Goal: Task Accomplishment & Management: Manage account settings

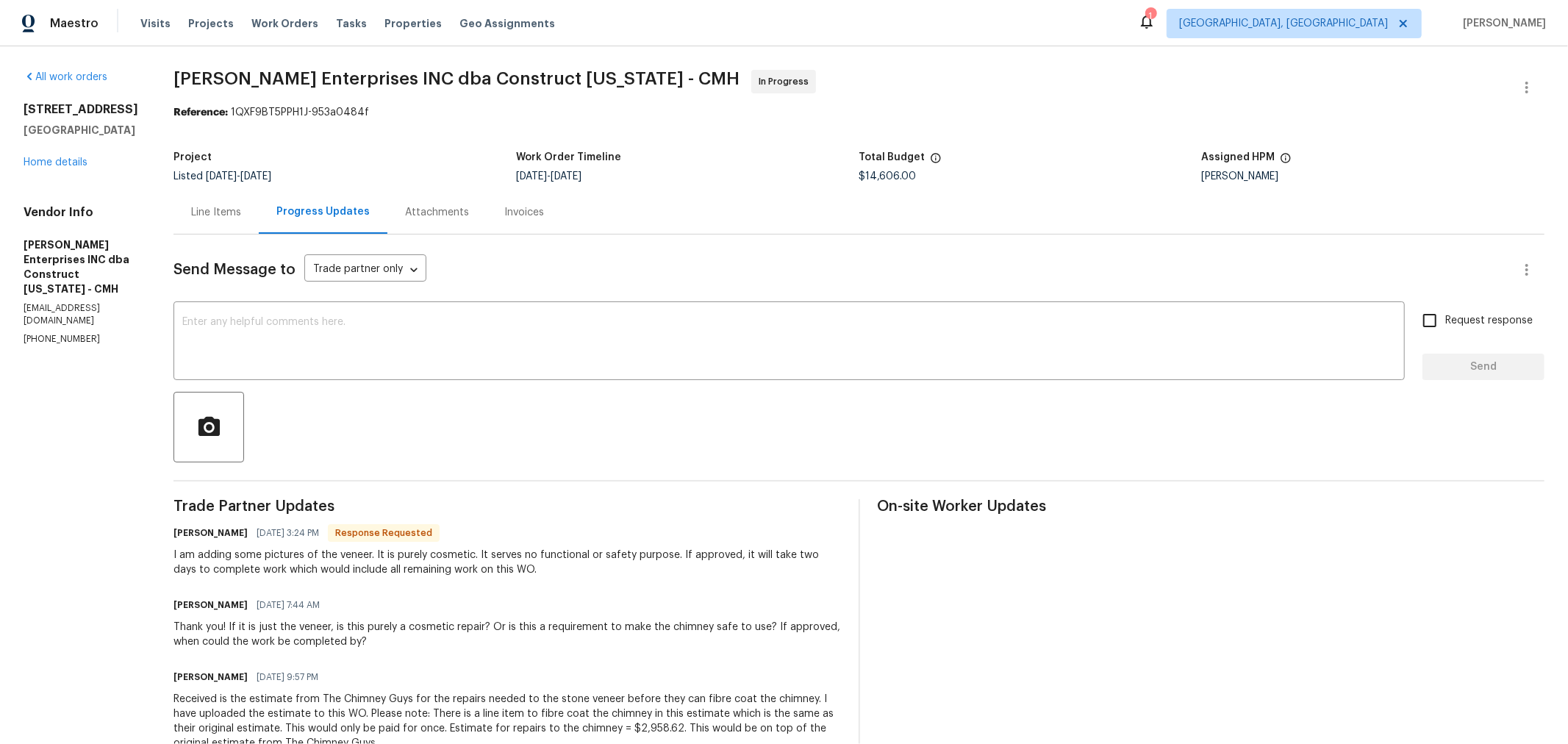
scroll to position [161, 0]
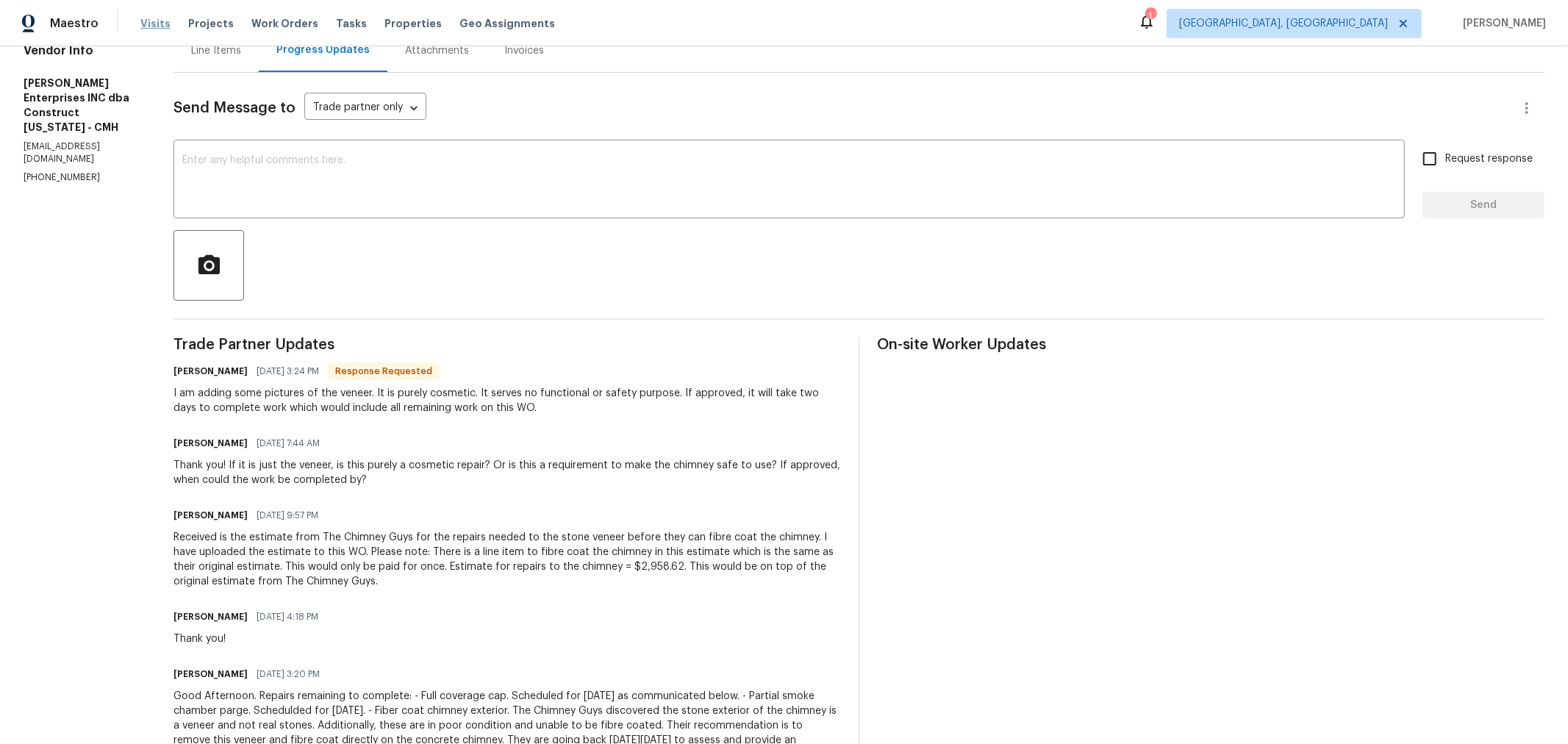
click at [140, 24] on span "Visits" at bounding box center [154, 23] width 30 height 15
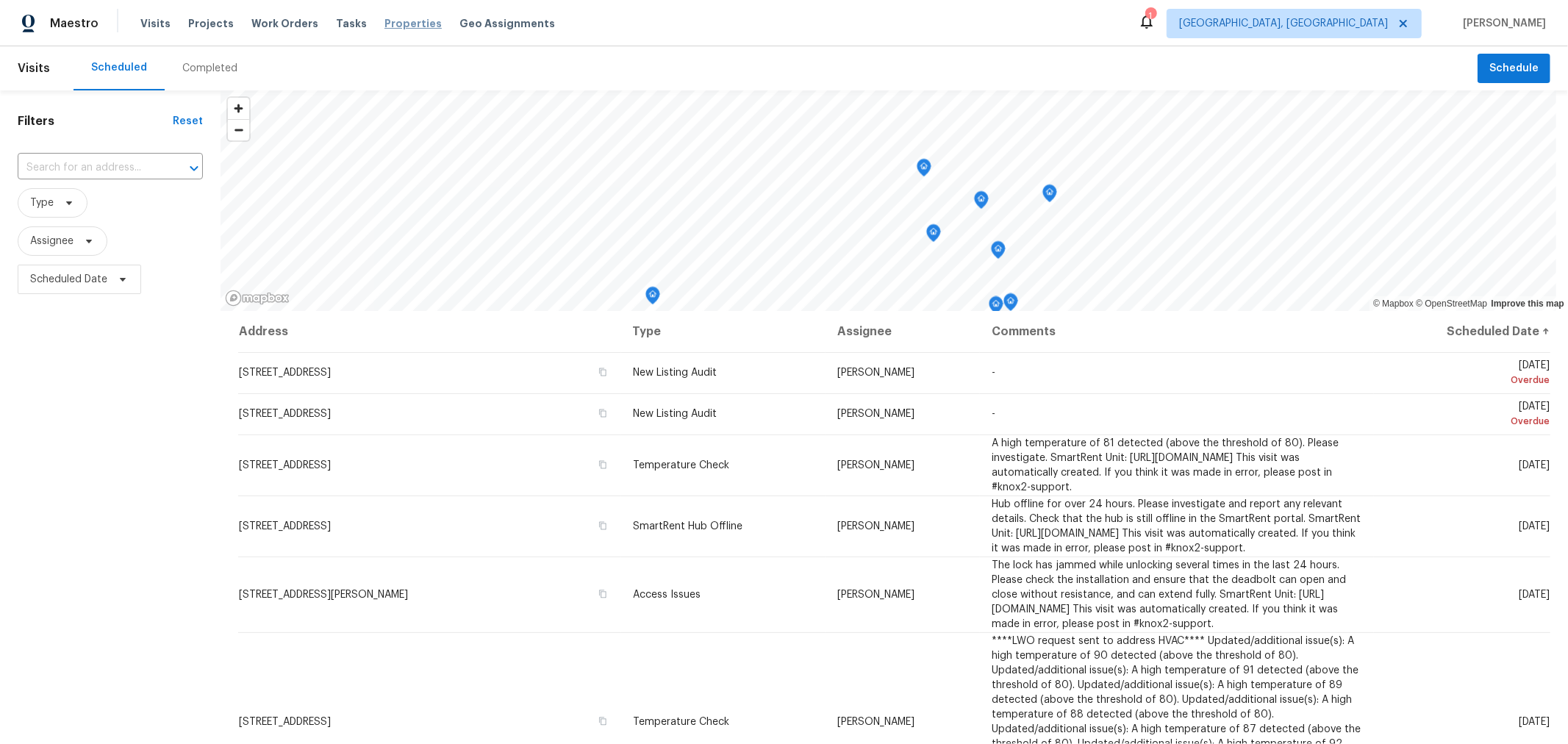
click at [393, 22] on span "Properties" at bounding box center [413, 23] width 57 height 15
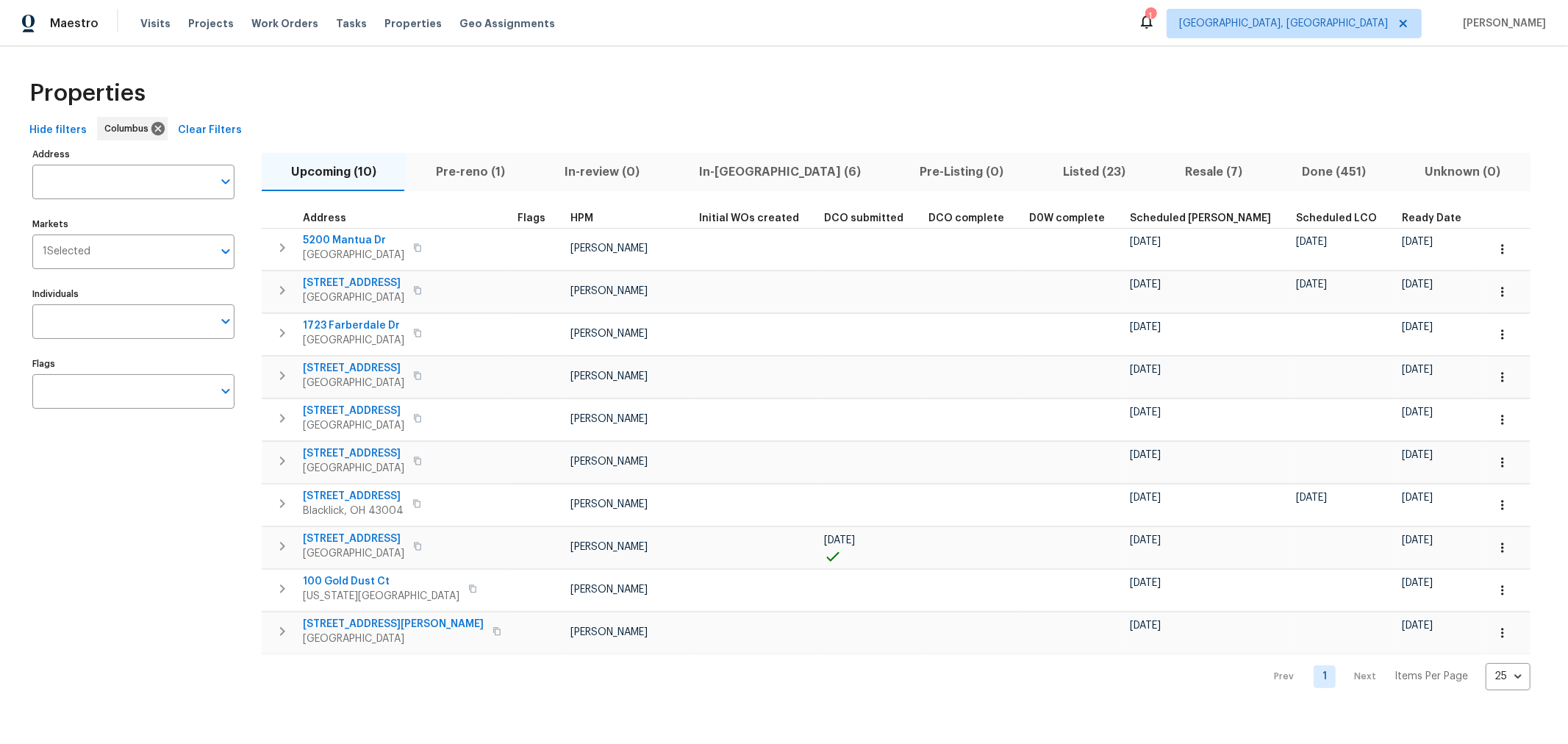
click at [718, 174] on span "In-reno (6)" at bounding box center [779, 171] width 204 height 20
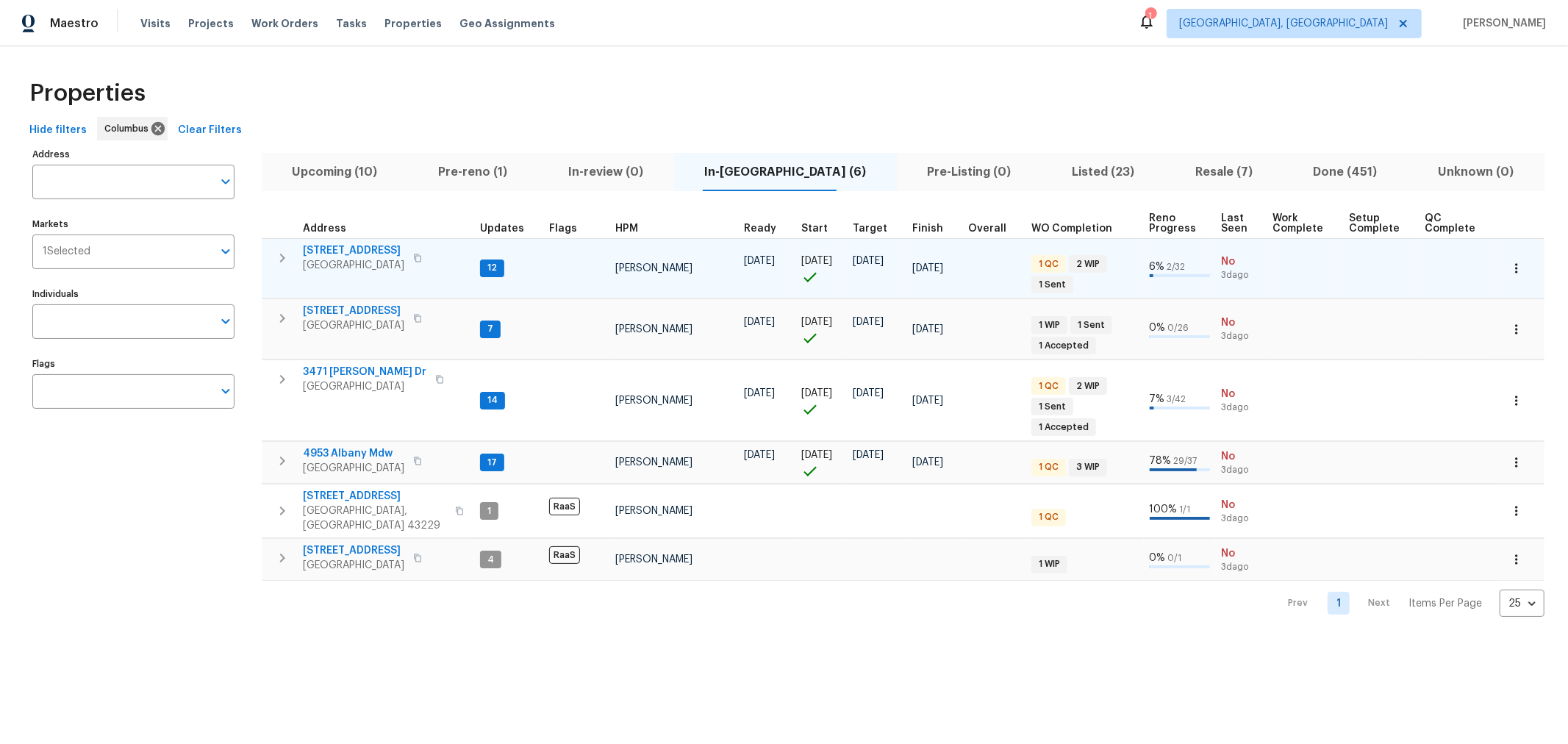
click at [282, 261] on icon "button" at bounding box center [282, 257] width 17 height 17
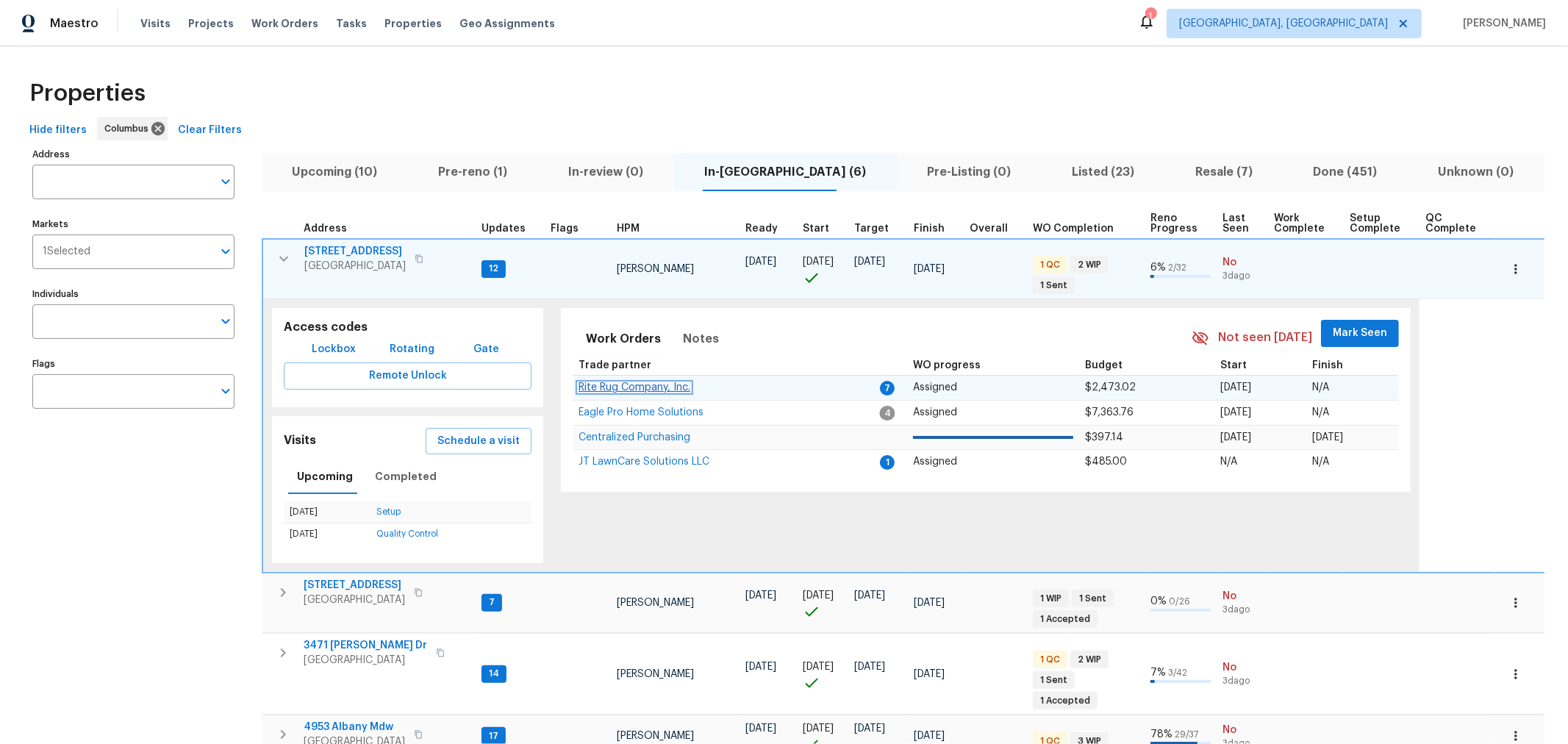
click at [654, 385] on span "Rite Rug Company, Inc." at bounding box center [633, 387] width 112 height 11
click at [1367, 327] on span "Mark Seen" at bounding box center [1359, 333] width 54 height 18
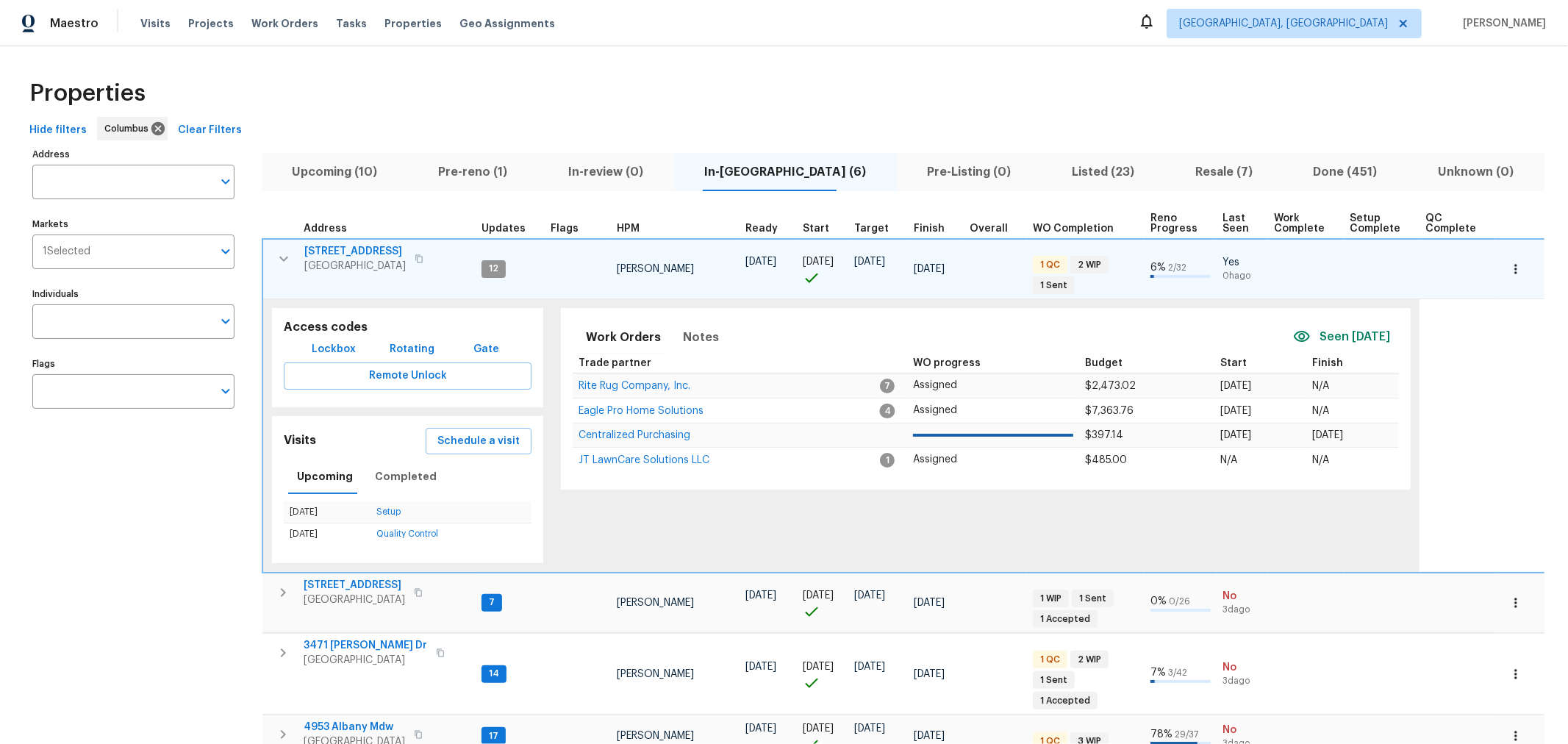
click at [287, 257] on icon "button" at bounding box center [284, 258] width 17 height 17
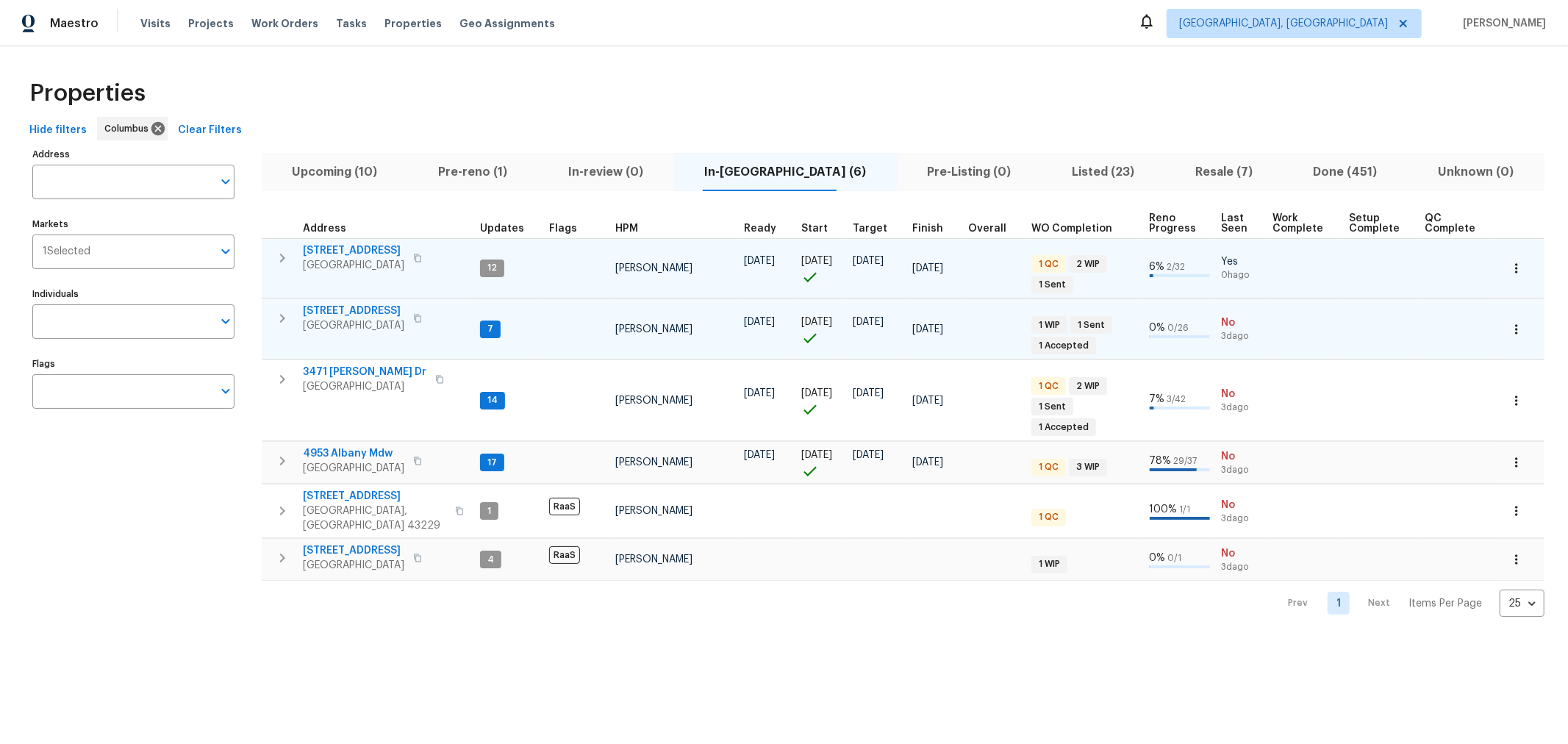
click at [286, 324] on icon "button" at bounding box center [282, 318] width 17 height 17
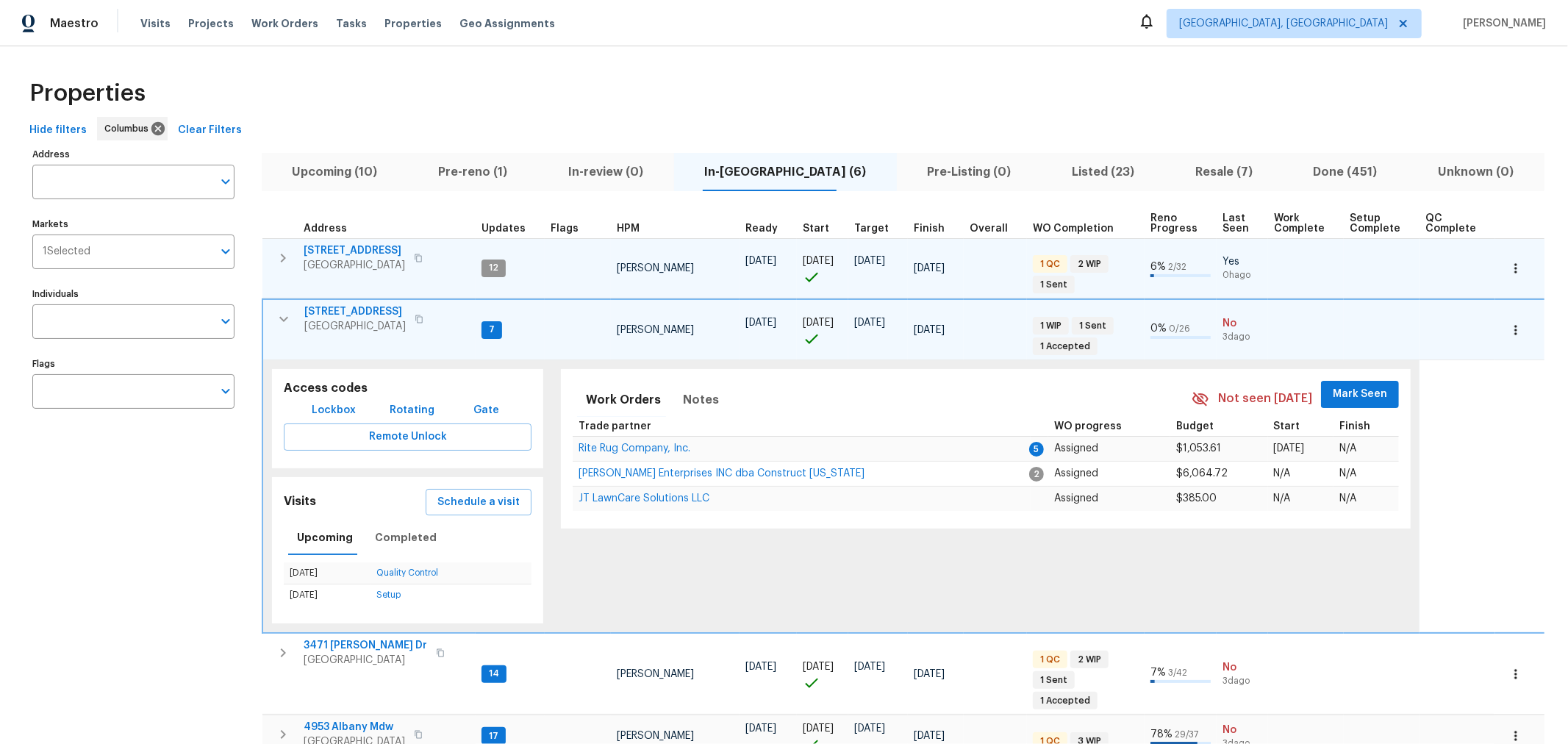
click at [1345, 390] on span "Mark Seen" at bounding box center [1359, 393] width 54 height 18
click at [360, 310] on span "2698 Moonlight Ln" at bounding box center [355, 311] width 101 height 15
click at [285, 321] on icon "button" at bounding box center [284, 319] width 17 height 17
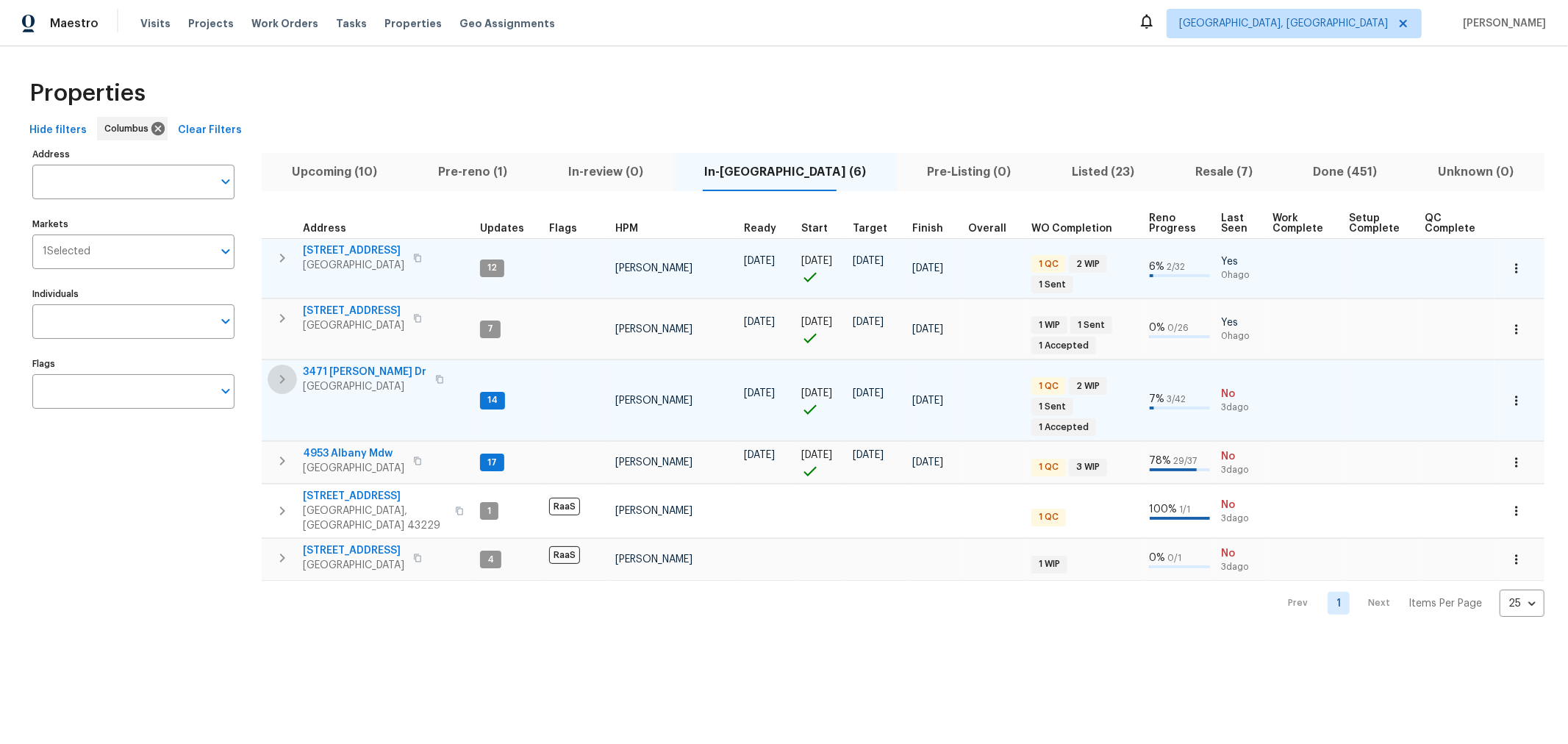
click at [281, 370] on icon "button" at bounding box center [282, 379] width 17 height 17
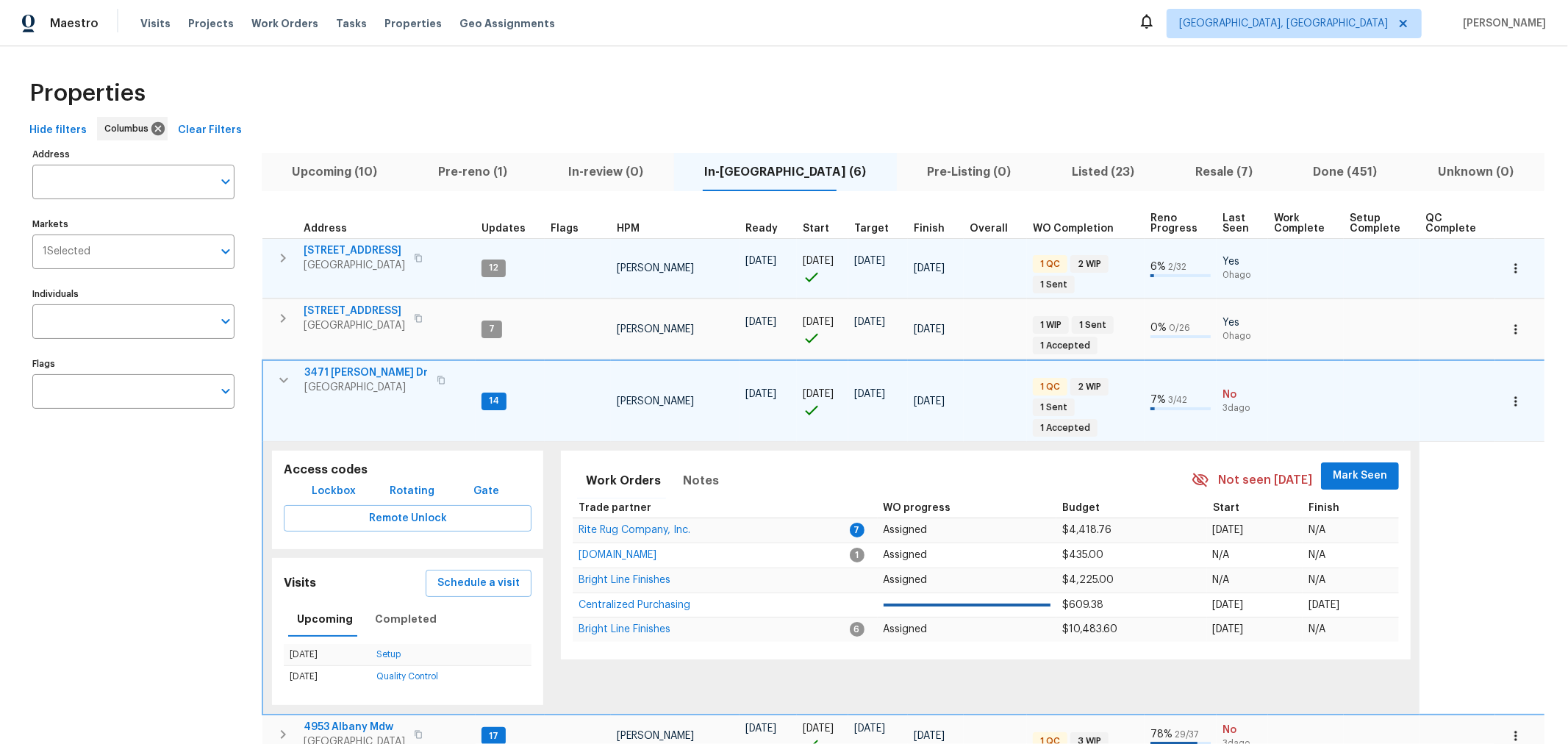
click at [1345, 466] on span "Mark Seen" at bounding box center [1359, 475] width 54 height 18
click at [608, 524] on span "Rite Rug Company, Inc." at bounding box center [633, 528] width 112 height 11
click at [281, 379] on icon "button" at bounding box center [283, 380] width 9 height 5
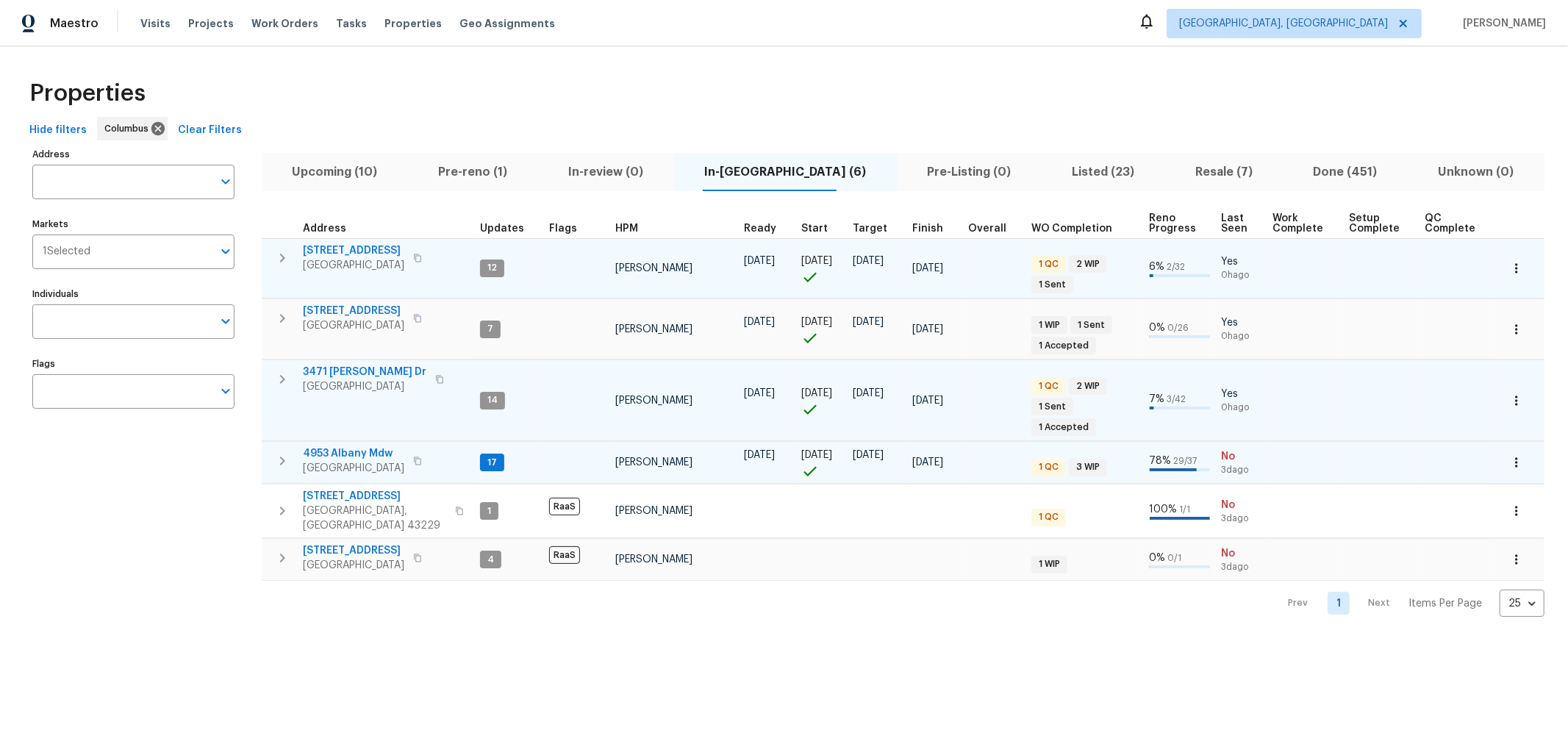
click at [284, 452] on icon "button" at bounding box center [282, 460] width 17 height 17
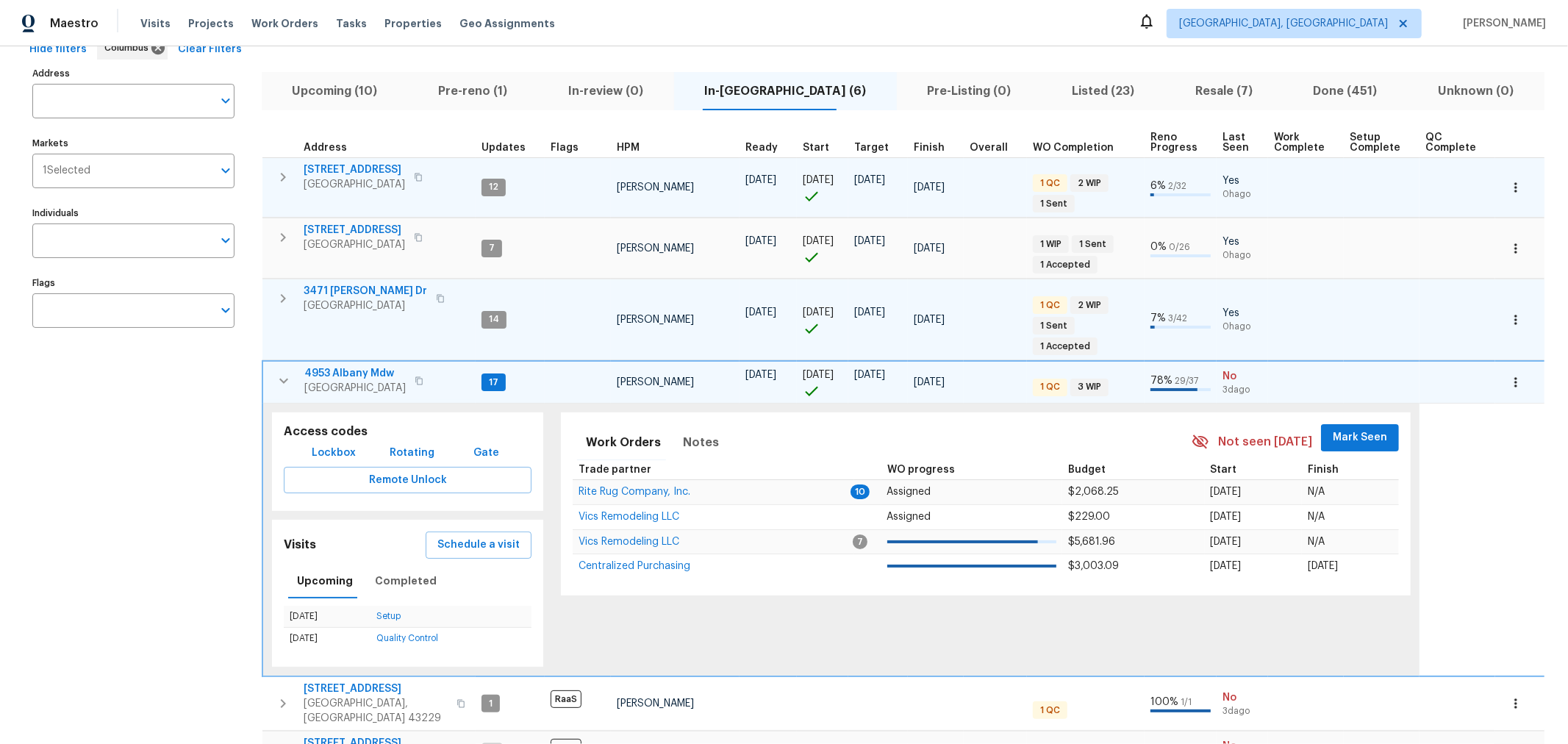
scroll to position [82, 0]
click at [1353, 427] on span "Mark Seen" at bounding box center [1359, 436] width 54 height 18
click at [619, 477] on td "Rite Rug Company, Inc." at bounding box center [713, 490] width 282 height 25
click at [624, 485] on span "Rite Rug Company, Inc." at bounding box center [633, 490] width 112 height 11
click at [277, 371] on icon "button" at bounding box center [284, 380] width 17 height 17
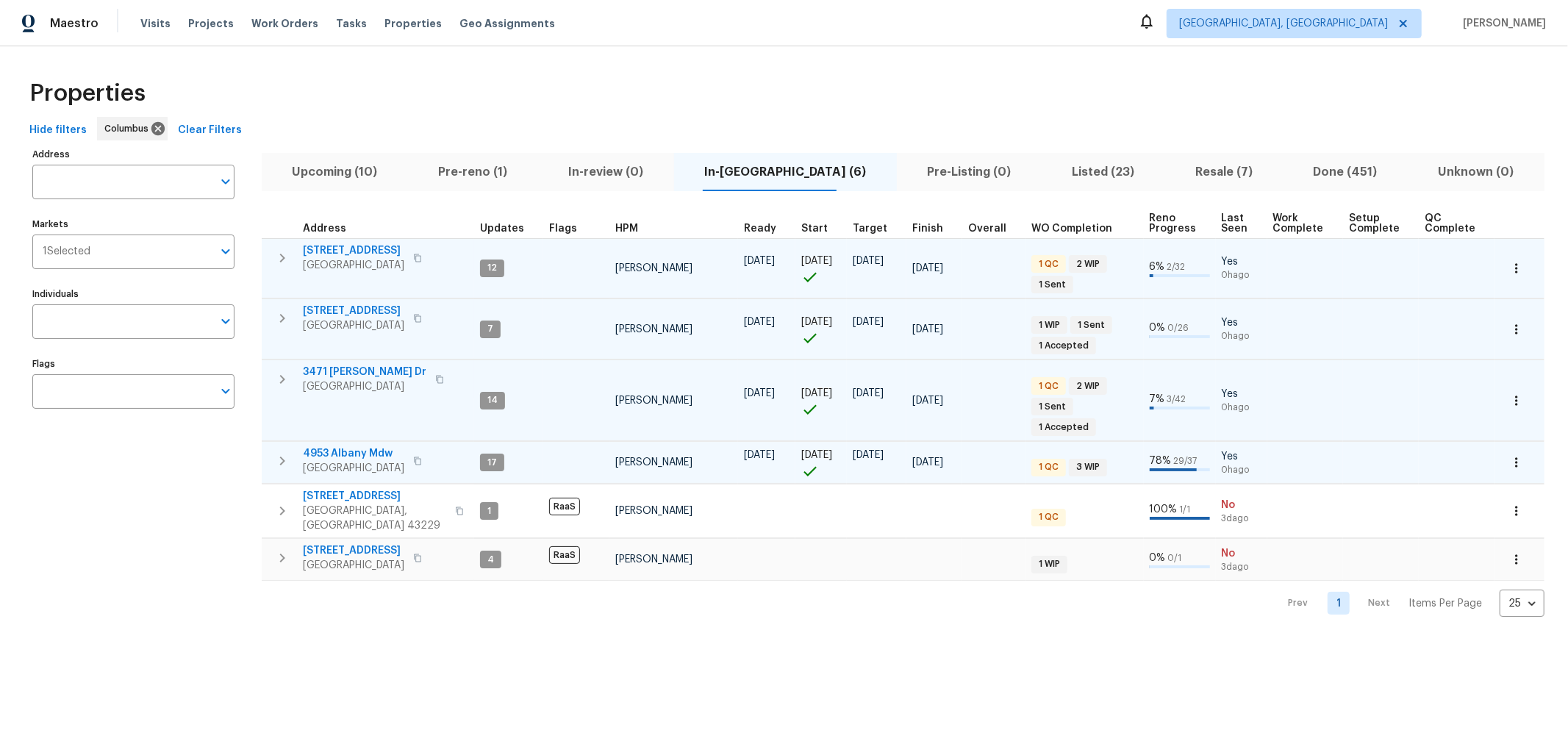
scroll to position [0, 0]
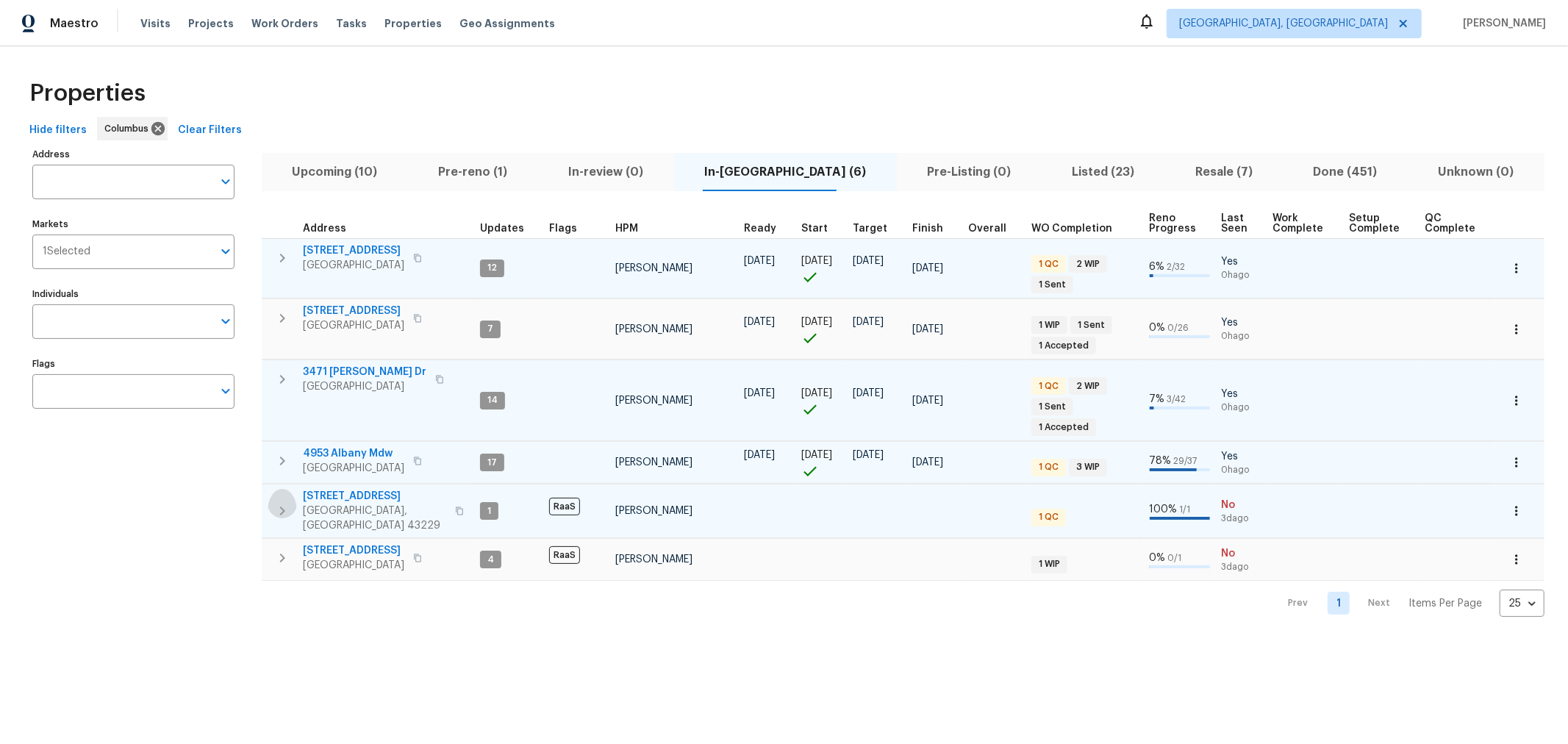
click at [288, 502] on icon "button" at bounding box center [282, 511] width 17 height 17
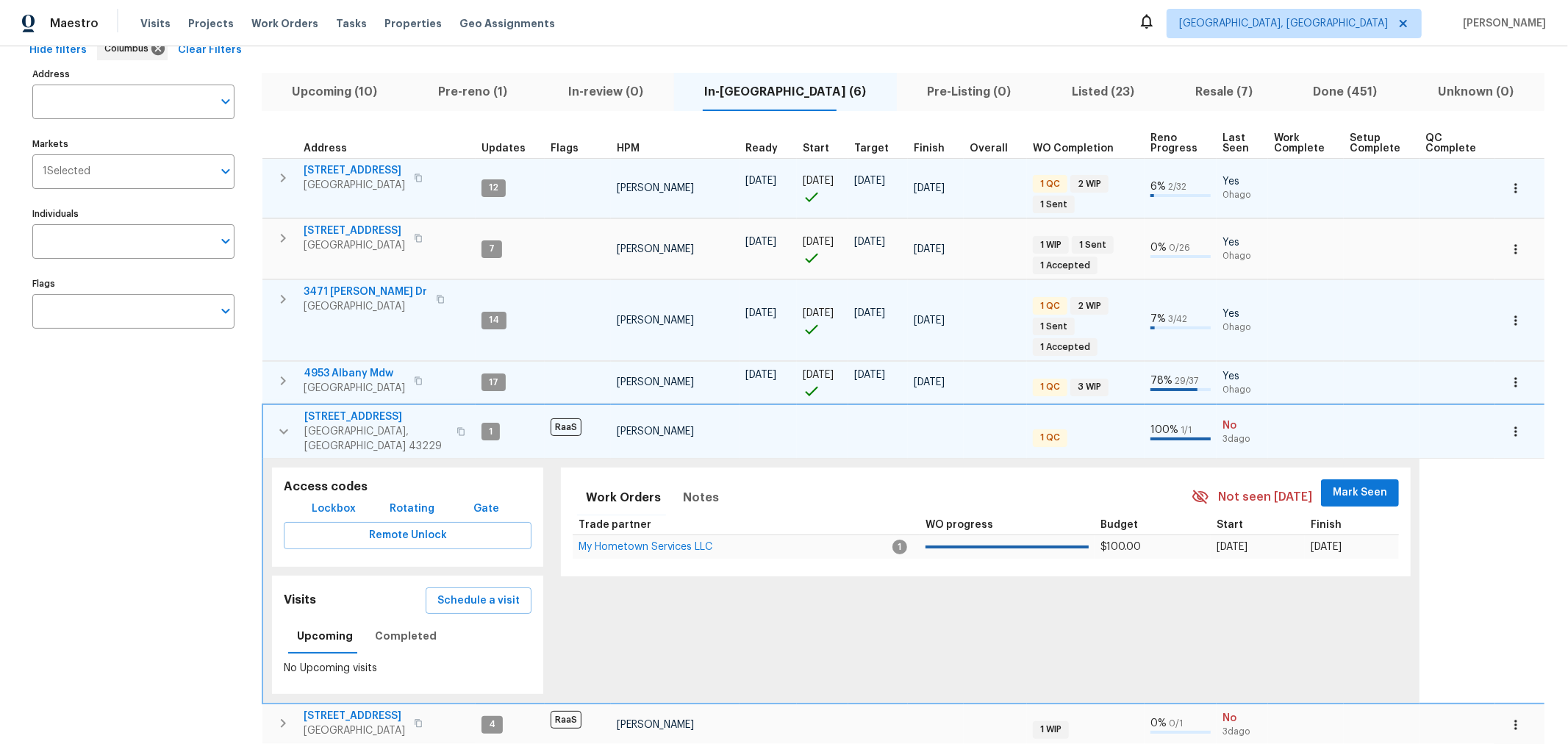
scroll to position [81, 0]
click at [1320, 478] on button "Mark Seen" at bounding box center [1359, 491] width 78 height 27
click at [282, 422] on icon "button" at bounding box center [284, 430] width 17 height 17
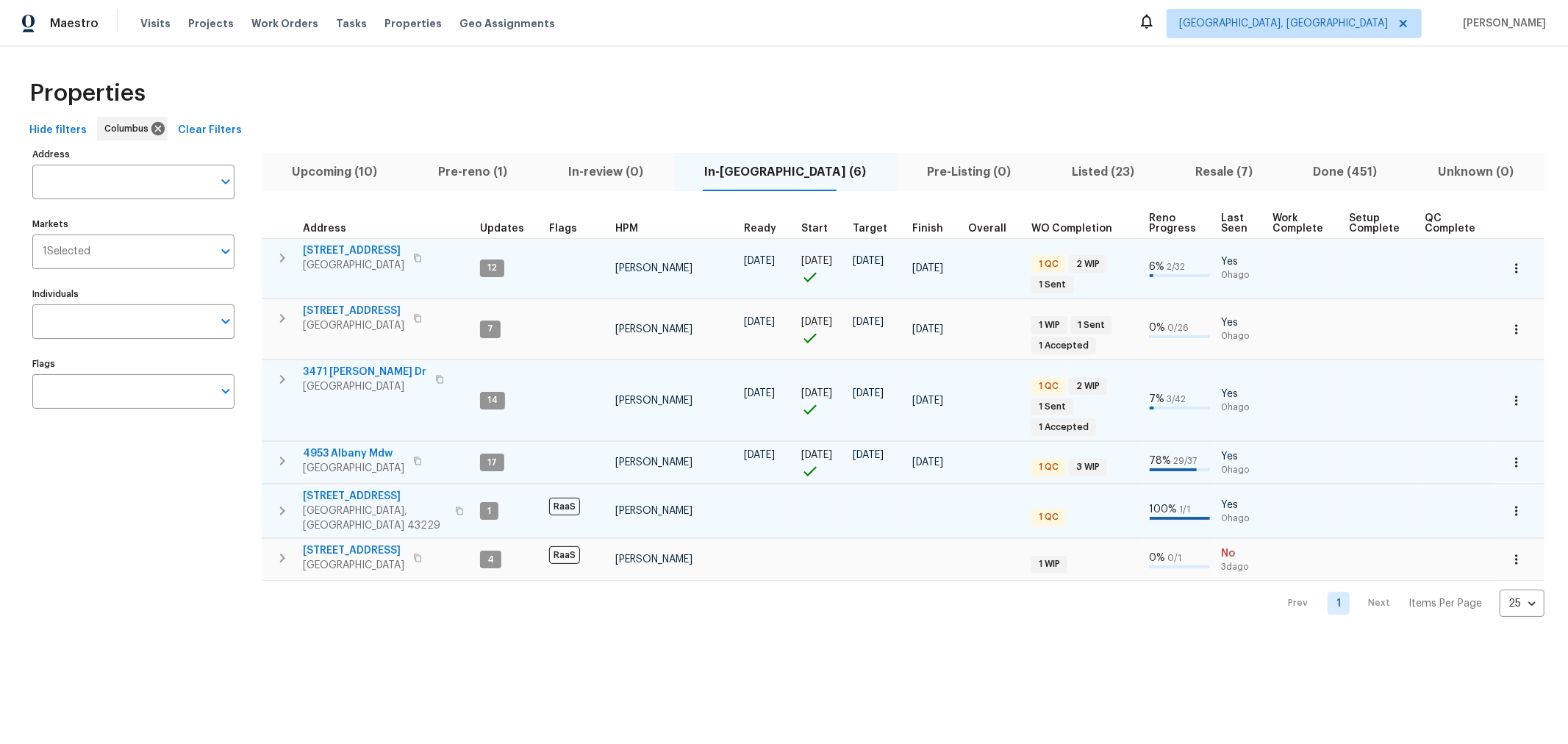
scroll to position [0, 0]
click at [323, 489] on span "1833 Brookfield Rd" at bounding box center [375, 495] width 144 height 15
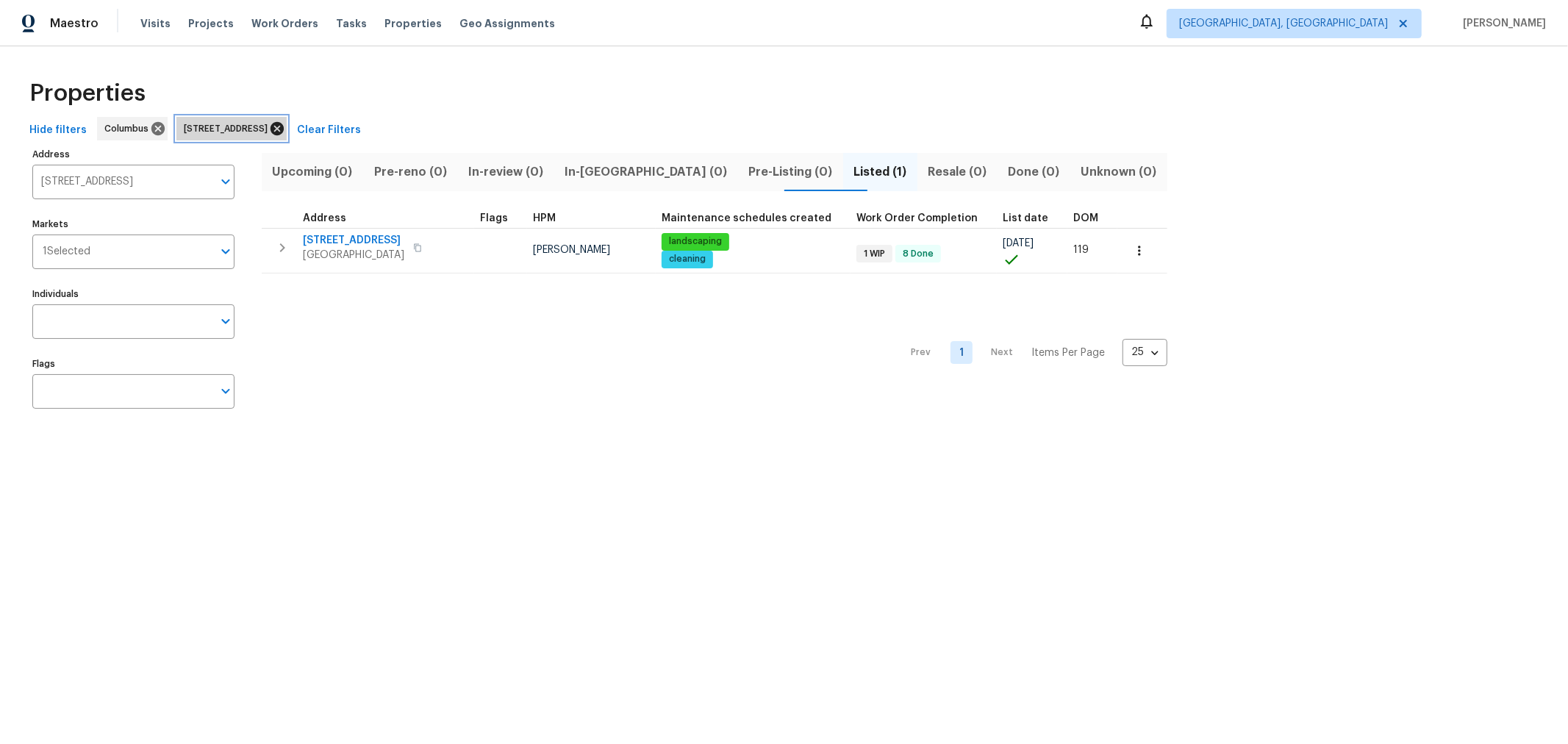
click at [286, 125] on icon at bounding box center [277, 128] width 17 height 17
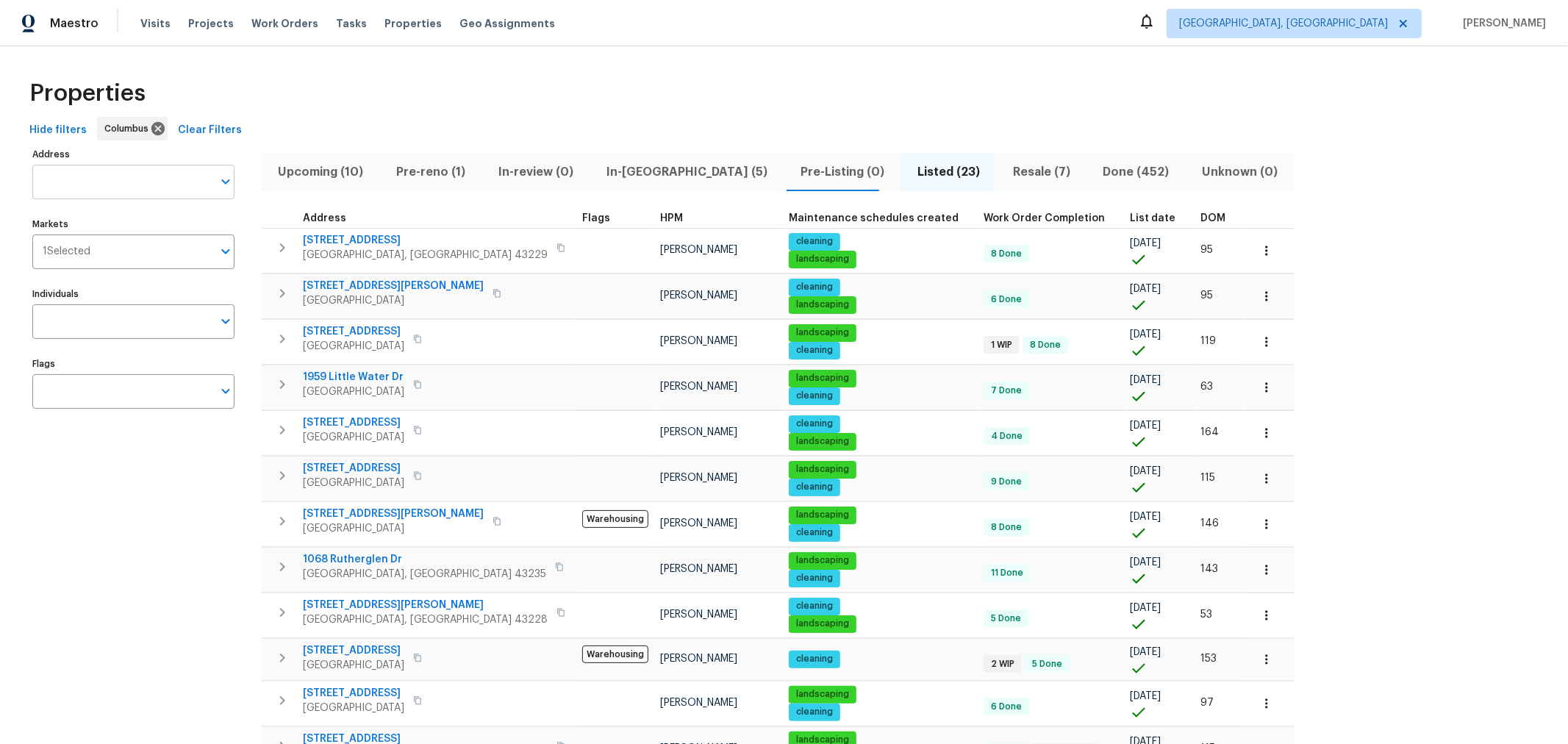
click at [119, 184] on input "Address" at bounding box center [121, 182] width 180 height 35
type input "3526"
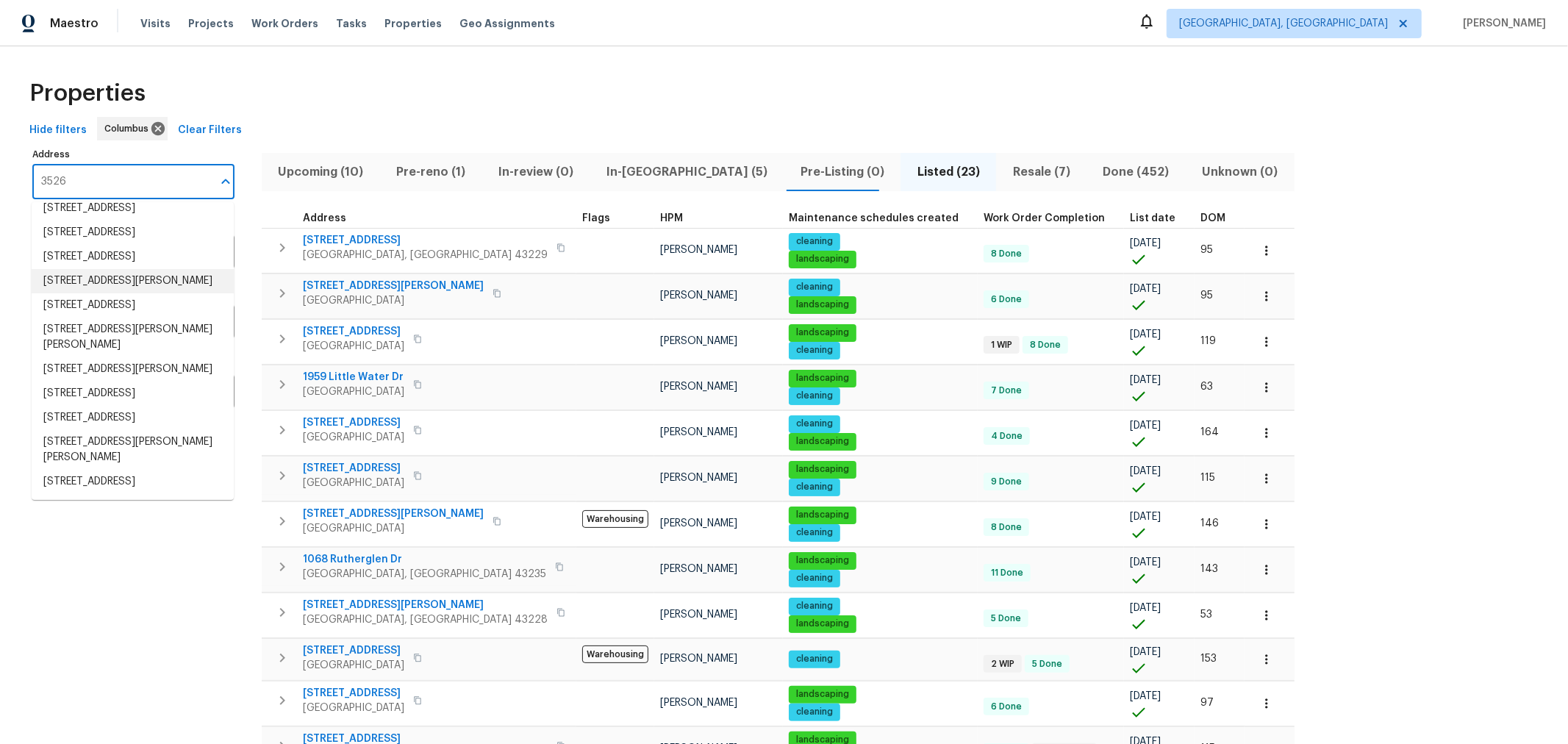
scroll to position [163, 0]
click at [126, 382] on li "3526 Rue De Fleur Columbus OH 43221" at bounding box center [133, 393] width 202 height 24
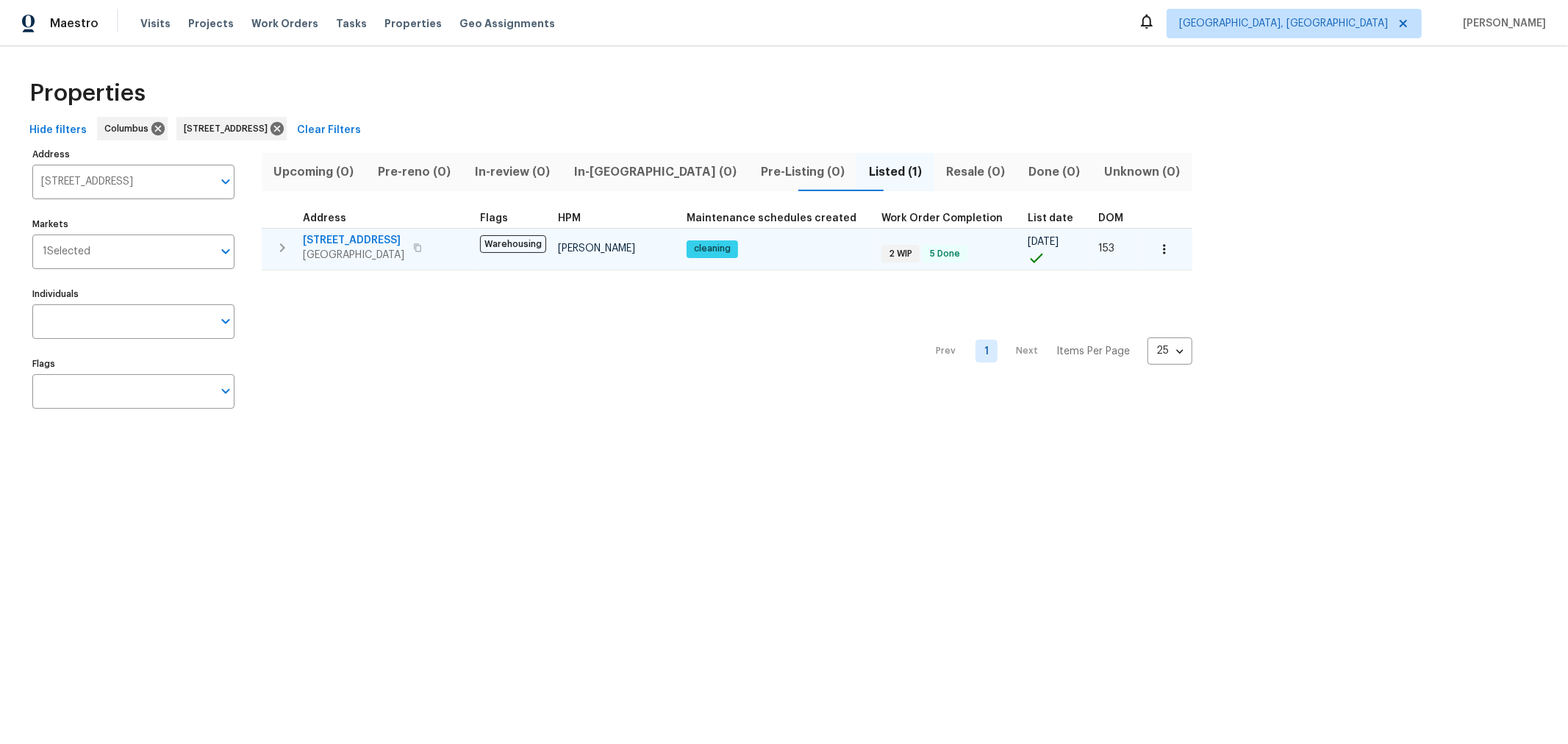
click at [382, 236] on span "3526 Rue De Fleur" at bounding box center [354, 240] width 101 height 15
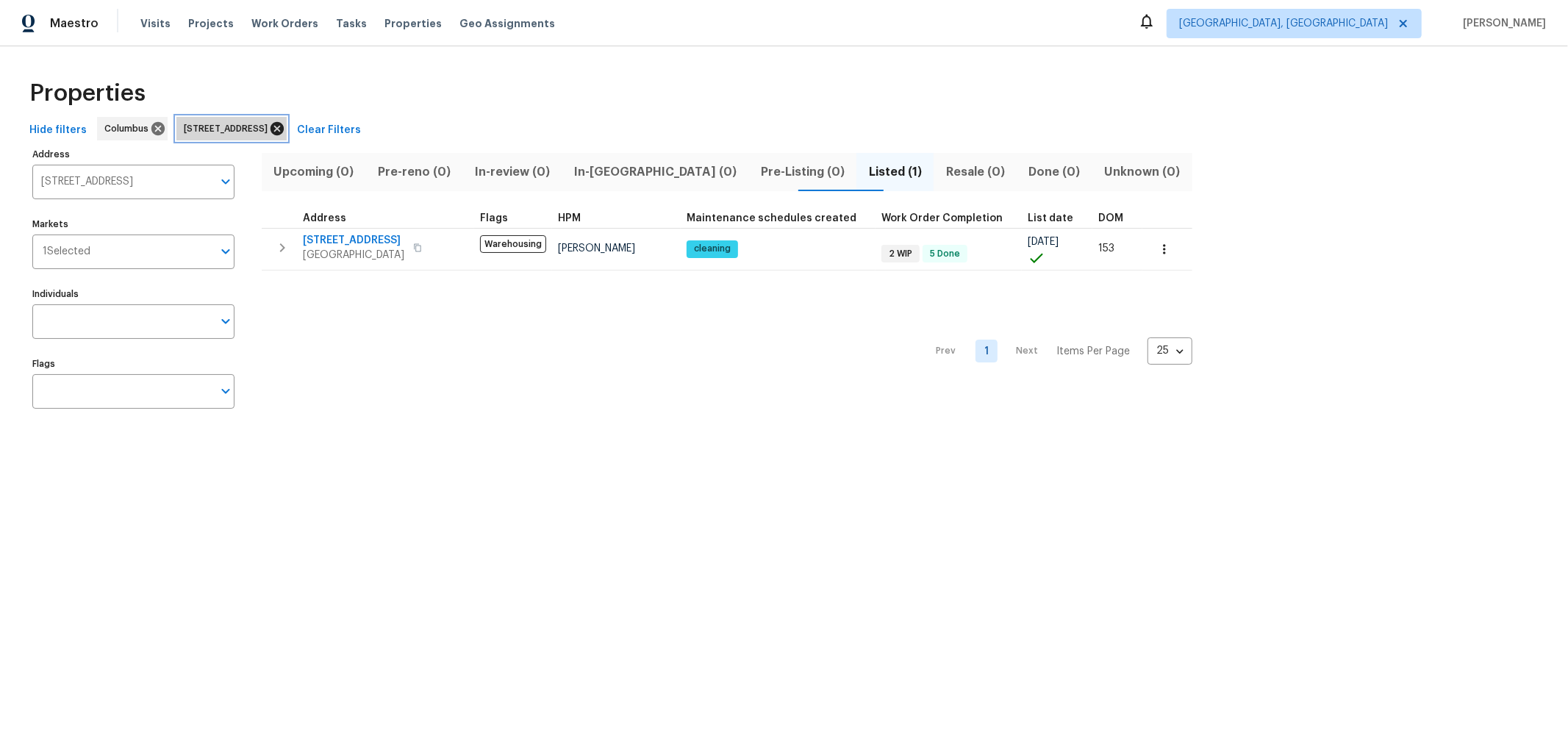
click at [284, 124] on icon at bounding box center [277, 129] width 14 height 14
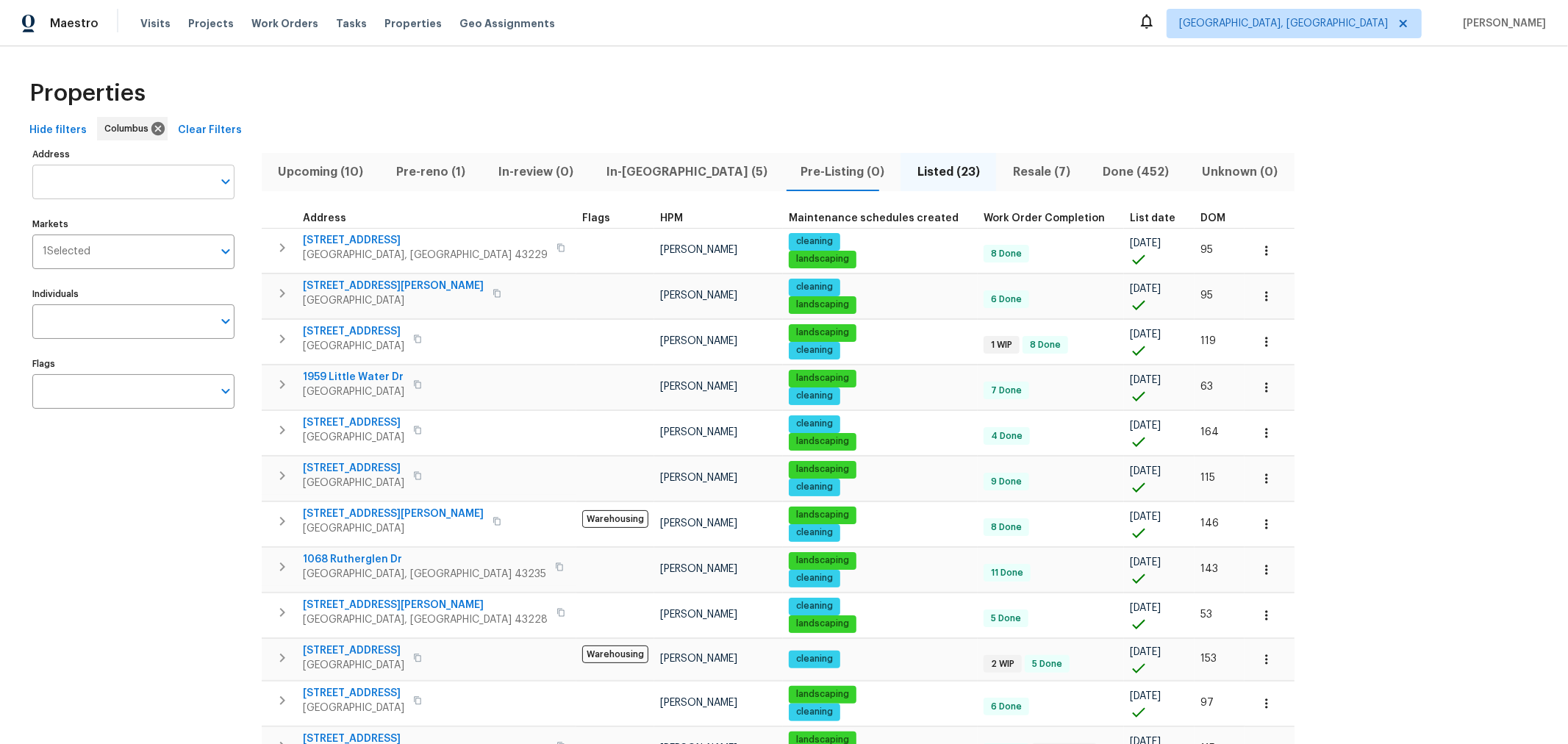
scroll to position [1, 0]
click at [118, 186] on input "Address" at bounding box center [121, 182] width 180 height 35
type input "51 reid"
click at [120, 219] on li "51 Reid St Delaware OH 43015" at bounding box center [133, 226] width 202 height 40
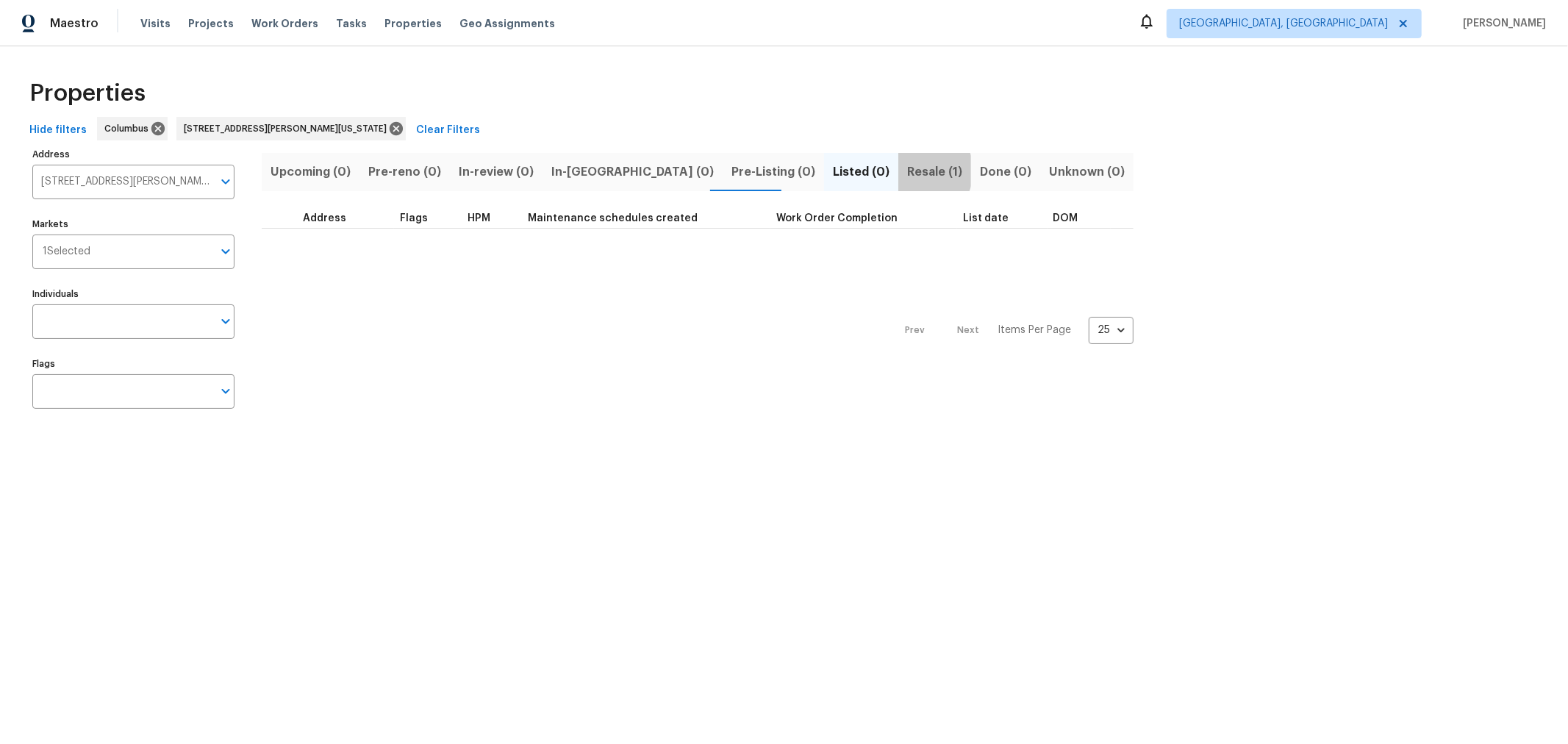
click at [906, 171] on span "Resale (1)" at bounding box center [934, 171] width 55 height 20
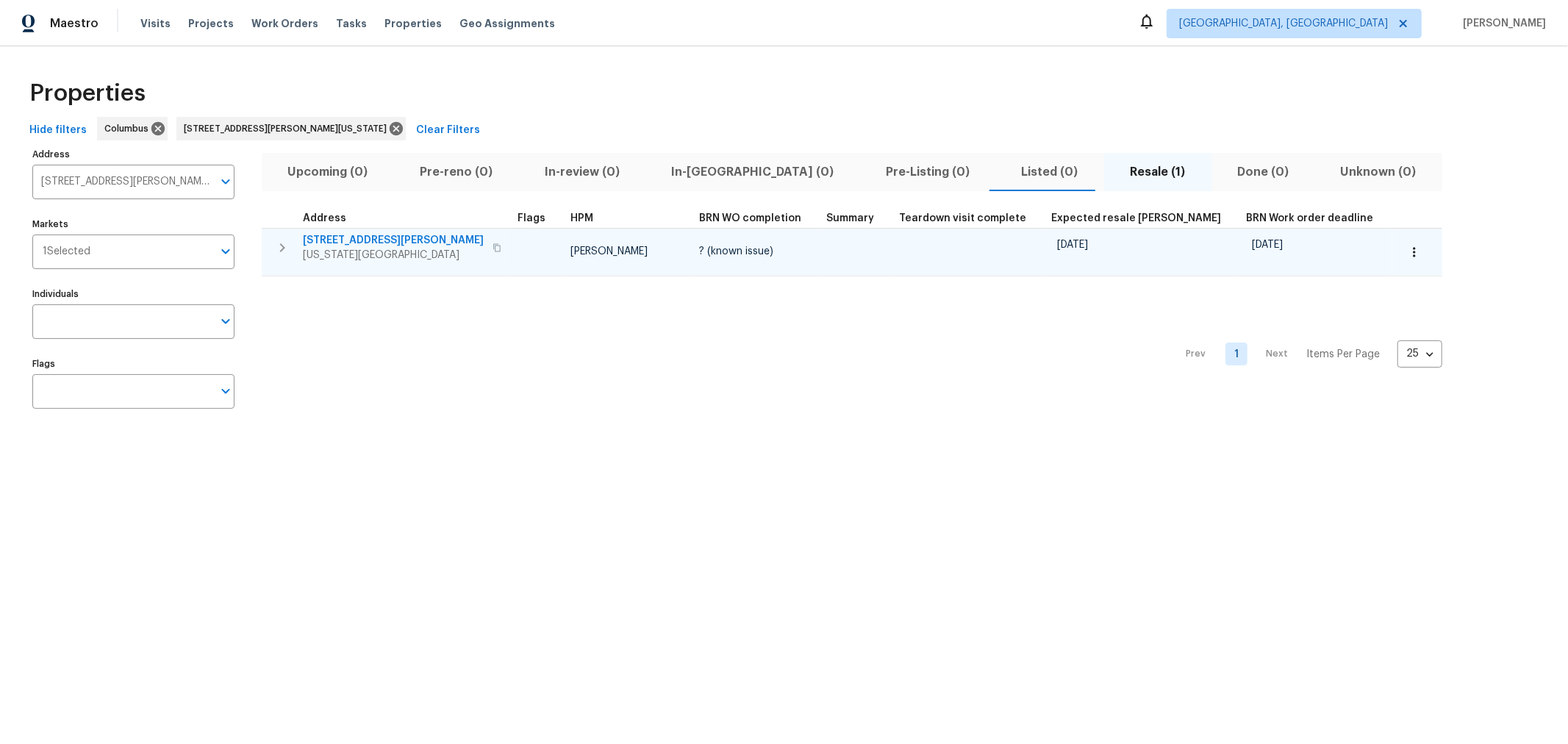
click at [324, 237] on span "51 Reid St" at bounding box center [393, 240] width 181 height 15
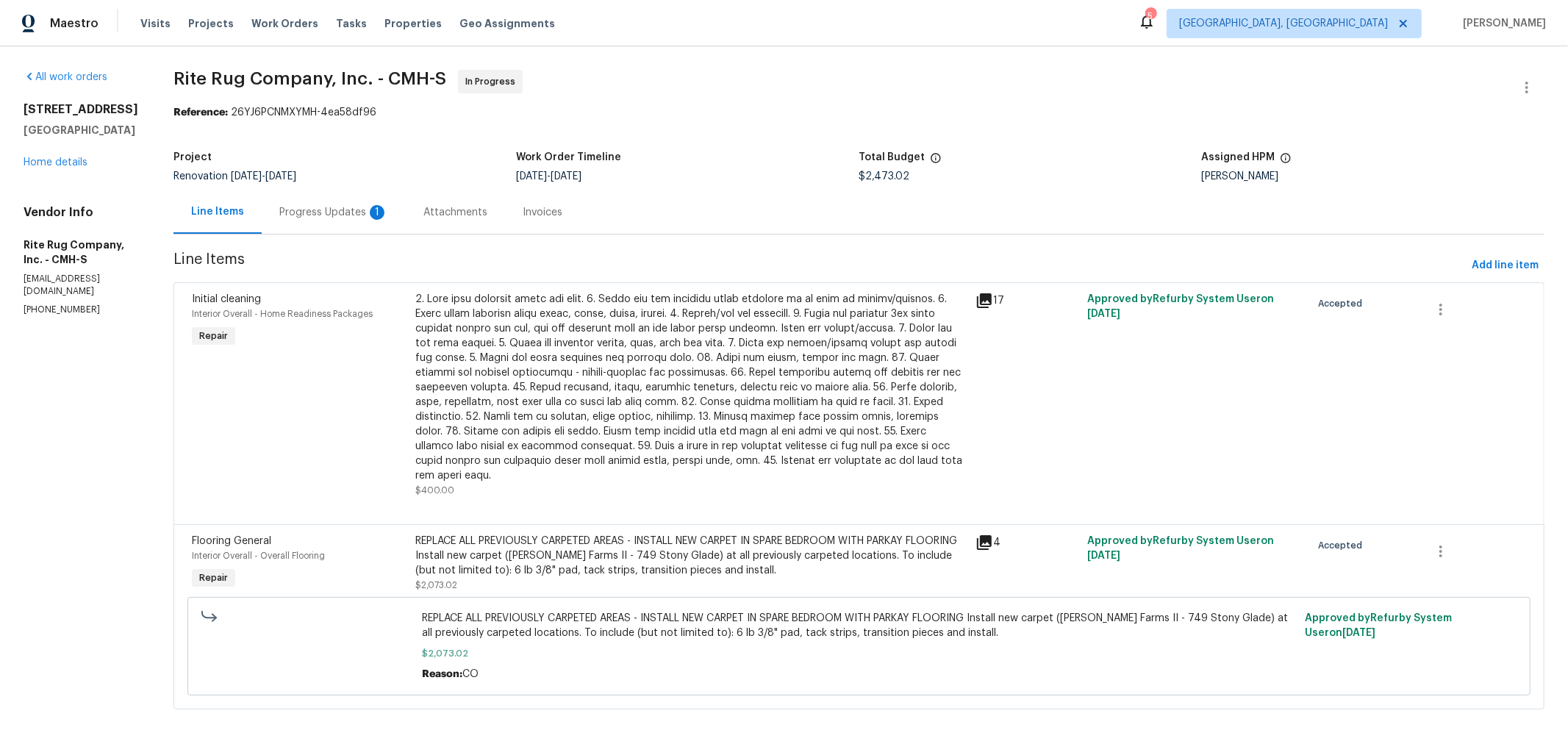
click at [368, 208] on div "Progress Updates 1" at bounding box center [333, 212] width 109 height 15
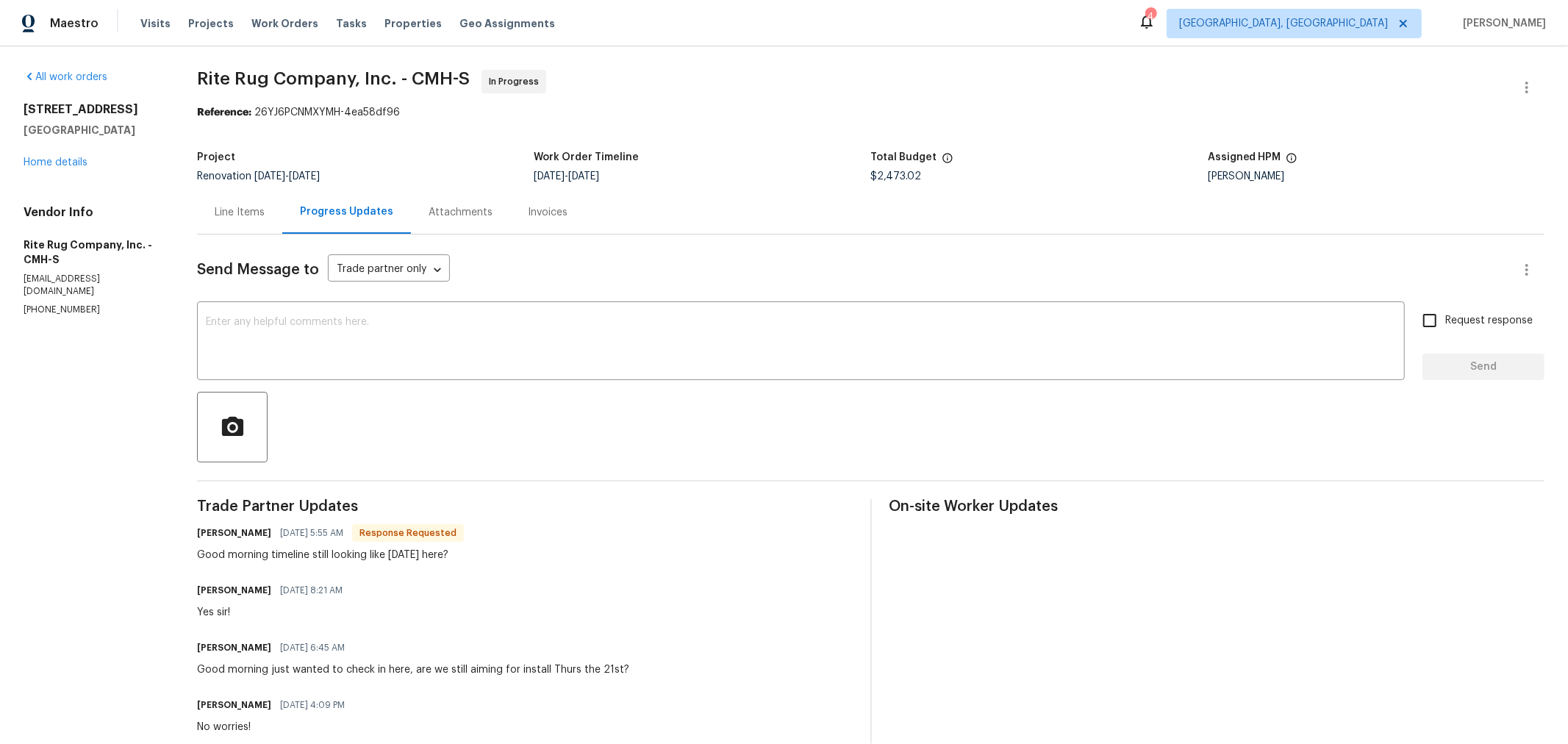
click at [256, 214] on div "Line Items" at bounding box center [239, 212] width 50 height 15
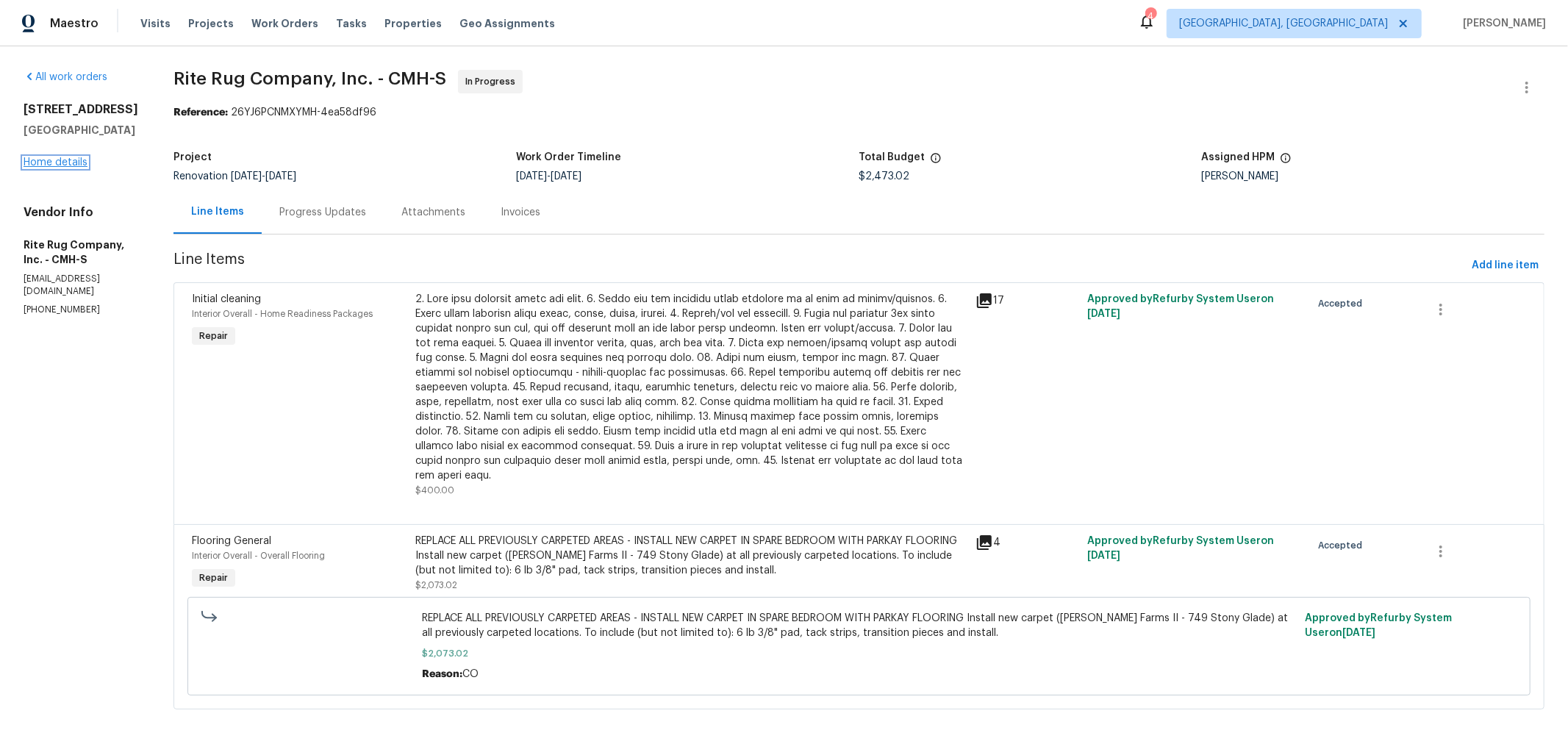
click at [33, 167] on link "Home details" at bounding box center [55, 162] width 64 height 11
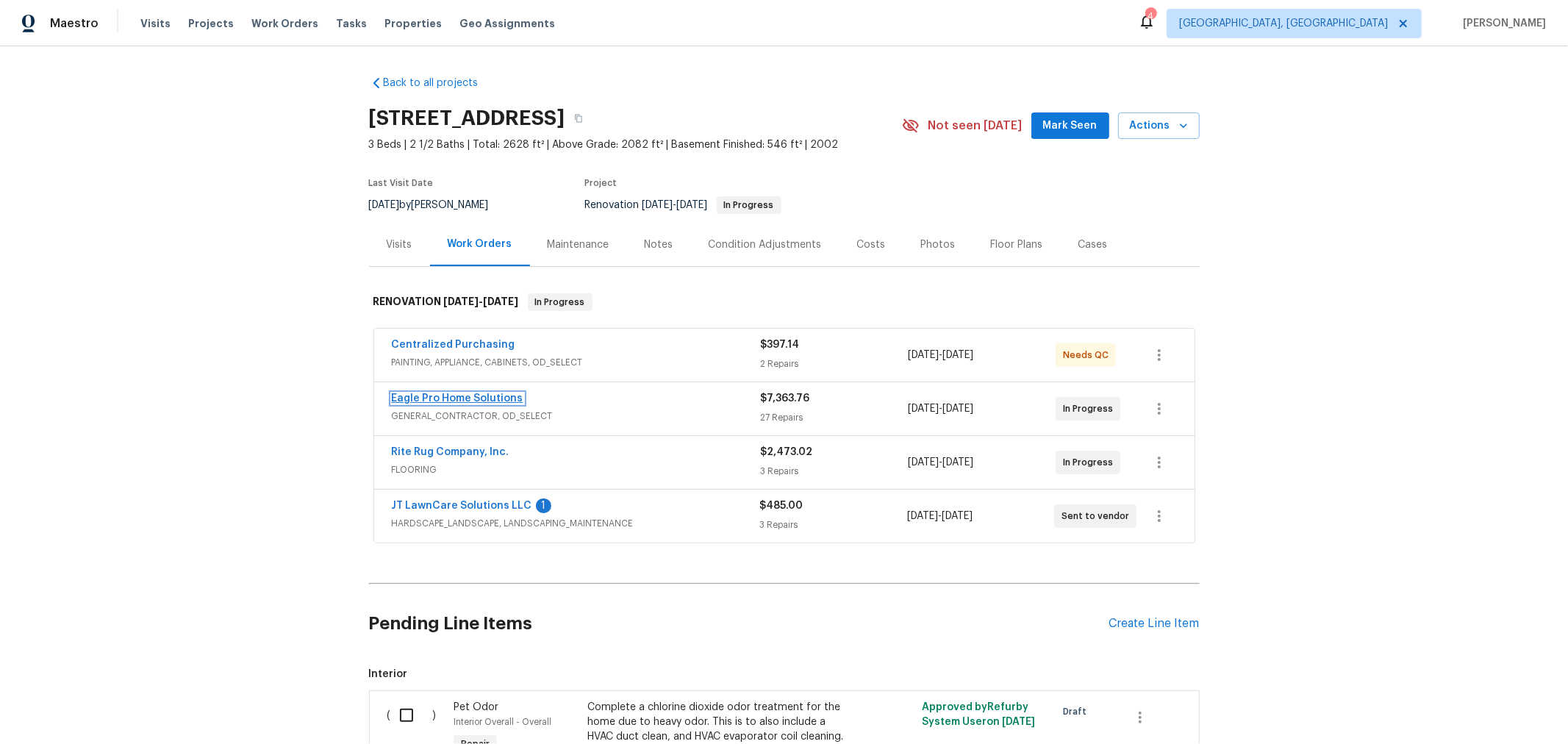
click at [445, 393] on link "Eagle Pro Home Solutions" at bounding box center [457, 398] width 131 height 11
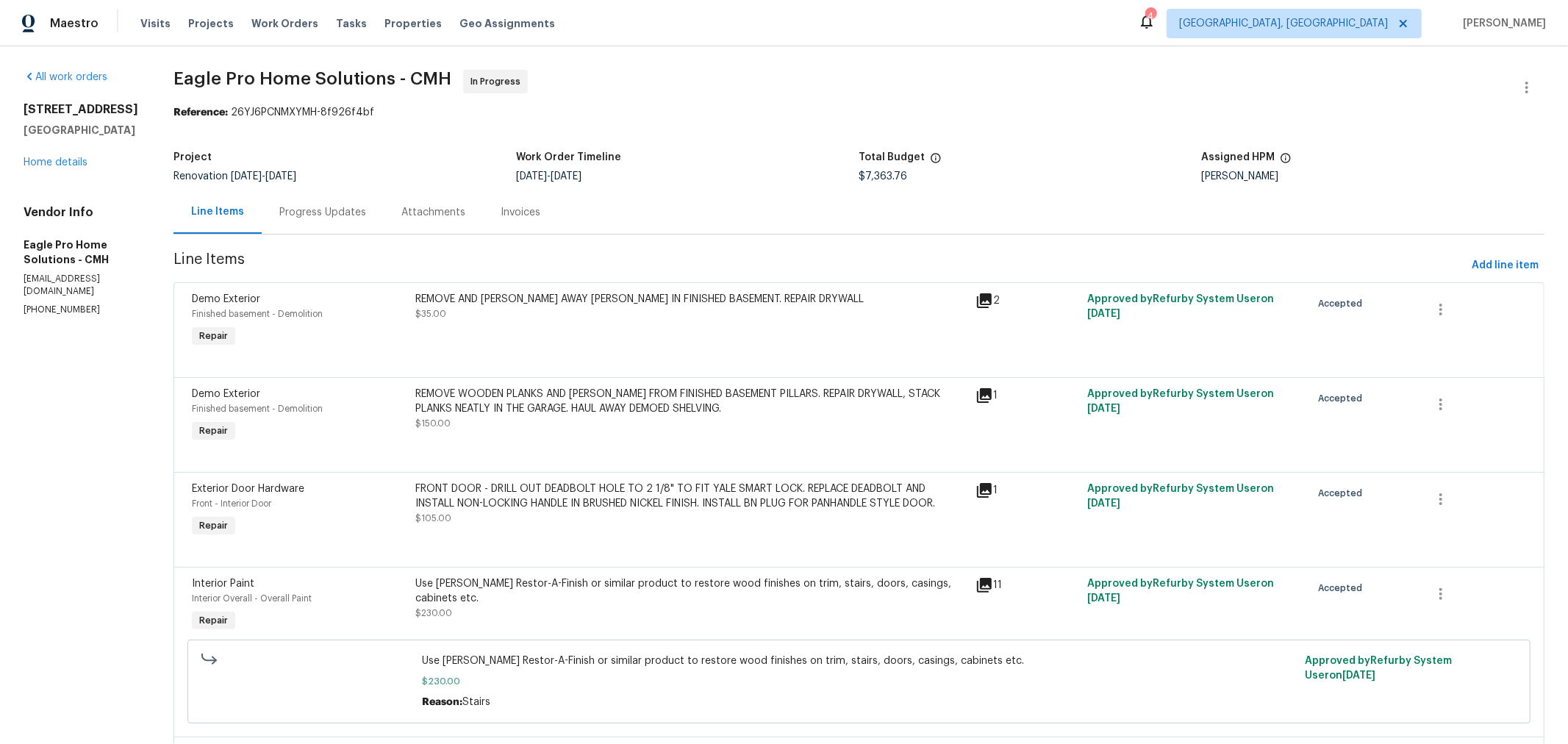
click at [366, 214] on div "Progress Updates" at bounding box center [322, 212] width 86 height 15
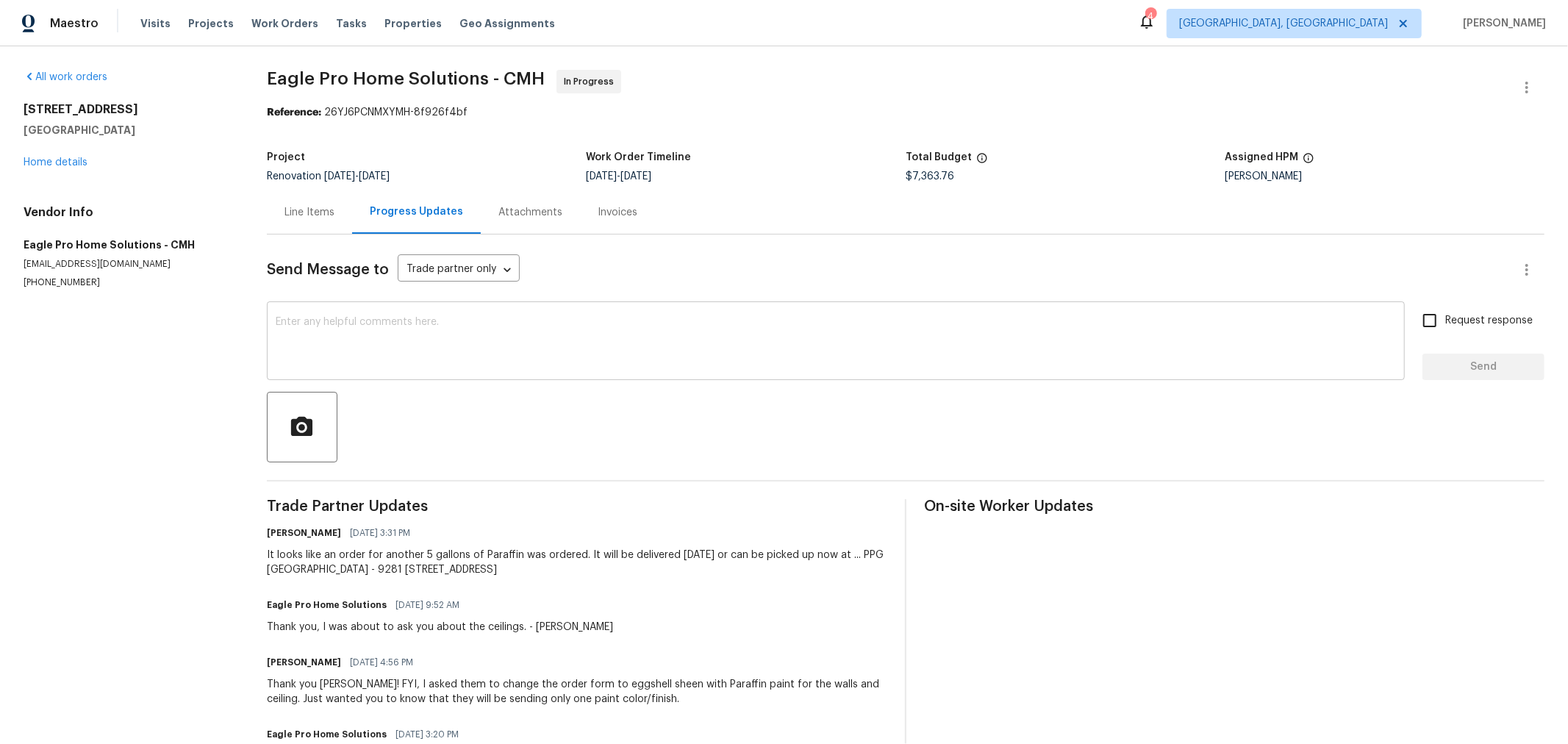
click at [485, 327] on textarea at bounding box center [835, 342] width 1120 height 51
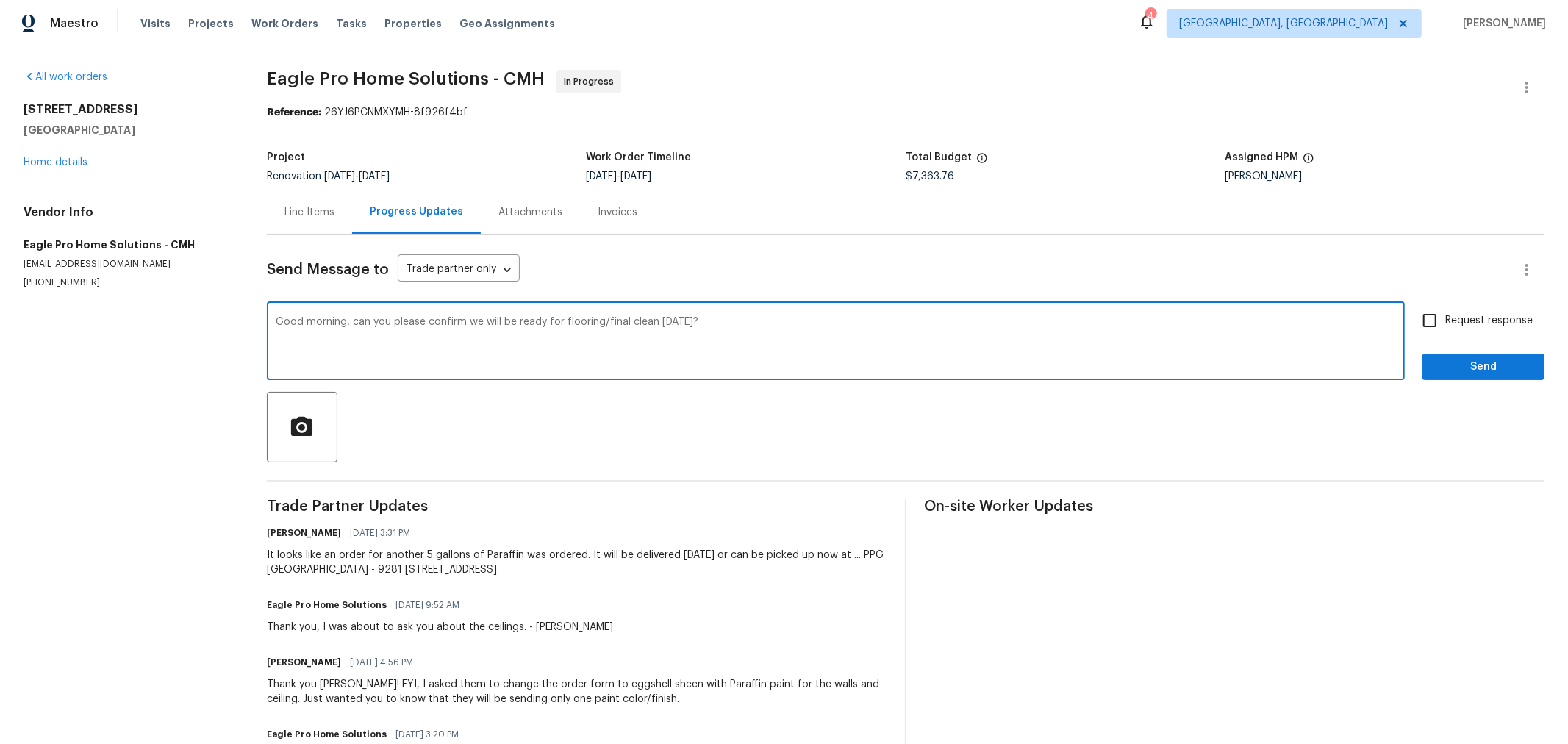
type textarea "Good morning, can you please confirm we will be ready for flooring/final clean …"
click at [1448, 317] on span "Request response" at bounding box center [1488, 321] width 87 height 16
click at [1445, 317] on input "Request response" at bounding box center [1429, 321] width 31 height 31
checkbox input "true"
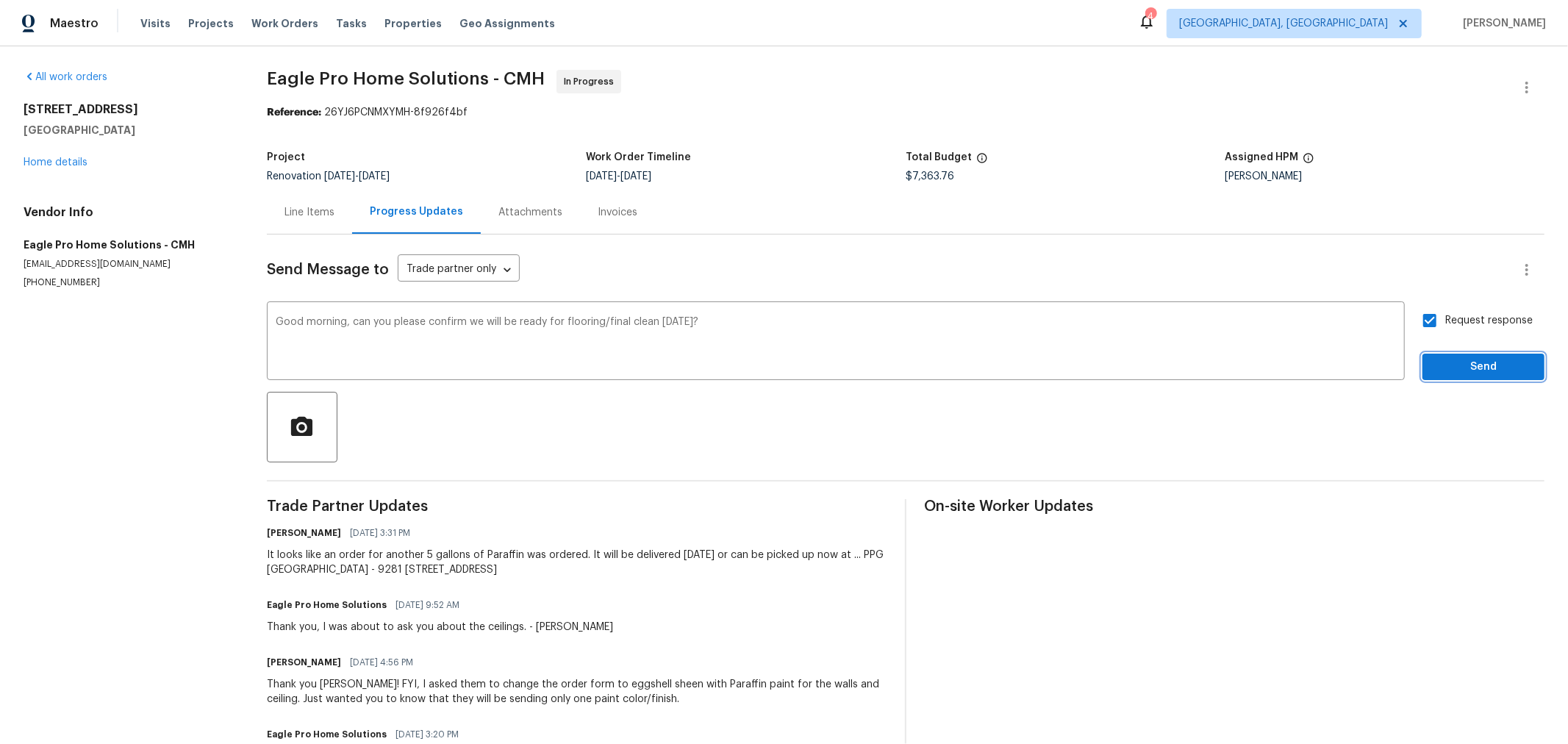
click at [1444, 365] on span "Send" at bounding box center [1483, 366] width 98 height 18
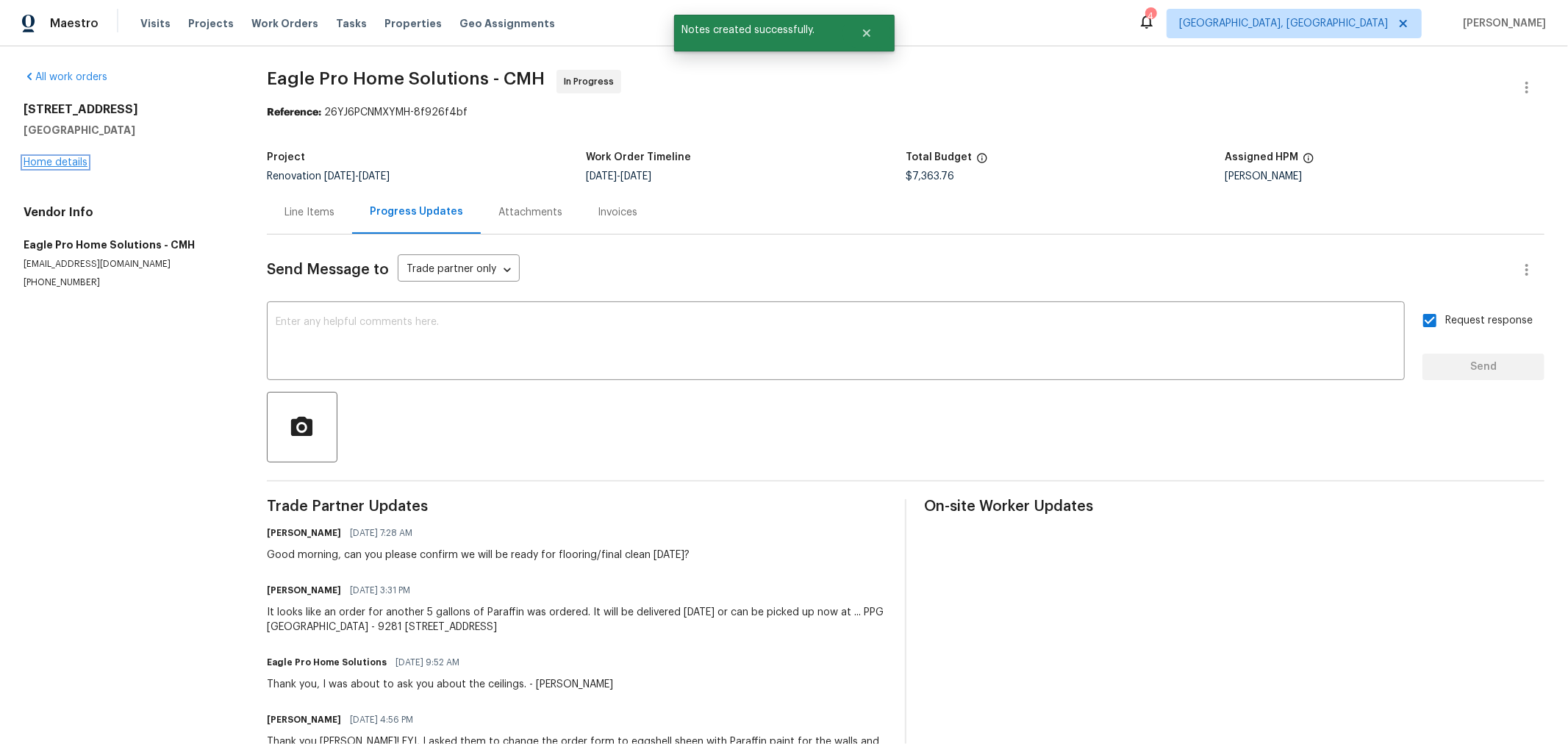
click at [74, 163] on link "Home details" at bounding box center [55, 162] width 64 height 11
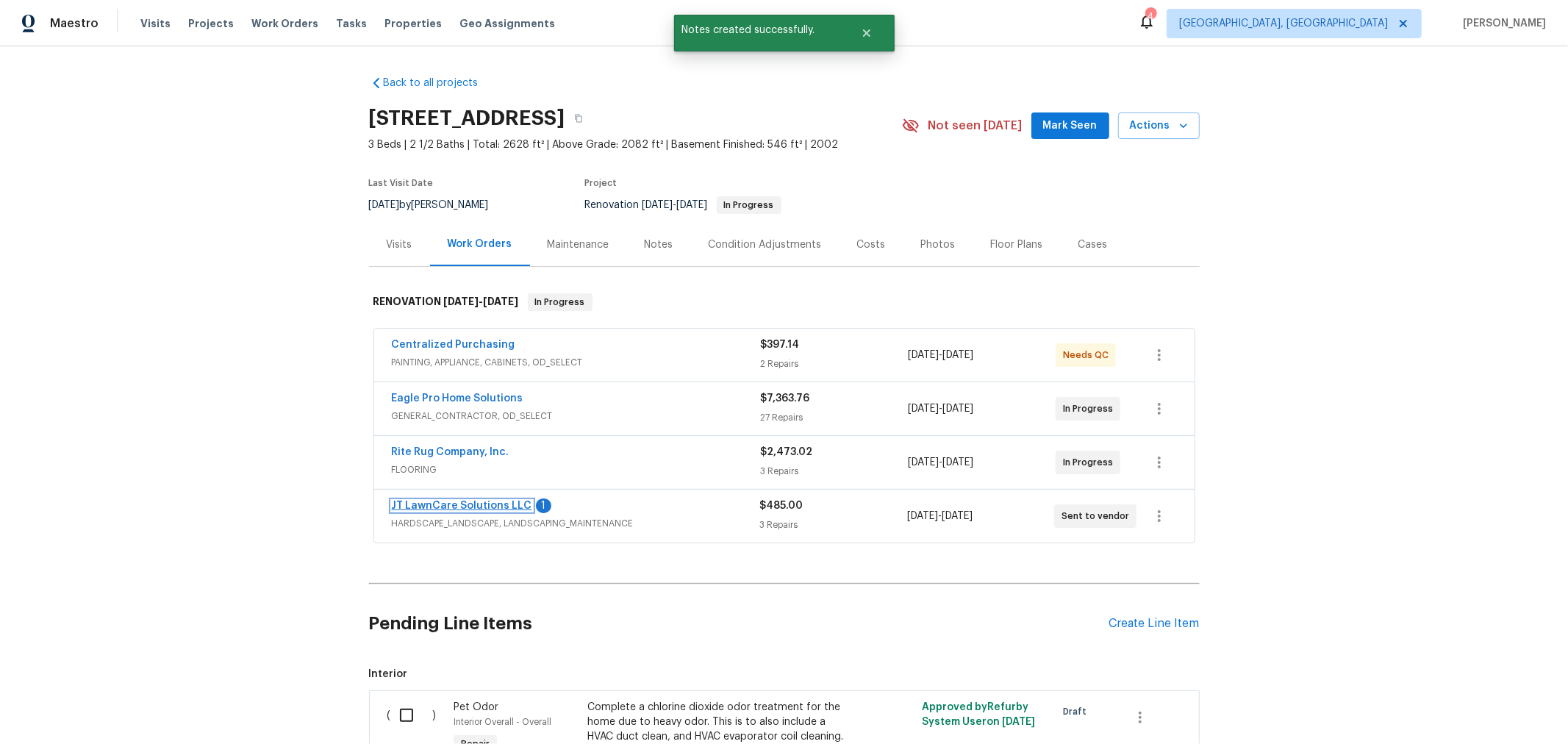
click at [466, 502] on link "JT LawnCare Solutions LLC" at bounding box center [461, 505] width 140 height 11
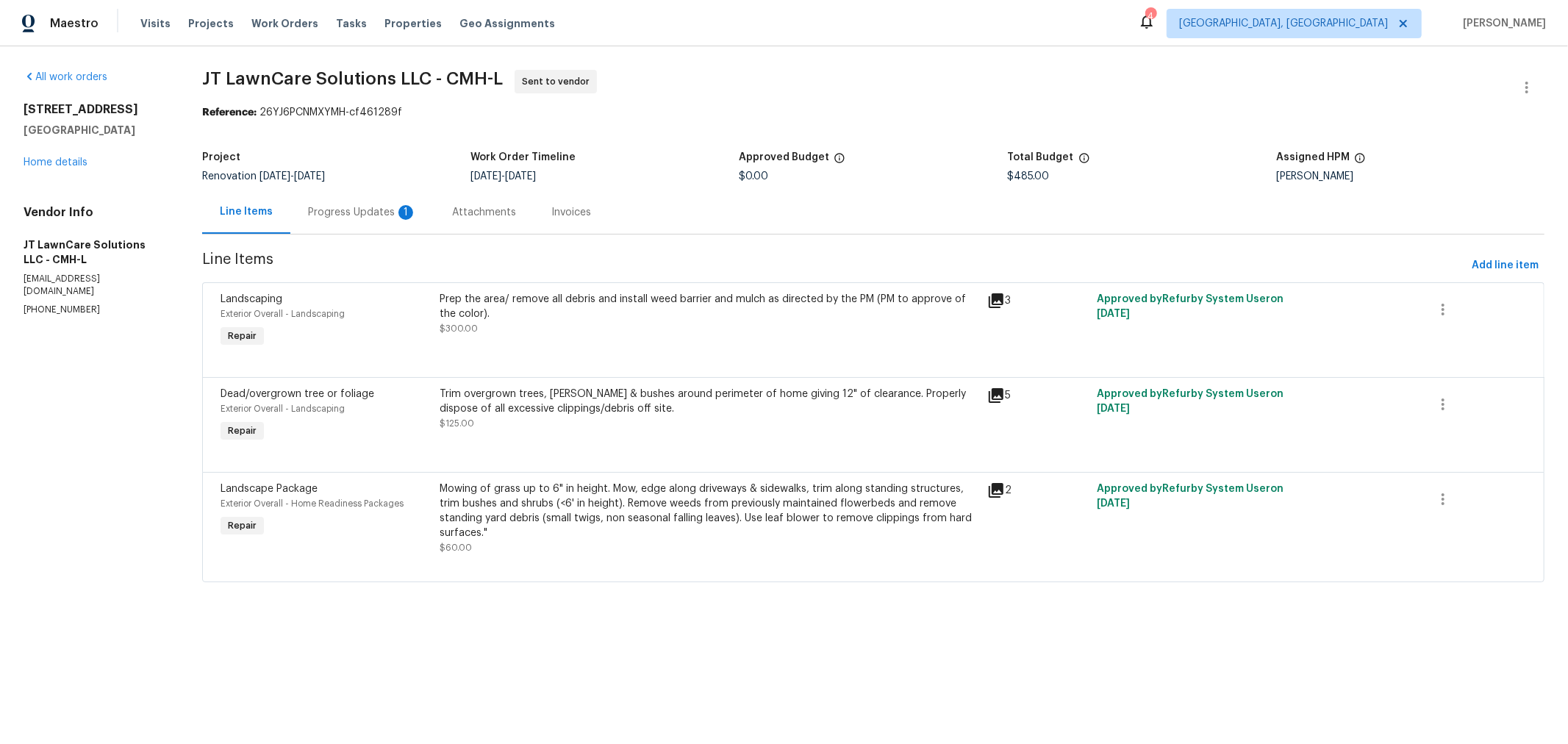
click at [379, 217] on div "Progress Updates 1" at bounding box center [362, 212] width 109 height 15
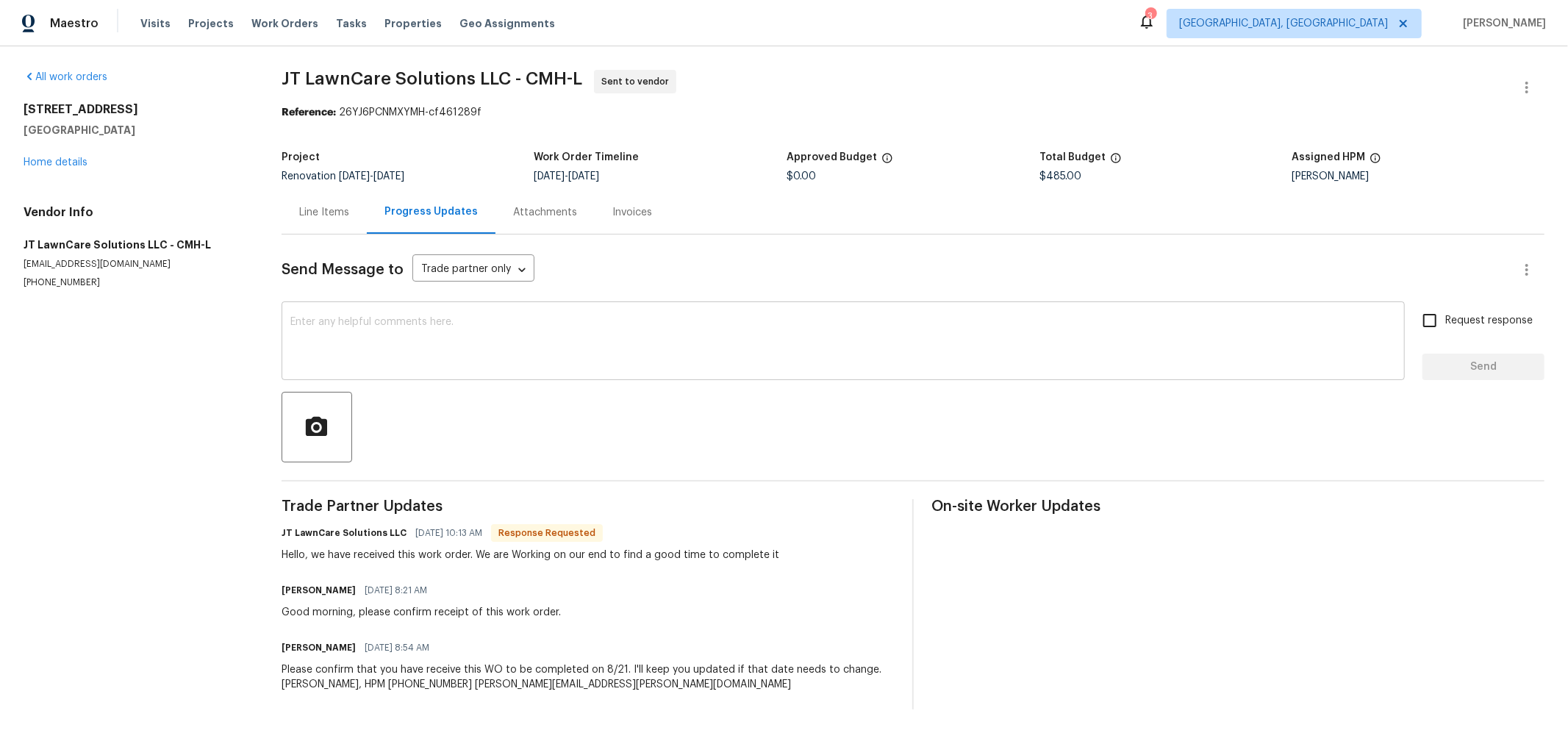
click at [516, 371] on div "x ​" at bounding box center [843, 342] width 1123 height 75
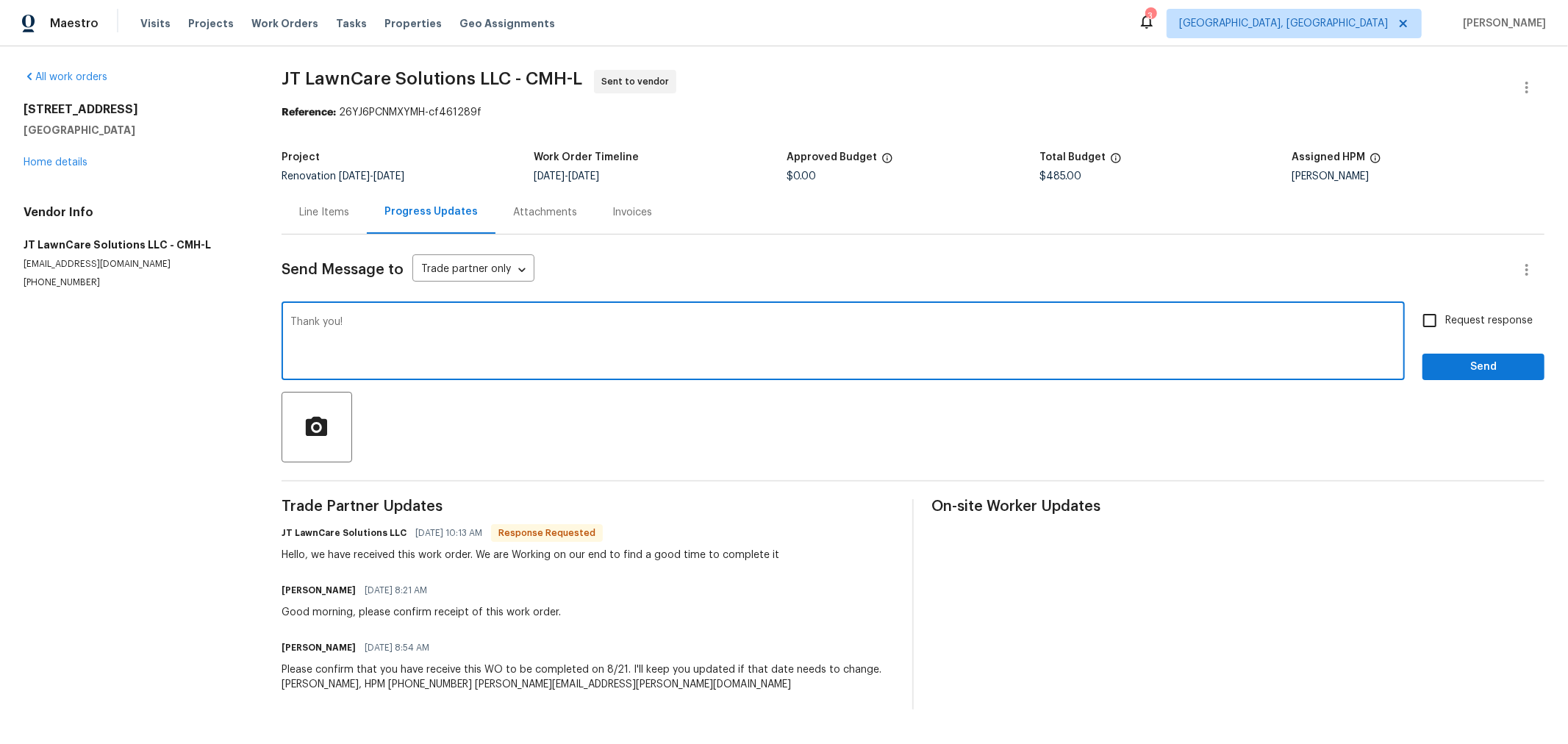
click at [296, 309] on div "Thank you! x ​" at bounding box center [843, 342] width 1123 height 75
type textarea "Good morning and thank you!"
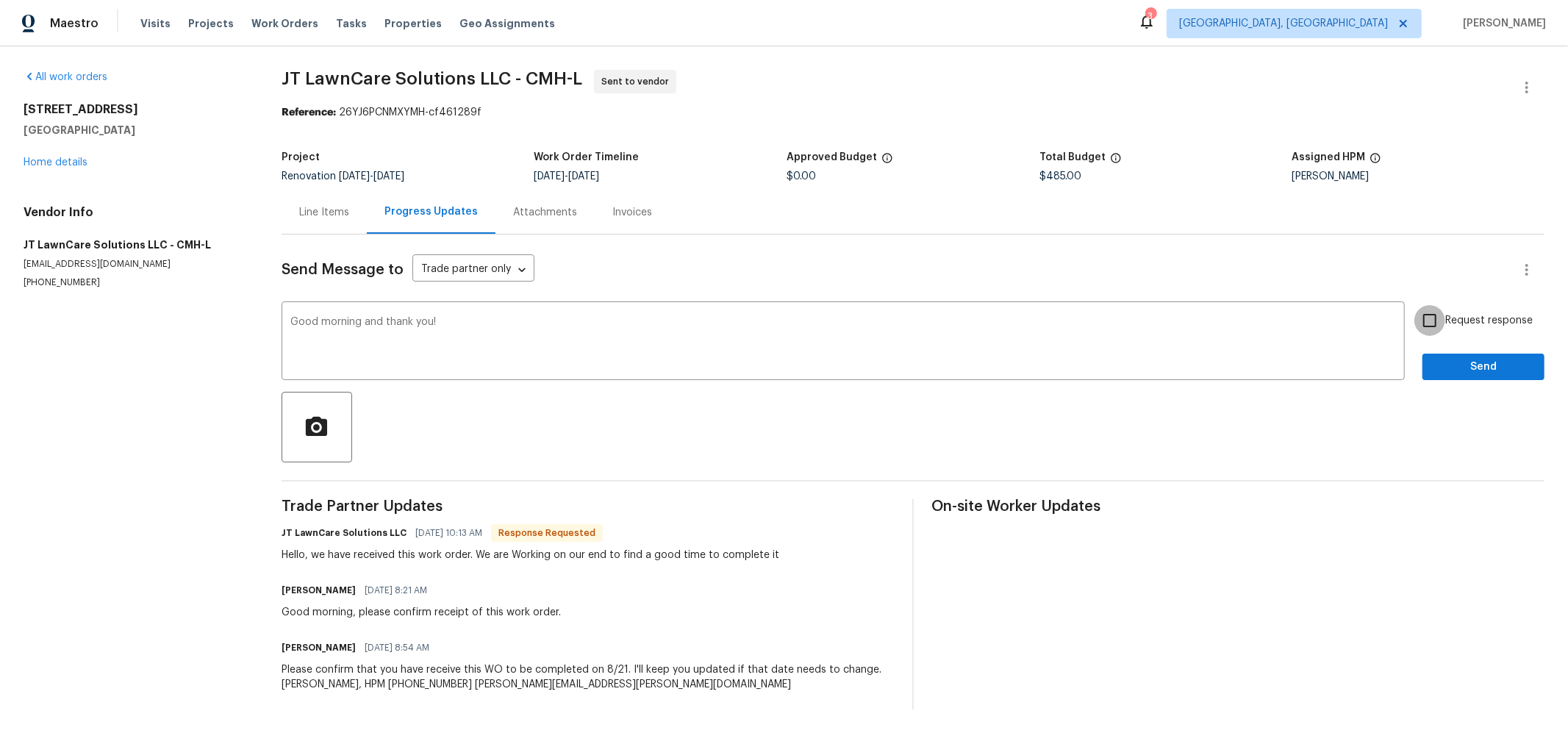
click at [1429, 318] on input "Request response" at bounding box center [1429, 321] width 31 height 31
checkbox input "true"
click at [1434, 364] on span "Send" at bounding box center [1483, 366] width 98 height 18
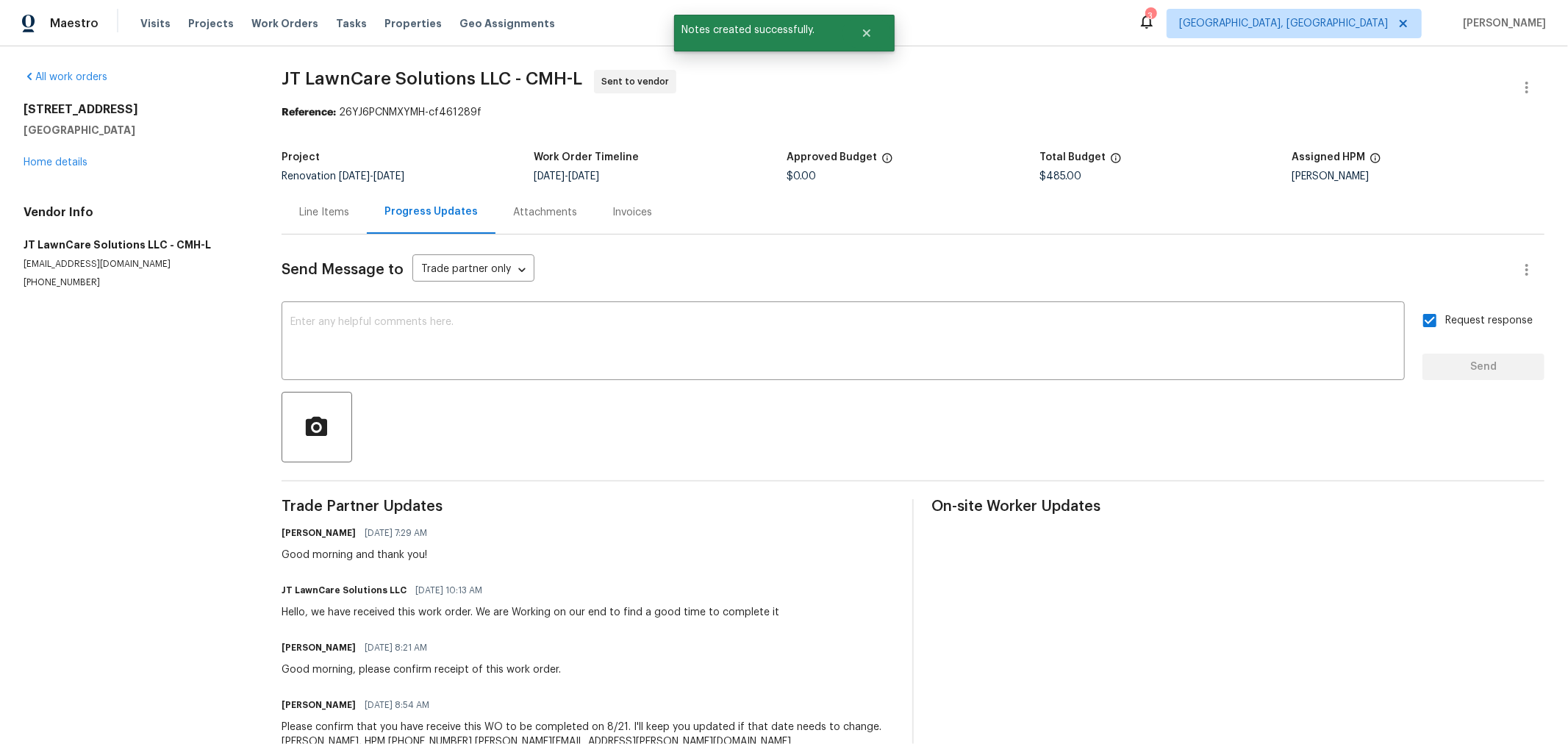
click at [72, 155] on div "695 Hennigans Grove Rd Grove City, OH 43123 Home details" at bounding box center [134, 136] width 222 height 68
click at [68, 167] on link "Home details" at bounding box center [55, 162] width 64 height 11
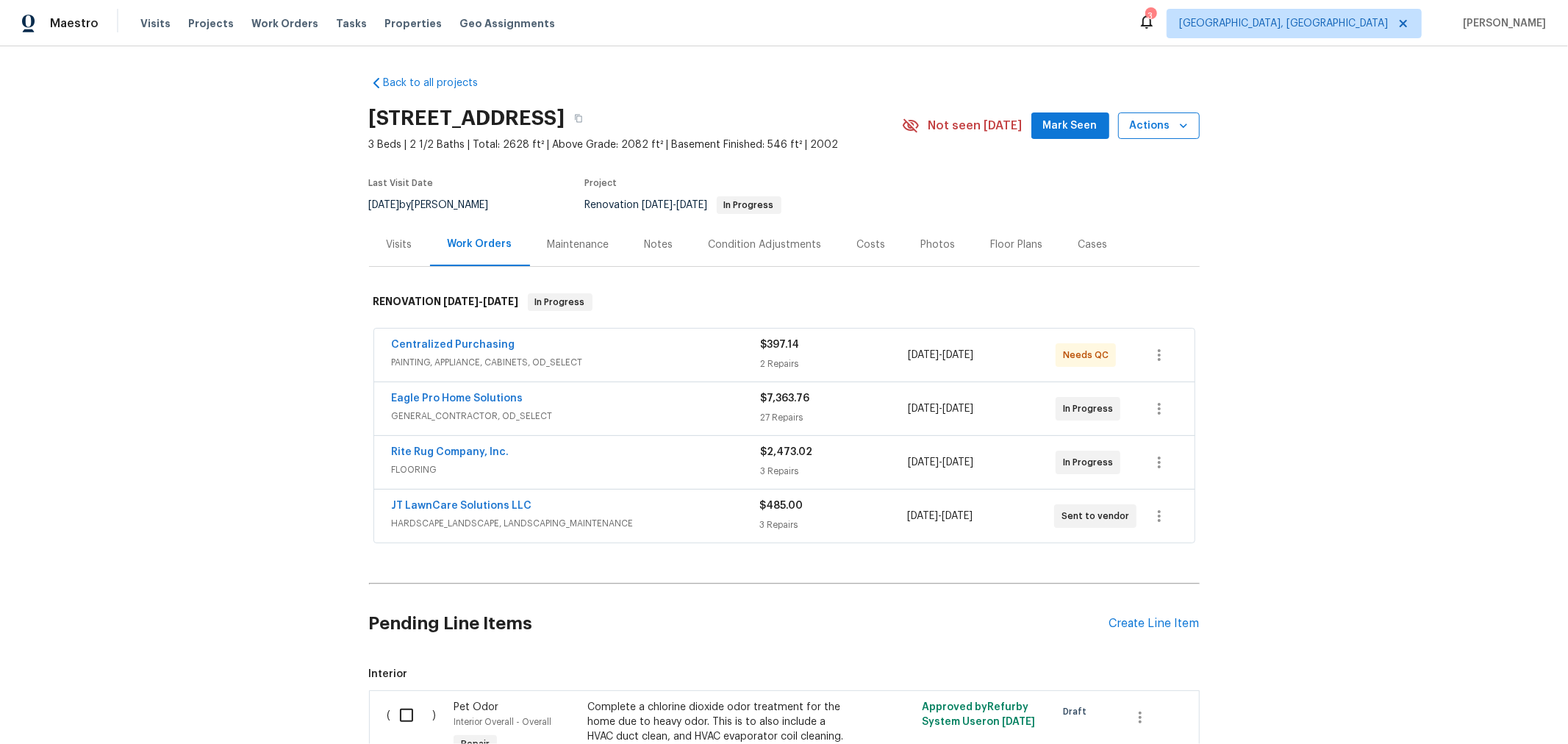
click at [1167, 122] on span "Actions" at bounding box center [1159, 125] width 58 height 18
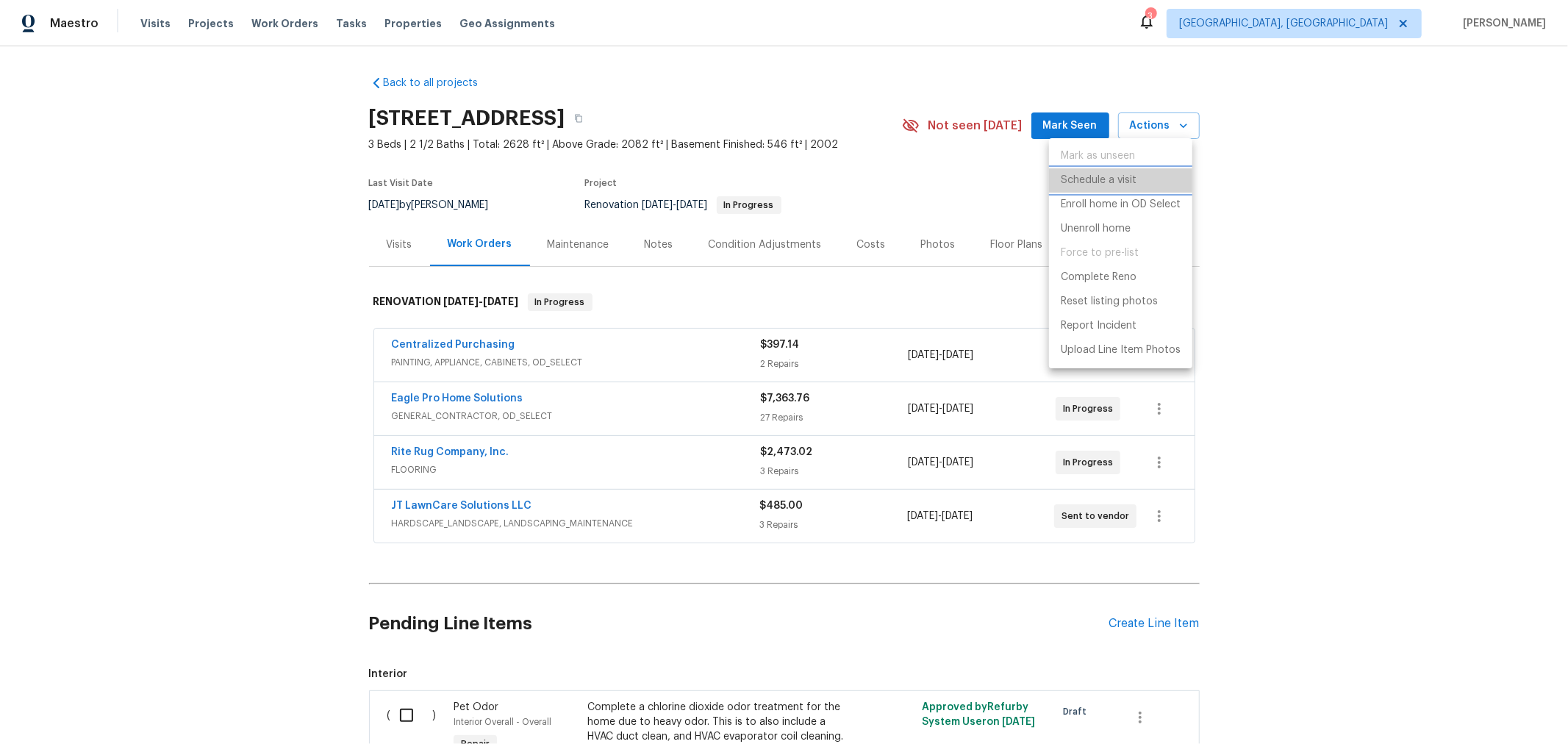
click at [1108, 182] on p "Schedule a visit" at bounding box center [1099, 181] width 76 height 16
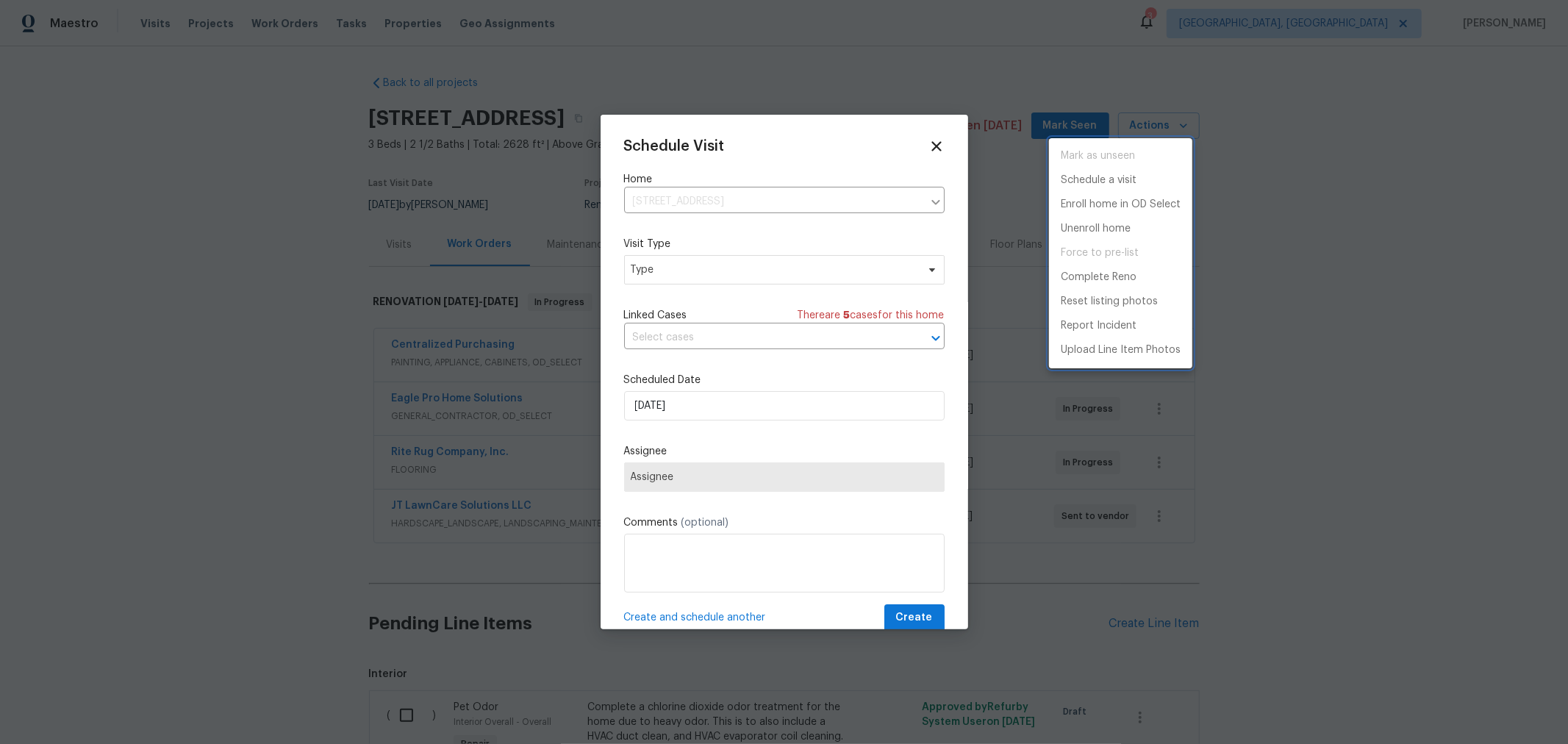
click at [700, 271] on div at bounding box center [784, 372] width 1568 height 744
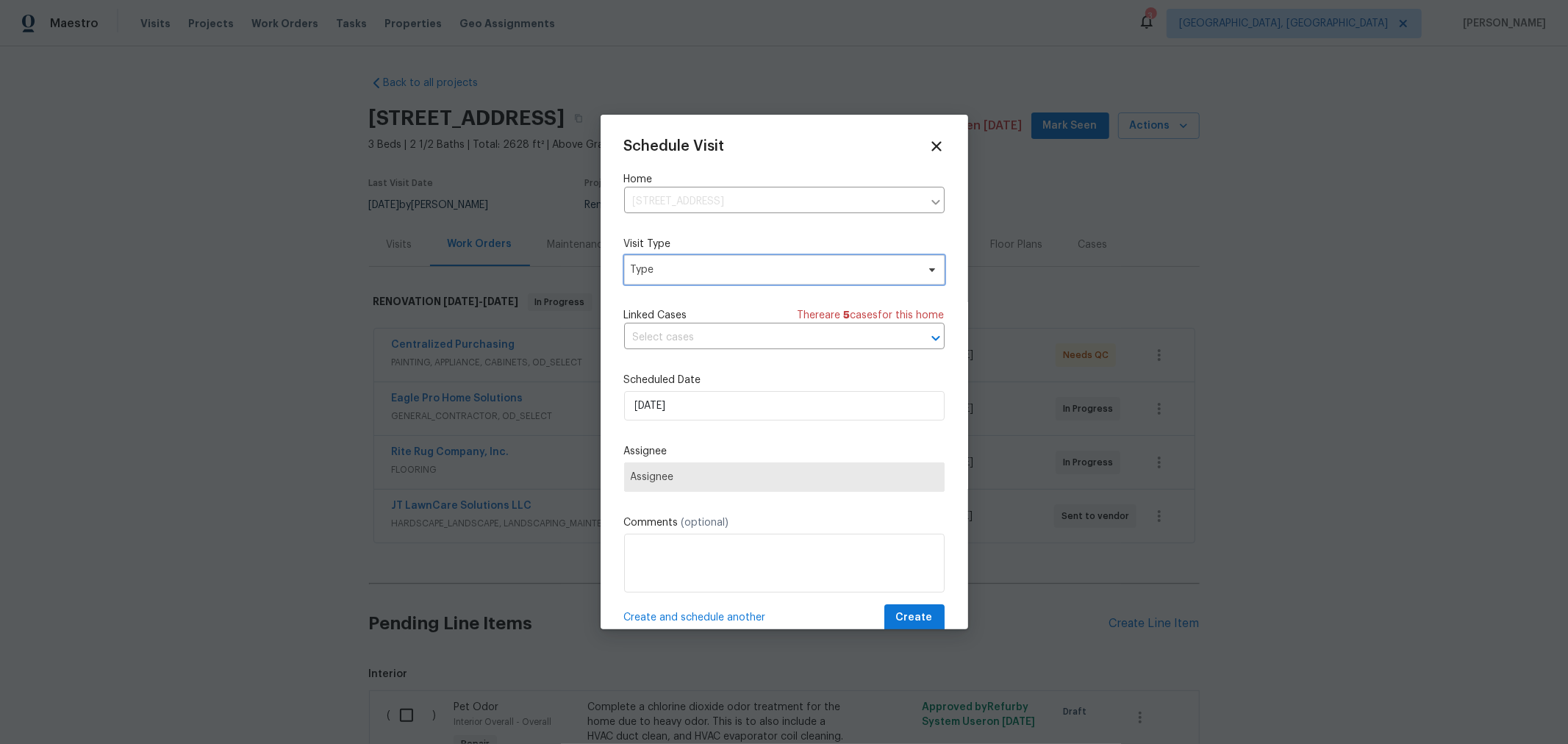
click at [697, 282] on span "Type" at bounding box center [784, 269] width 321 height 29
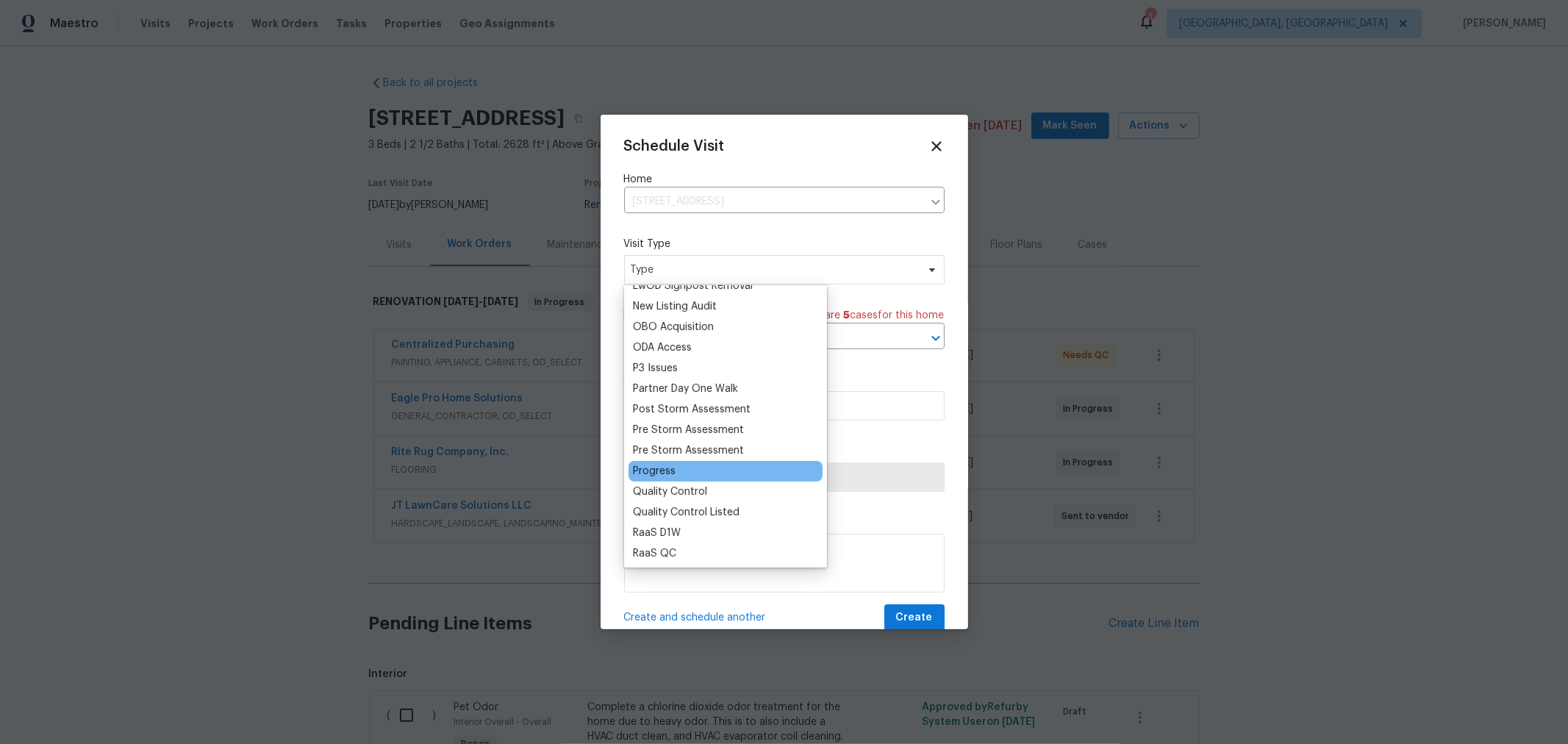
click at [671, 470] on div "Progress" at bounding box center [654, 470] width 43 height 15
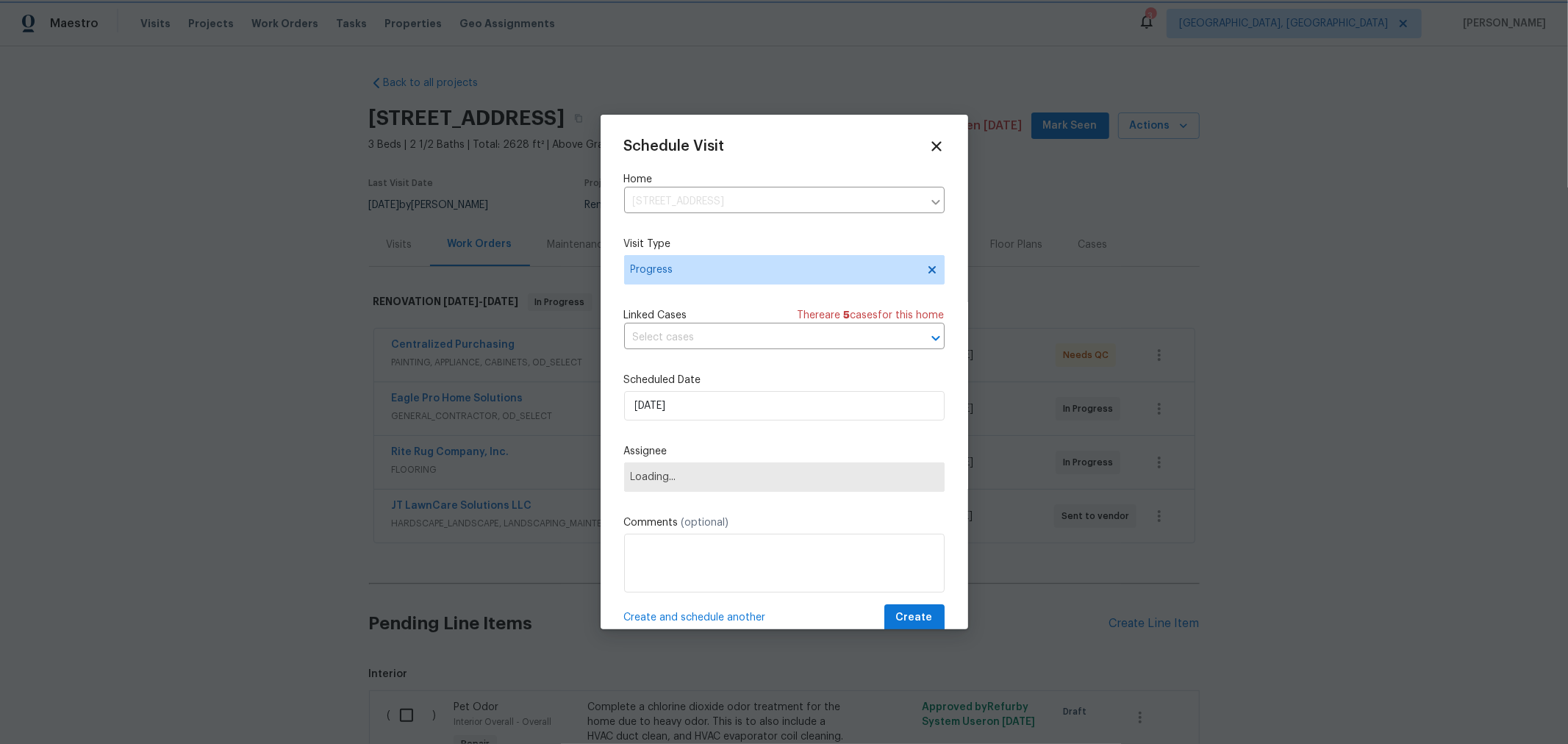
scroll to position [816, 0]
click at [766, 475] on span "Assignee" at bounding box center [774, 477] width 289 height 12
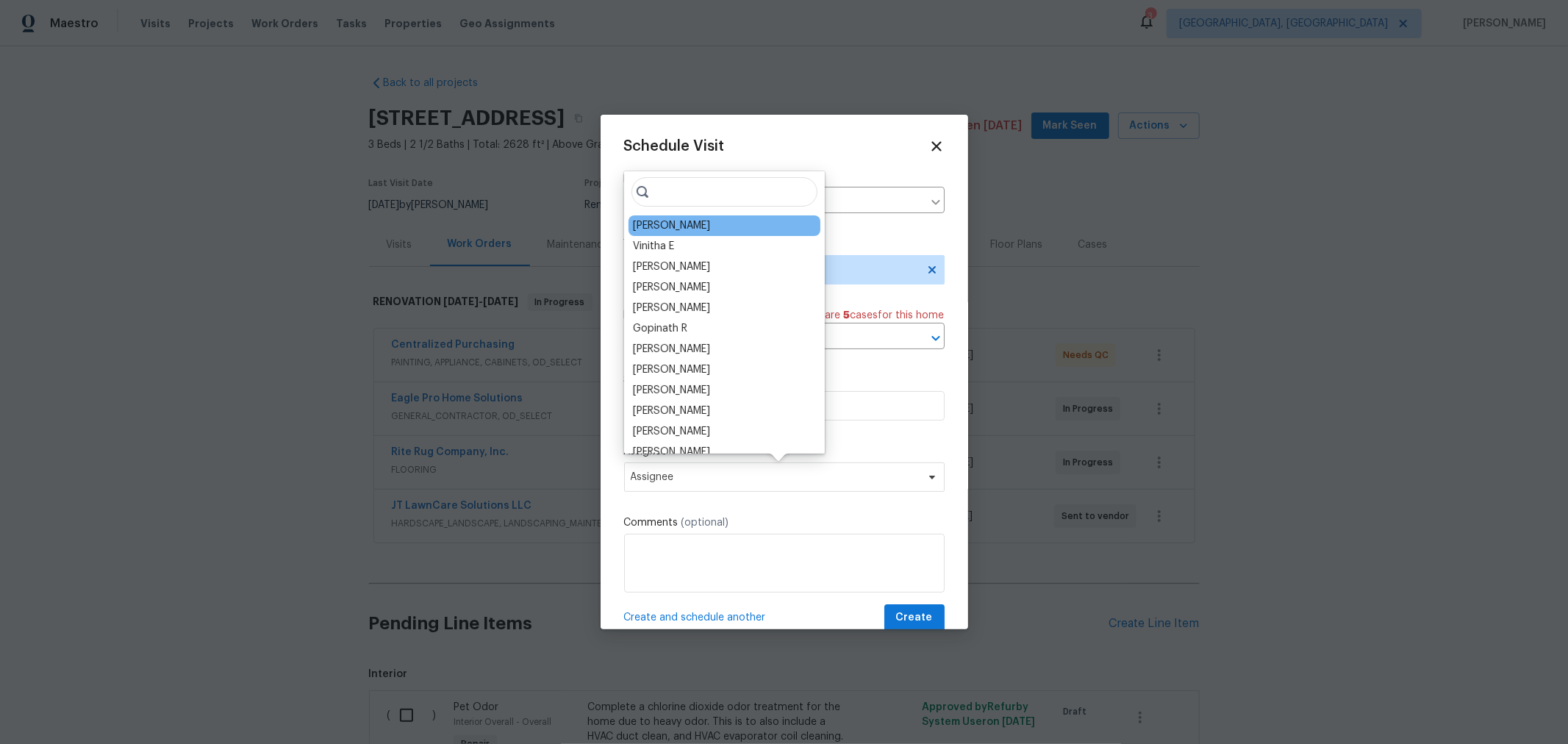
click at [667, 221] on div "[PERSON_NAME]" at bounding box center [670, 225] width 77 height 15
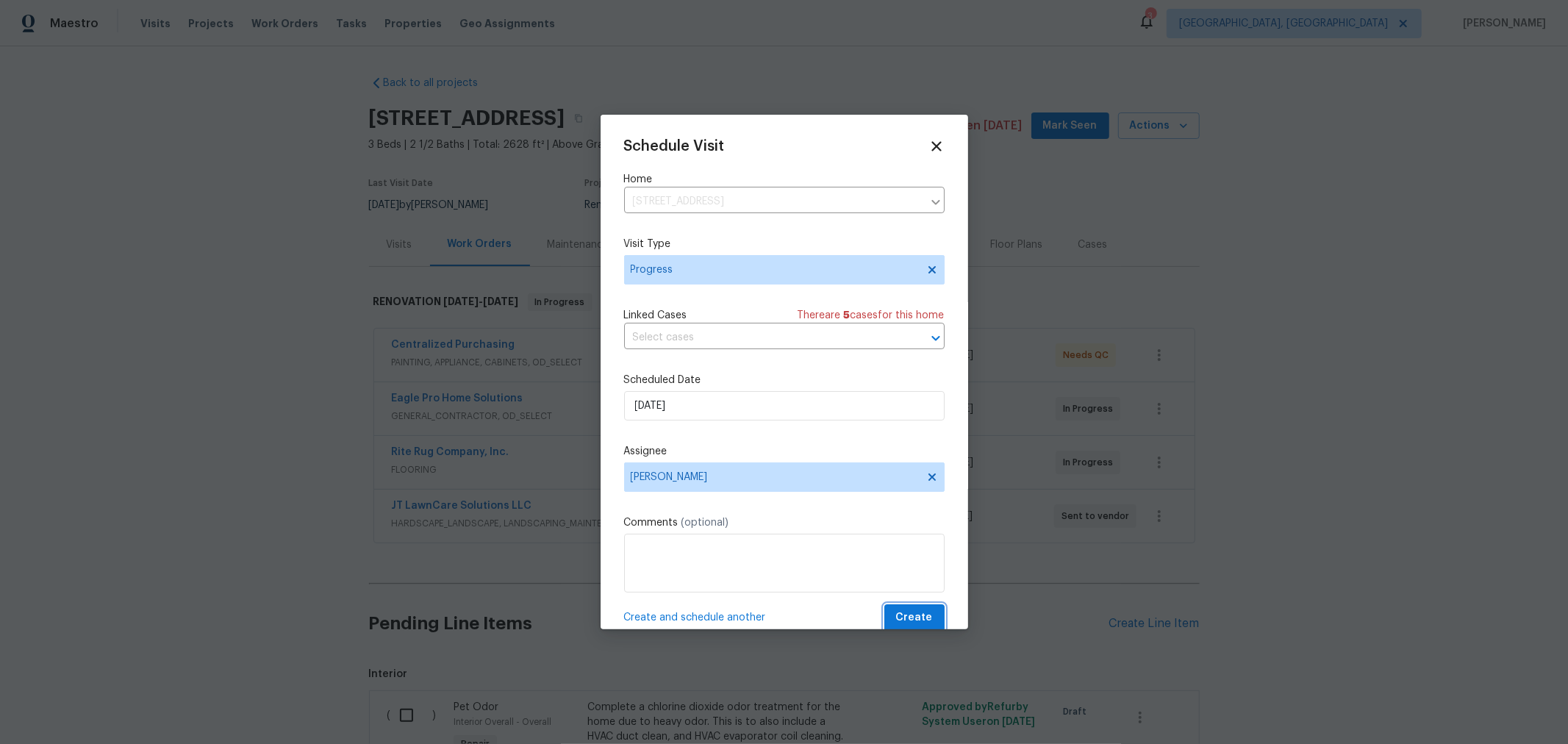
click at [901, 610] on button "Create" at bounding box center [914, 618] width 60 height 27
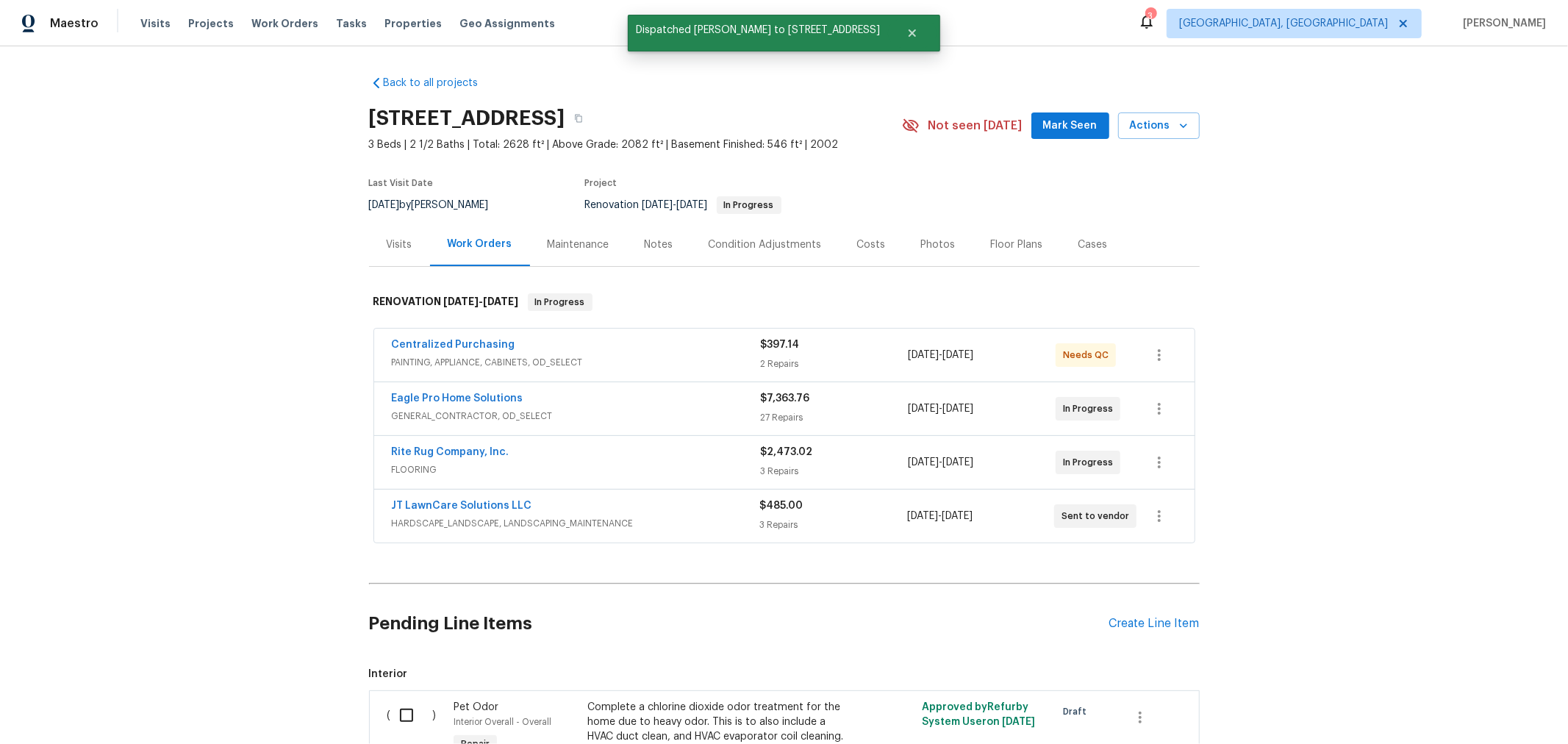
drag, startPoint x: 1055, startPoint y: 122, endPoint x: 921, endPoint y: 114, distance: 134.2
click at [1055, 123] on span "Mark Seen" at bounding box center [1070, 125] width 54 height 18
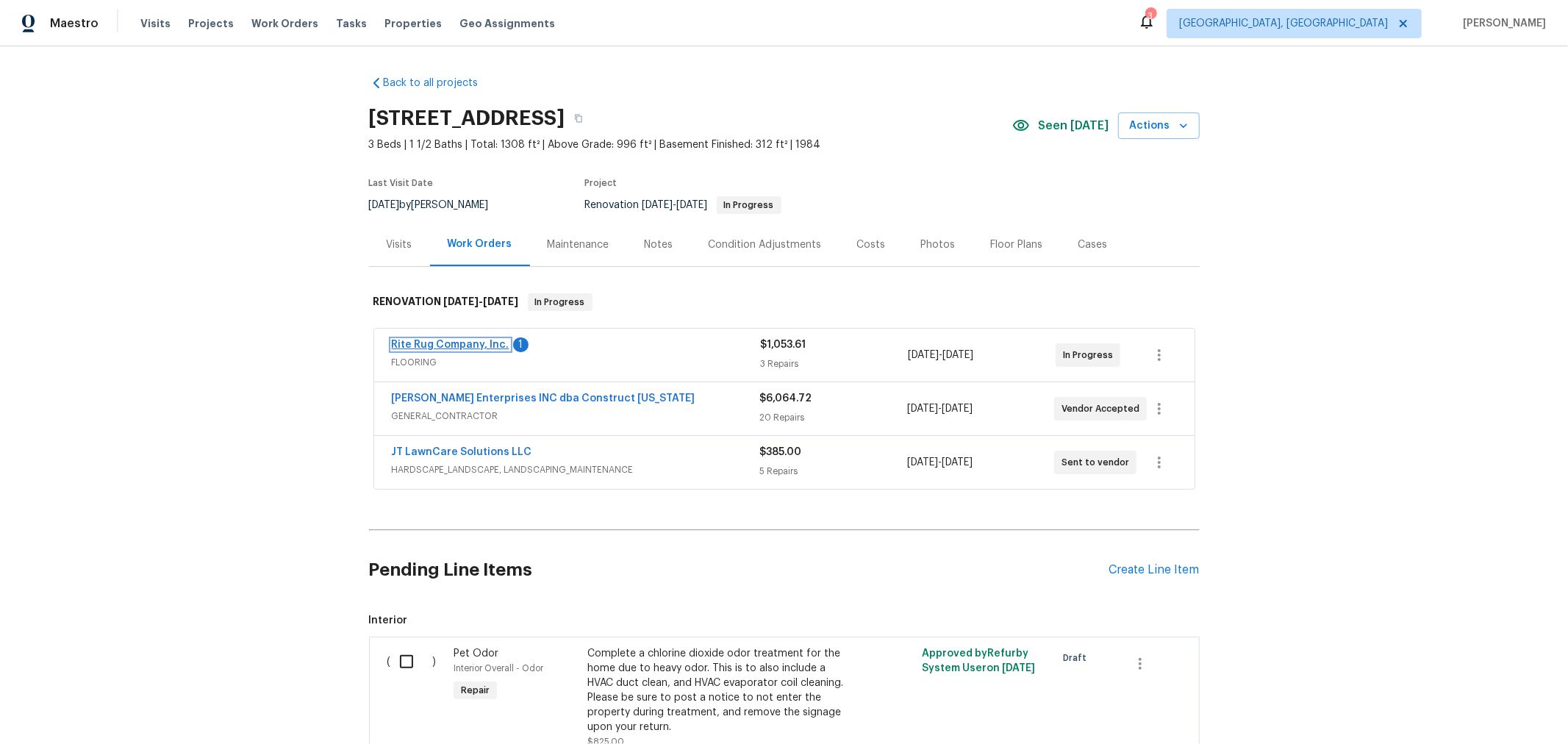
click at [460, 339] on link "Rite Rug Company, Inc." at bounding box center [450, 344] width 118 height 11
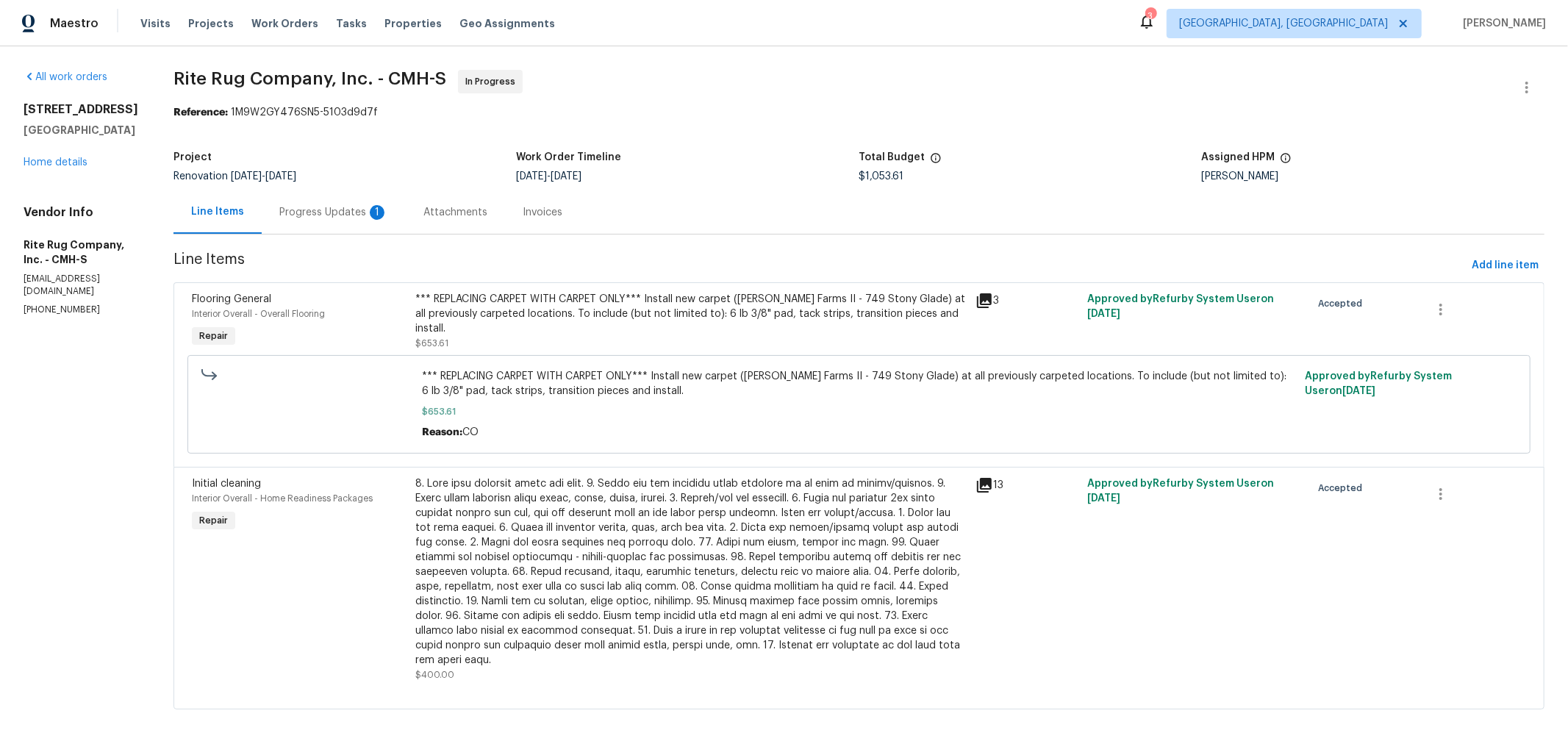
click at [364, 212] on div "Progress Updates 1" at bounding box center [333, 212] width 109 height 15
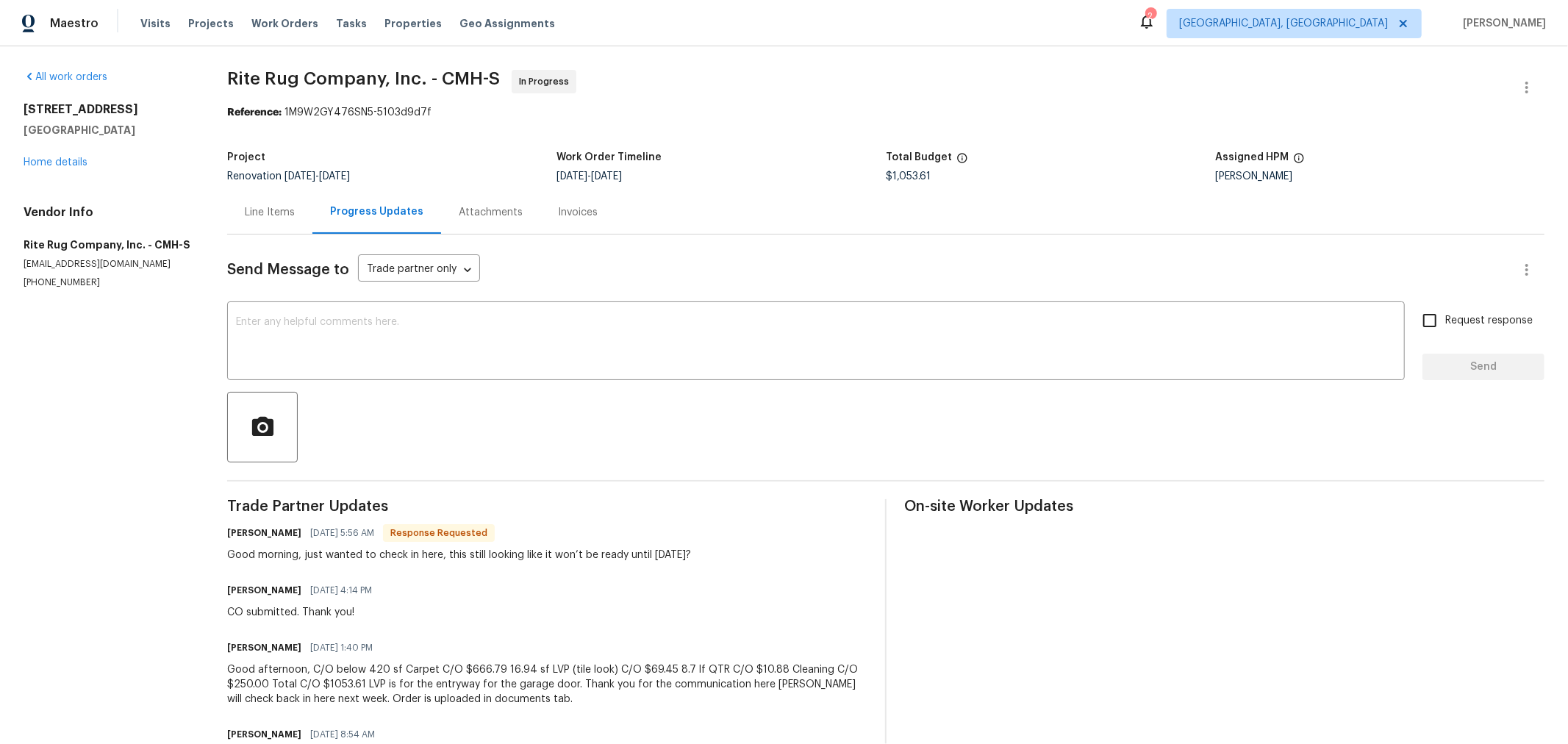
click at [271, 213] on div "Line Items" at bounding box center [269, 212] width 50 height 15
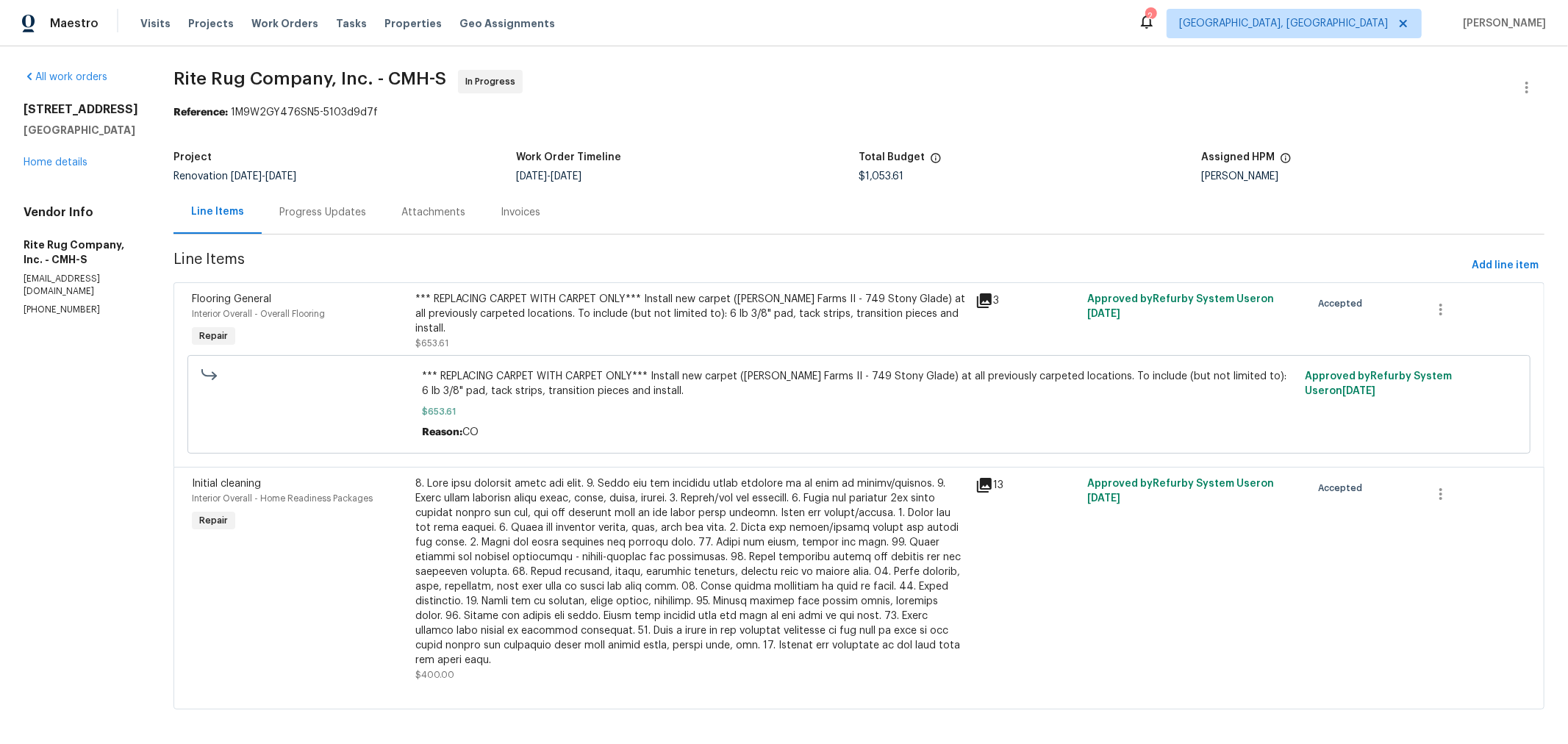
click at [351, 207] on div "Progress Updates" at bounding box center [322, 212] width 86 height 15
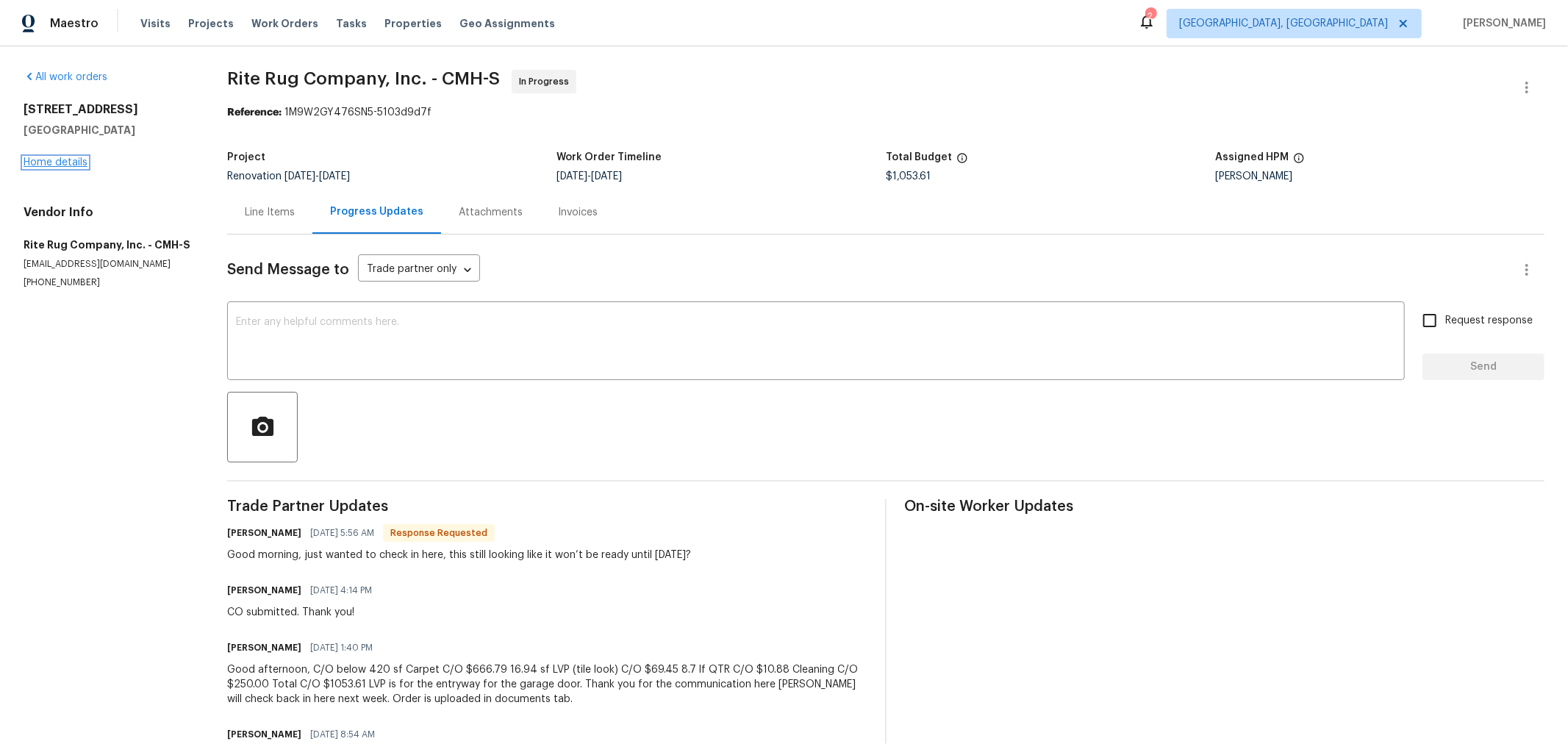
click at [67, 162] on link "Home details" at bounding box center [55, 162] width 64 height 11
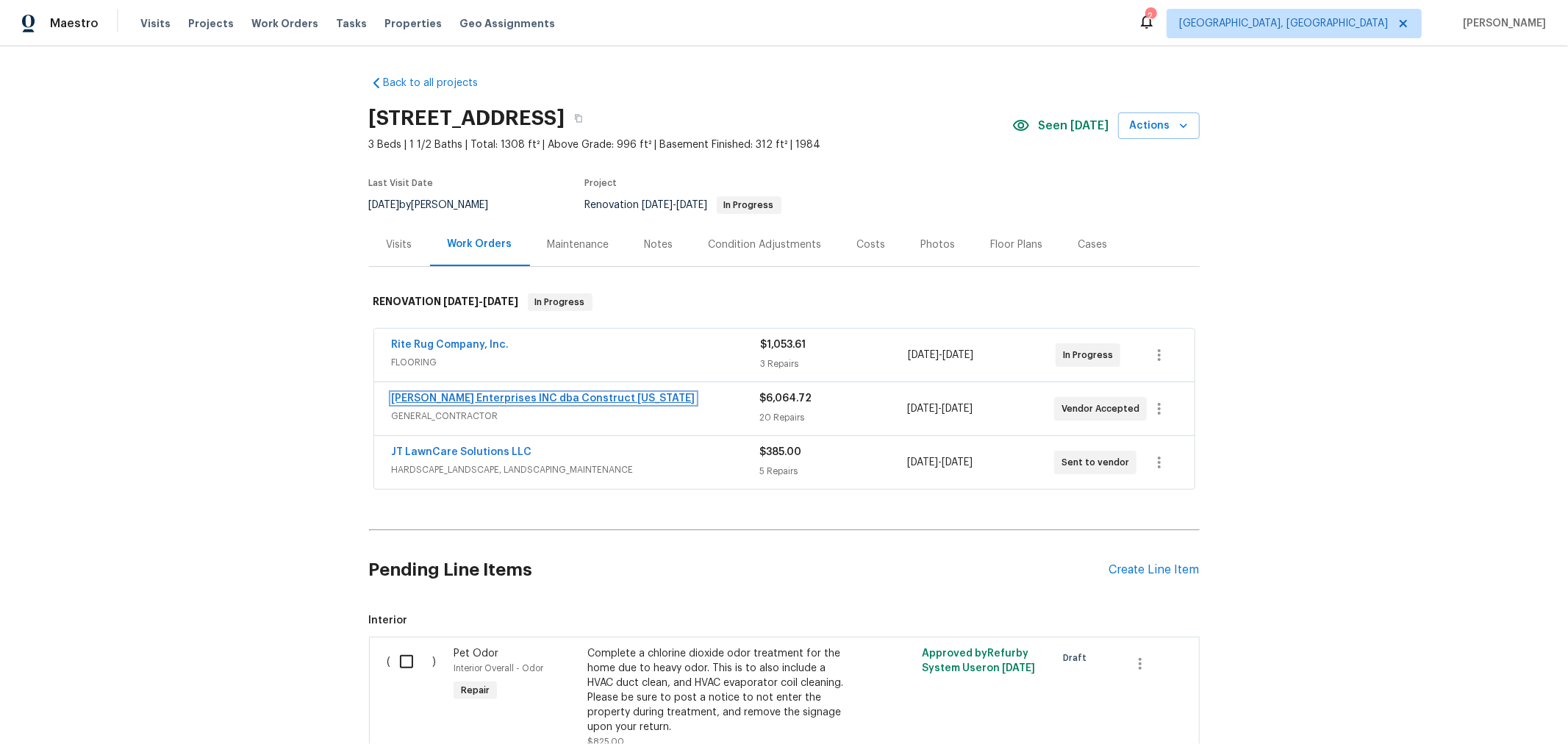
click at [506, 394] on link "[PERSON_NAME] Enterprises INC dba Construct [US_STATE]" at bounding box center [543, 398] width 303 height 11
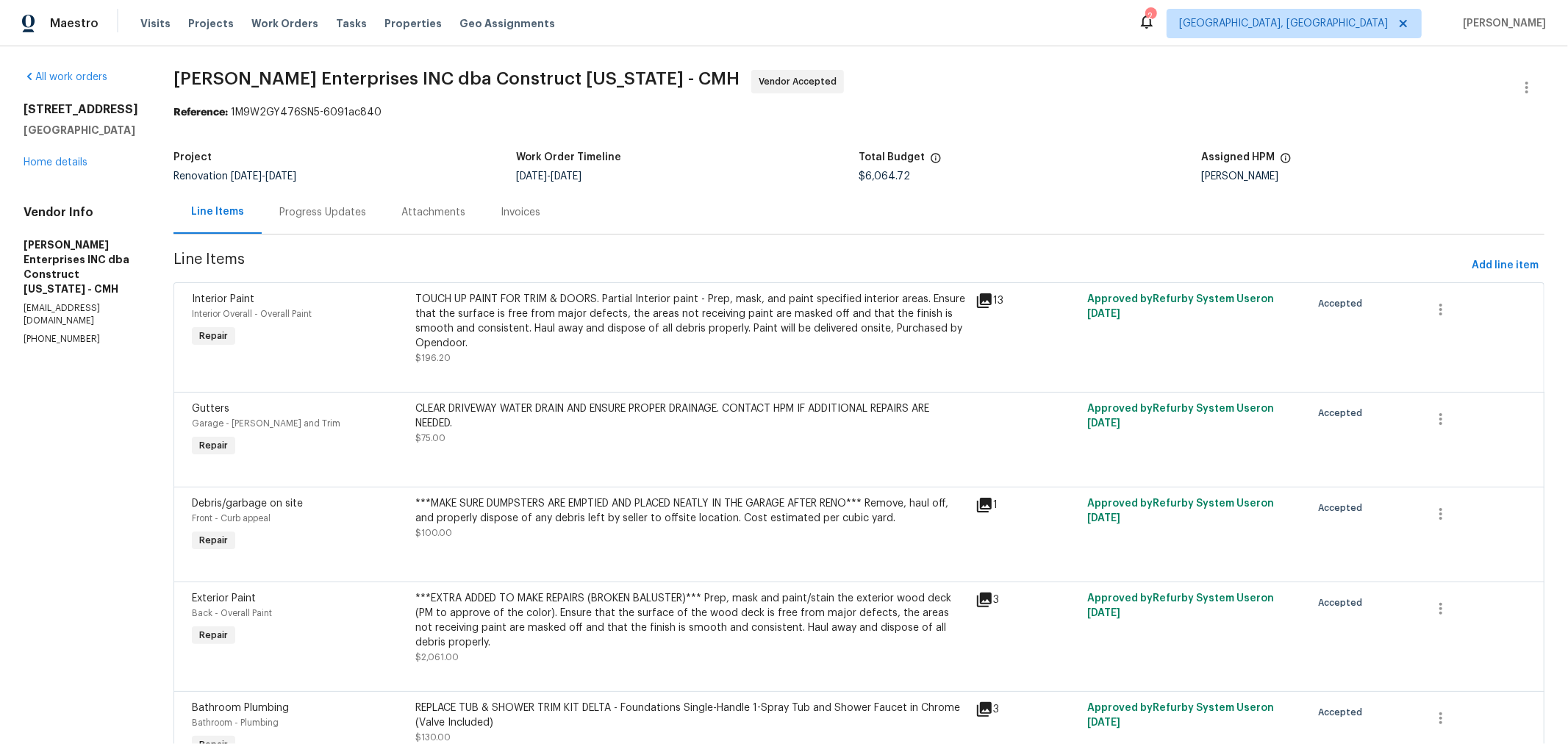
click at [324, 206] on div "Progress Updates" at bounding box center [322, 212] width 86 height 15
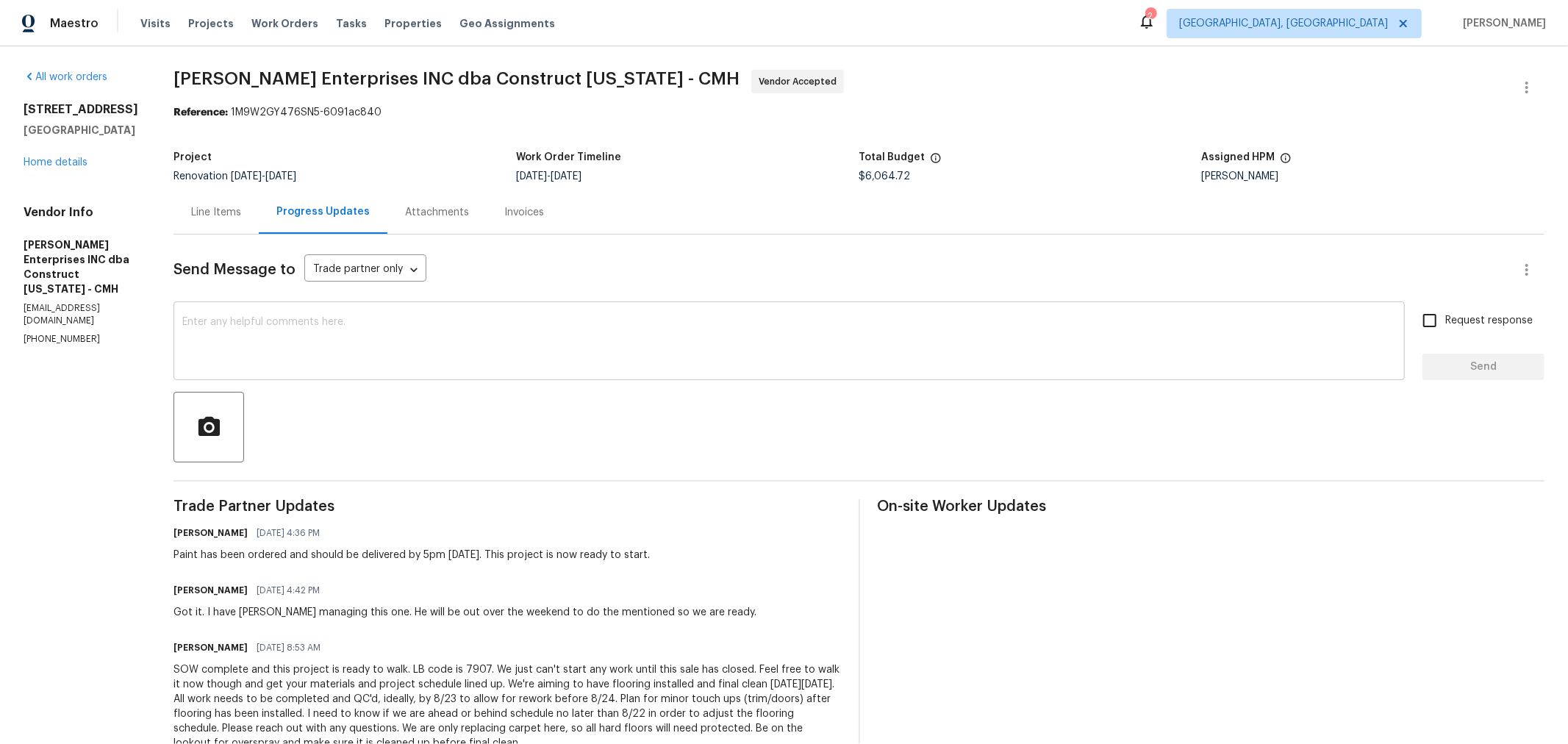
click at [352, 334] on textarea at bounding box center [789, 342] width 1213 height 51
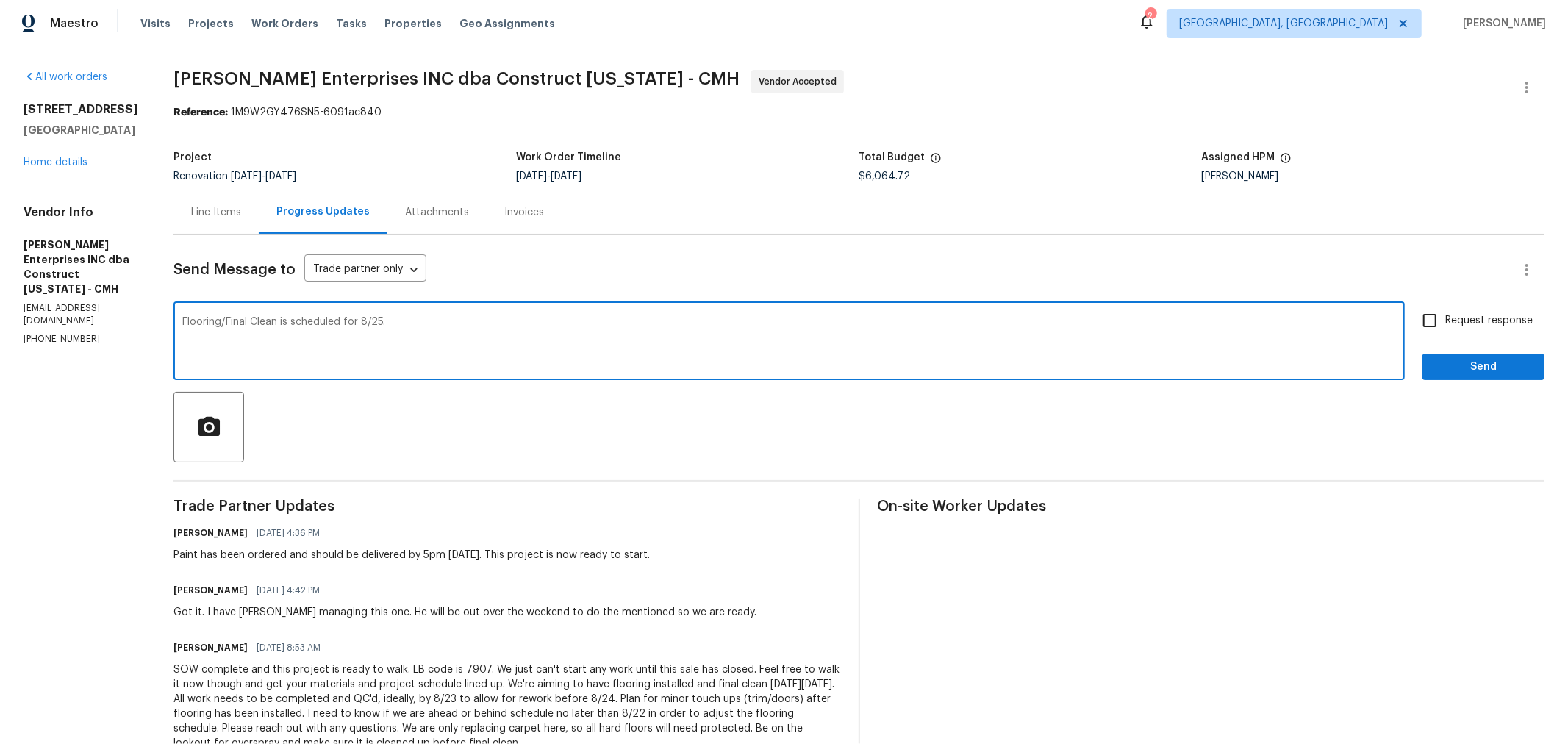
click at [190, 323] on textarea "Flooring/Final Clean is scheduled for 8/25." at bounding box center [789, 342] width 1213 height 51
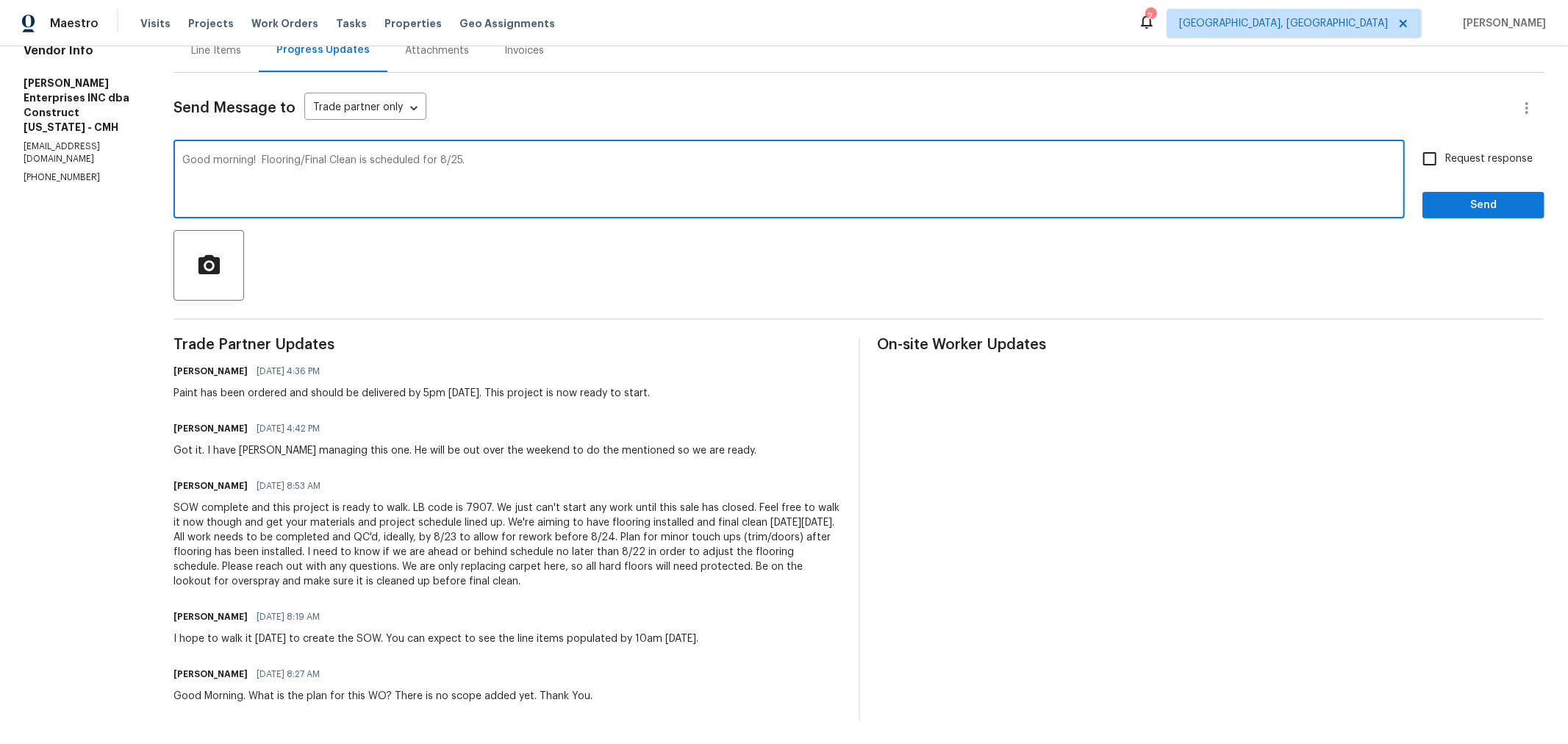
scroll to position [162, 0]
click at [515, 159] on textarea "Good morning! Flooring/Final Clean is scheduled for 8/25." at bounding box center [789, 180] width 1213 height 51
type textarea "Good morning! Flooring/Final Clean is scheduled for 8/25."
drag, startPoint x: 488, startPoint y: 153, endPoint x: 108, endPoint y: 123, distance: 381.2
click at [110, 123] on div "All work orders 2698 Moonlight Ln Columbus, OH 43207 Home details Vendor Info S…" at bounding box center [784, 313] width 1568 height 860
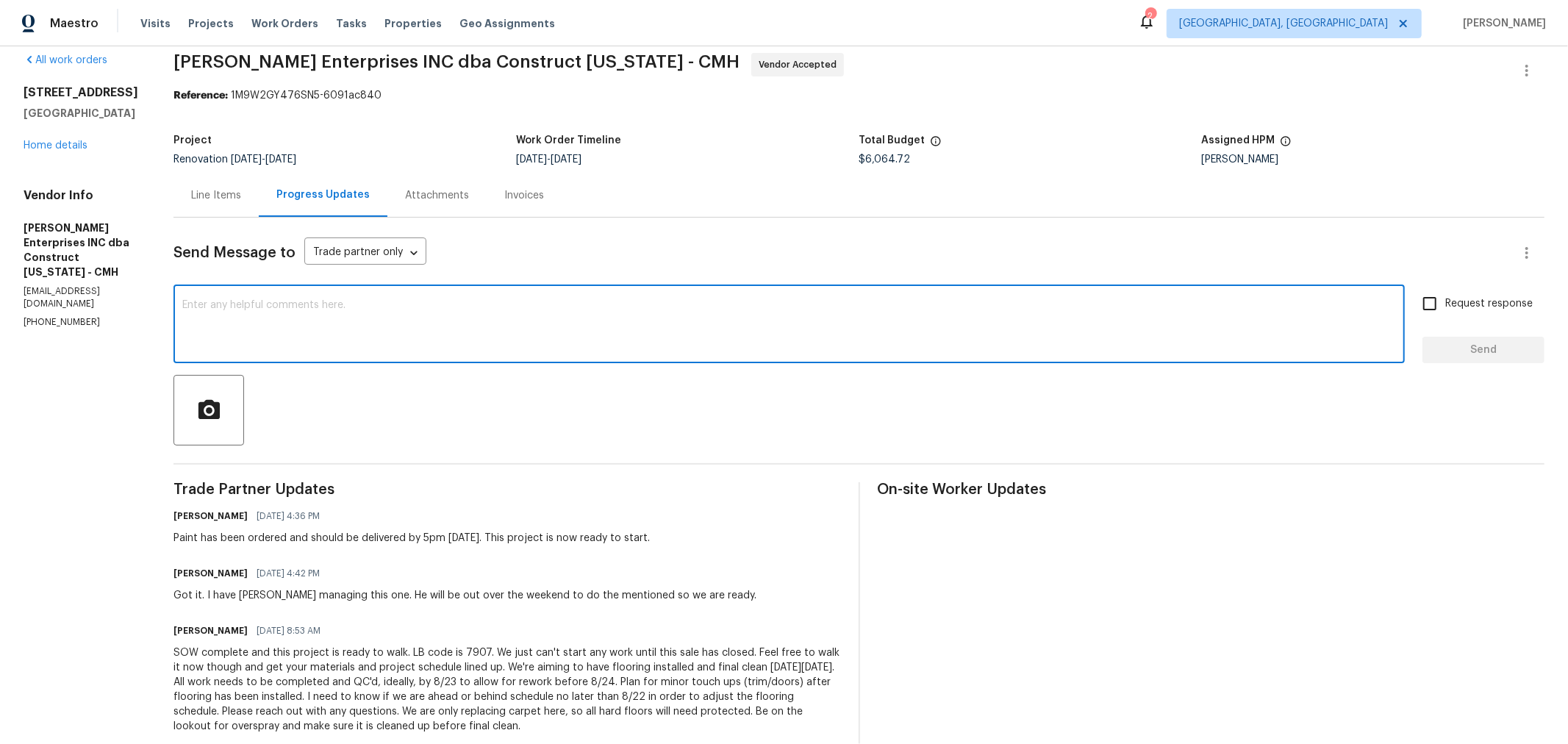
scroll to position [0, 0]
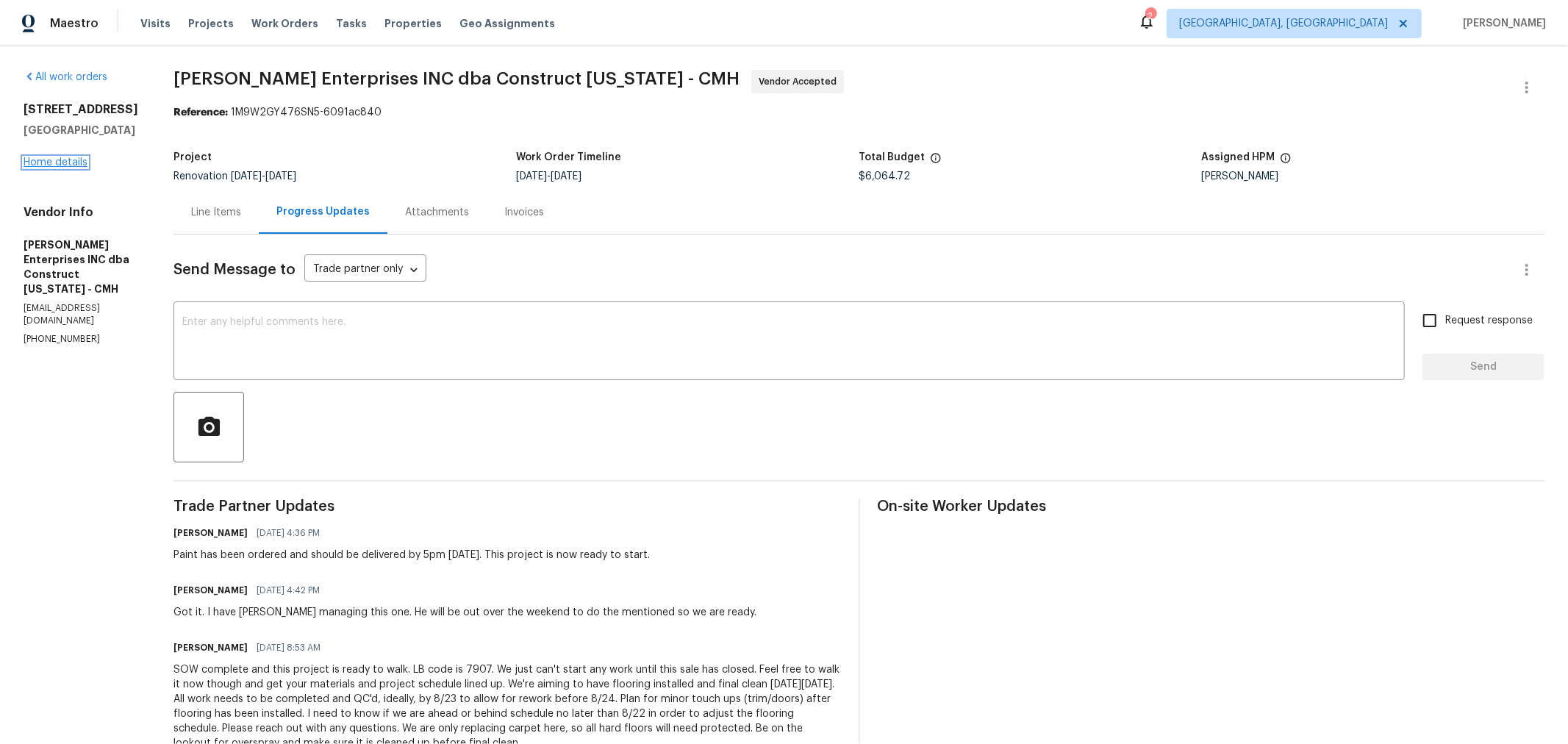
click at [68, 164] on link "Home details" at bounding box center [55, 162] width 64 height 11
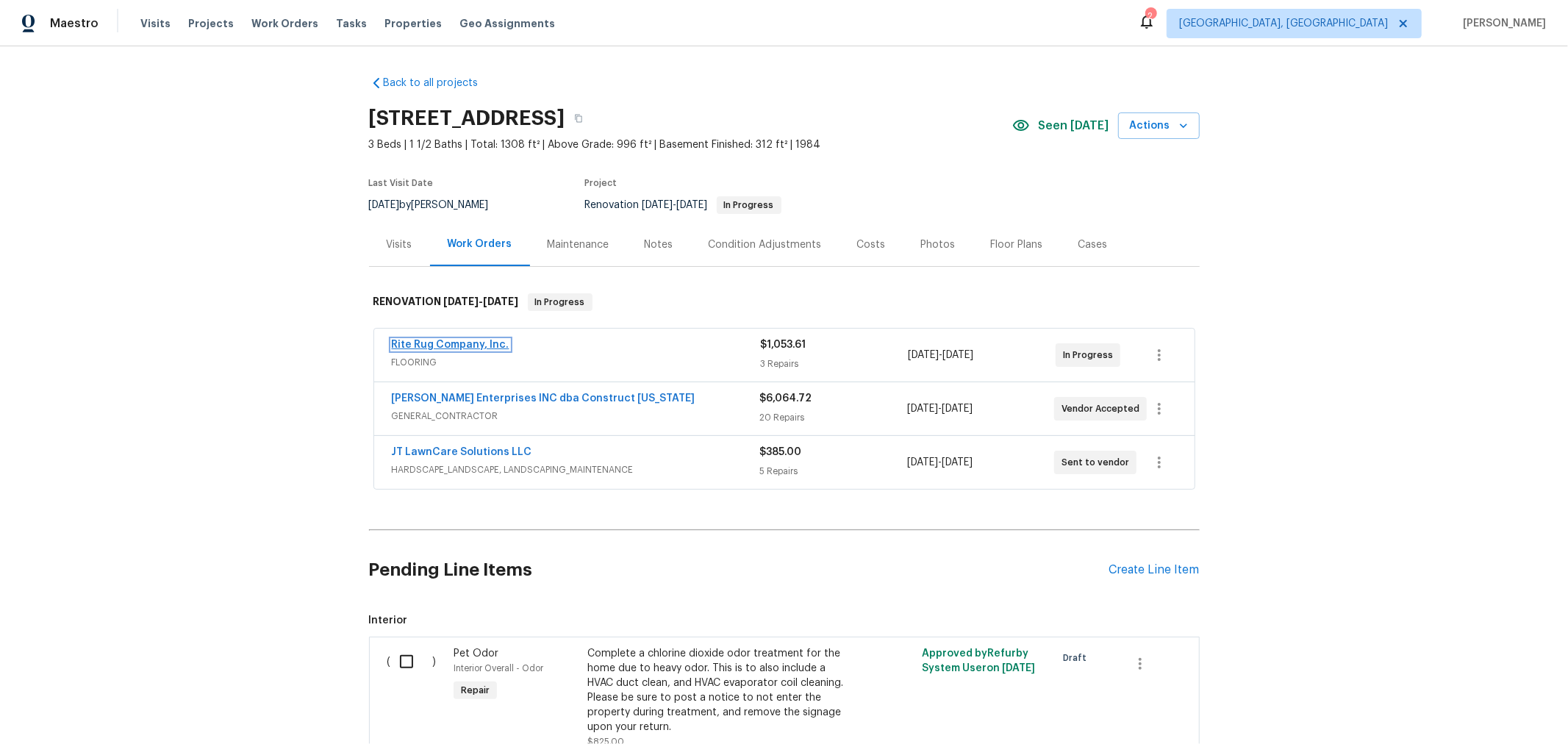
click at [445, 342] on link "Rite Rug Company, Inc." at bounding box center [450, 344] width 118 height 11
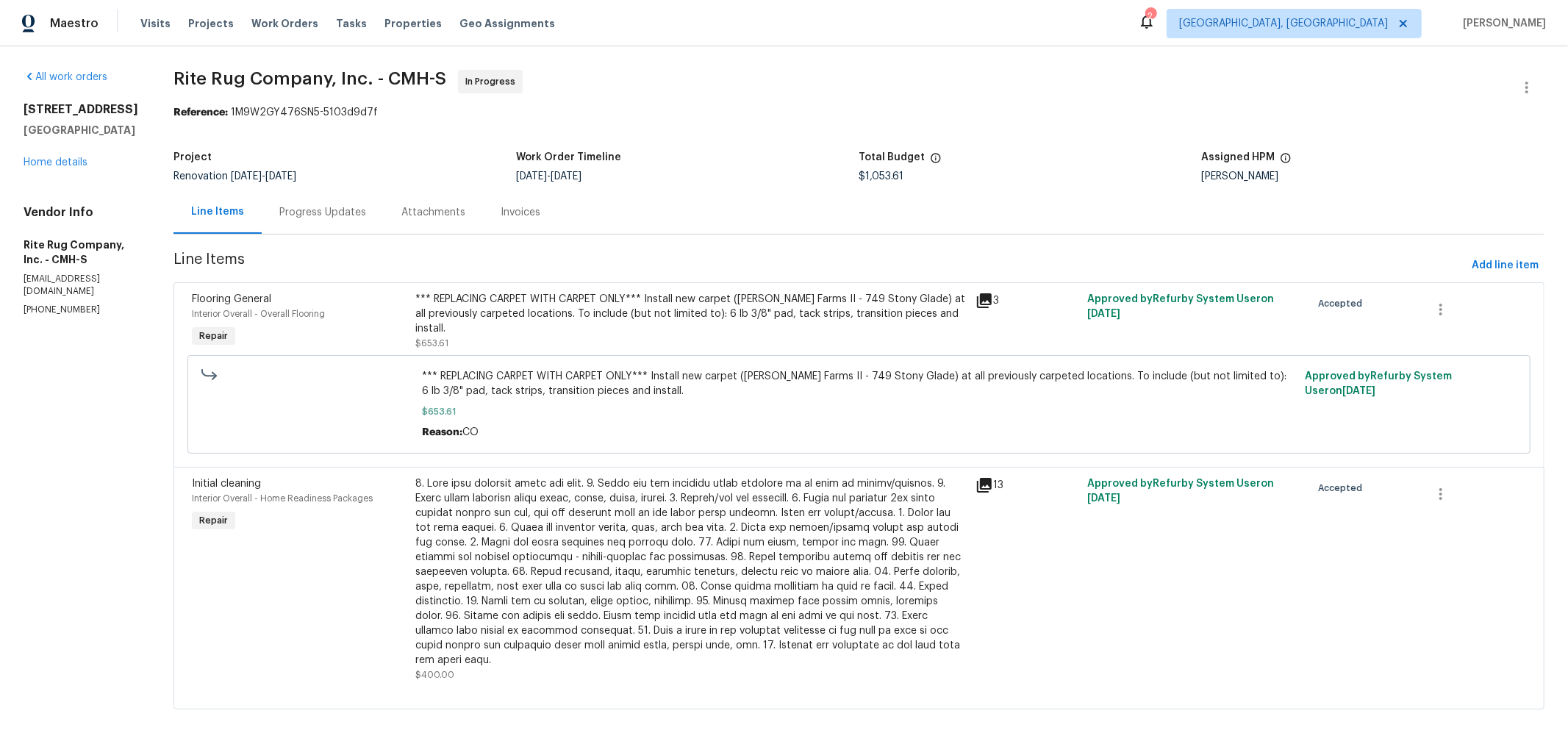
click at [330, 215] on div "Progress Updates" at bounding box center [322, 212] width 86 height 15
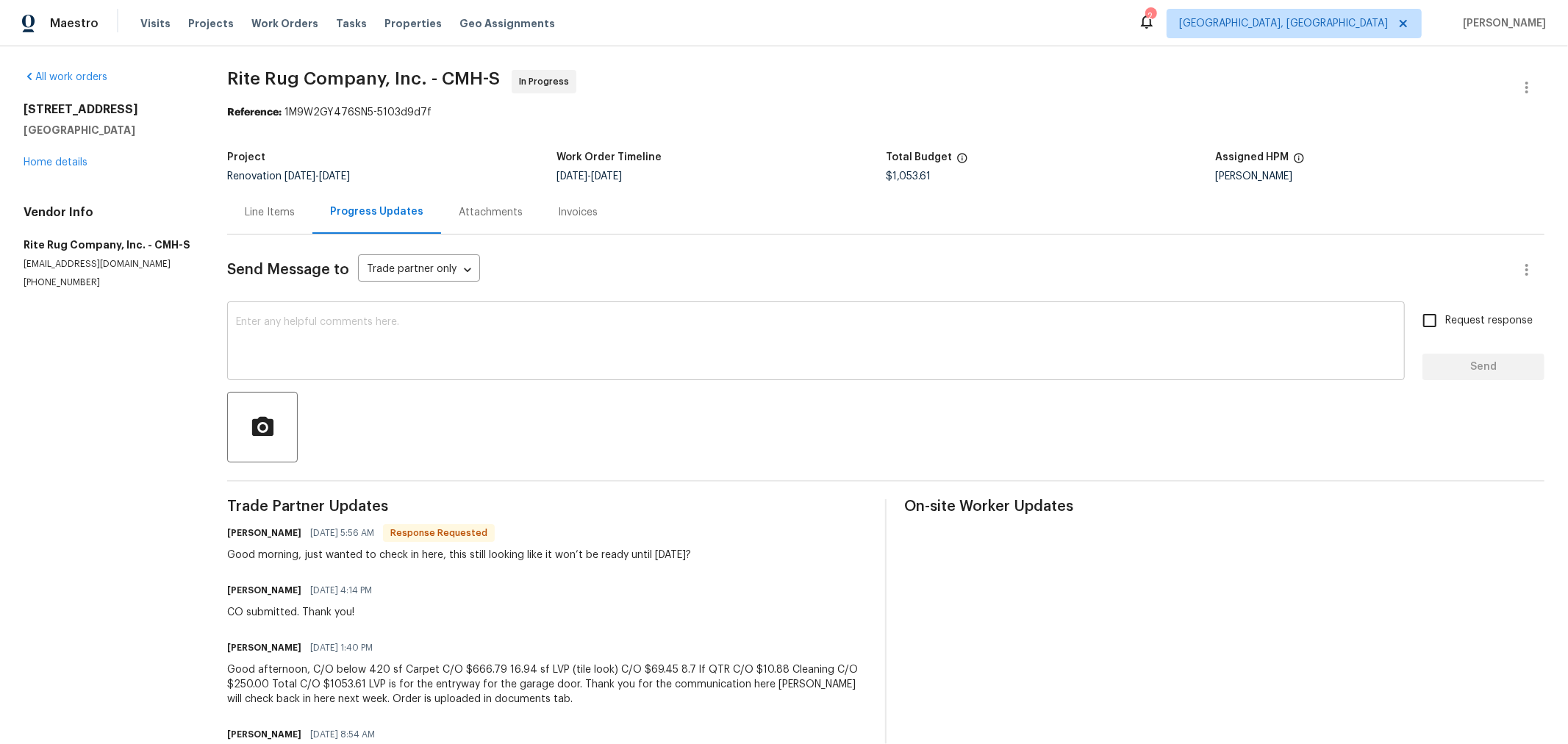
click at [469, 341] on textarea at bounding box center [816, 342] width 1160 height 51
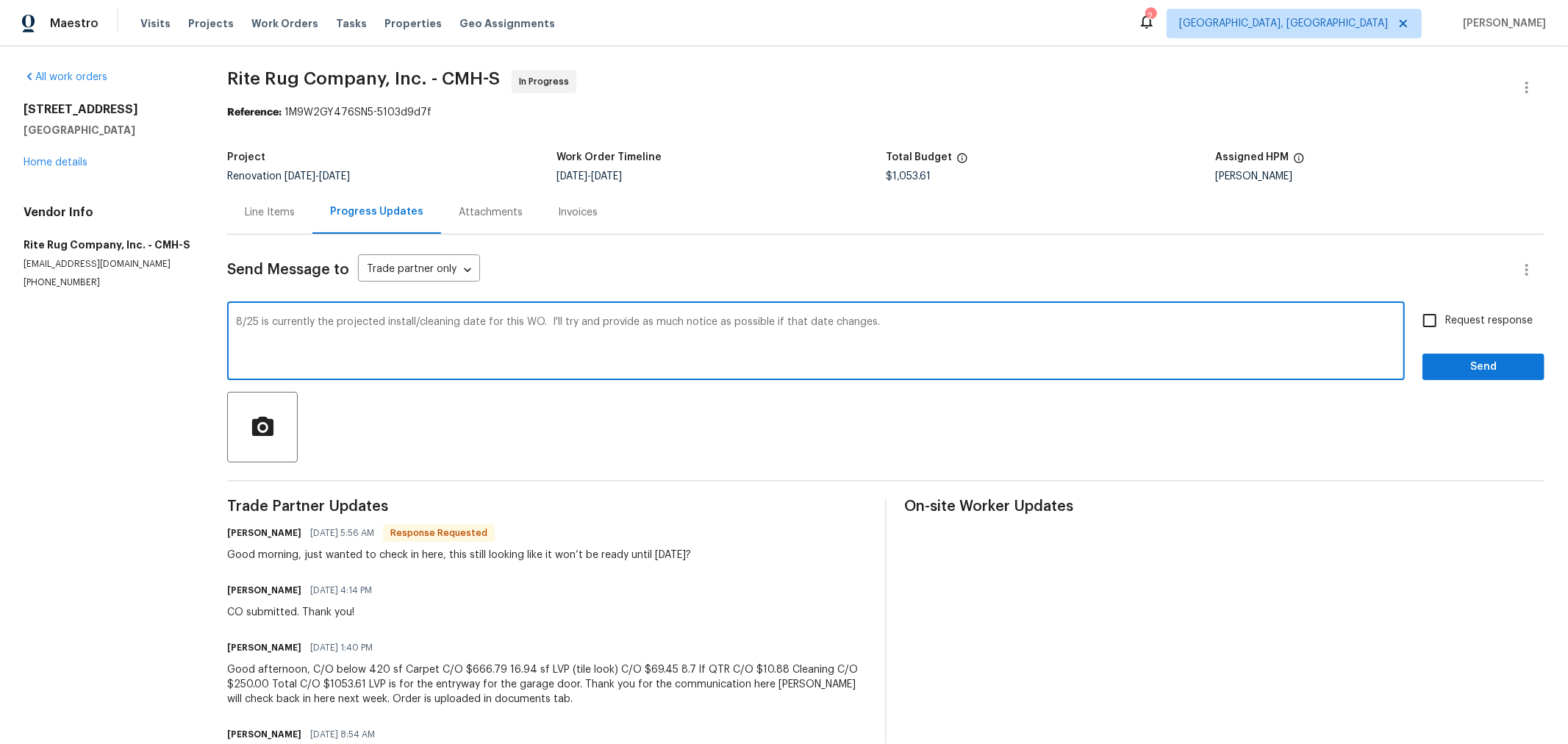
type textarea "8/25 is currently the projected install/cleaning date for this WO. I'll try and…"
click at [1467, 317] on span "Request response" at bounding box center [1488, 321] width 87 height 16
click at [1445, 317] on input "Request response" at bounding box center [1429, 321] width 31 height 31
checkbox input "true"
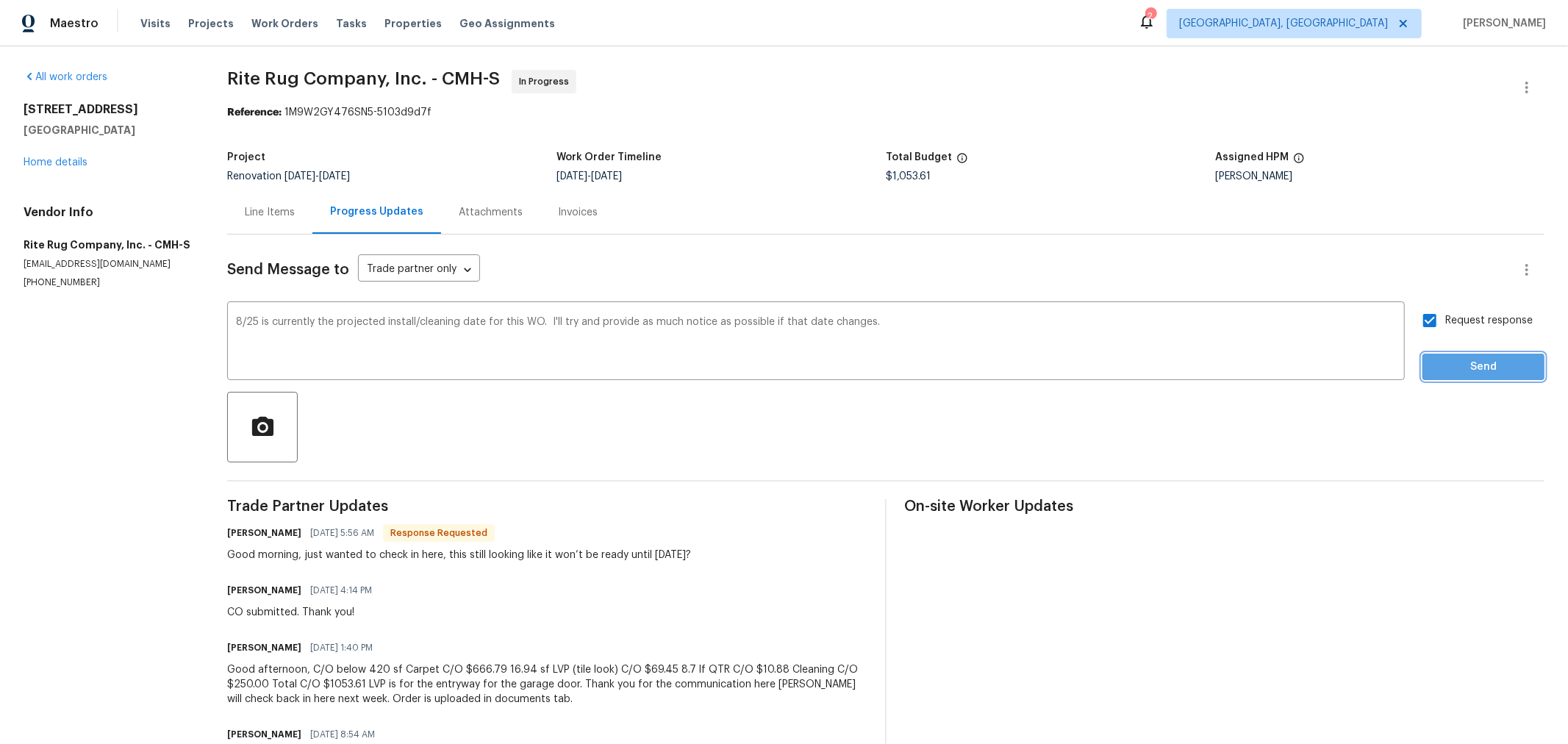
click at [1456, 358] on span "Send" at bounding box center [1483, 366] width 98 height 18
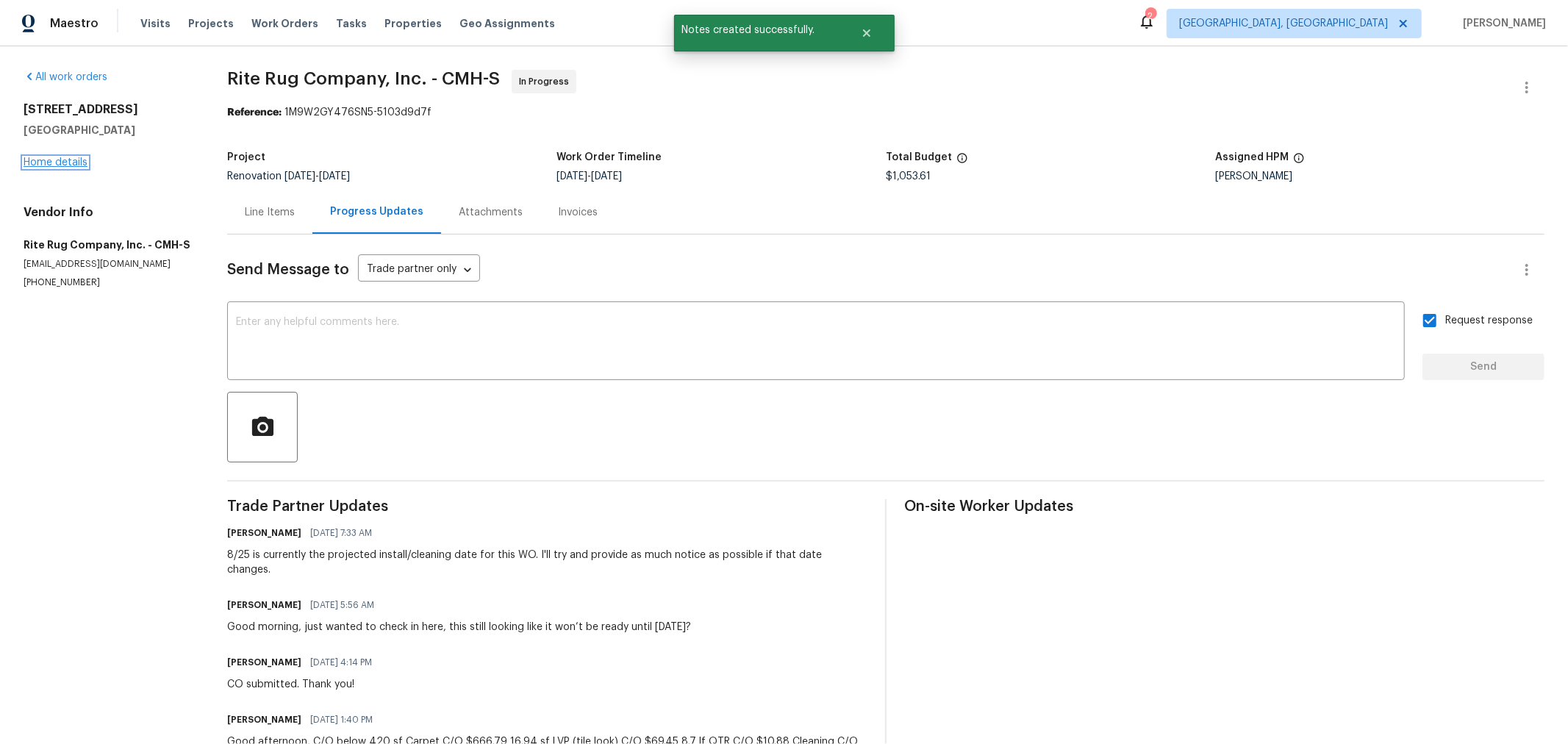
click at [65, 155] on div "2698 Moonlight Ln Columbus, OH 43207 Home details" at bounding box center [107, 136] width 168 height 68
click at [53, 159] on link "Home details" at bounding box center [55, 162] width 64 height 11
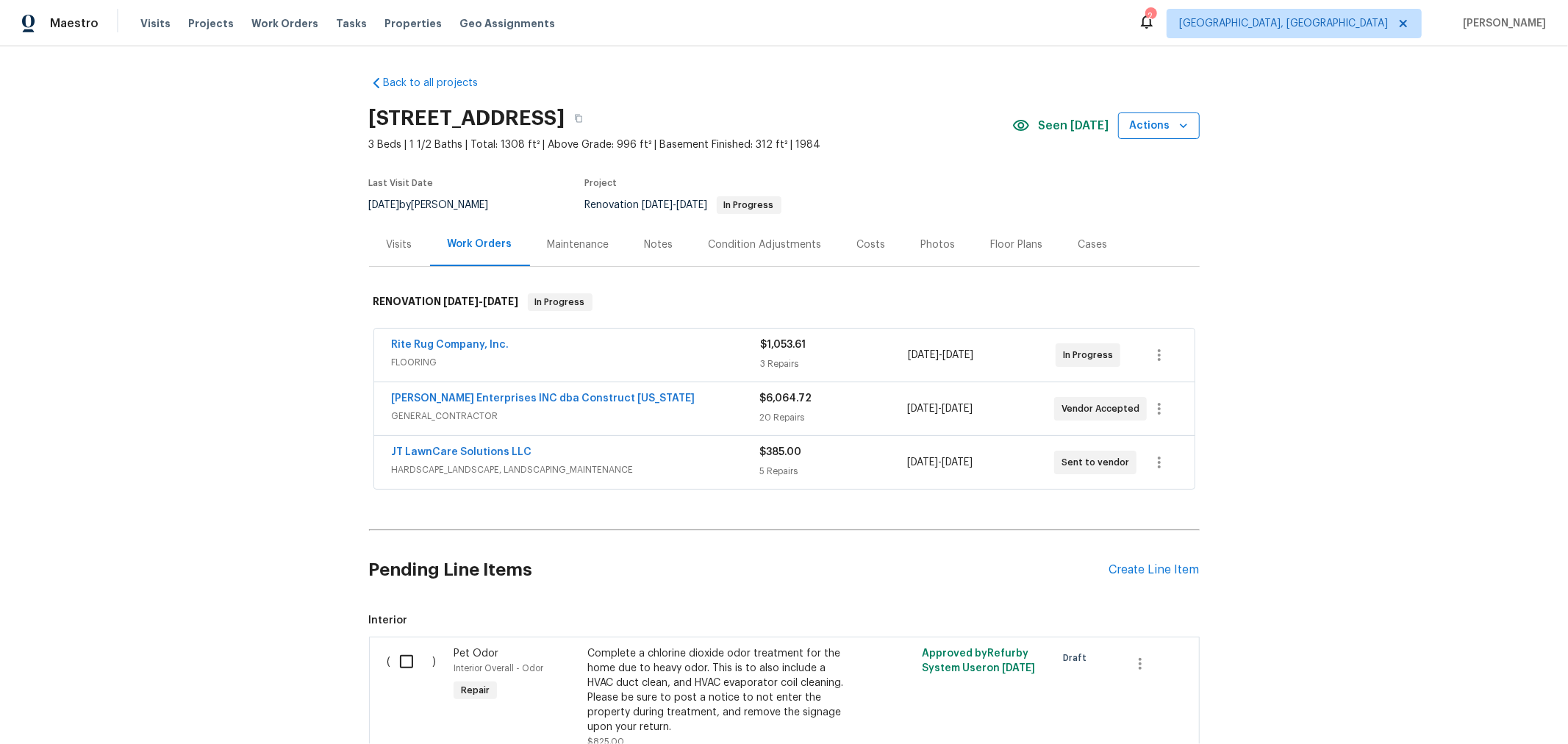
click at [1154, 122] on span "Actions" at bounding box center [1159, 125] width 58 height 18
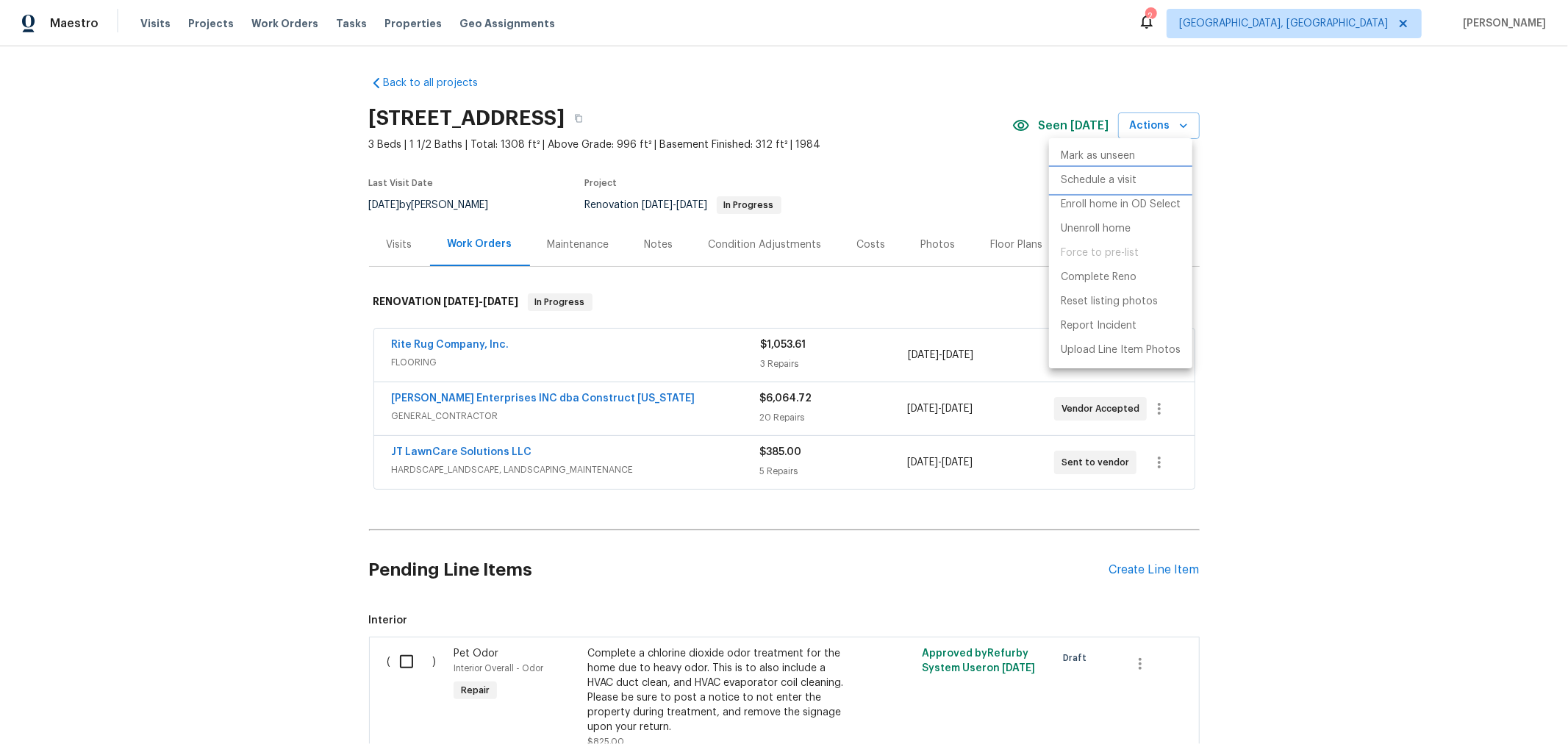
click at [1130, 178] on p "Schedule a visit" at bounding box center [1099, 181] width 76 height 16
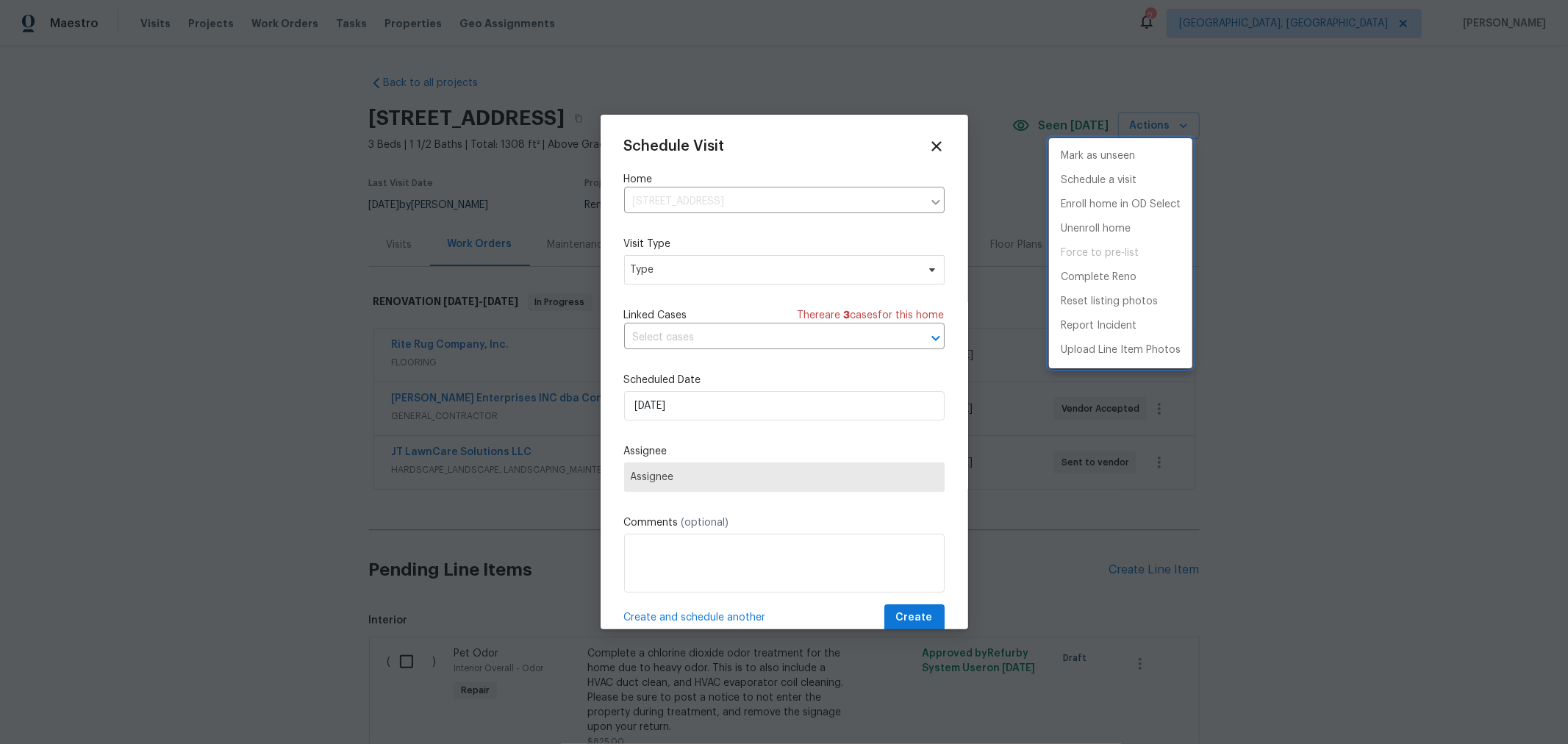
click at [730, 272] on div at bounding box center [784, 372] width 1568 height 744
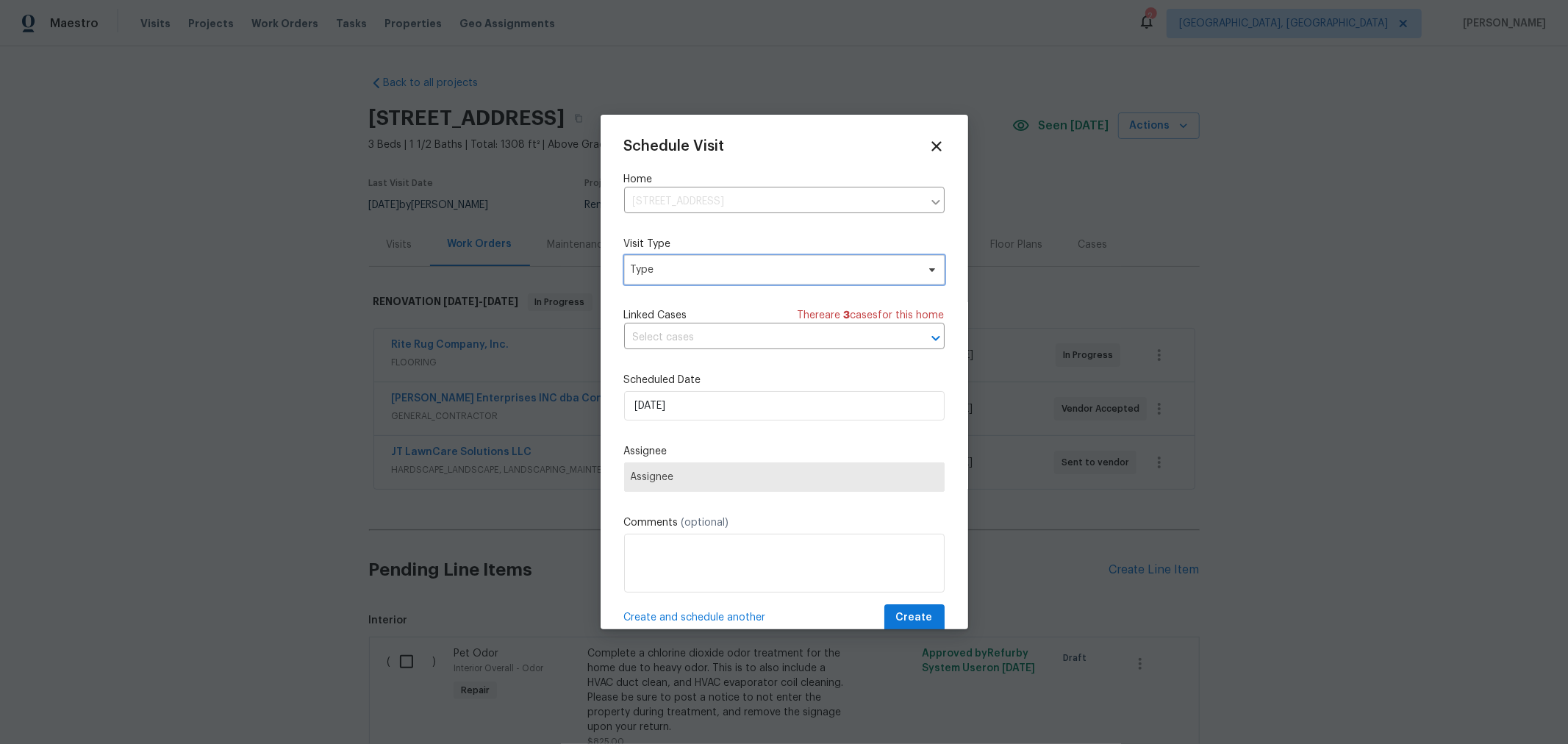
click at [730, 272] on span "Type" at bounding box center [773, 269] width 286 height 15
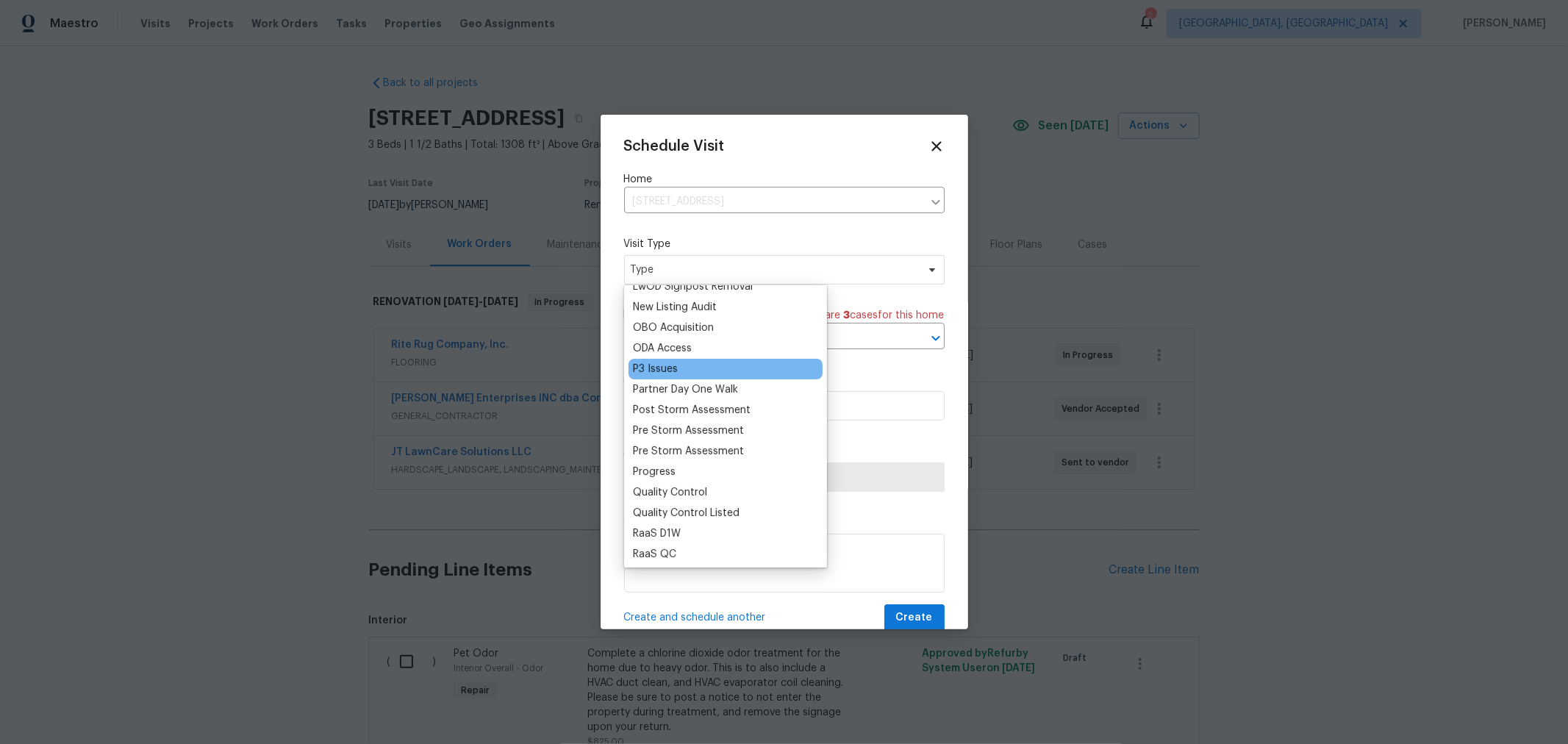
scroll to position [816, 0]
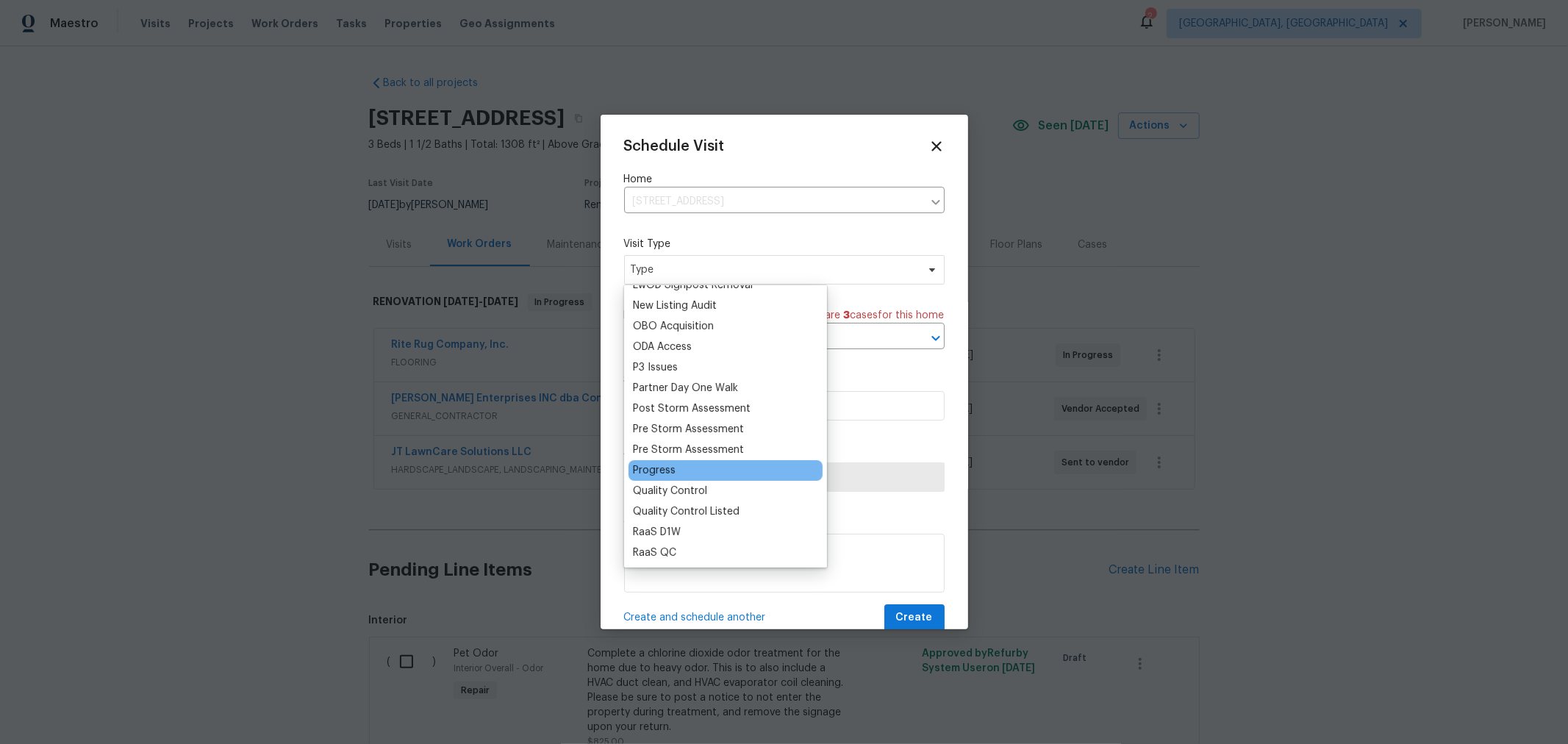
click at [660, 471] on div "Progress" at bounding box center [654, 470] width 43 height 15
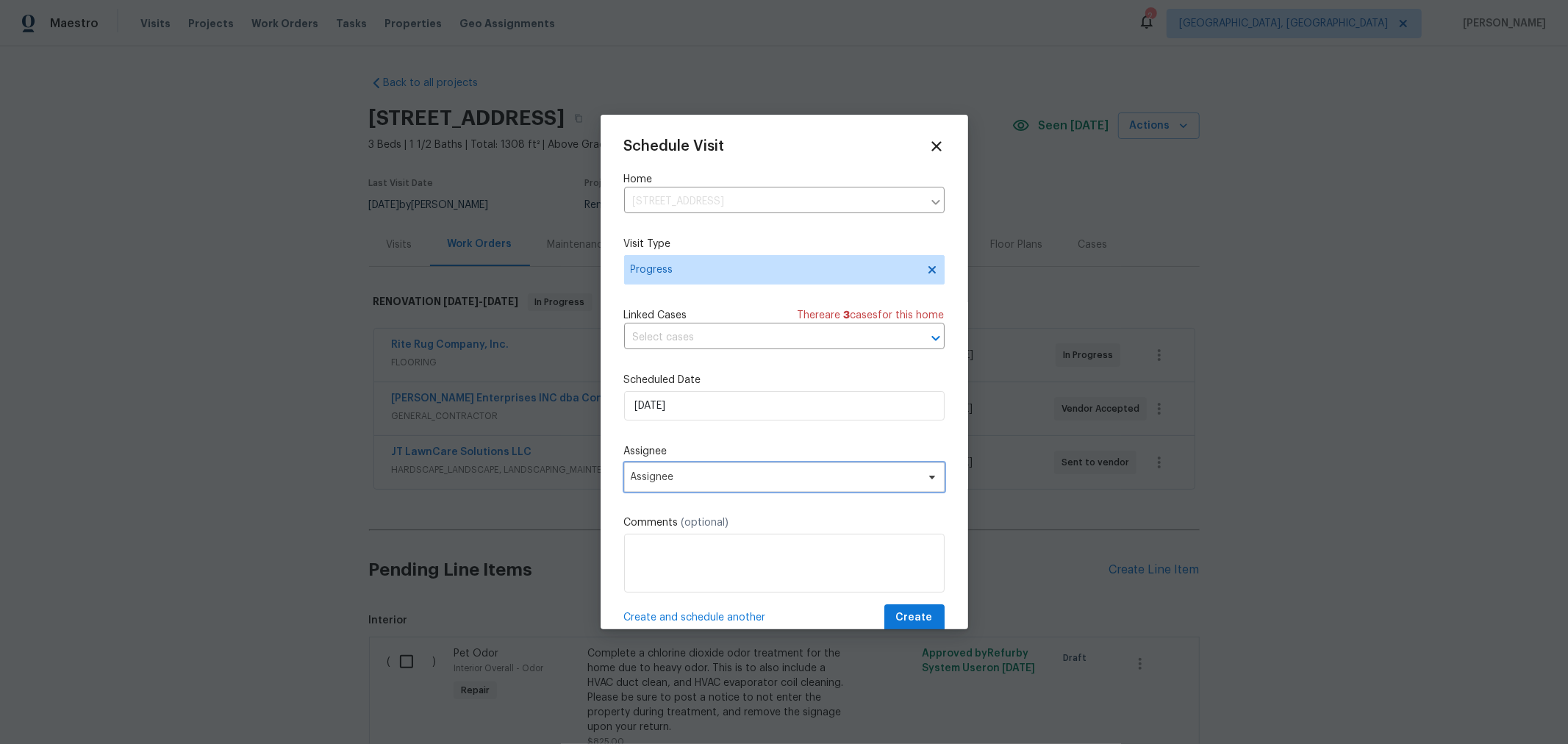
click at [693, 475] on span "Assignee" at bounding box center [774, 477] width 289 height 12
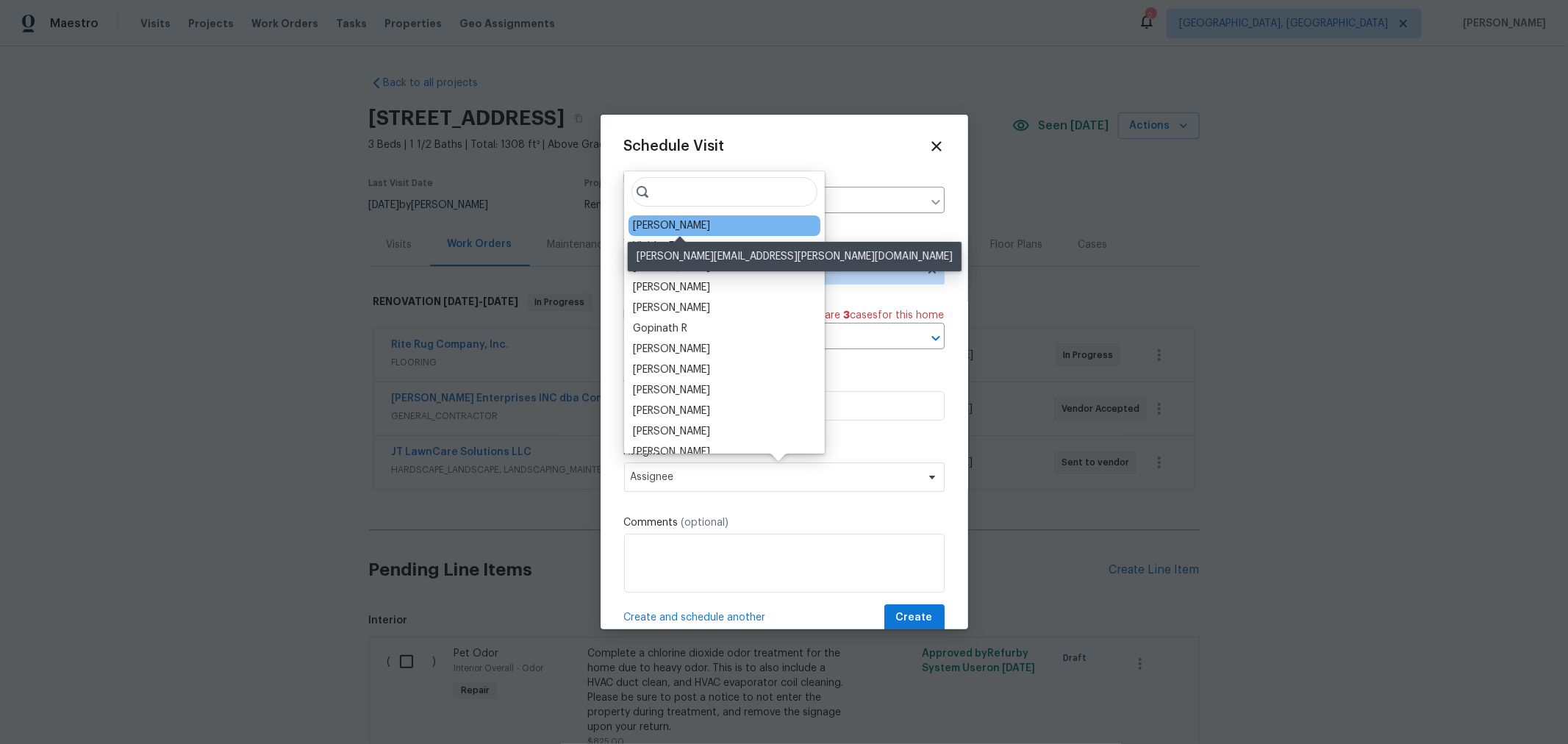
click at [685, 224] on div "[PERSON_NAME]" at bounding box center [670, 225] width 77 height 15
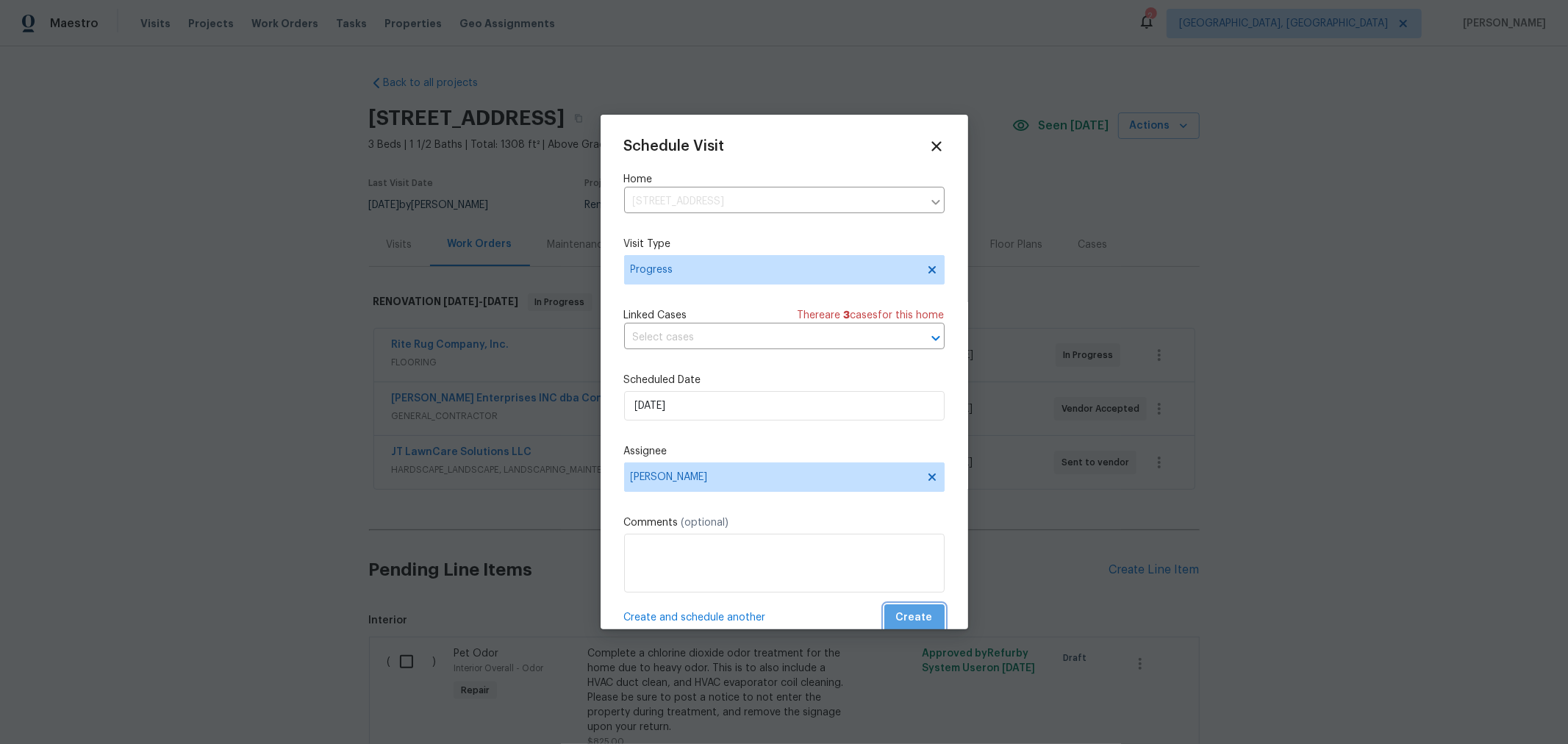
click at [919, 614] on span "Create" at bounding box center [914, 617] width 37 height 18
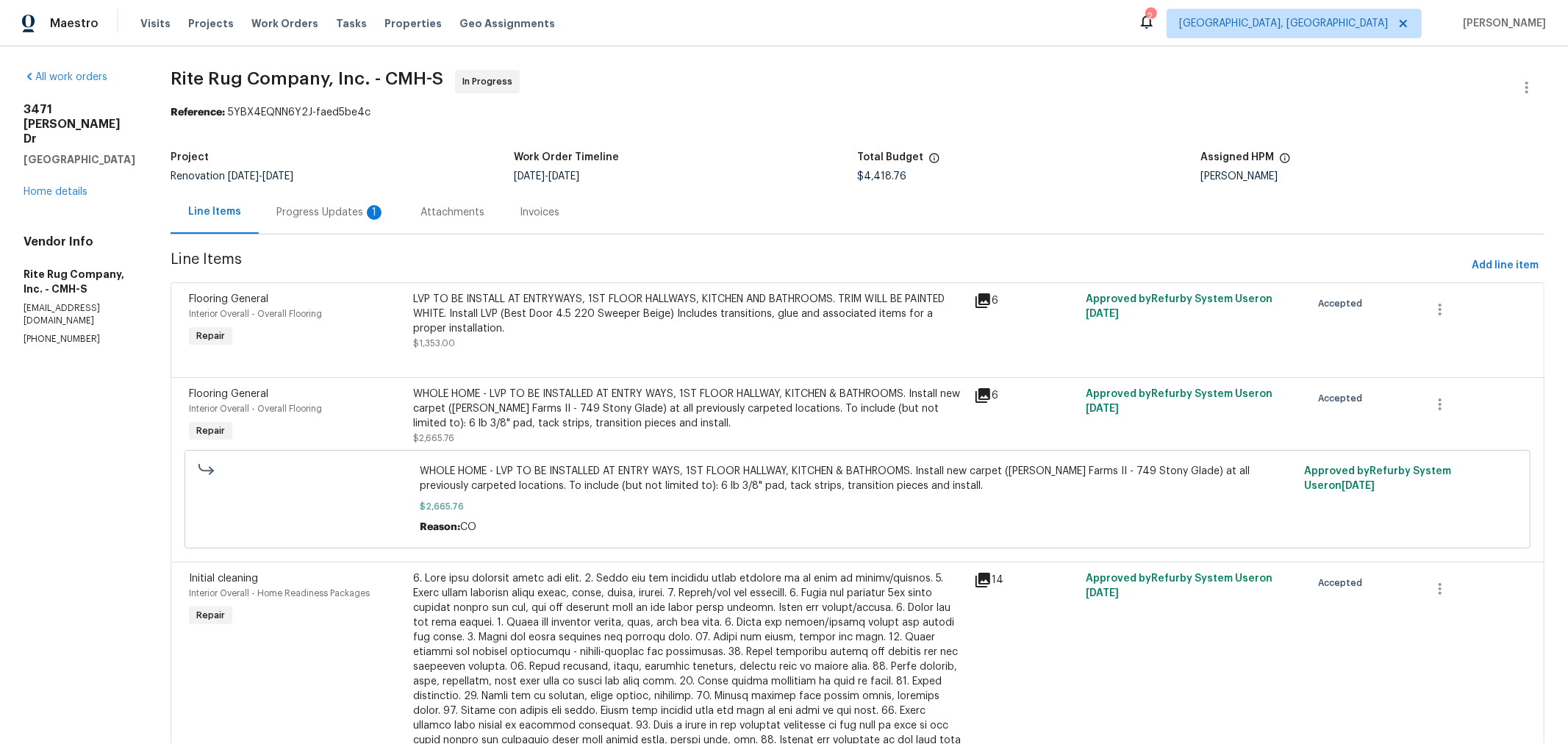
click at [349, 220] on div "Progress Updates 1" at bounding box center [330, 212] width 144 height 44
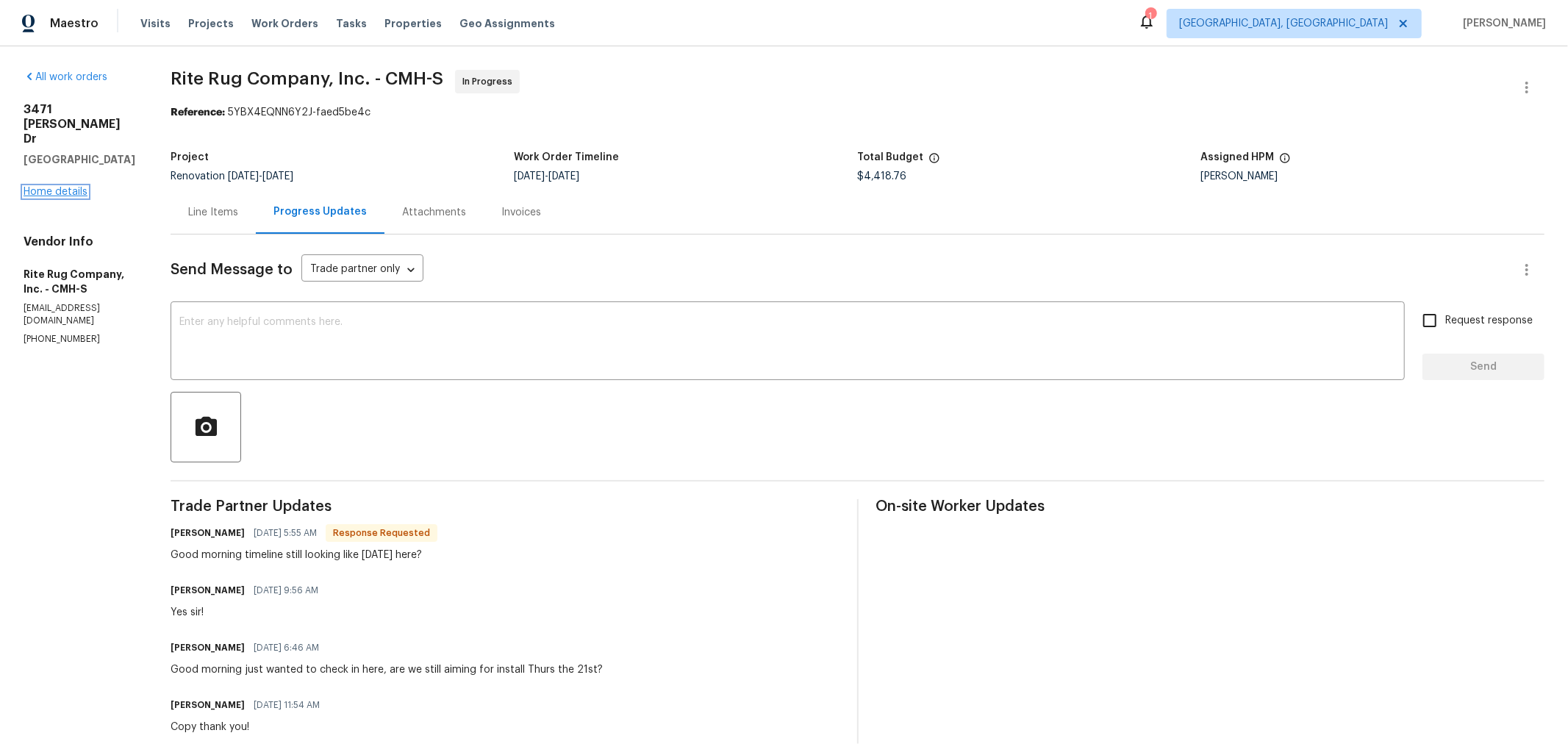
click at [55, 186] on link "Home details" at bounding box center [55, 191] width 64 height 11
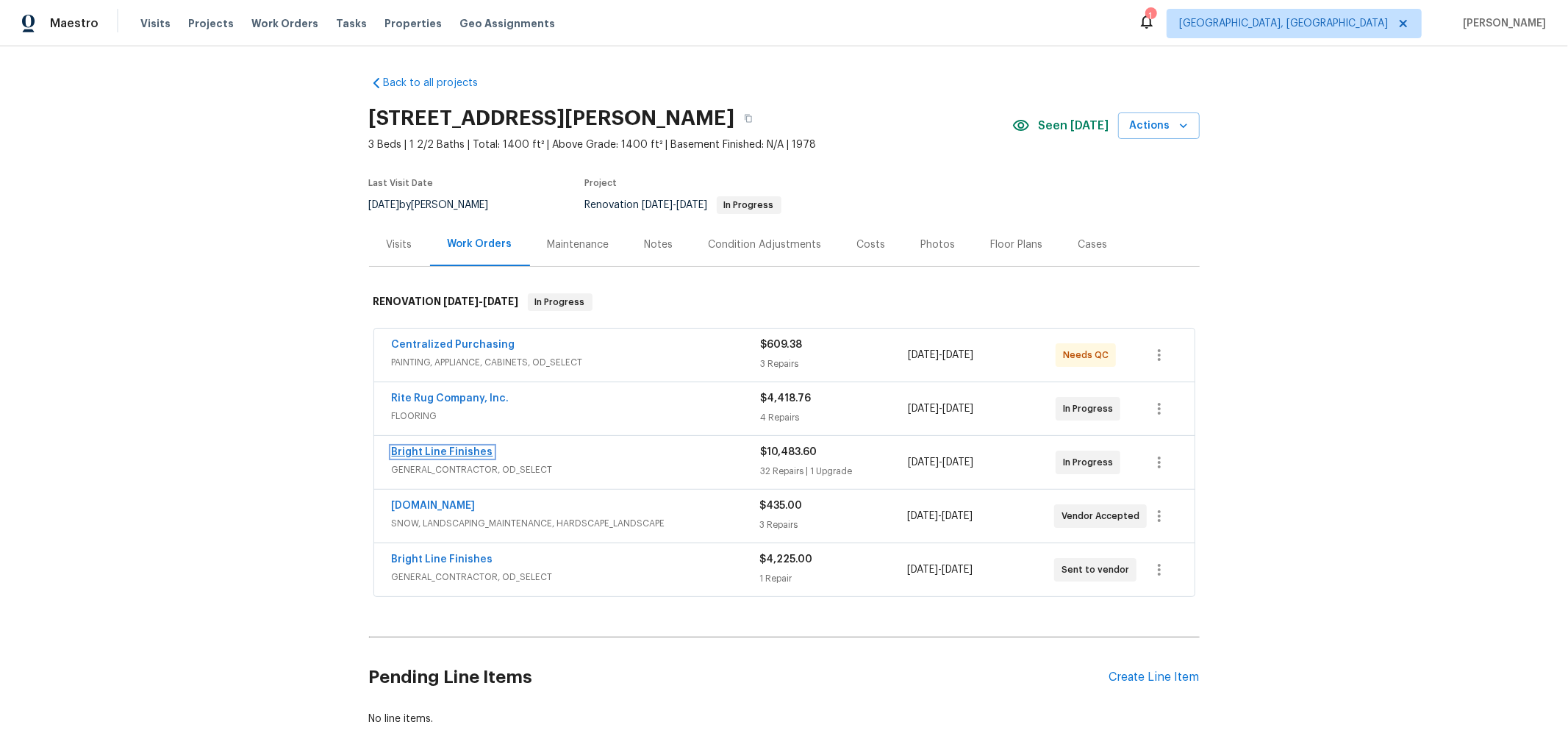
click at [448, 451] on link "Bright Line Finishes" at bounding box center [442, 452] width 101 height 11
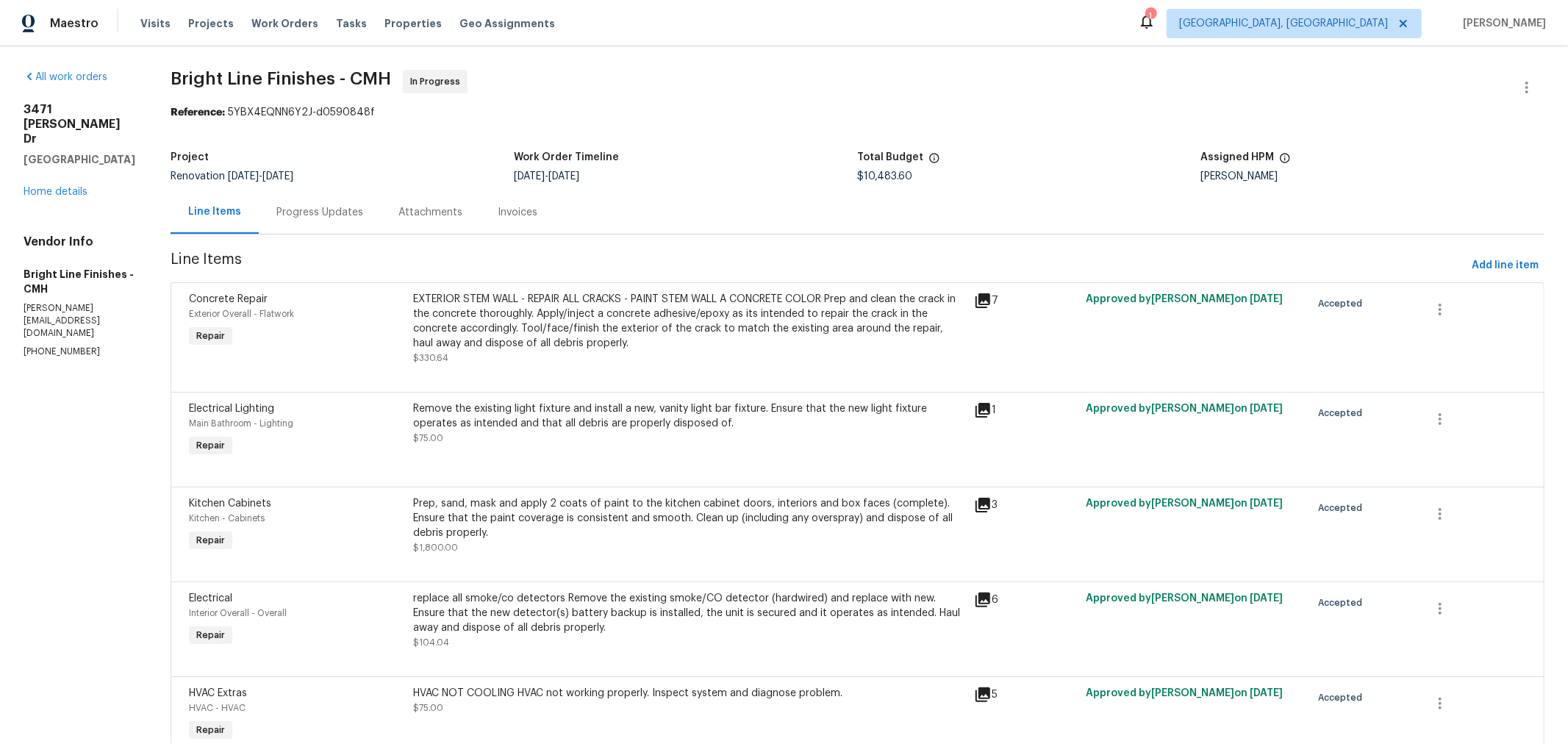
click at [298, 214] on div "Progress Updates" at bounding box center [319, 212] width 86 height 15
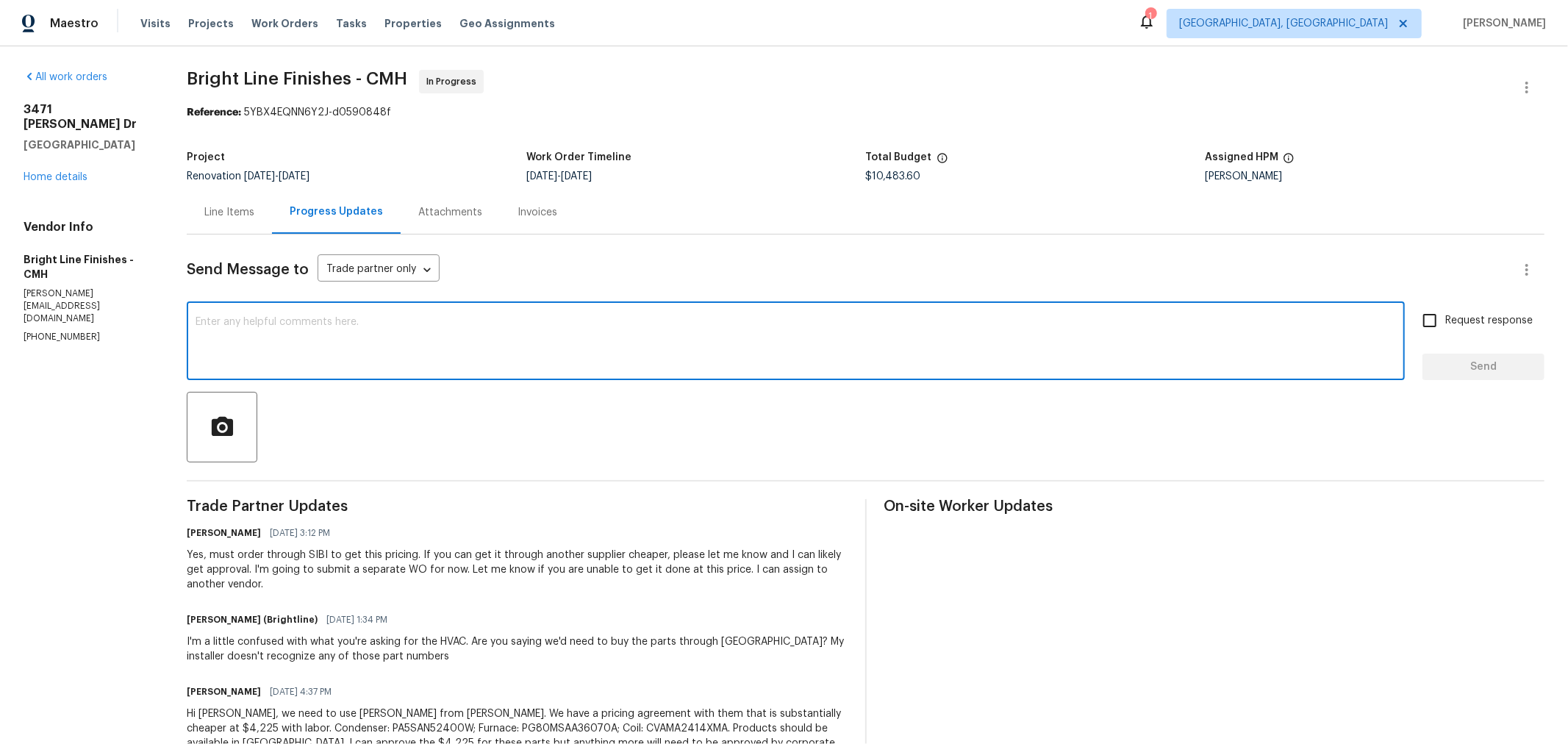
click at [360, 363] on textarea at bounding box center [795, 342] width 1200 height 51
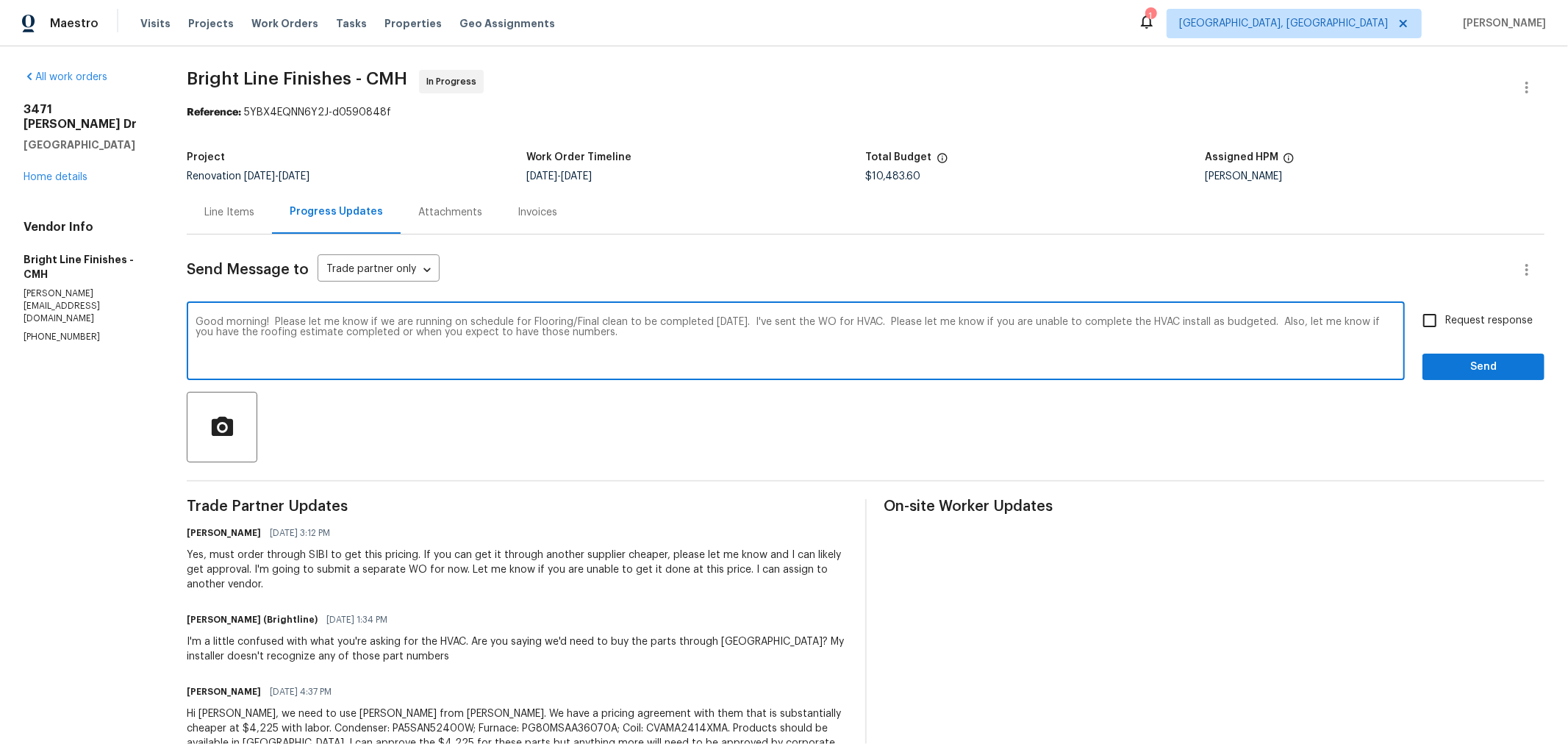
type textarea "Good morning! Please let me know if we are running on schedule for Flooring/Fin…"
click at [1414, 325] on input "Request response" at bounding box center [1429, 321] width 31 height 31
checkbox input "true"
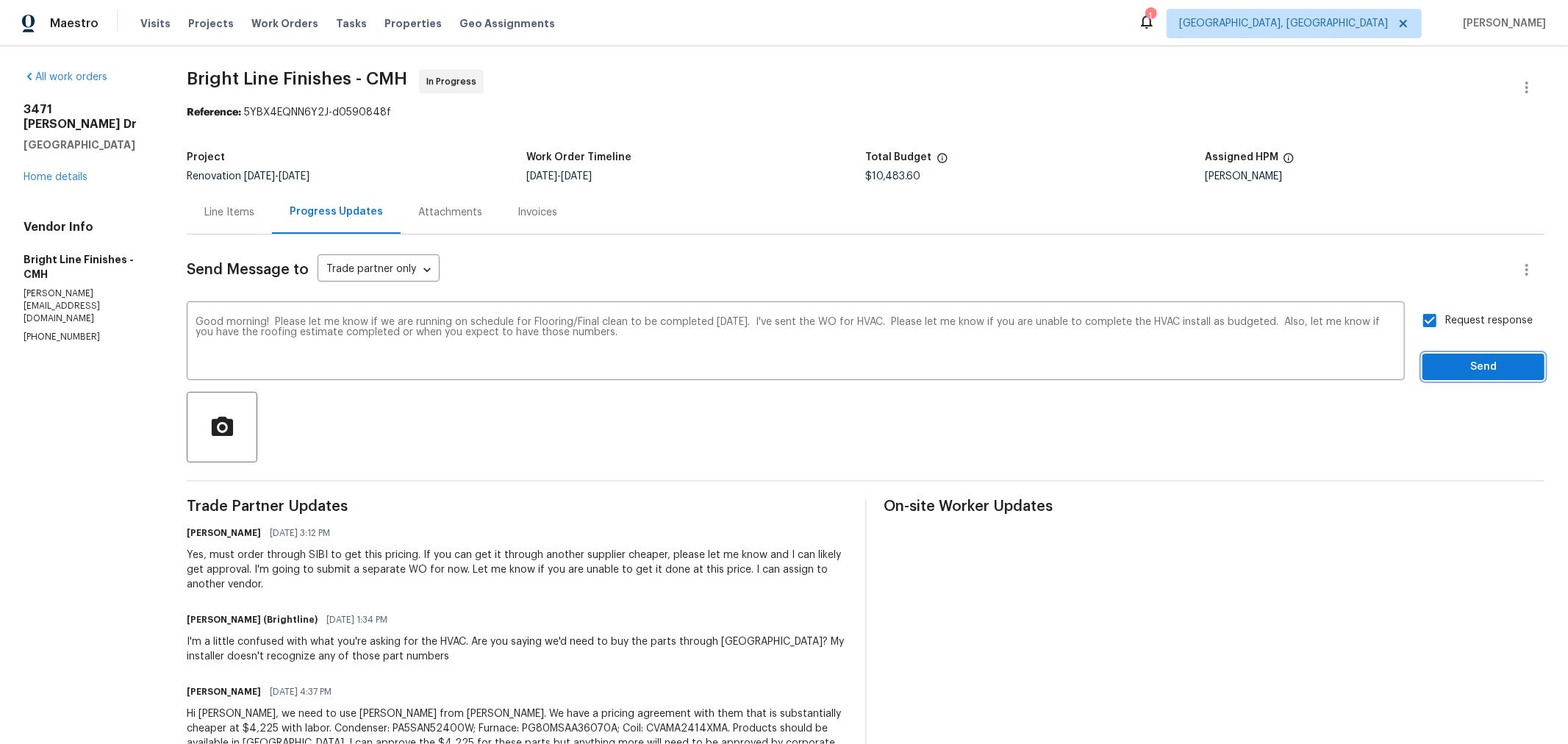
click at [1434, 365] on span "Send" at bounding box center [1483, 366] width 98 height 18
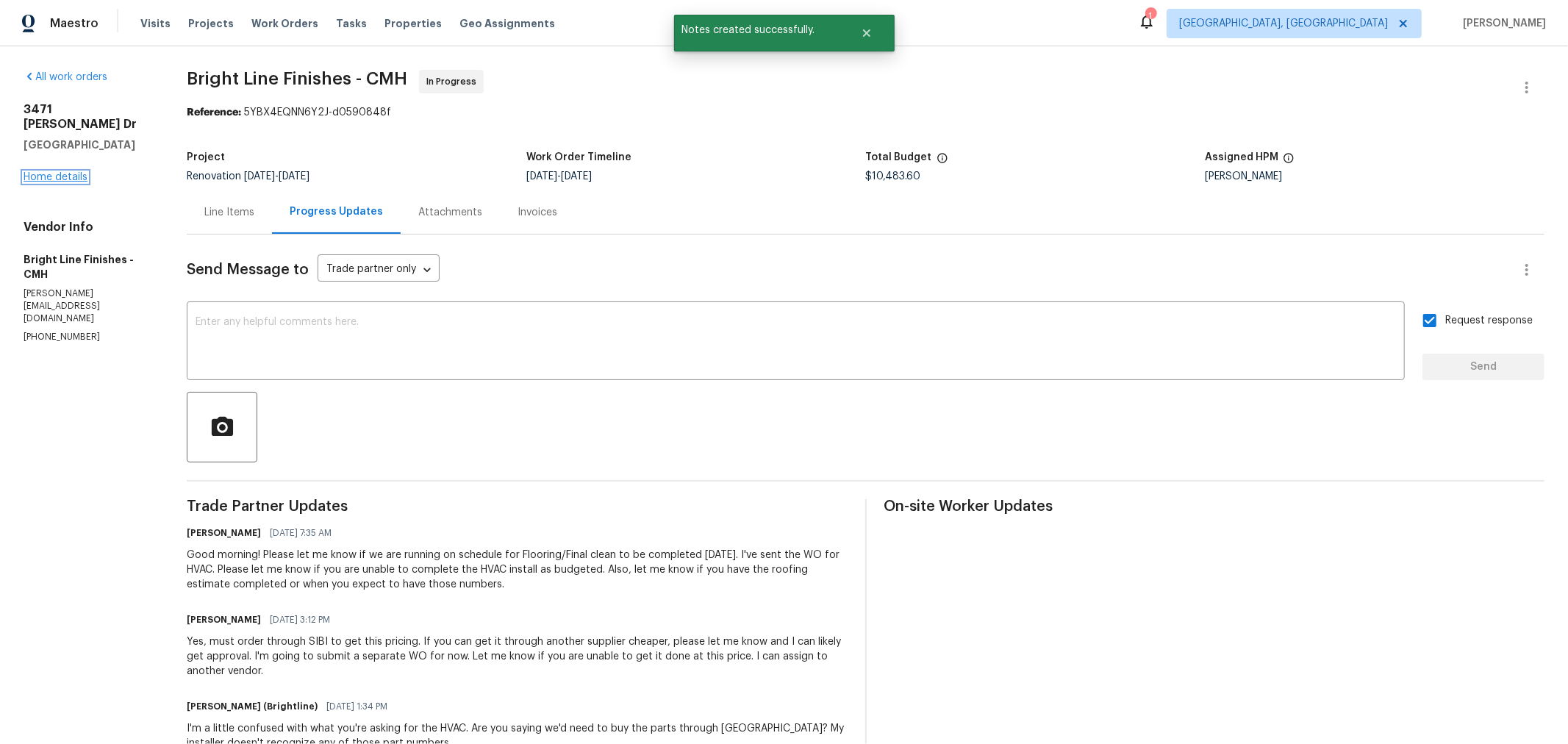
click at [53, 172] on link "Home details" at bounding box center [55, 177] width 64 height 11
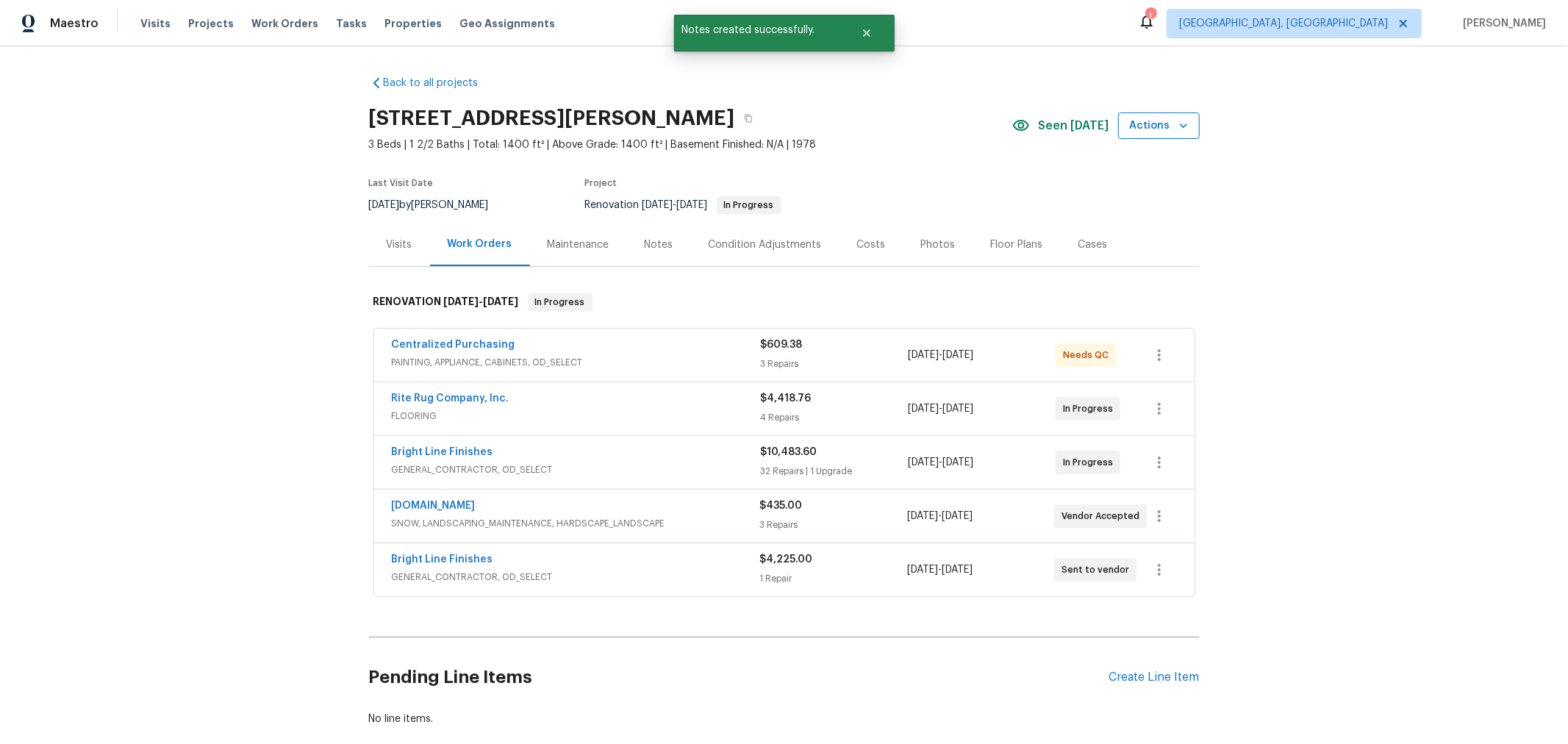
click at [1138, 131] on span "Actions" at bounding box center [1159, 125] width 58 height 18
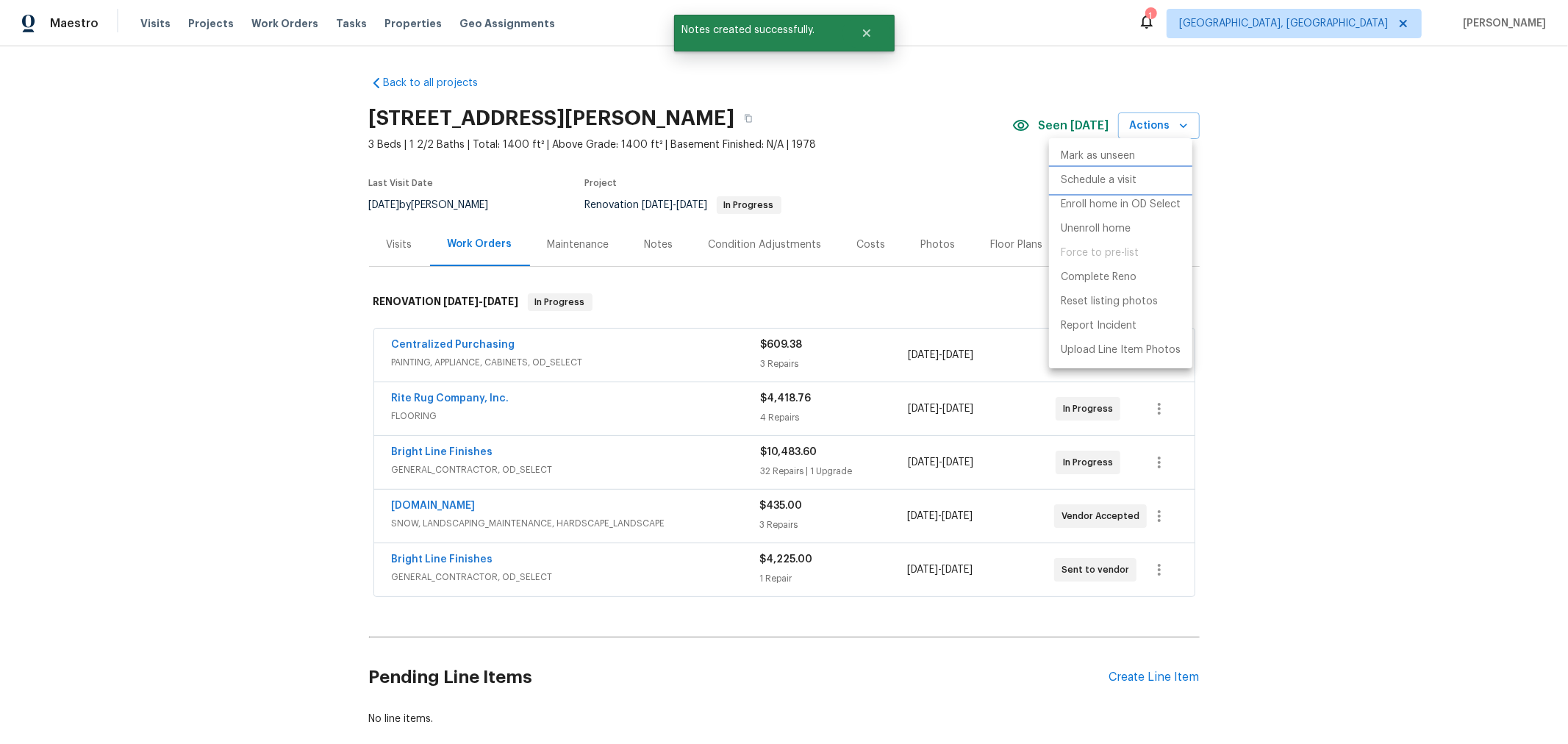
click at [1121, 171] on li "Schedule a visit" at bounding box center [1120, 180] width 144 height 24
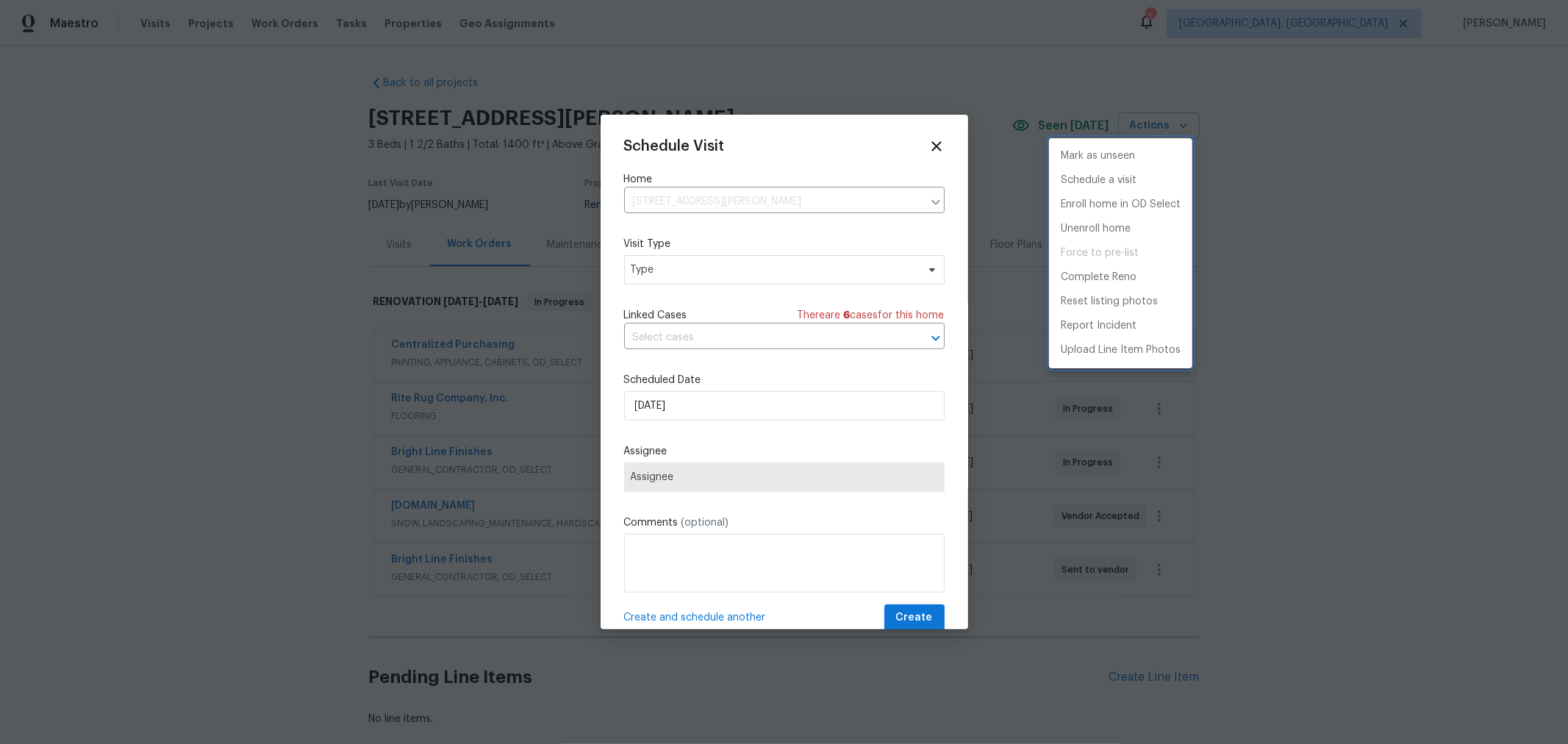
click at [709, 276] on div at bounding box center [784, 372] width 1568 height 744
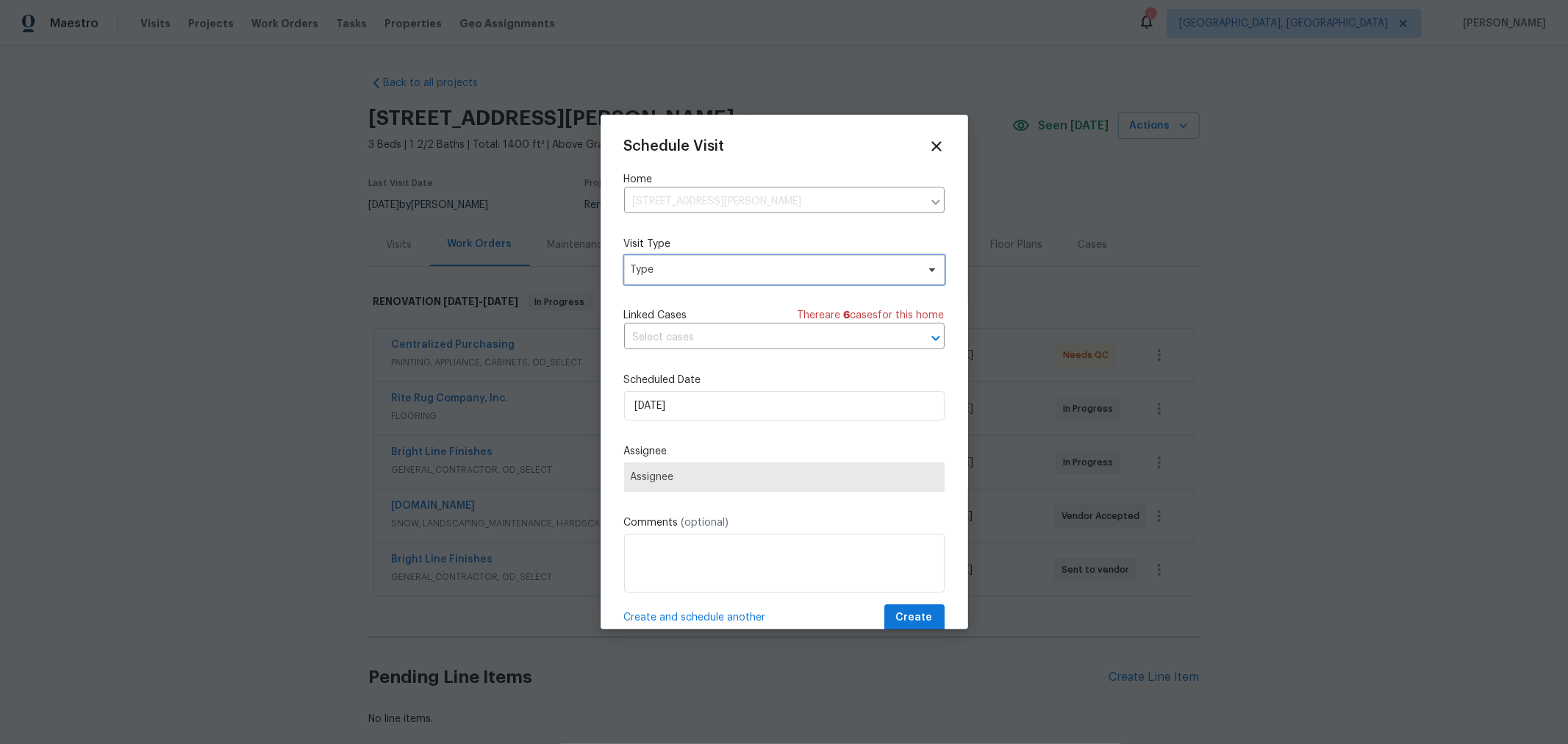
click at [707, 282] on span "Type" at bounding box center [784, 269] width 321 height 29
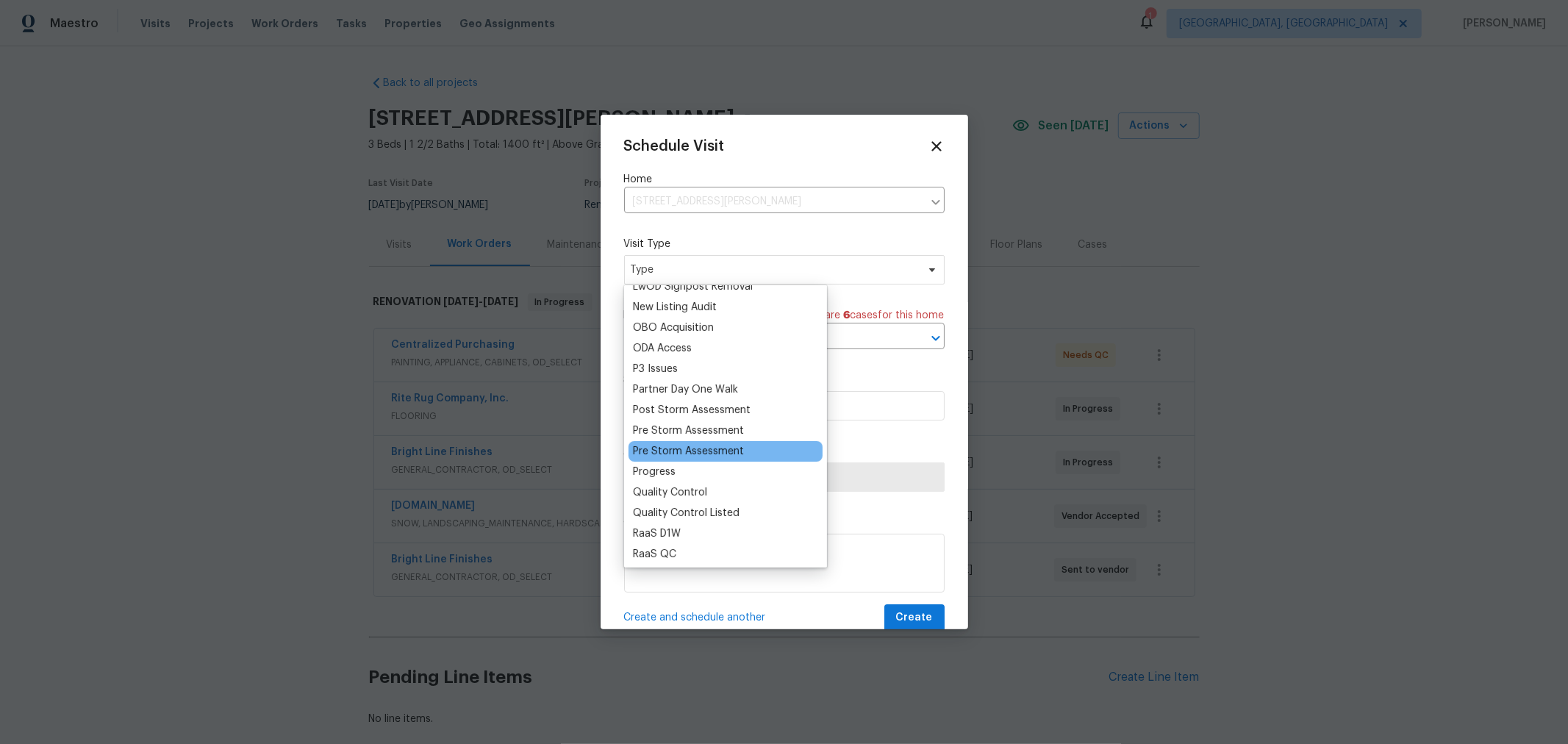
scroll to position [816, 0]
click at [689, 460] on div "Progress" at bounding box center [726, 470] width 194 height 20
click at [649, 475] on div "Progress" at bounding box center [654, 470] width 43 height 15
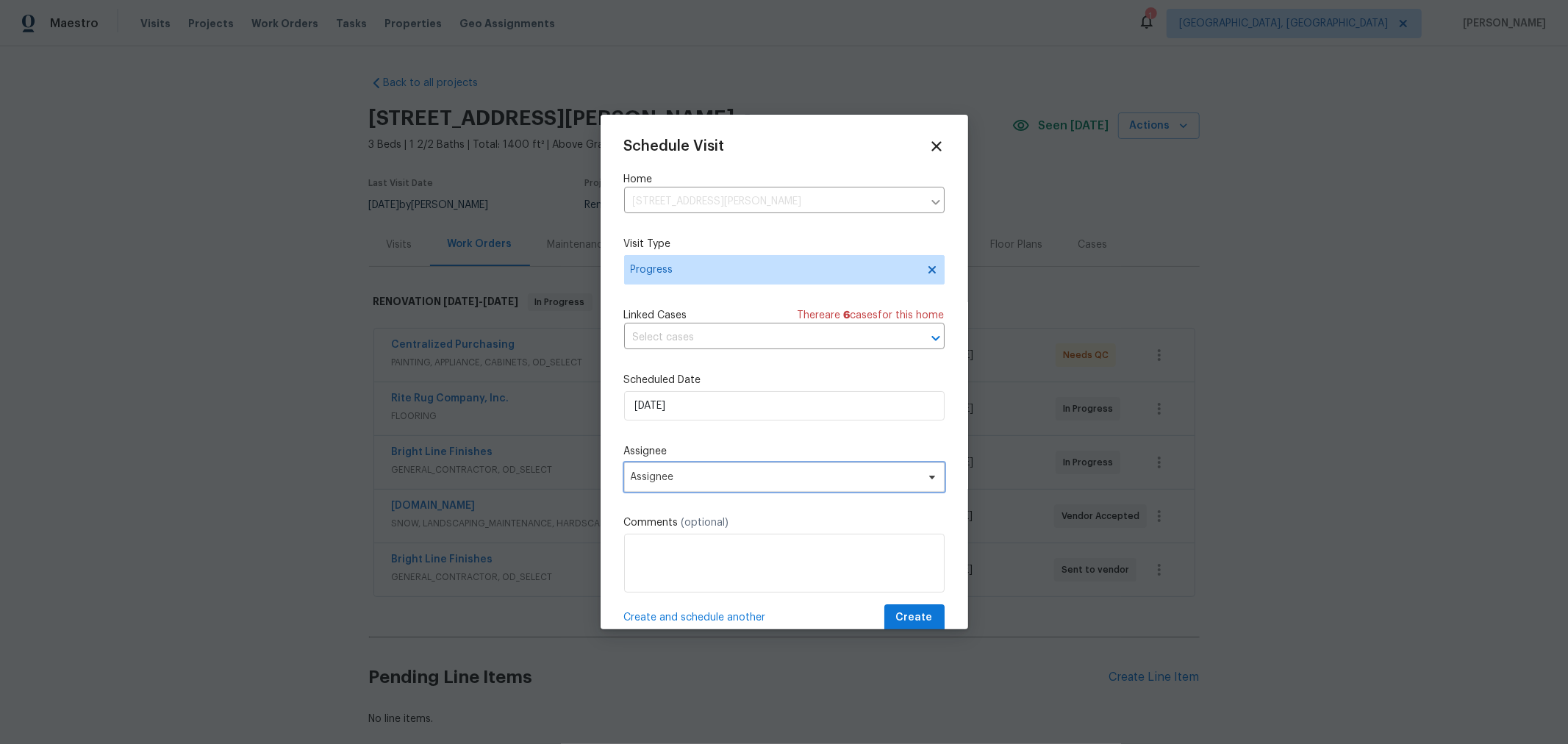
click at [677, 481] on span "Assignee" at bounding box center [774, 477] width 289 height 12
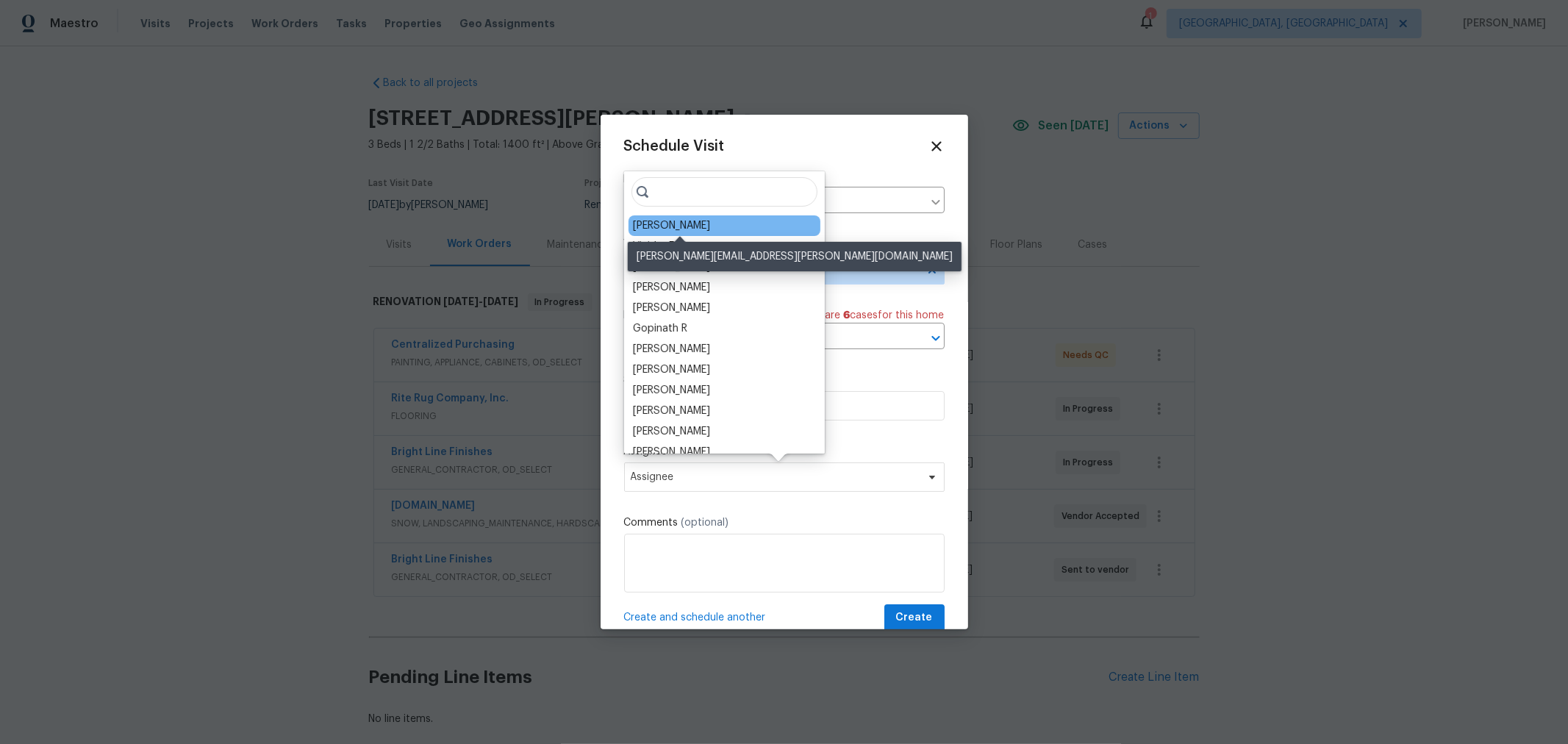
click at [706, 220] on div "[PERSON_NAME]" at bounding box center [670, 225] width 77 height 15
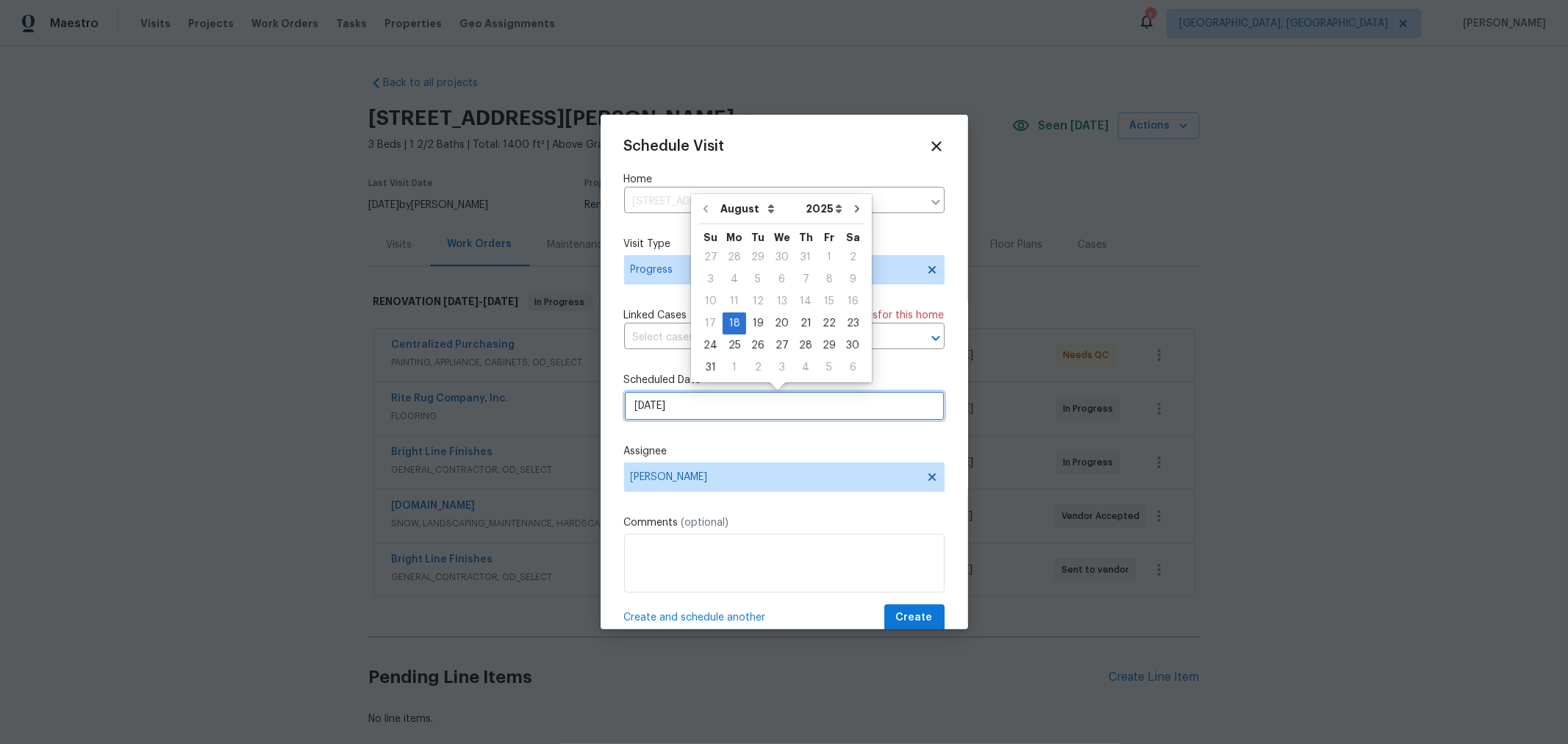
click at [687, 402] on input "8/18/2025" at bounding box center [784, 405] width 321 height 29
click at [903, 618] on span "Create" at bounding box center [914, 617] width 37 height 18
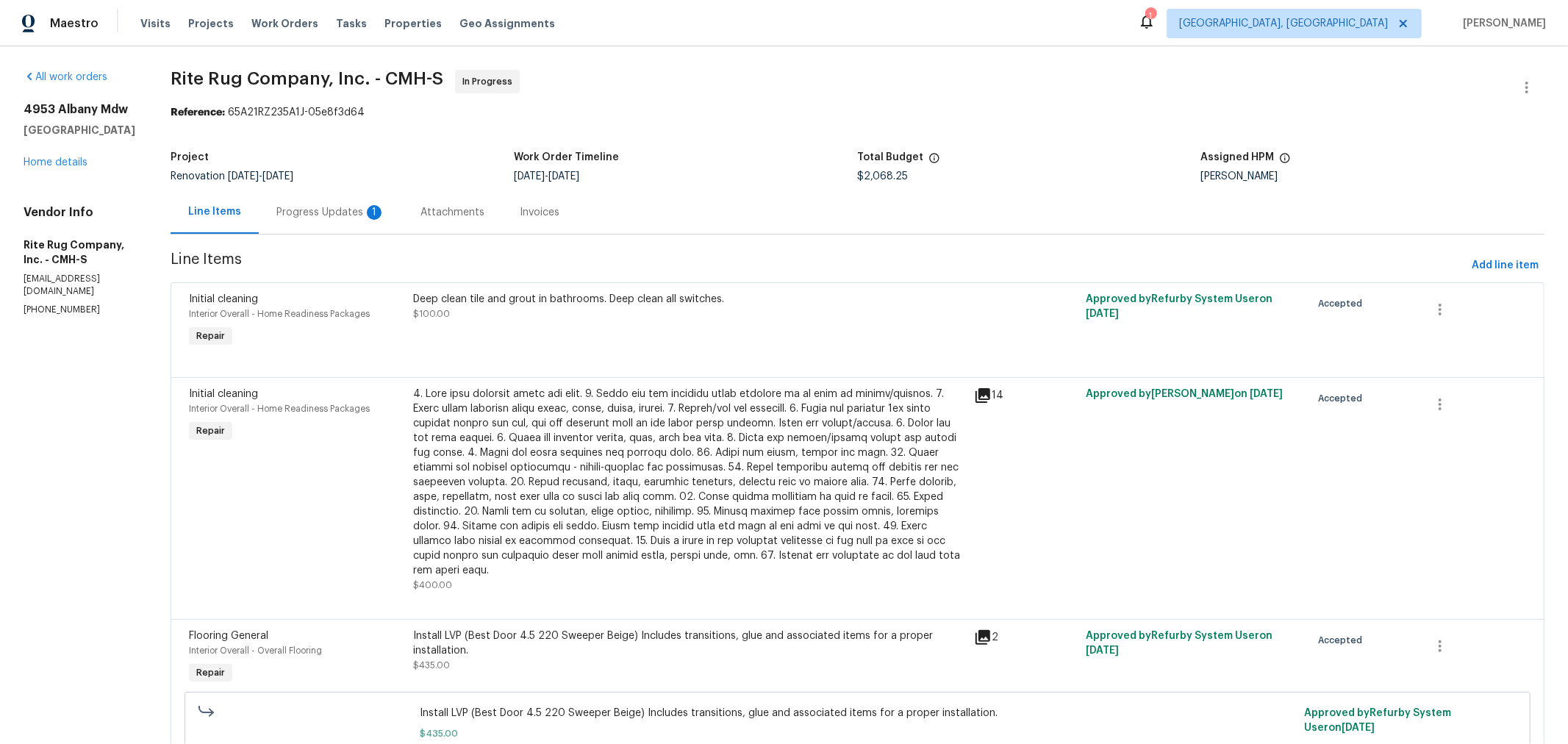
click at [326, 206] on div "Progress Updates 1" at bounding box center [330, 212] width 109 height 15
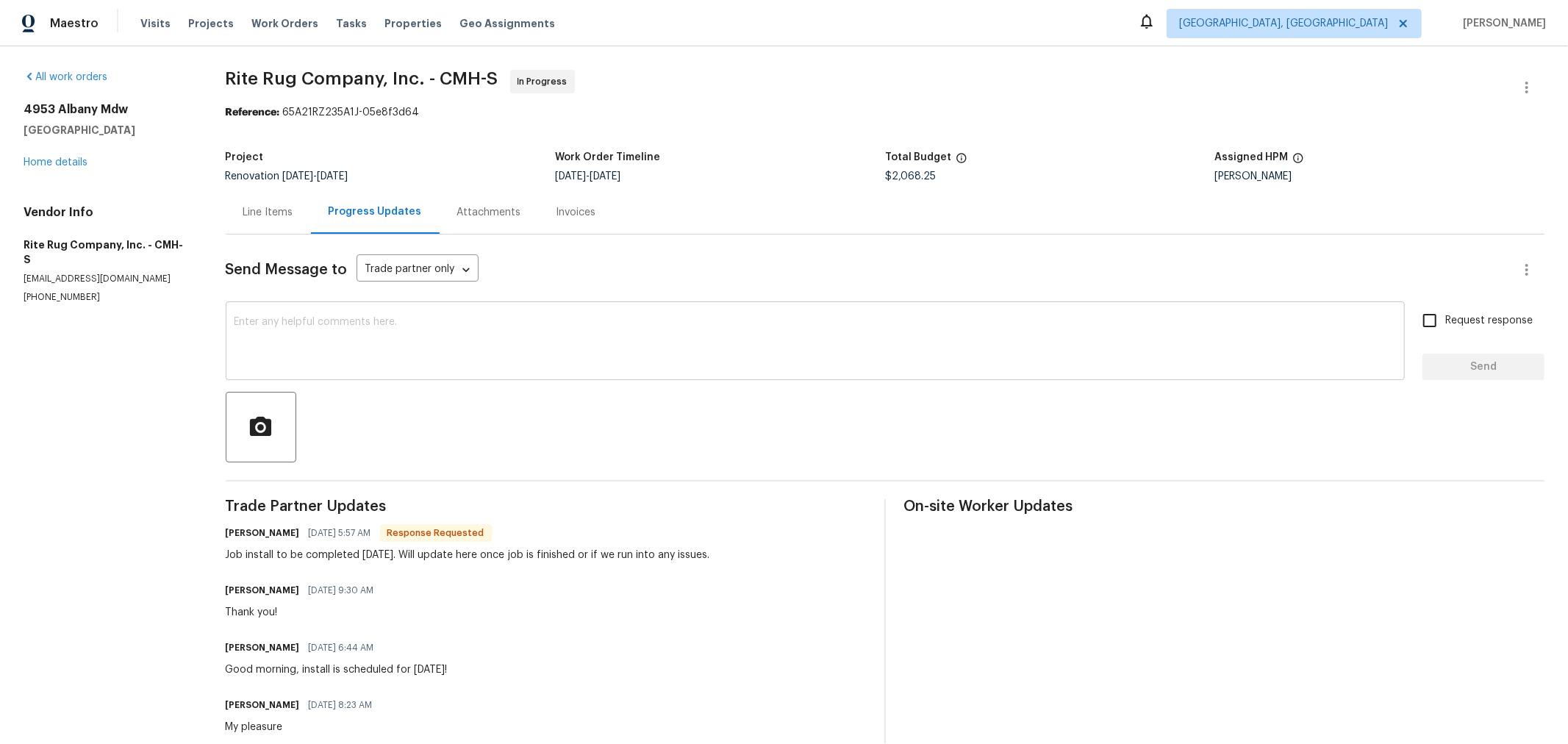
click at [499, 317] on textarea at bounding box center [814, 342] width 1161 height 51
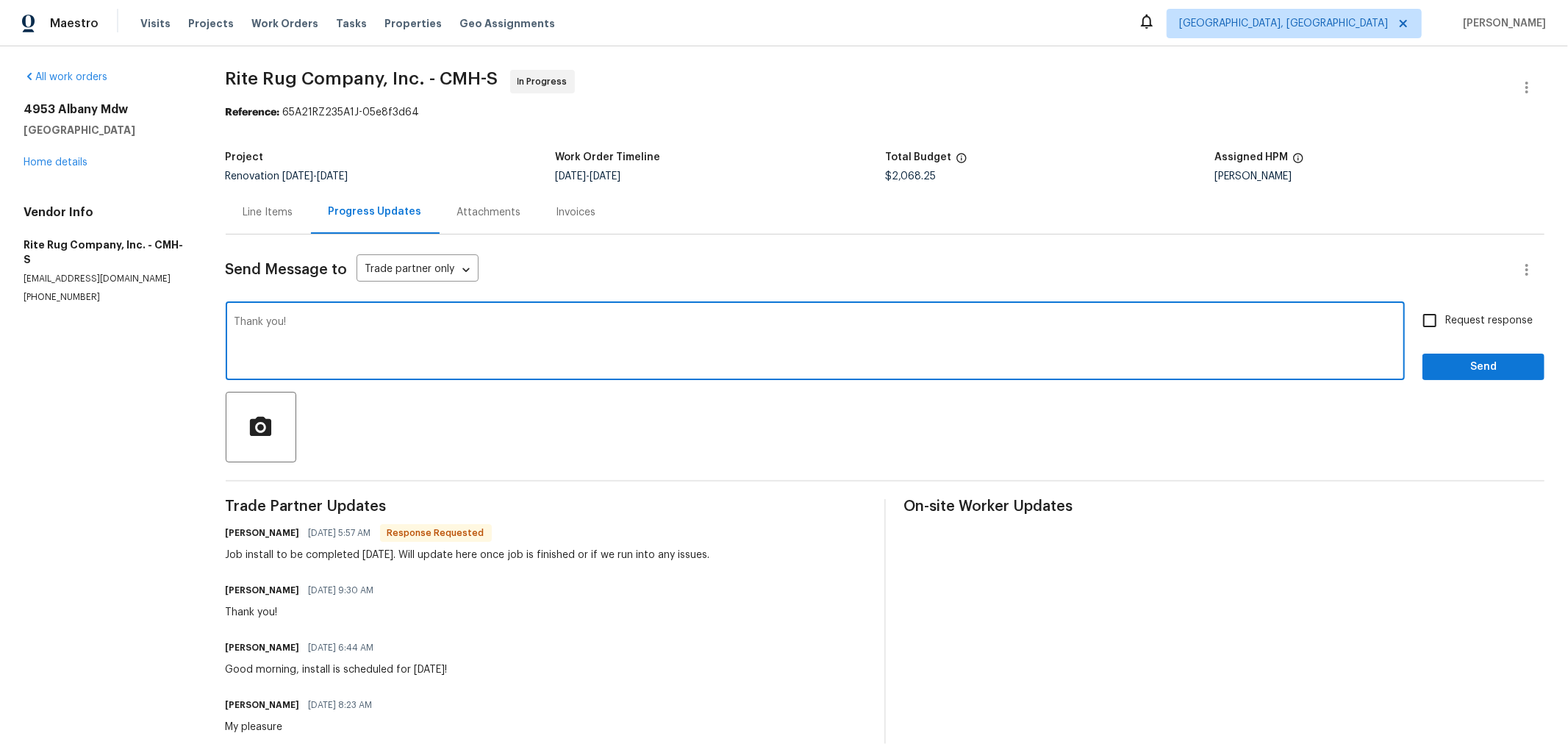
type textarea "Thank you!"
click at [1446, 321] on span "Request response" at bounding box center [1488, 321] width 87 height 16
click at [1445, 321] on input "Request response" at bounding box center [1429, 321] width 31 height 31
checkbox input "true"
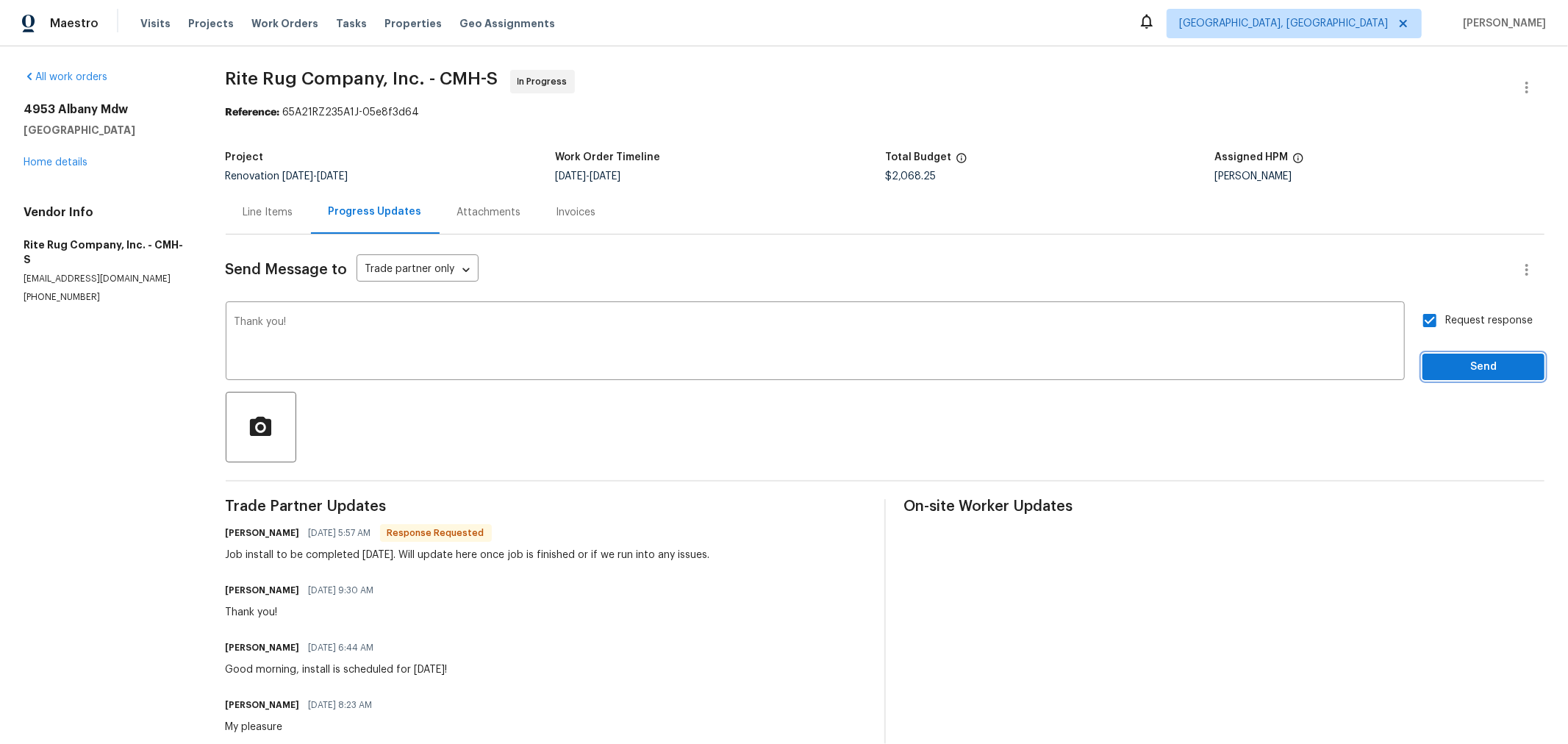
click at [1444, 358] on span "Send" at bounding box center [1483, 366] width 98 height 18
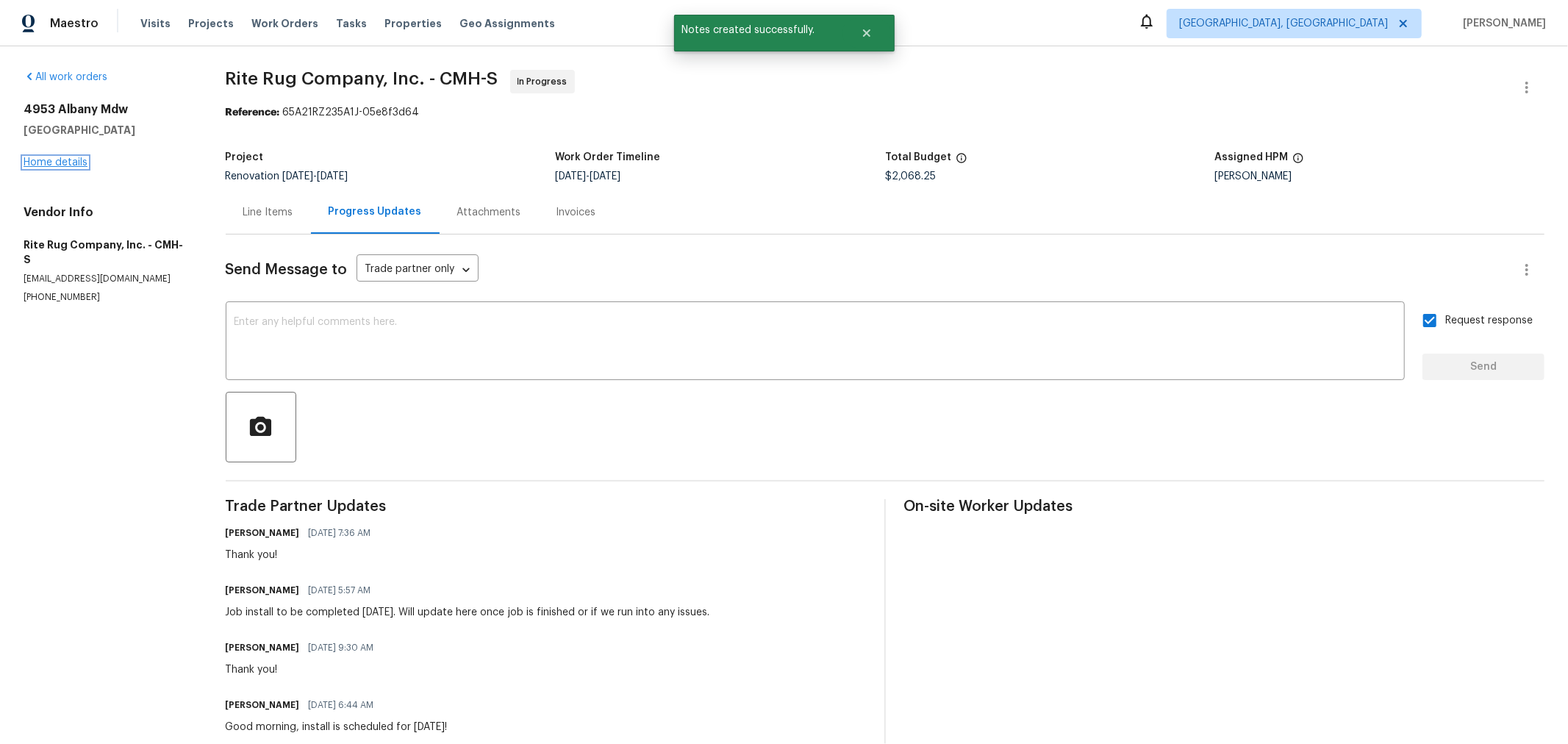
click at [68, 165] on link "Home details" at bounding box center [55, 162] width 64 height 11
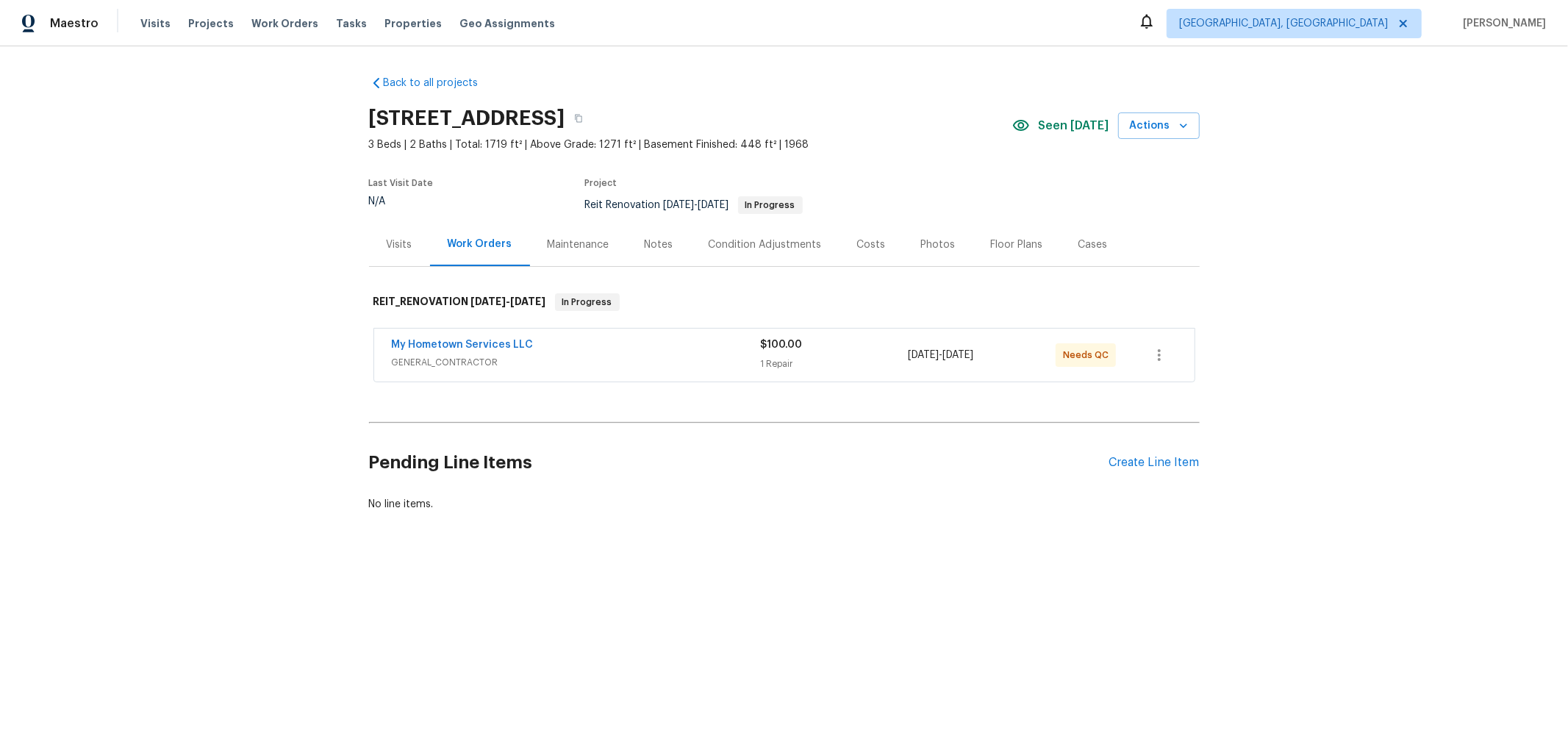
click at [533, 353] on div "My Hometown Services LLC" at bounding box center [576, 346] width 369 height 17
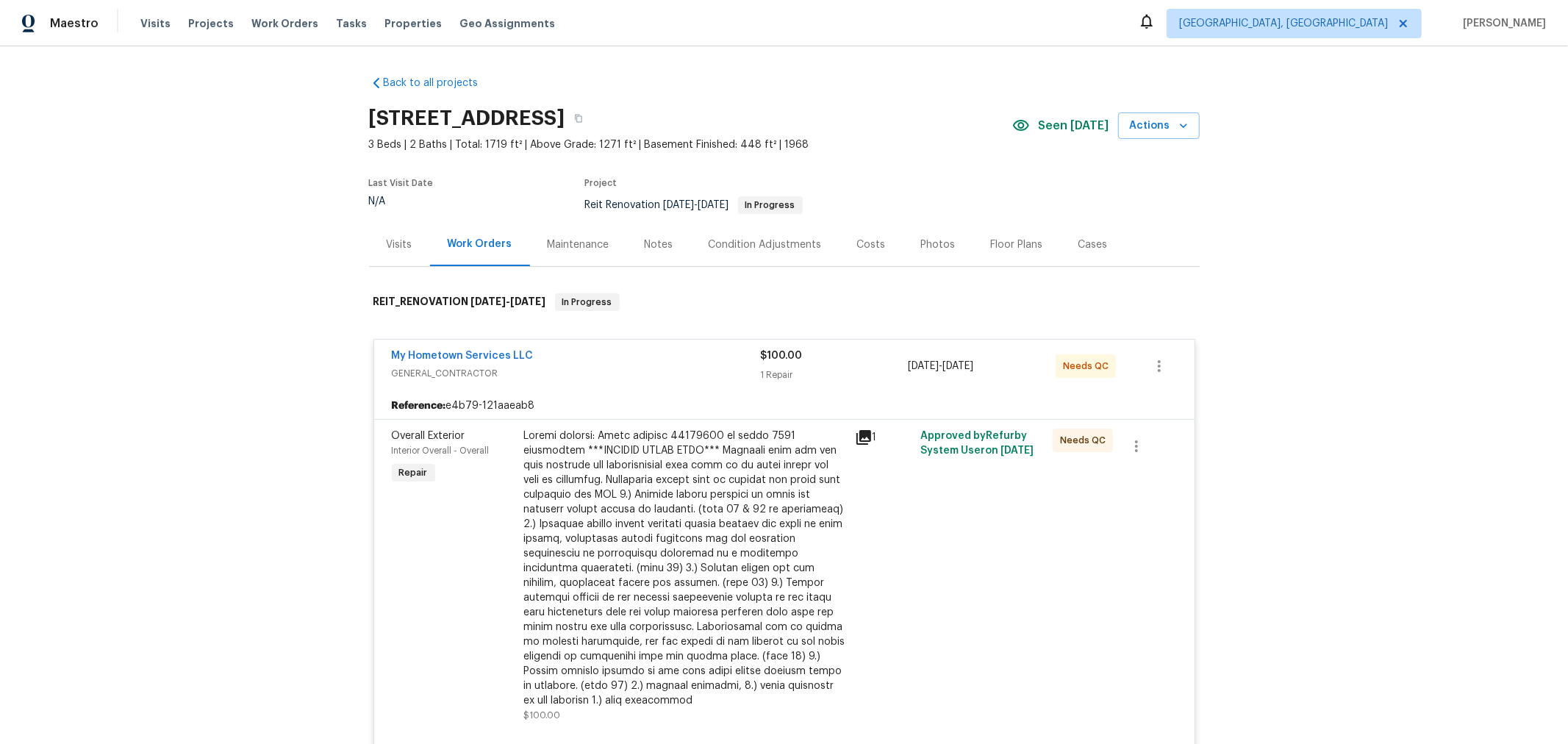
click at [644, 557] on div at bounding box center [684, 567] width 322 height 279
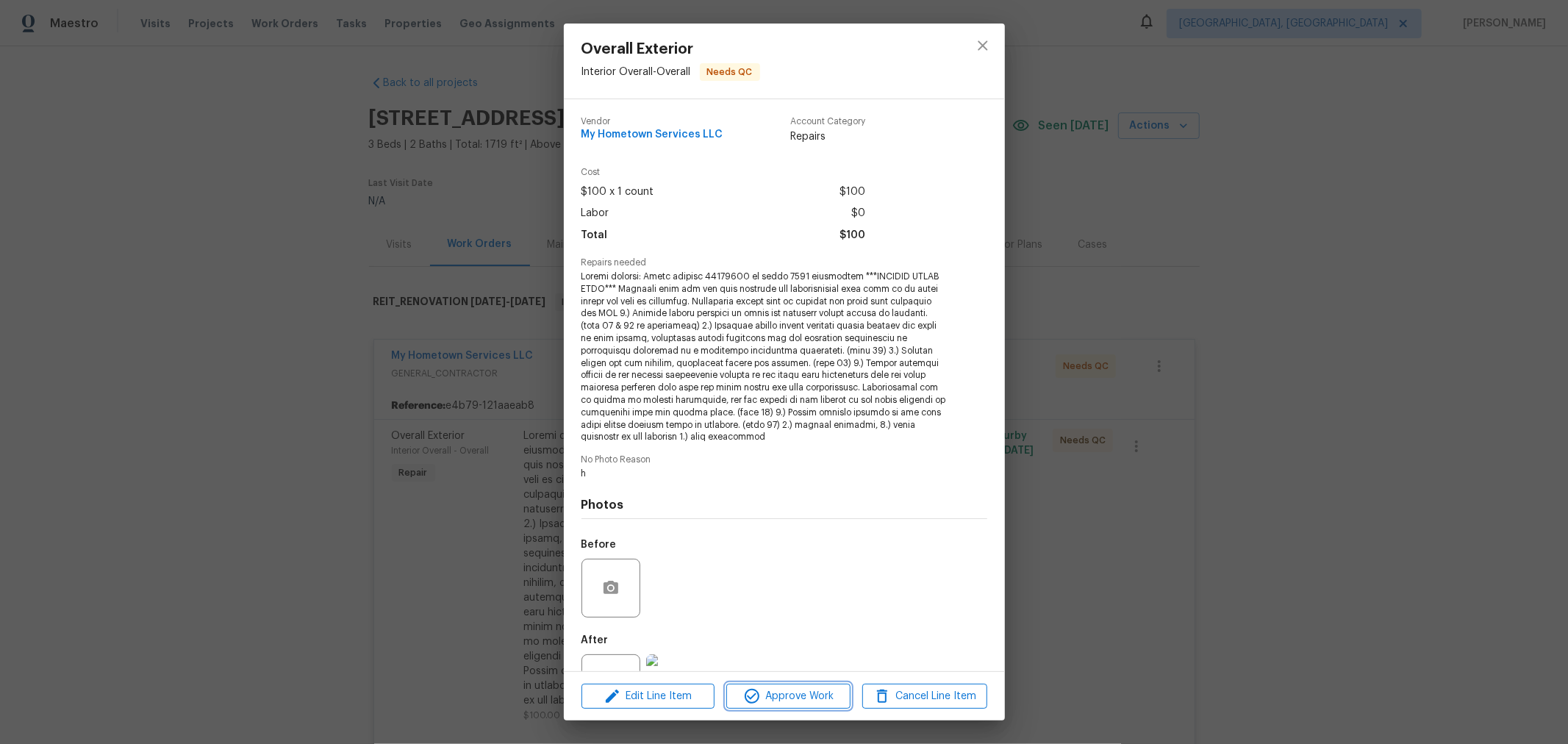
click at [733, 698] on span "Approve Work" at bounding box center [788, 695] width 116 height 18
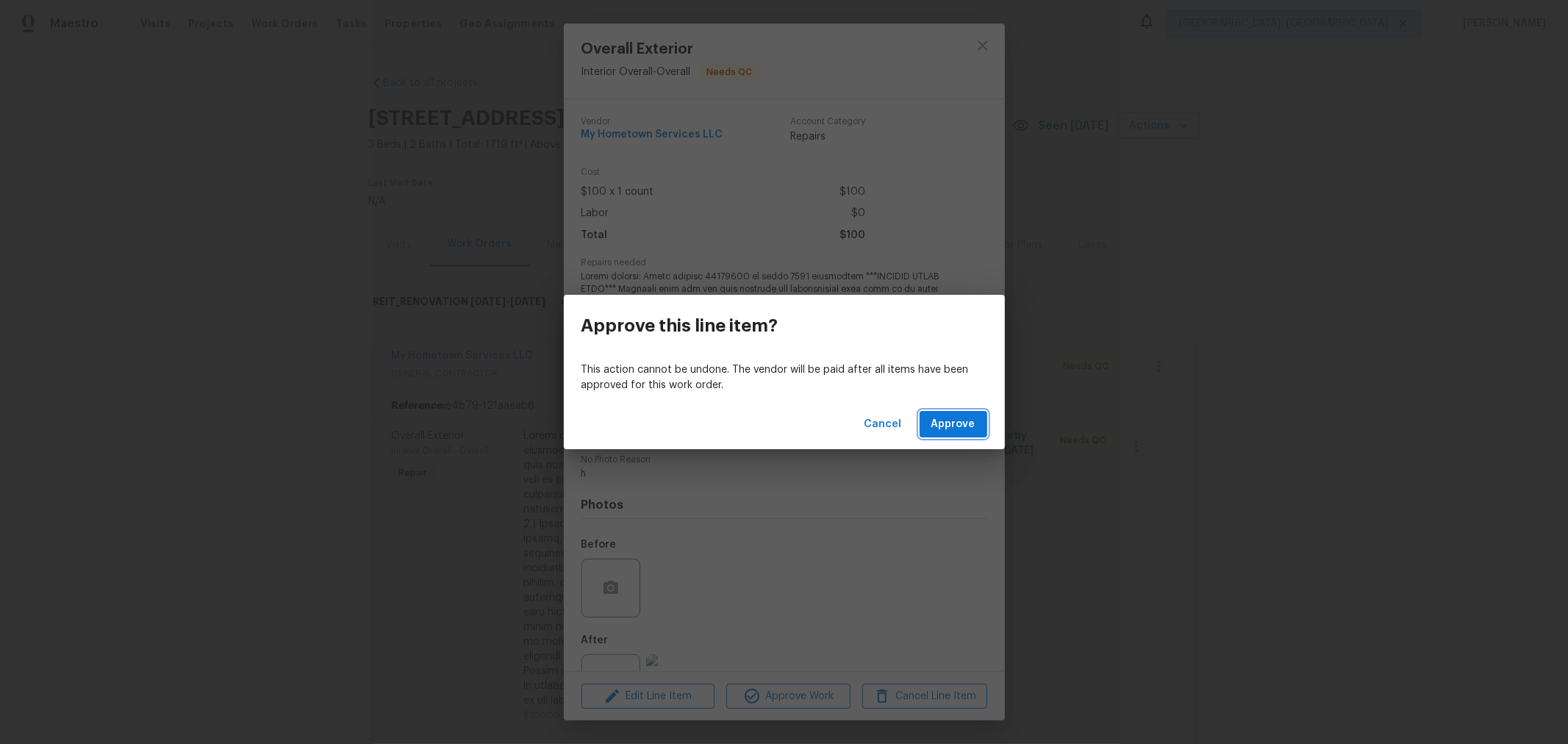
click at [953, 420] on span "Approve" at bounding box center [952, 423] width 44 height 18
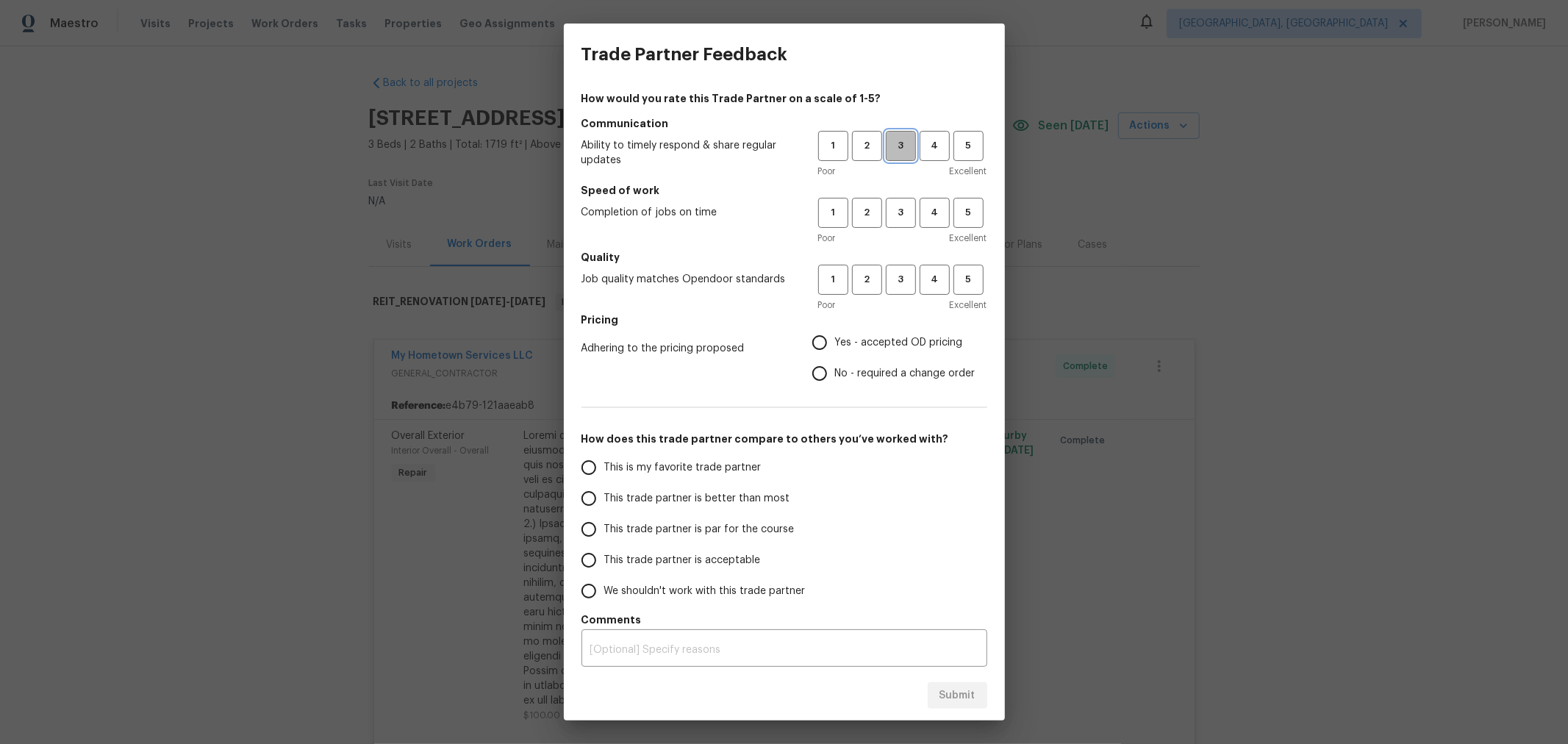
click at [895, 150] on span "3" at bounding box center [901, 145] width 27 height 17
click at [887, 214] on span "3" at bounding box center [901, 212] width 27 height 17
click at [864, 212] on span "2" at bounding box center [867, 212] width 27 height 17
click at [887, 285] on span "3" at bounding box center [901, 279] width 27 height 17
click at [835, 341] on span "Yes - accepted OD pricing" at bounding box center [899, 343] width 128 height 16
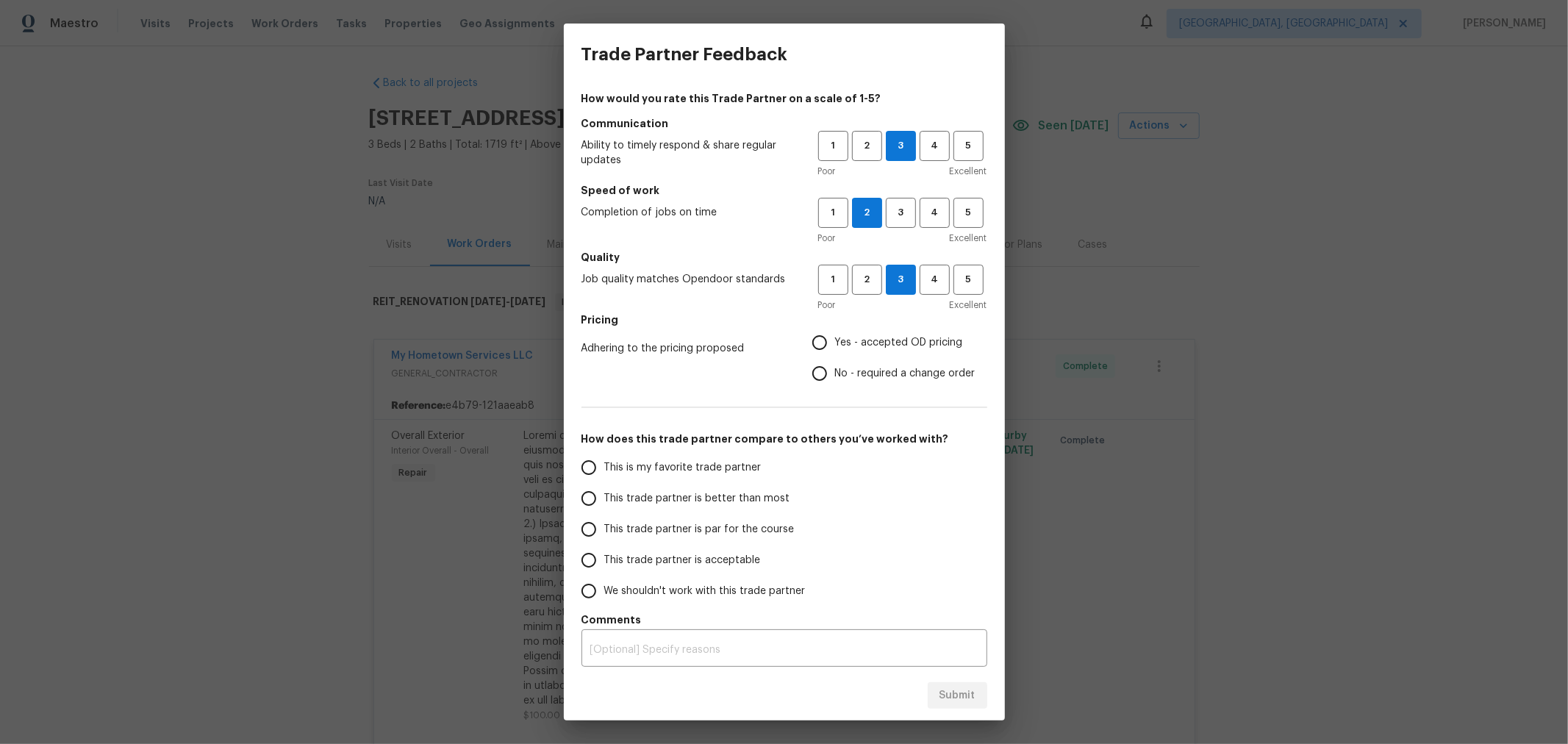
click at [829, 341] on input "Yes - accepted OD pricing" at bounding box center [820, 343] width 31 height 31
radio input "true"
click at [680, 529] on span "This trade partner is par for the course" at bounding box center [699, 529] width 190 height 16
click at [604, 529] on input "This trade partner is par for the course" at bounding box center [589, 529] width 31 height 31
click at [979, 689] on button "Submit" at bounding box center [957, 695] width 59 height 27
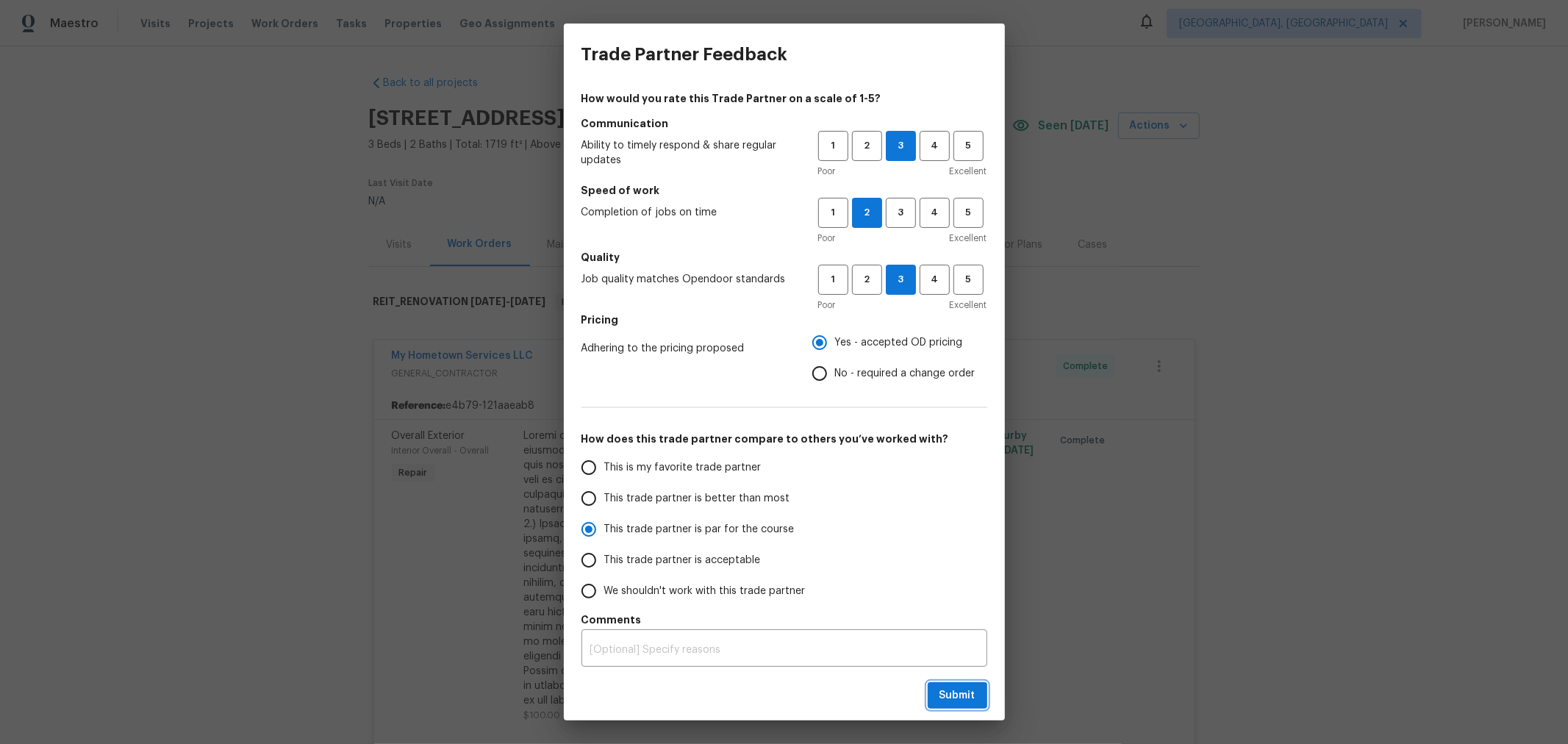
radio input "true"
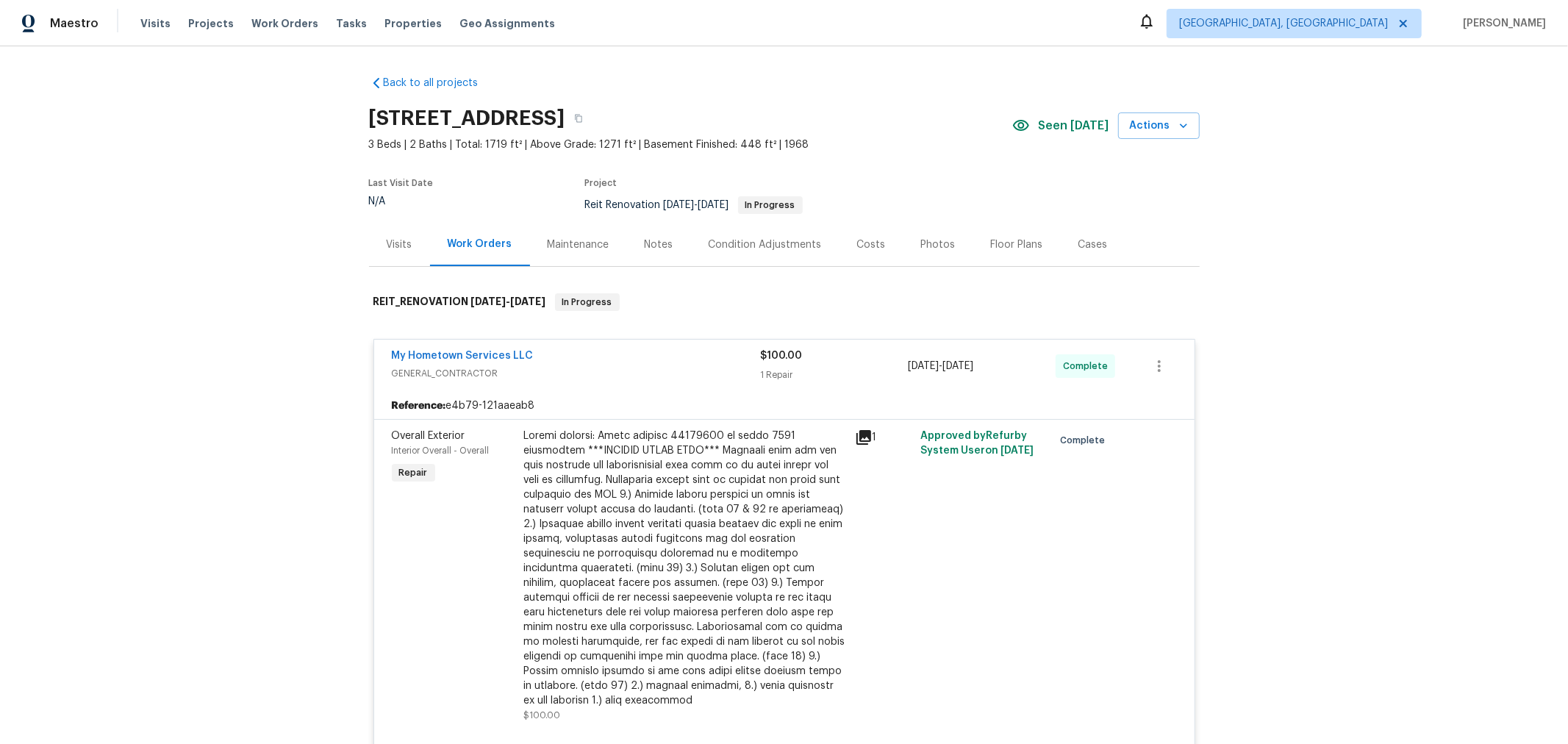
radio input "false"
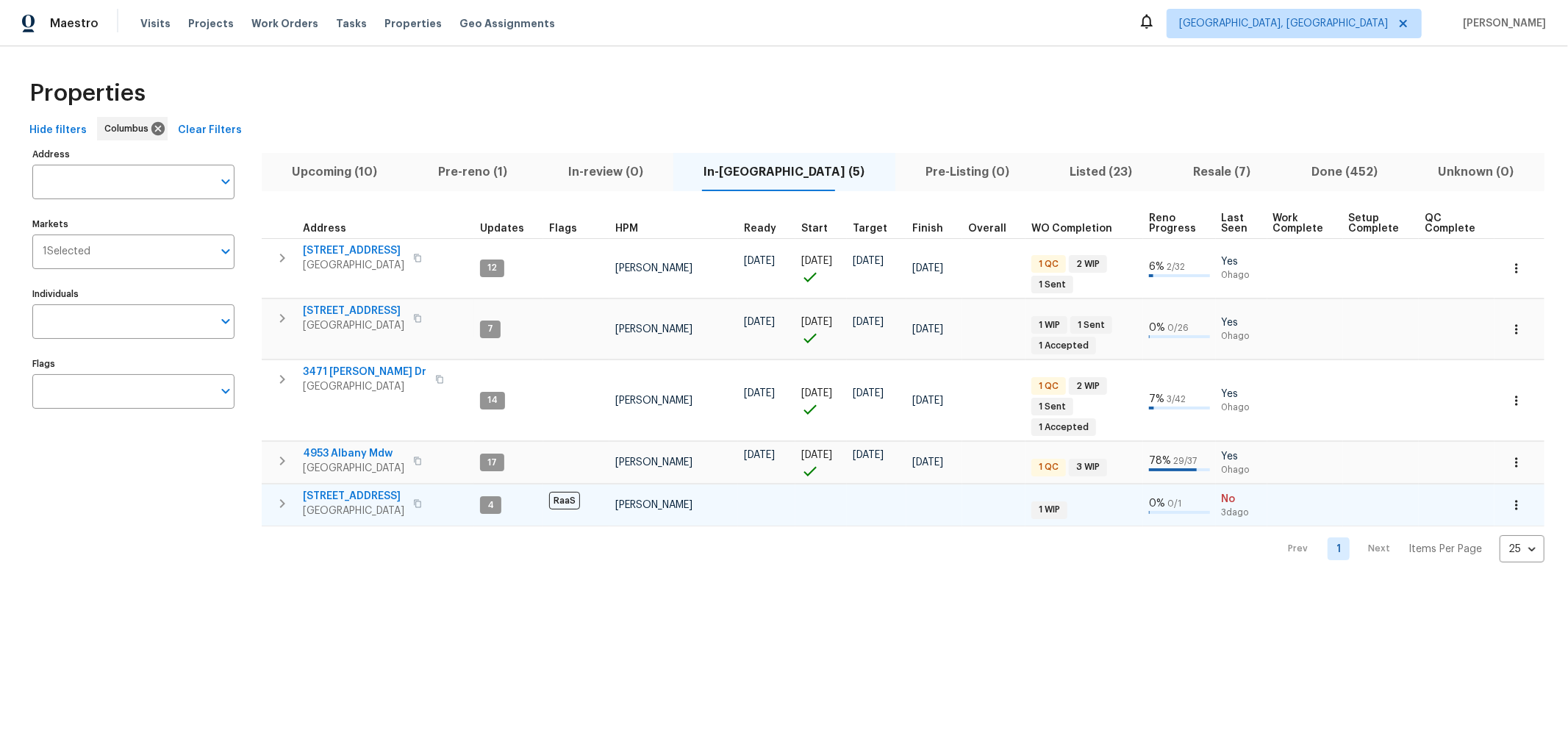
click at [350, 489] on span "[STREET_ADDRESS]" at bounding box center [354, 495] width 101 height 15
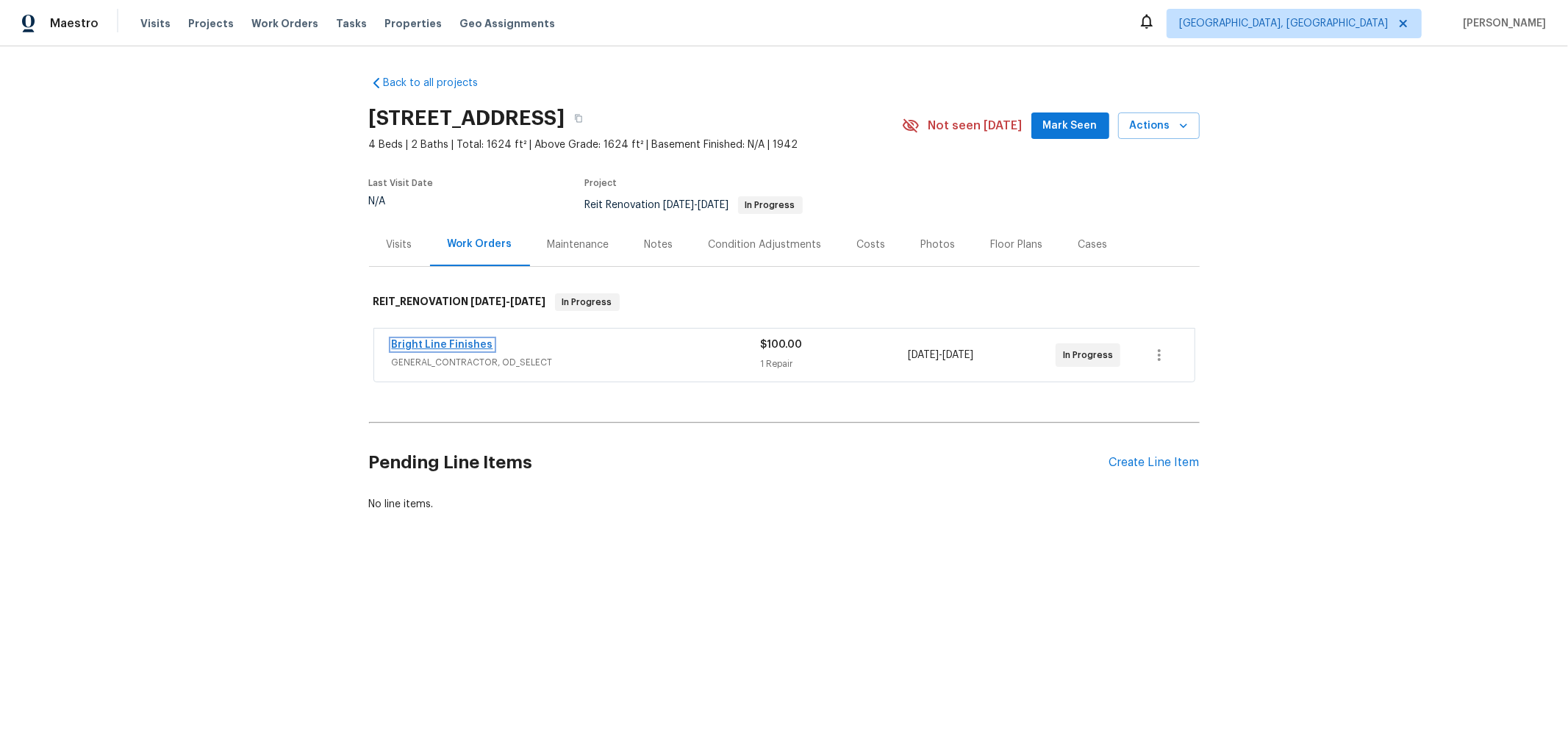
click at [430, 340] on link "Bright Line Finishes" at bounding box center [442, 344] width 101 height 11
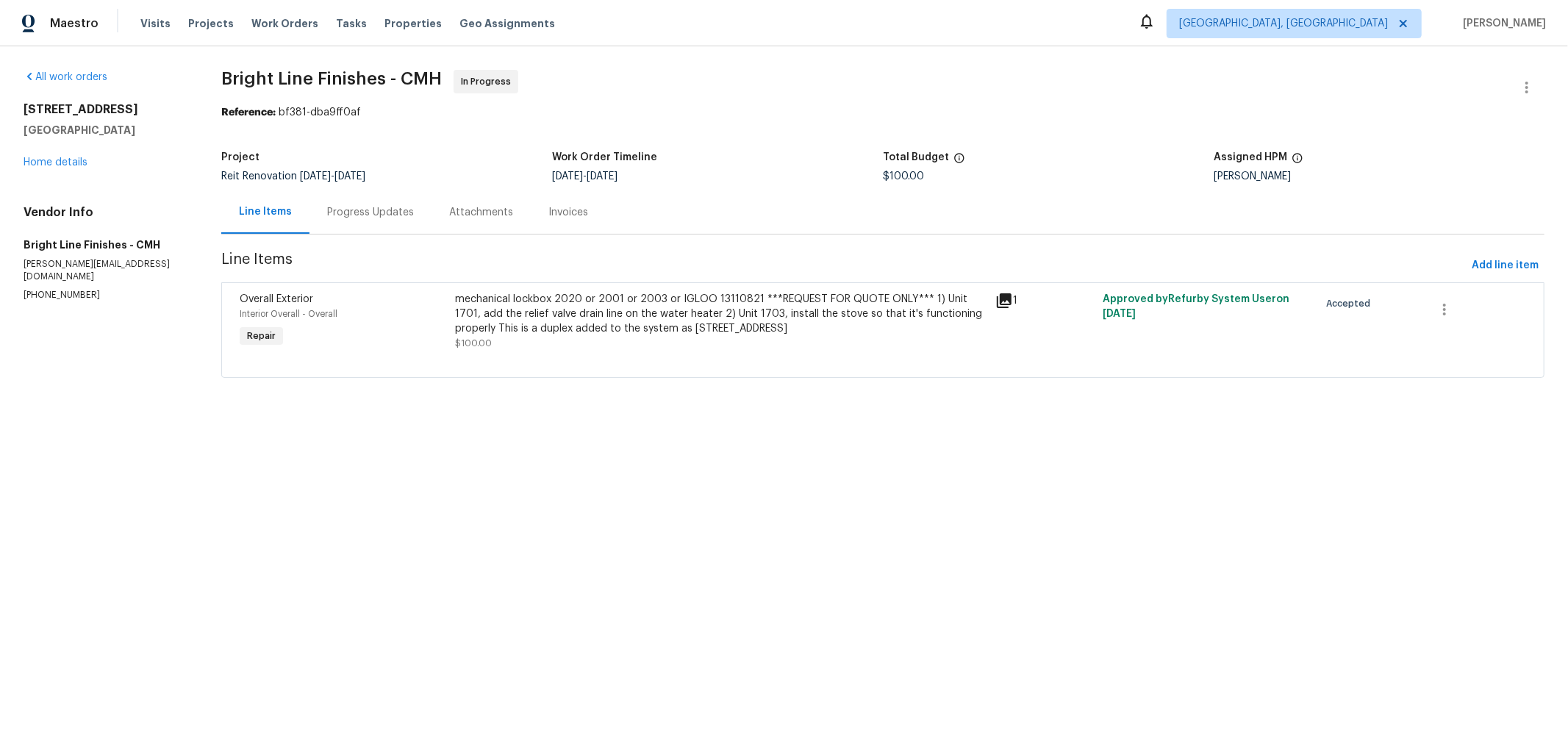
click at [355, 207] on div "Progress Updates" at bounding box center [370, 212] width 86 height 15
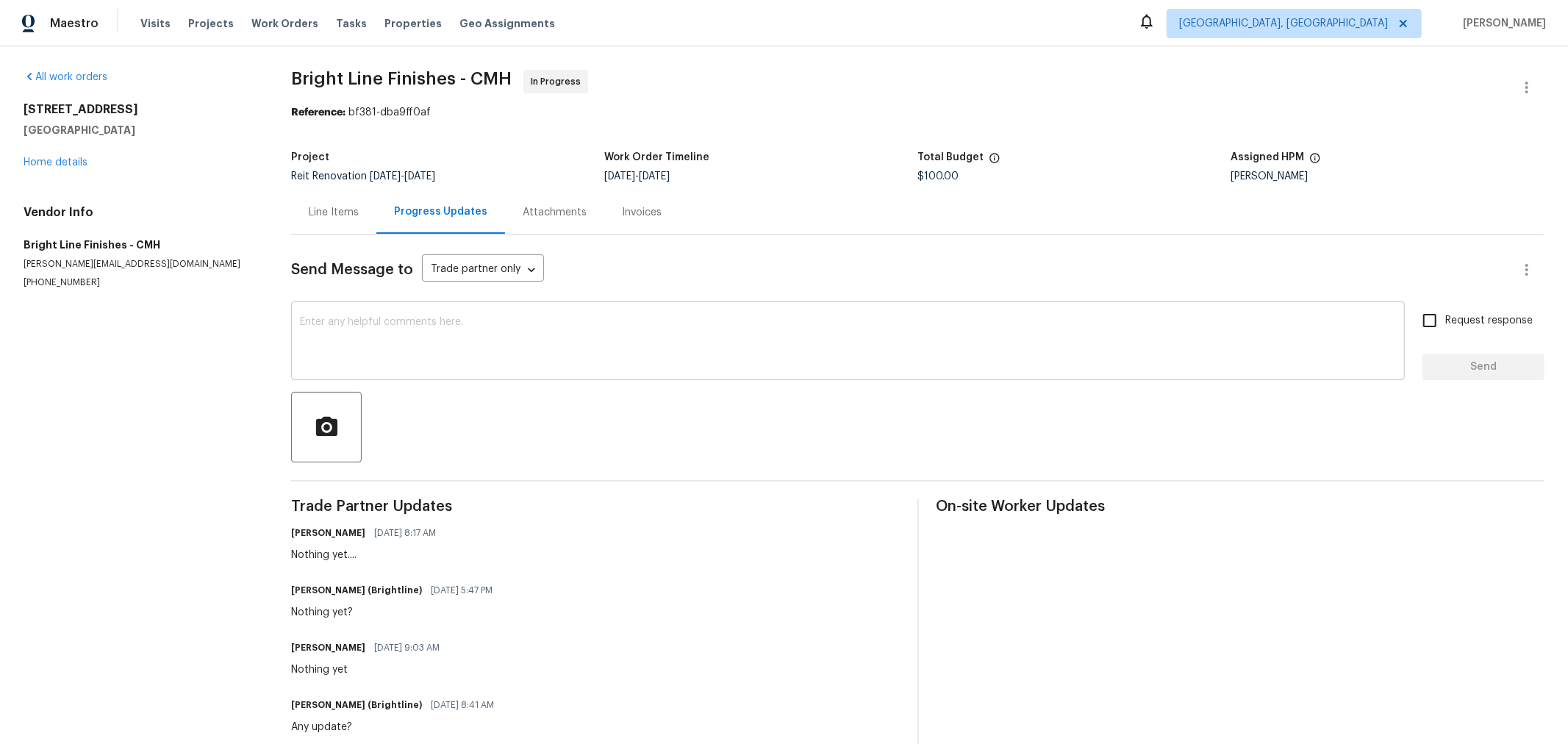
click at [456, 373] on div "x ​" at bounding box center [848, 342] width 1113 height 75
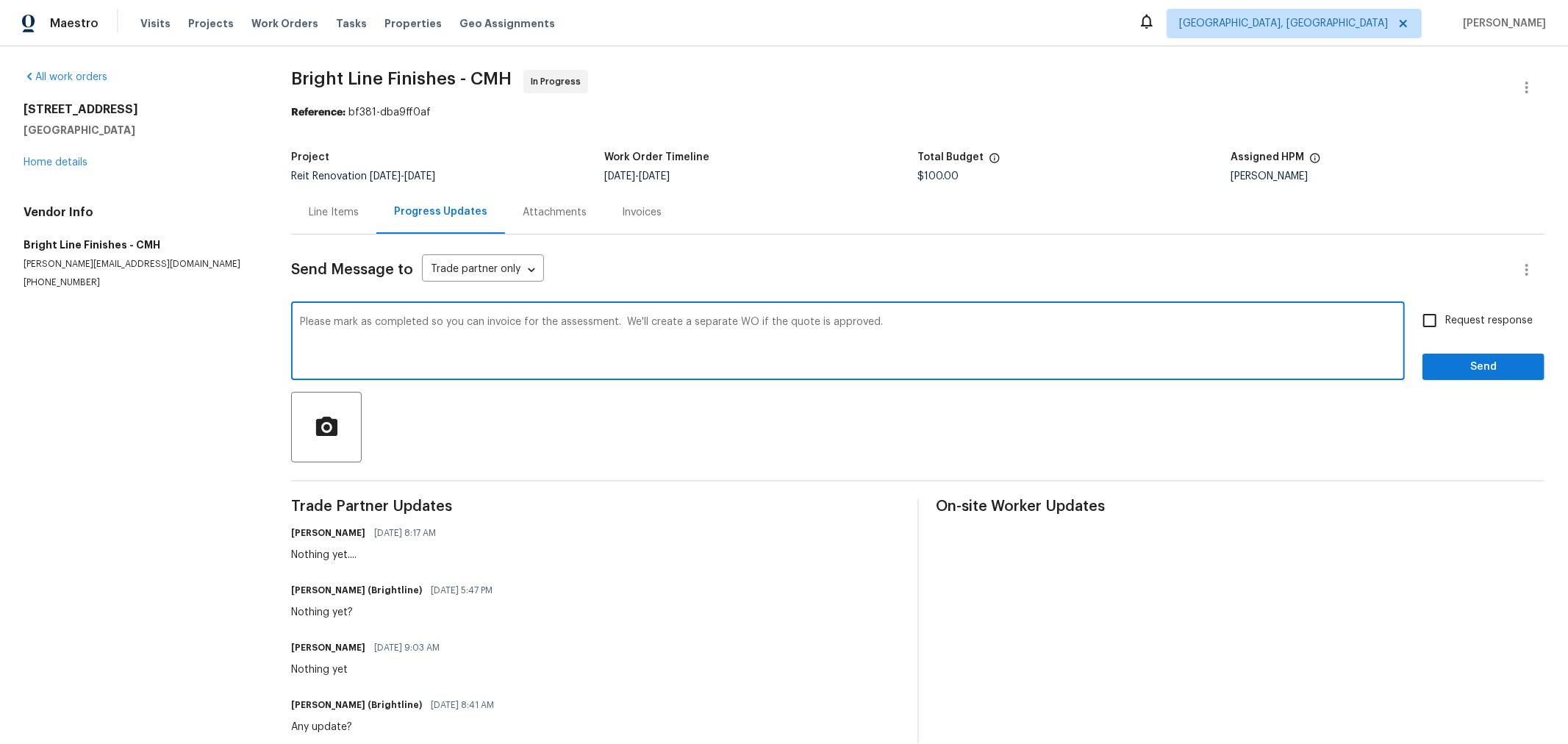
type textarea "Please mark as completed so you can invoice for the assessment. We'll create a …"
click at [1457, 326] on span "Request response" at bounding box center [1488, 321] width 87 height 16
click at [1445, 326] on input "Request response" at bounding box center [1429, 321] width 31 height 31
checkbox input "true"
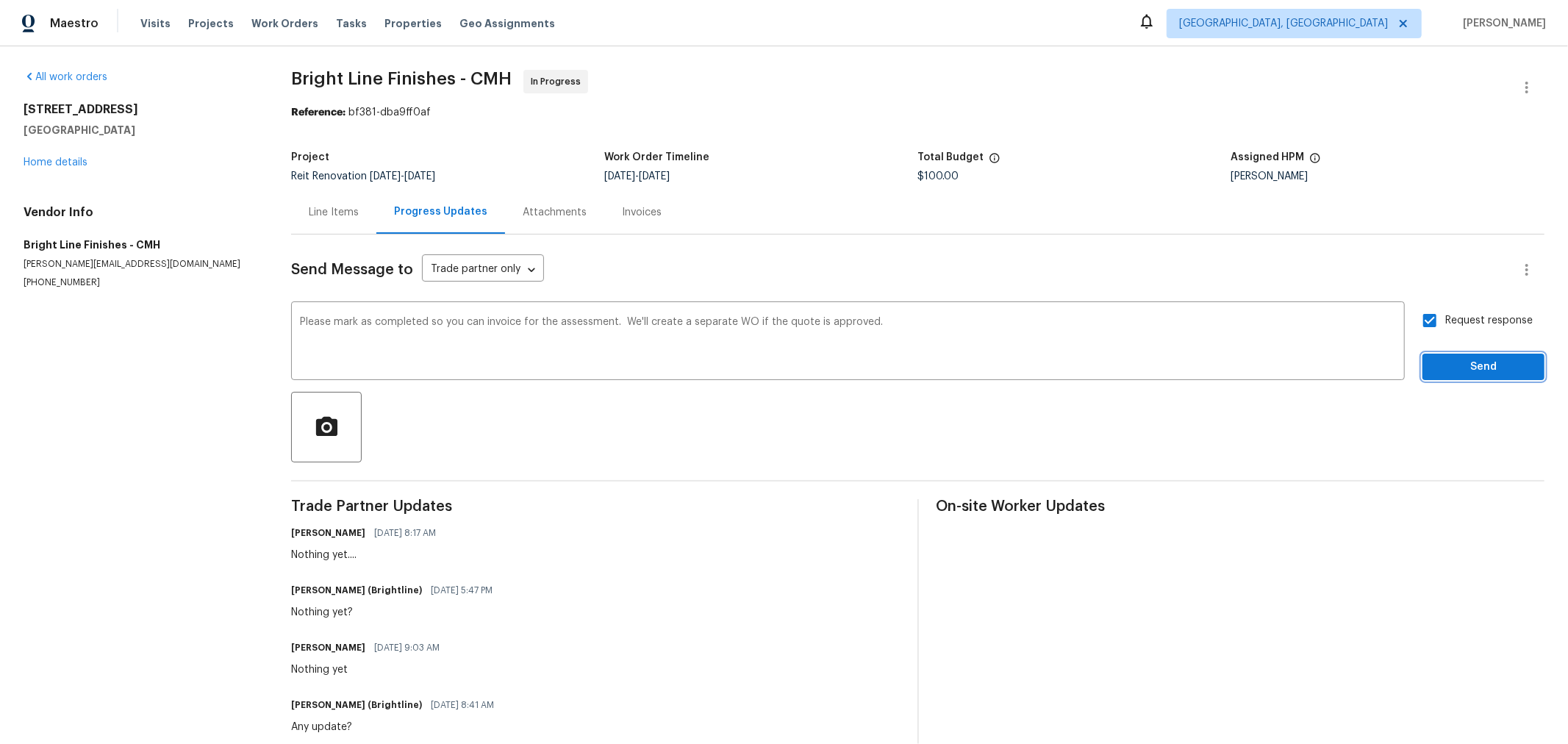
click at [1461, 361] on span "Send" at bounding box center [1483, 366] width 98 height 18
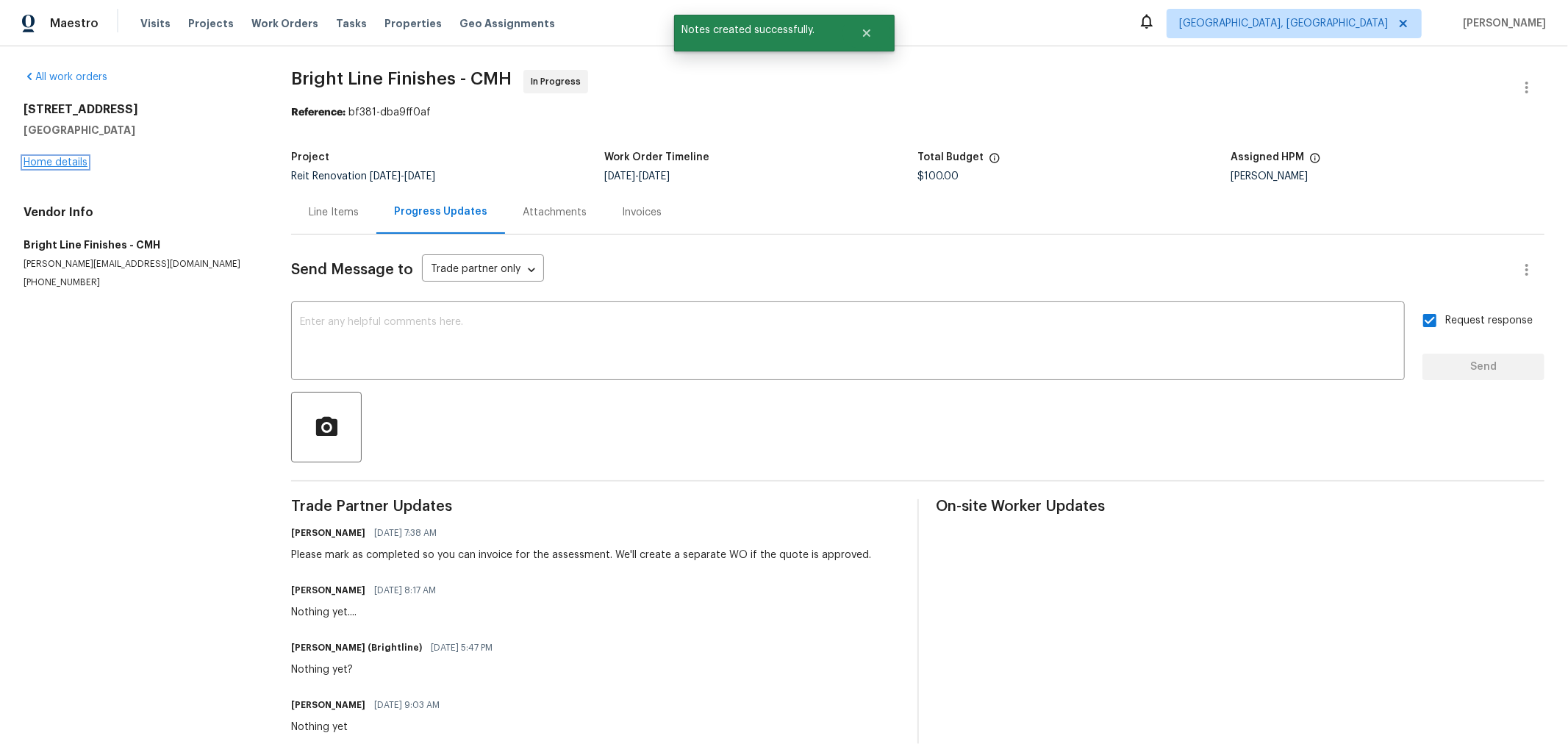
click at [43, 167] on link "Home details" at bounding box center [55, 162] width 64 height 11
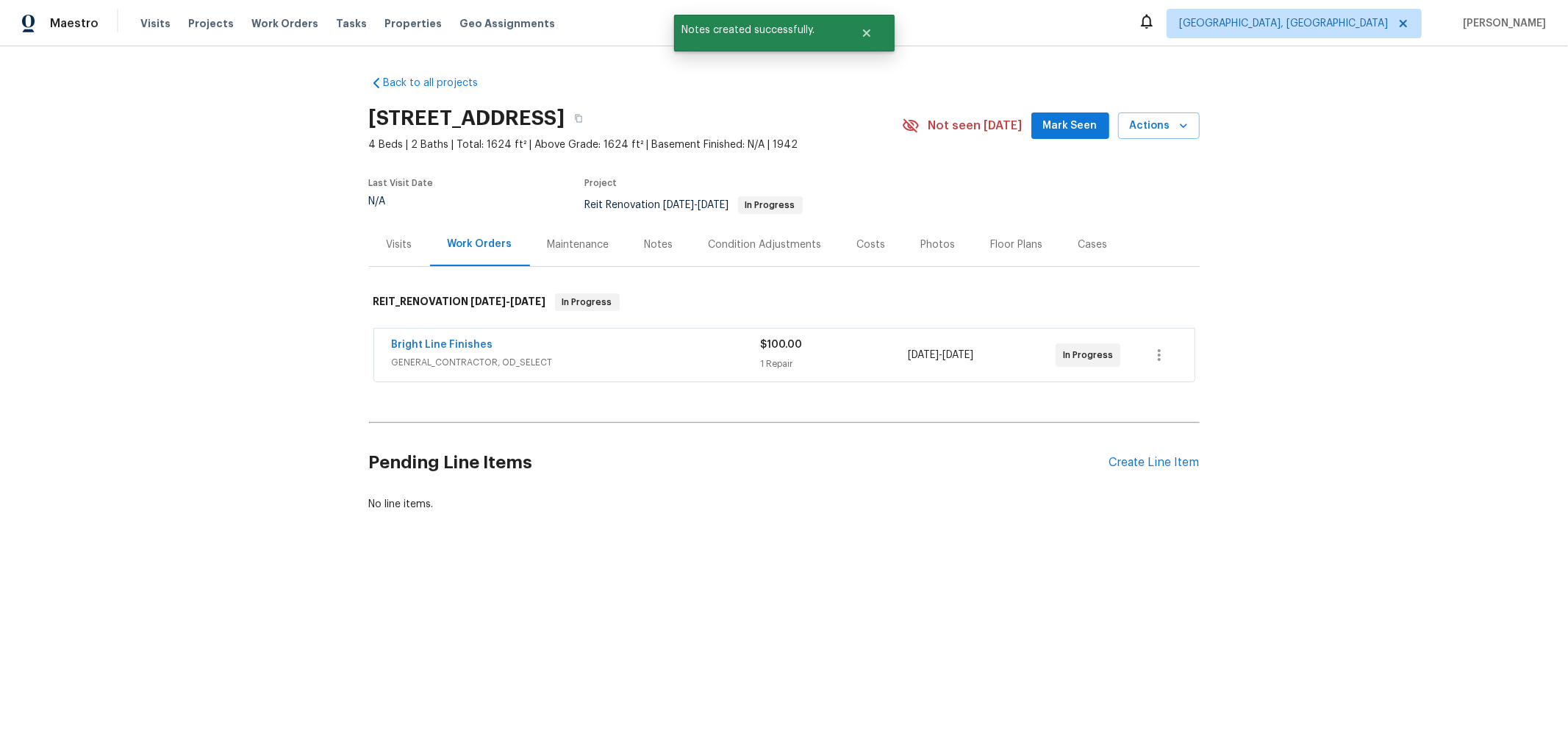
click at [1085, 122] on span "Mark Seen" at bounding box center [1070, 125] width 54 height 18
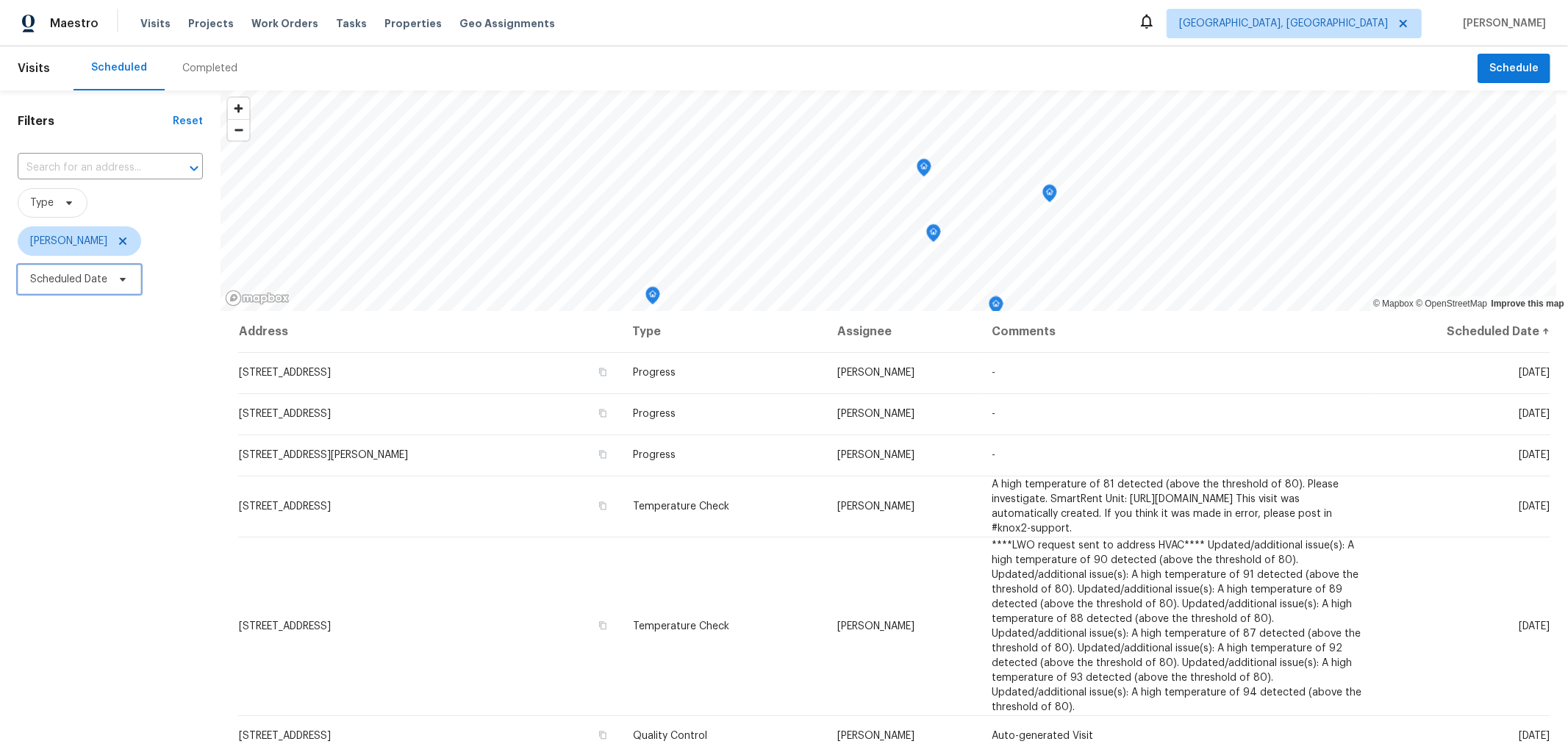
click at [81, 287] on span "Scheduled Date" at bounding box center [68, 279] width 77 height 15
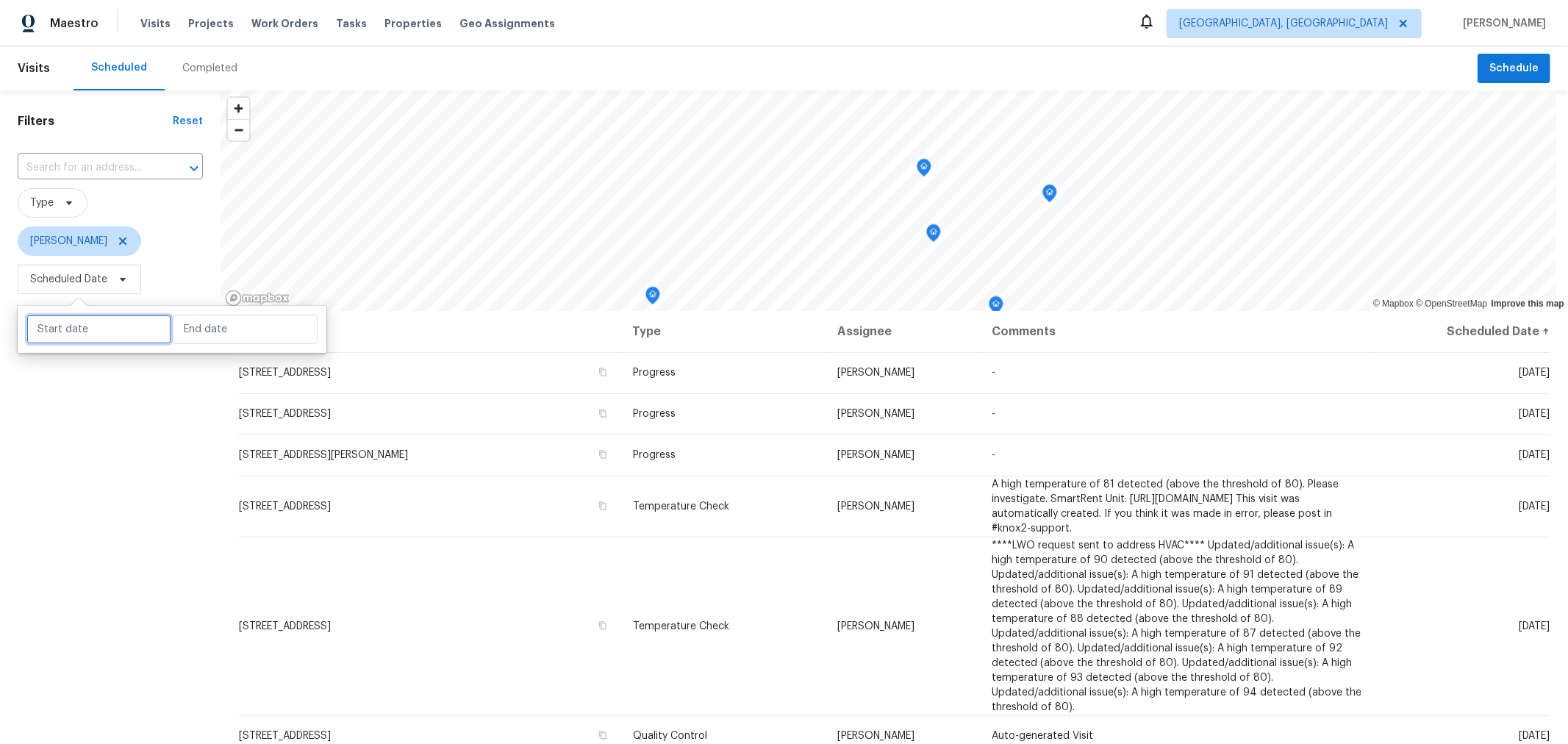
click at [87, 320] on input "text" at bounding box center [98, 329] width 145 height 29
select select "7"
select select "2025"
select select "8"
select select "2025"
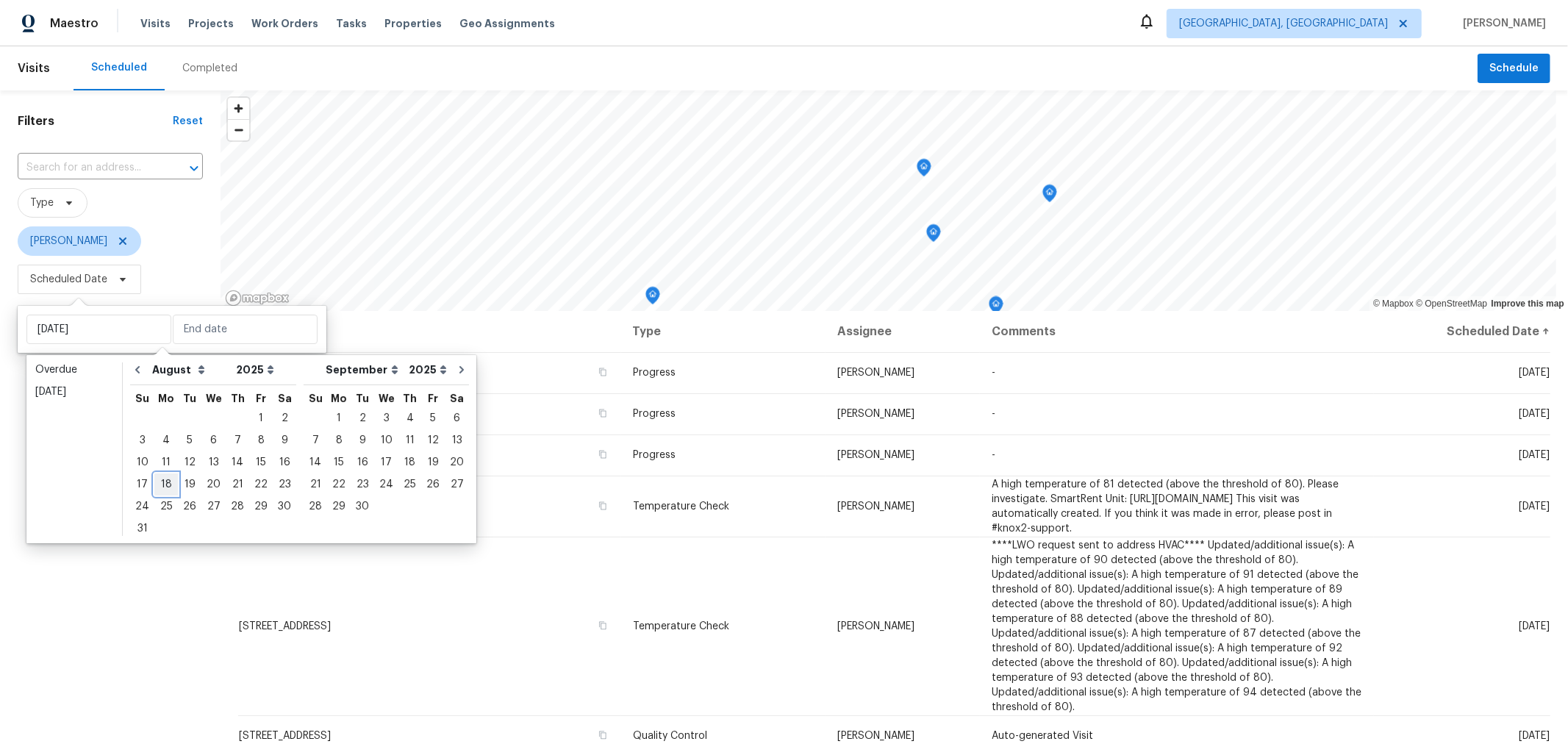
click at [167, 486] on div "18" at bounding box center [166, 484] width 23 height 20
type input "Mon, Aug 18"
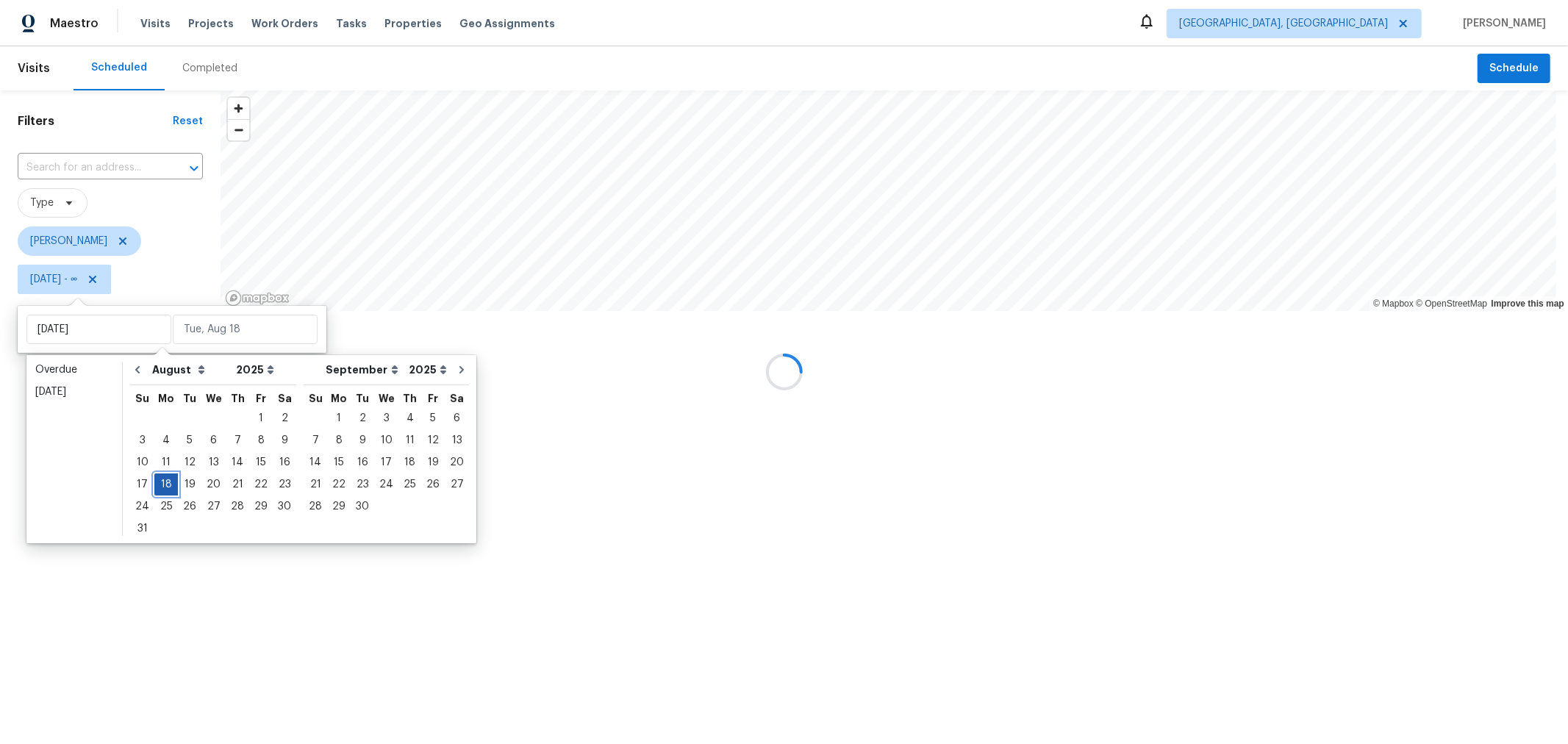
click at [167, 486] on div "18" at bounding box center [166, 484] width 23 height 20
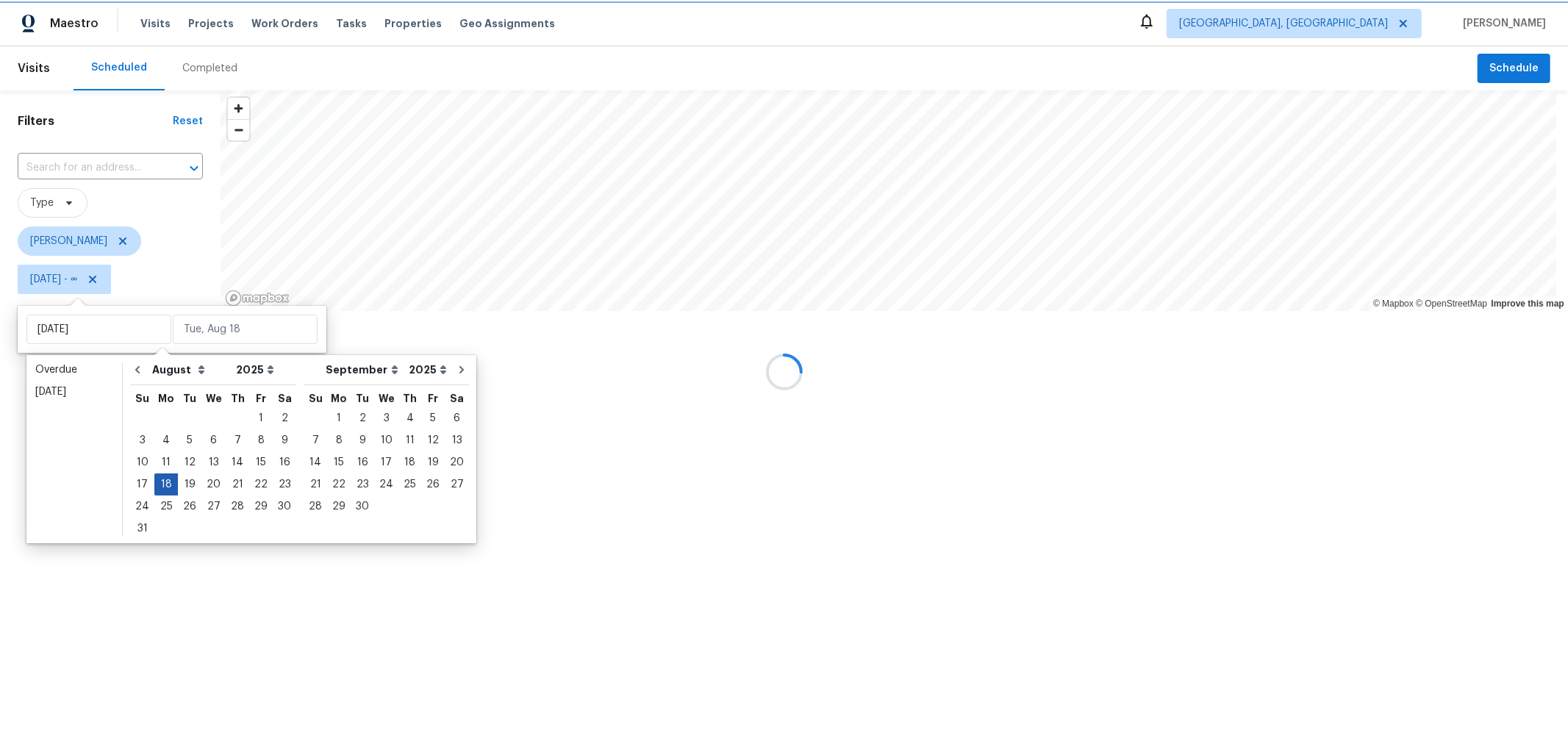
type input "Mon, Aug 18"
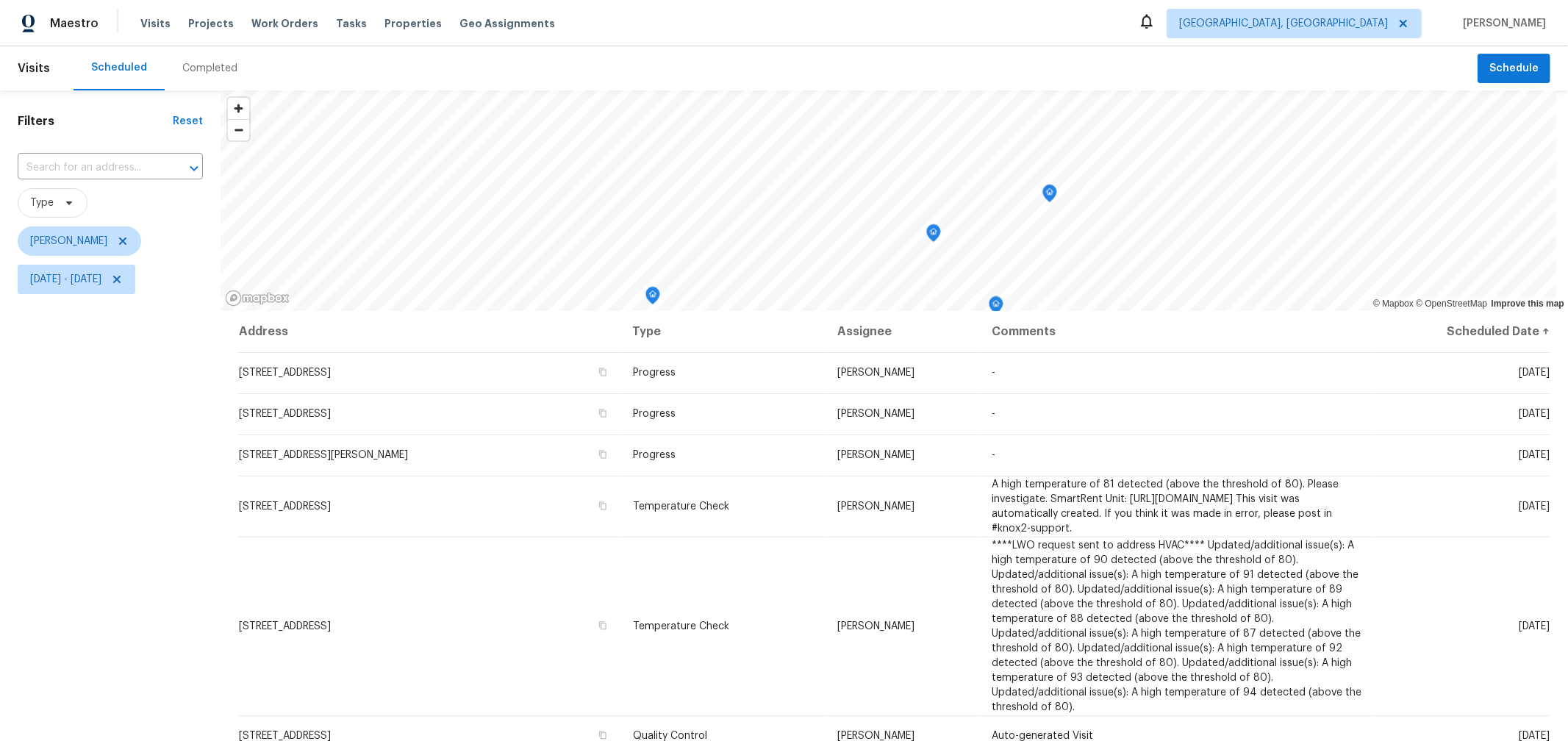
click at [155, 562] on div "Filters Reset ​ Type Keith Hollingsworth Mon, Aug 18 - Mon, Aug 18" at bounding box center [110, 498] width 221 height 816
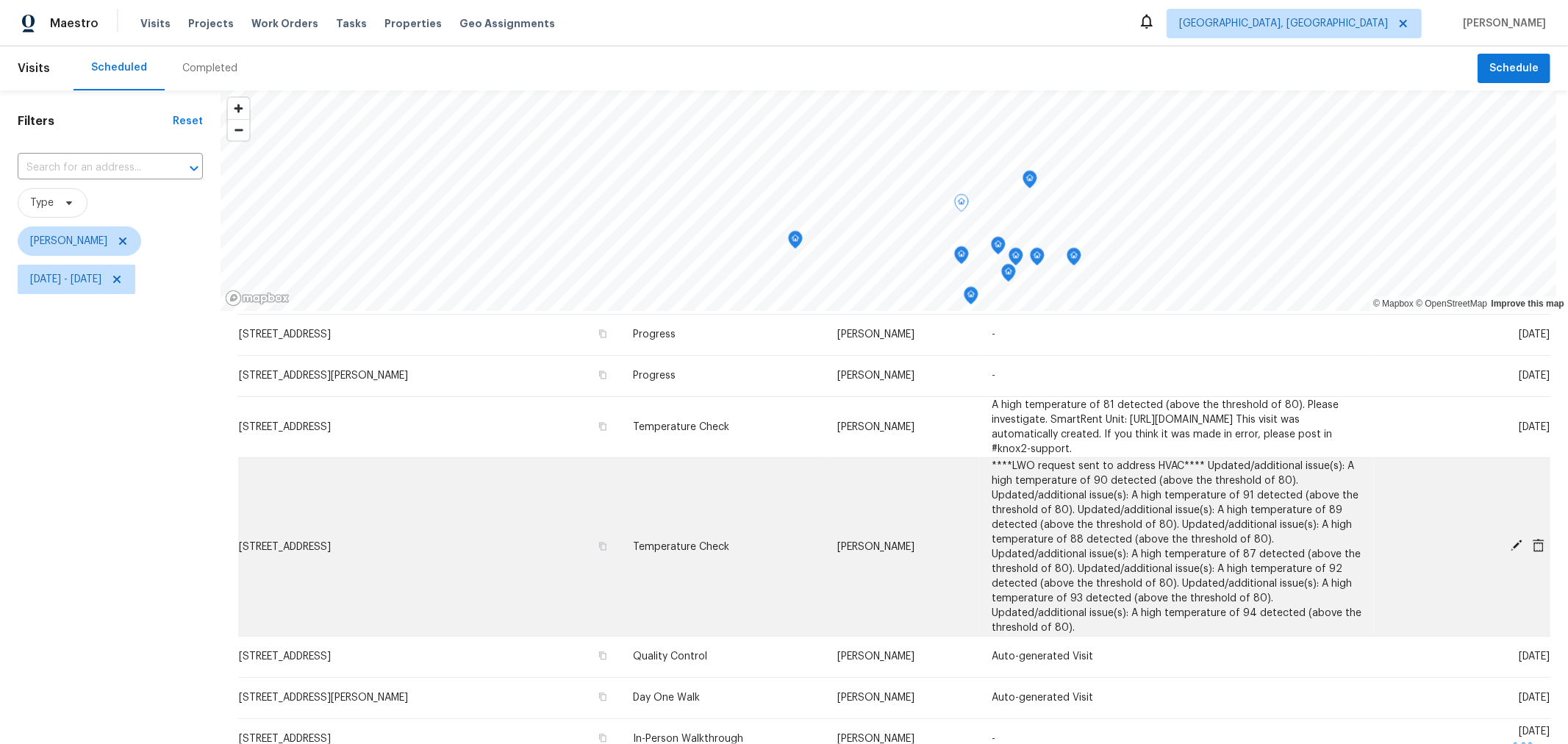
scroll to position [80, 0]
click at [1510, 551] on icon at bounding box center [1517, 545] width 14 height 14
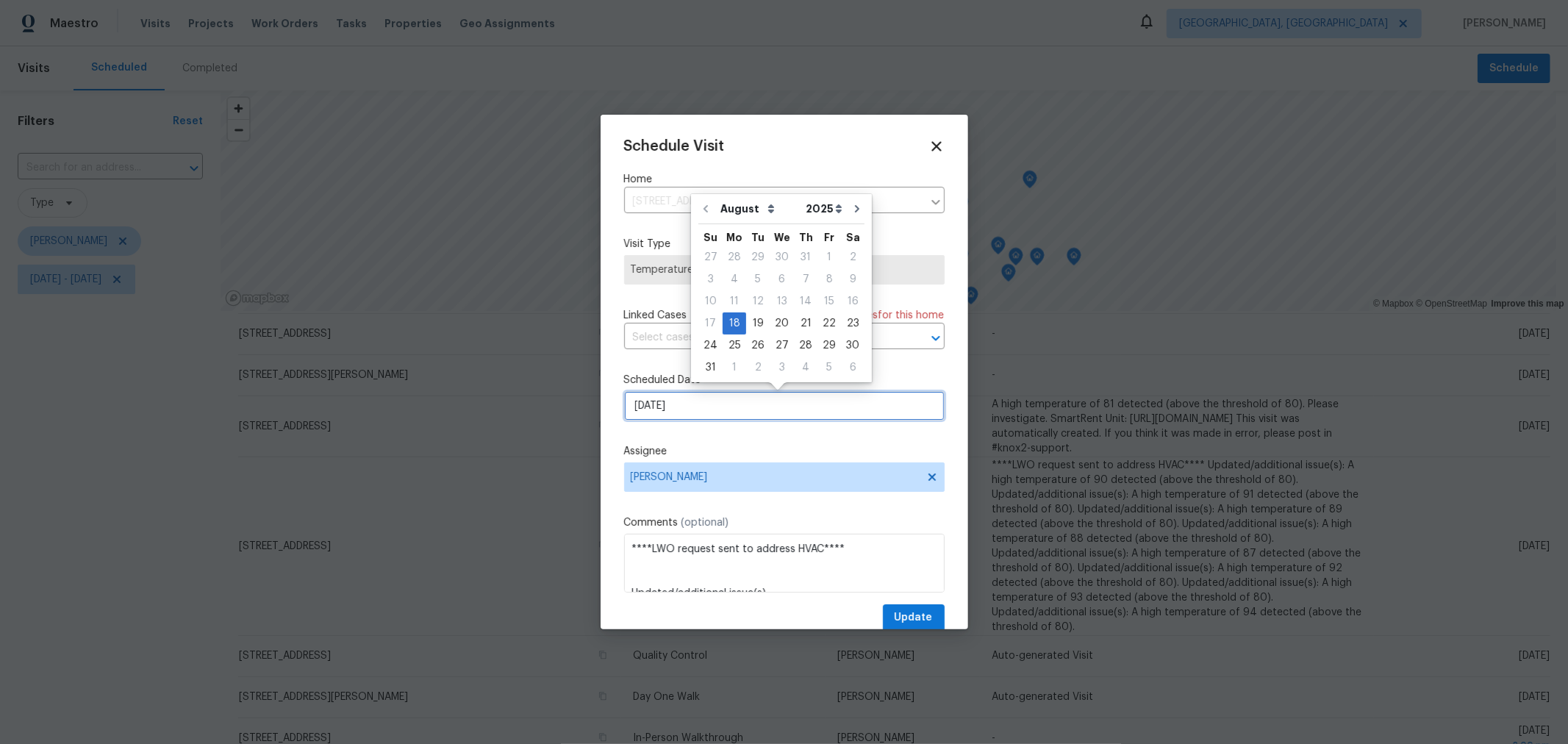
click at [733, 397] on input "8/18/2025" at bounding box center [784, 405] width 321 height 29
click at [757, 320] on div "19" at bounding box center [758, 322] width 23 height 20
type input "8/19/2025"
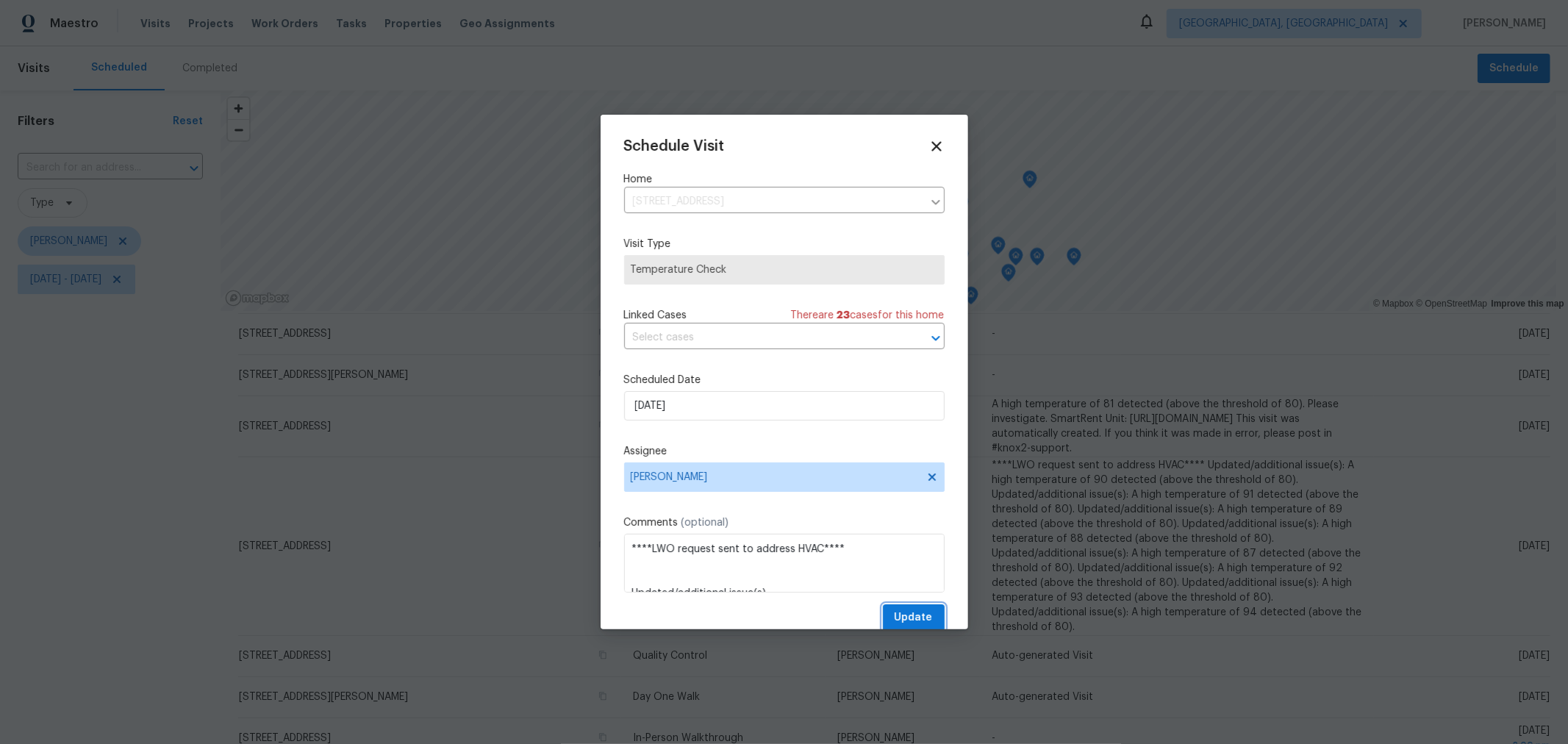
click at [903, 622] on span "Update" at bounding box center [913, 617] width 38 height 18
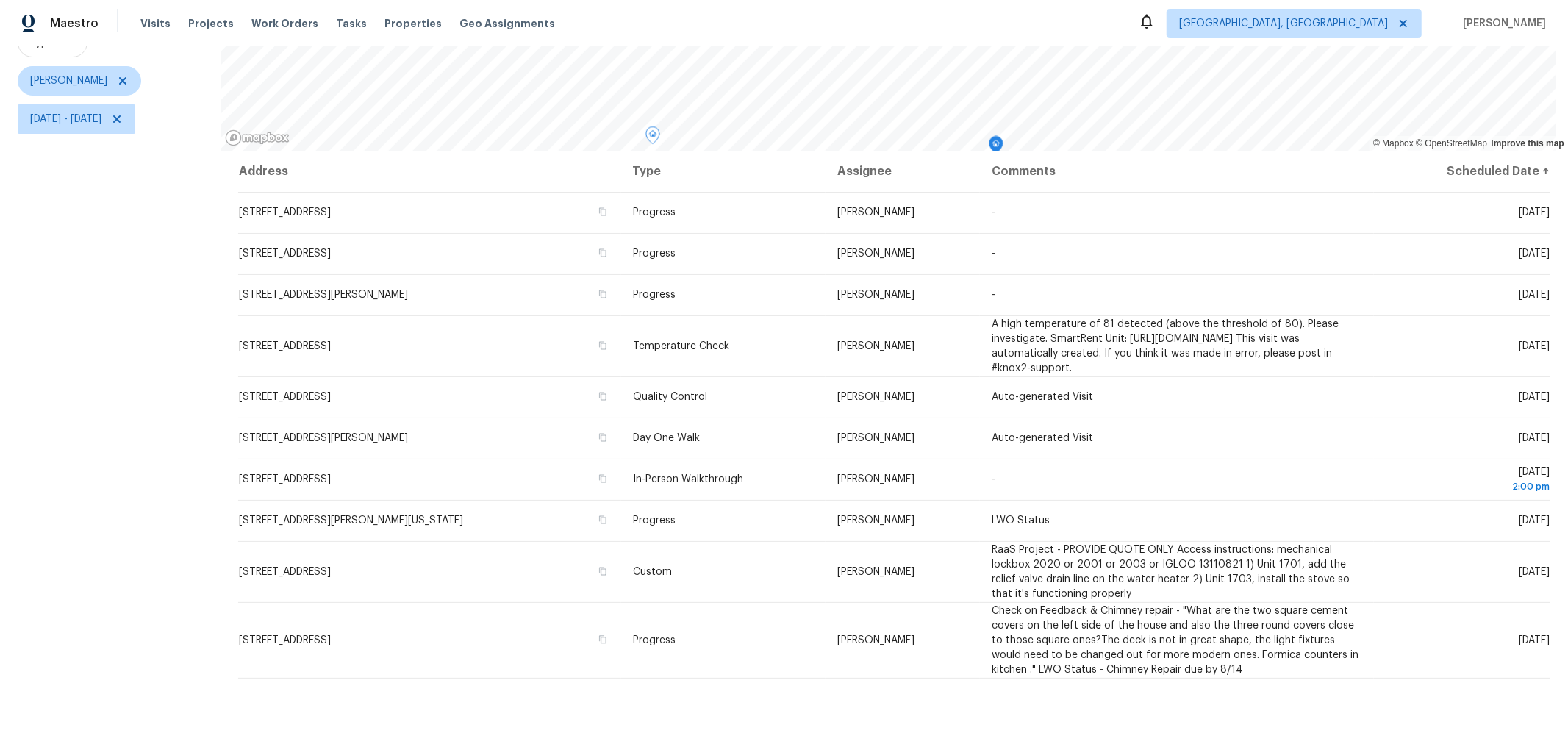
scroll to position [161, 0]
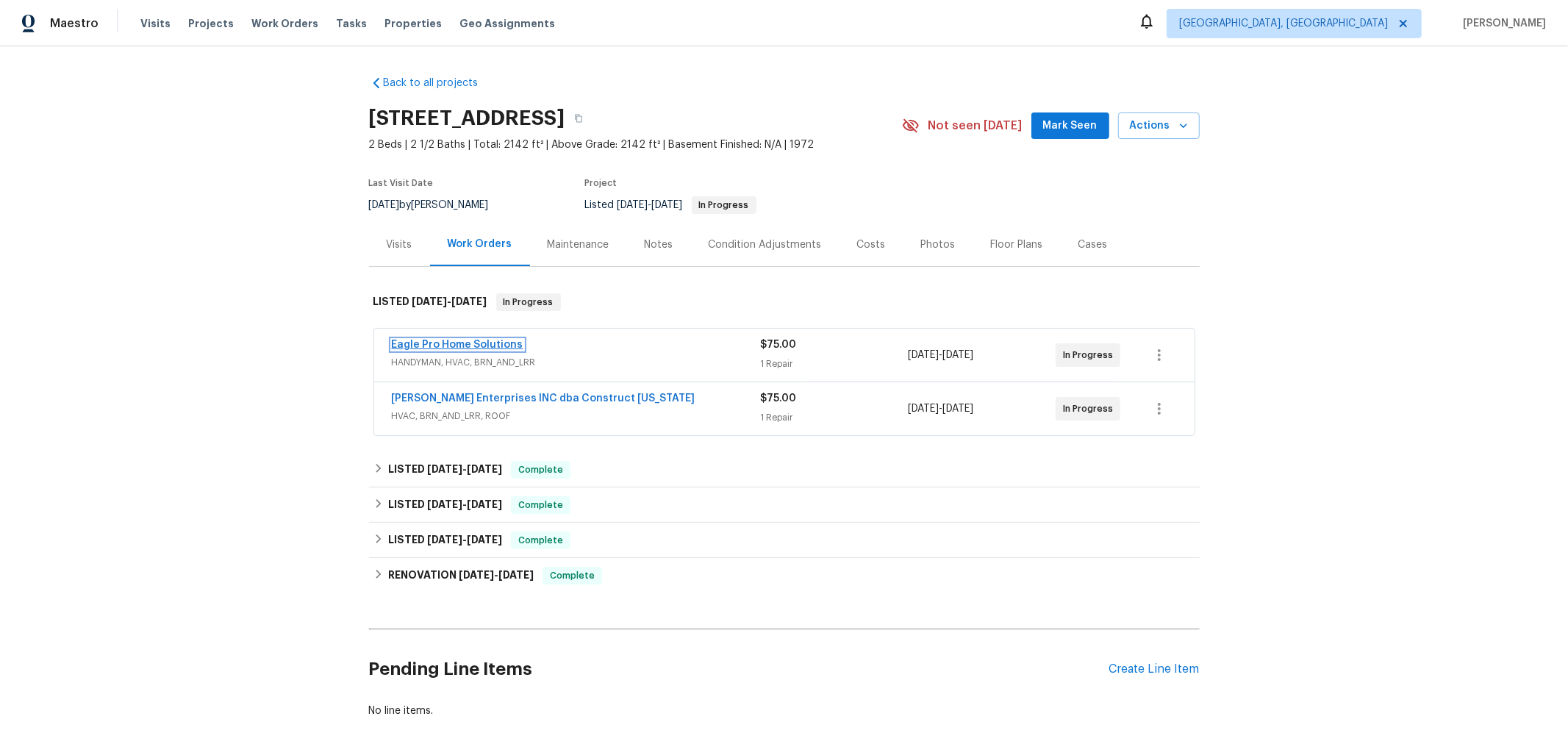
click at [471, 339] on link "Eagle Pro Home Solutions" at bounding box center [457, 344] width 131 height 11
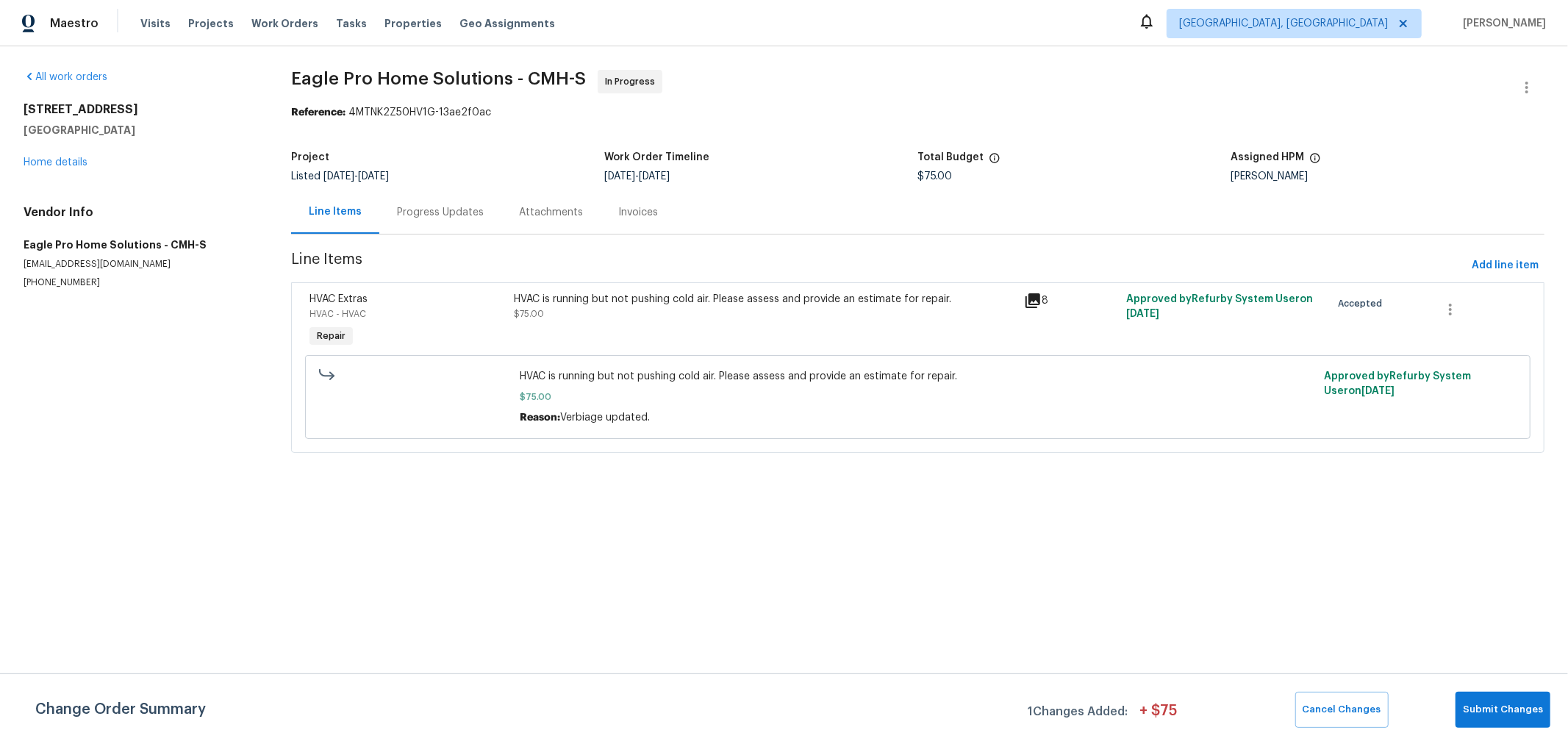
click at [451, 214] on div "Progress Updates" at bounding box center [439, 212] width 86 height 15
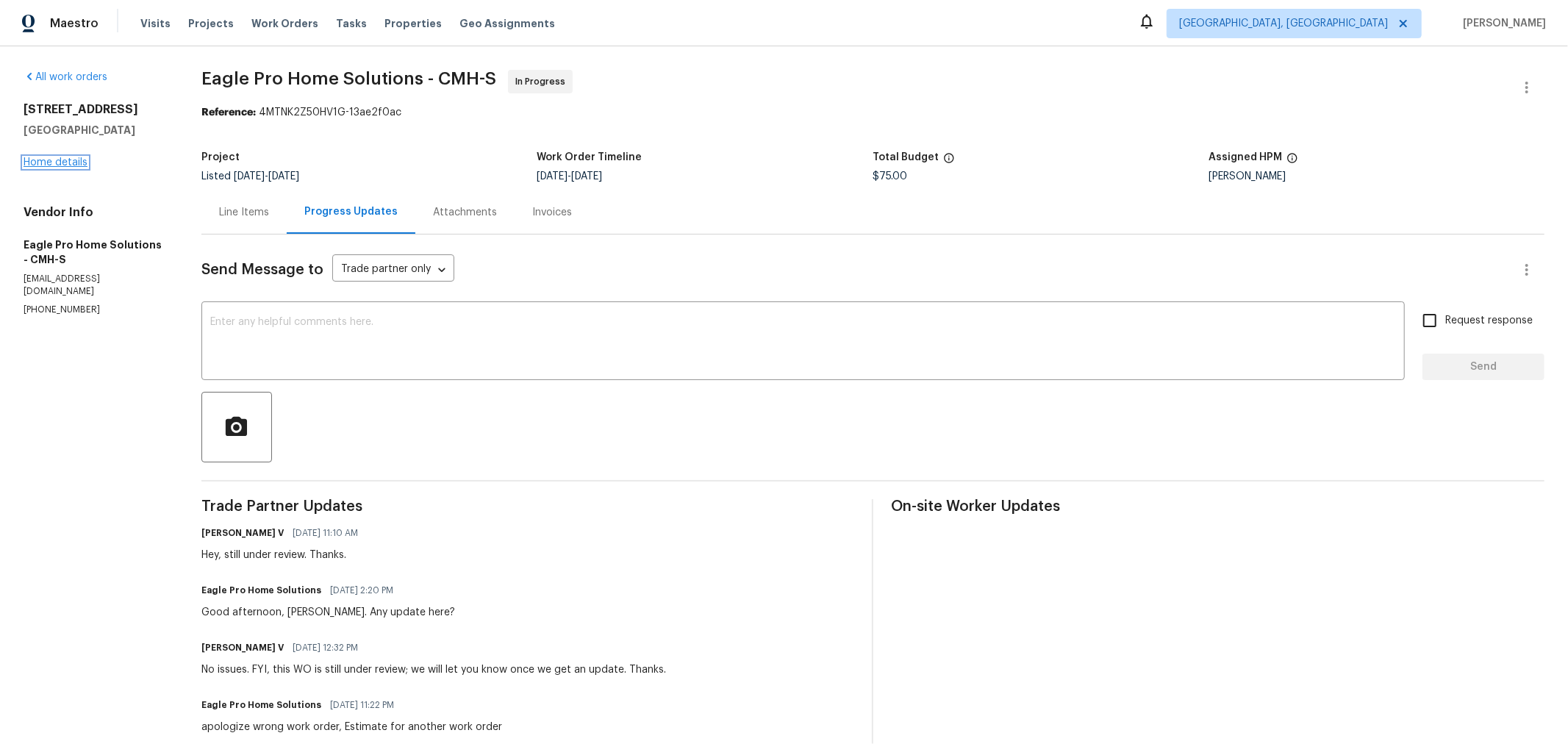
click at [55, 161] on link "Home details" at bounding box center [55, 162] width 64 height 11
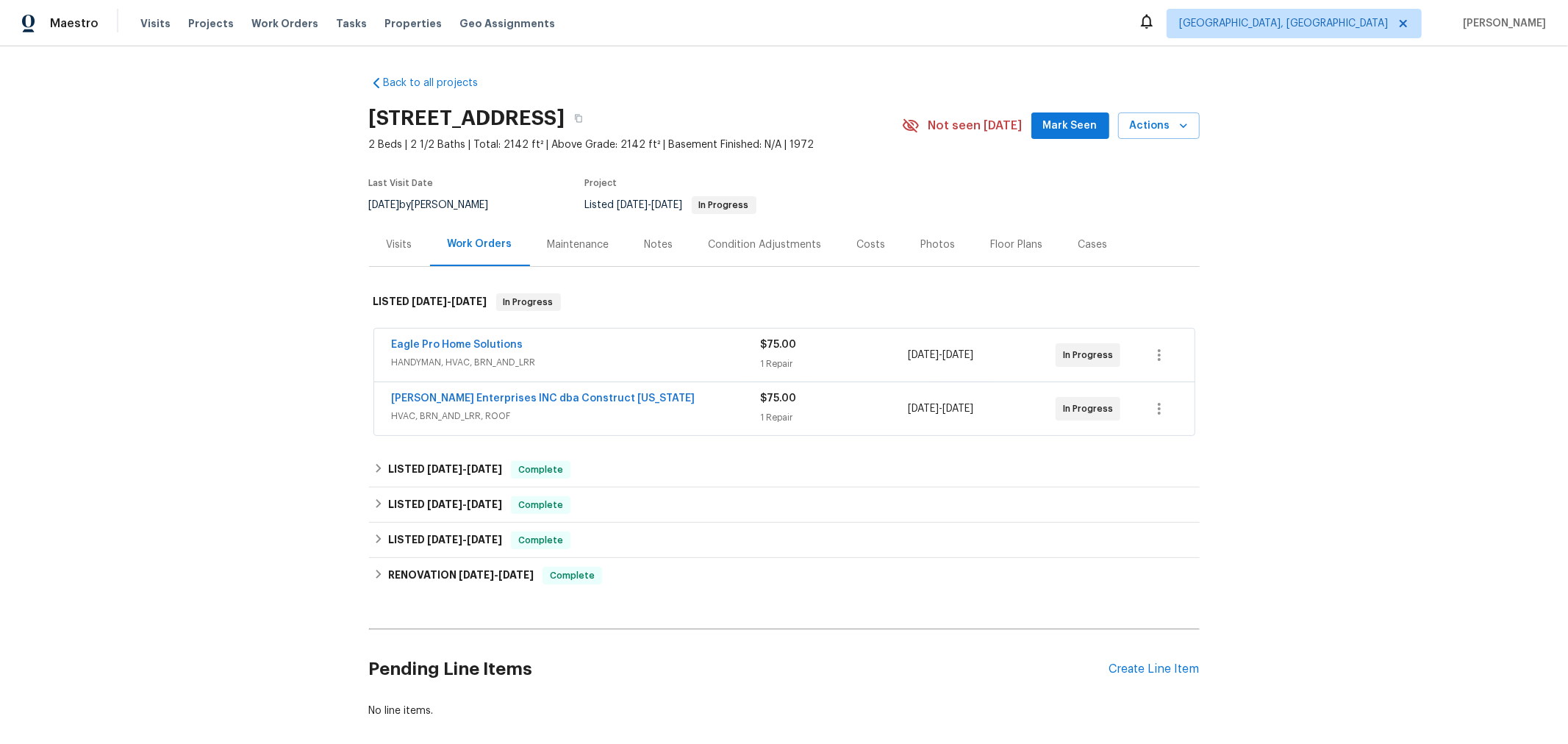
click at [804, 196] on div "Listed [DATE] - [DATE] In Progress" at bounding box center [726, 205] width 282 height 17
click at [843, 186] on div "Project" at bounding box center [726, 187] width 282 height 17
click at [286, 394] on div "Back to all projects [STREET_ADDRESS] 2 Beds | 2 1/2 Baths | Total: 2142 ft² | …" at bounding box center [784, 395] width 1568 height 697
click at [374, 245] on div "Visits" at bounding box center [399, 244] width 61 height 44
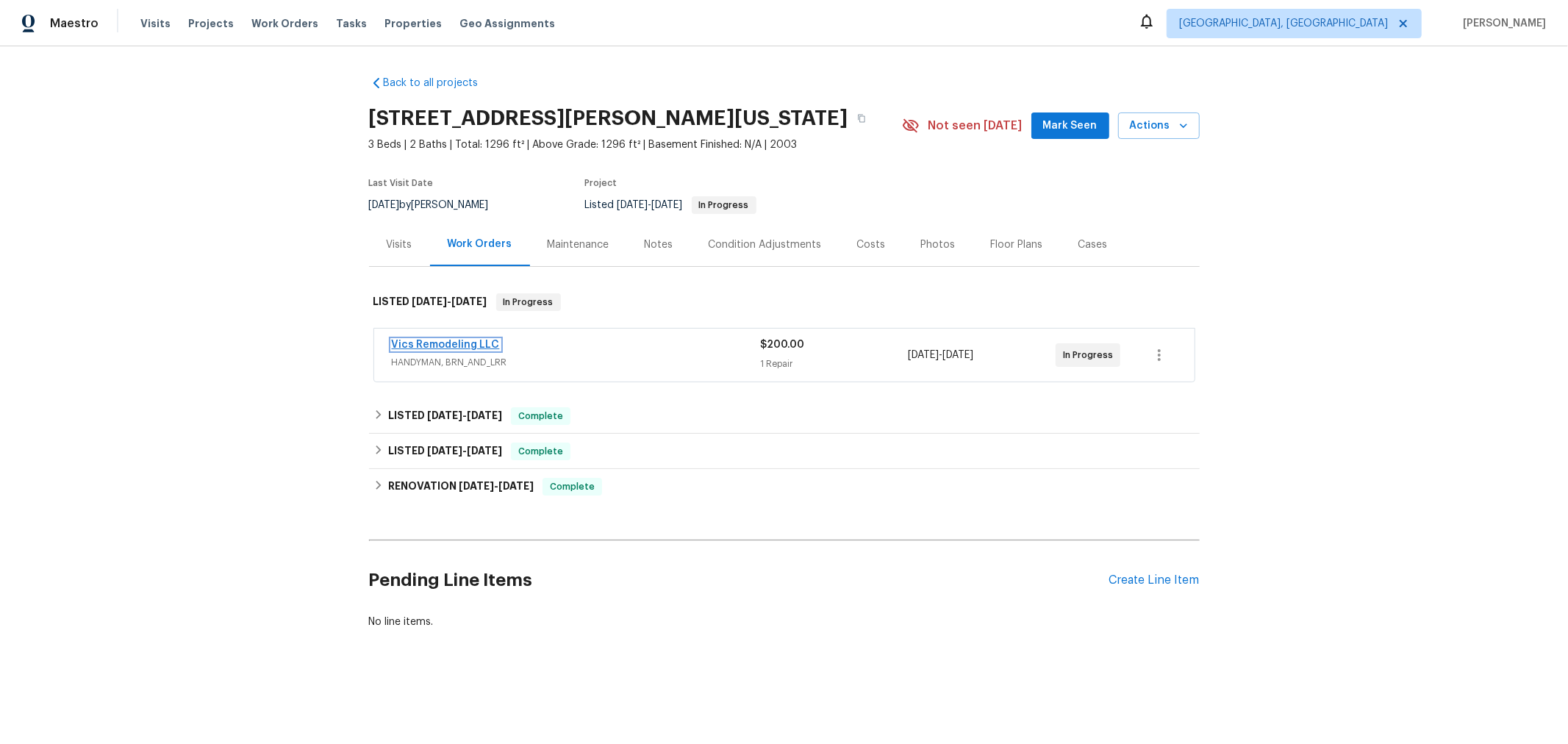
click at [449, 339] on link "Vics Remodeling LLC" at bounding box center [445, 344] width 108 height 11
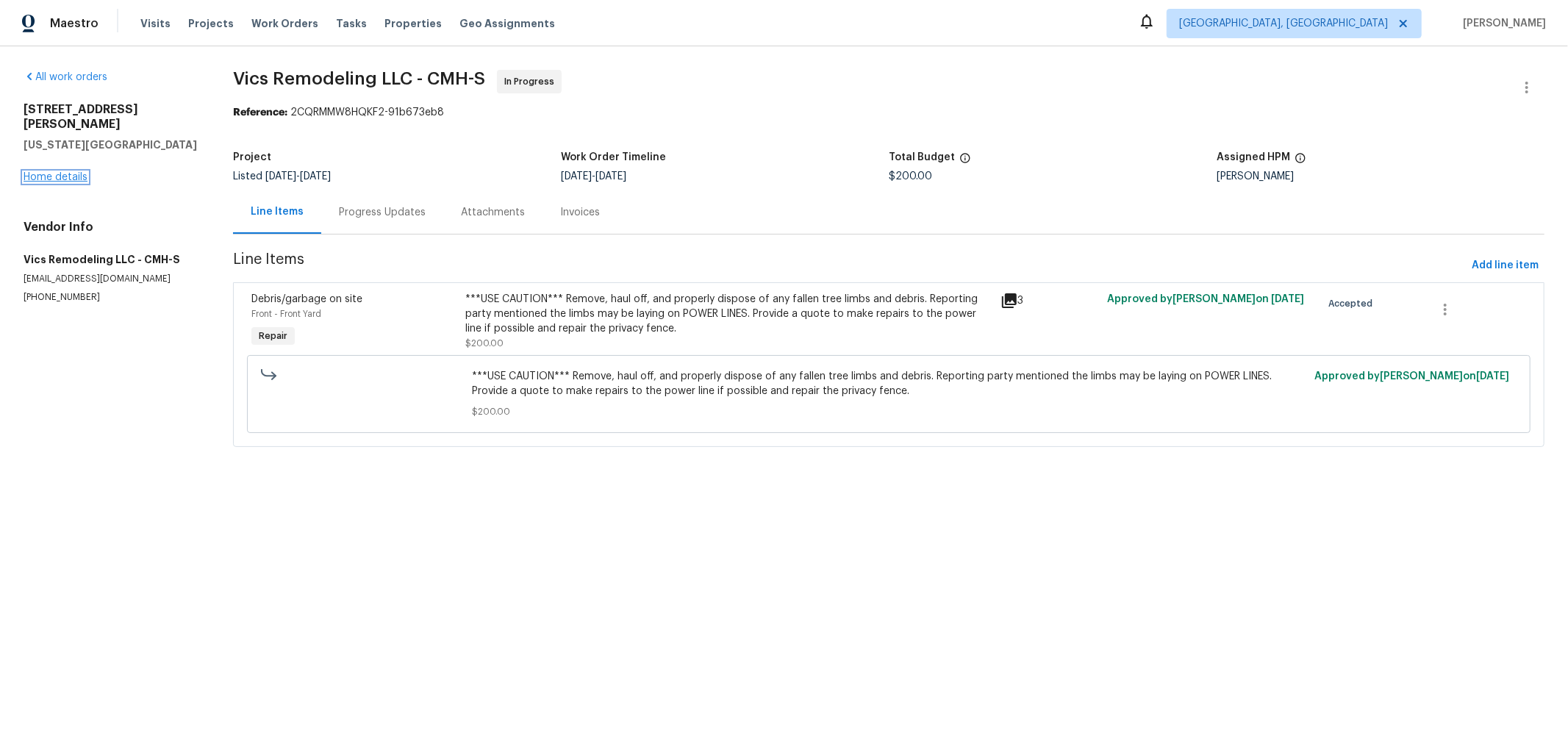
click at [41, 172] on link "Home details" at bounding box center [55, 177] width 64 height 11
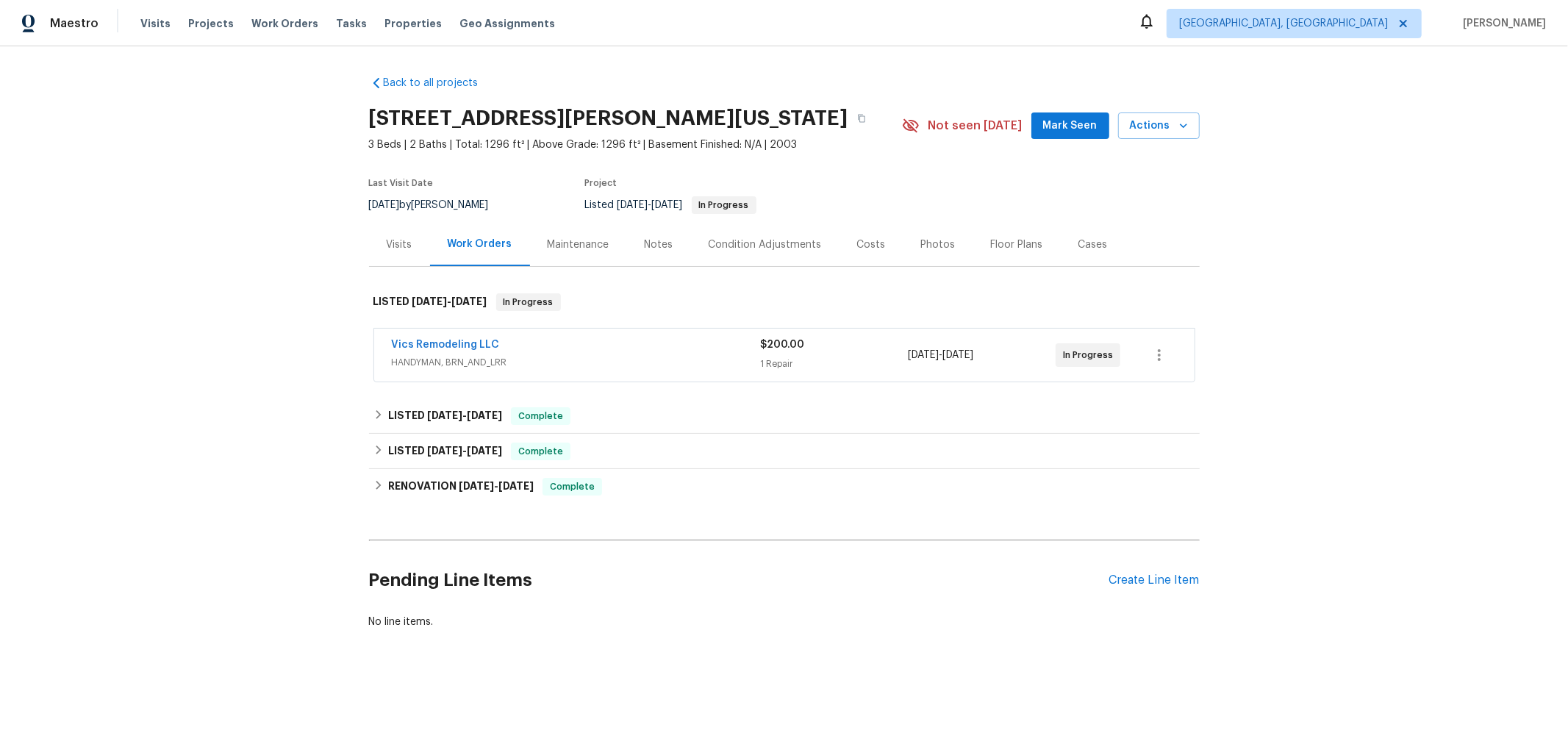
click at [399, 237] on div "Visits" at bounding box center [399, 244] width 25 height 15
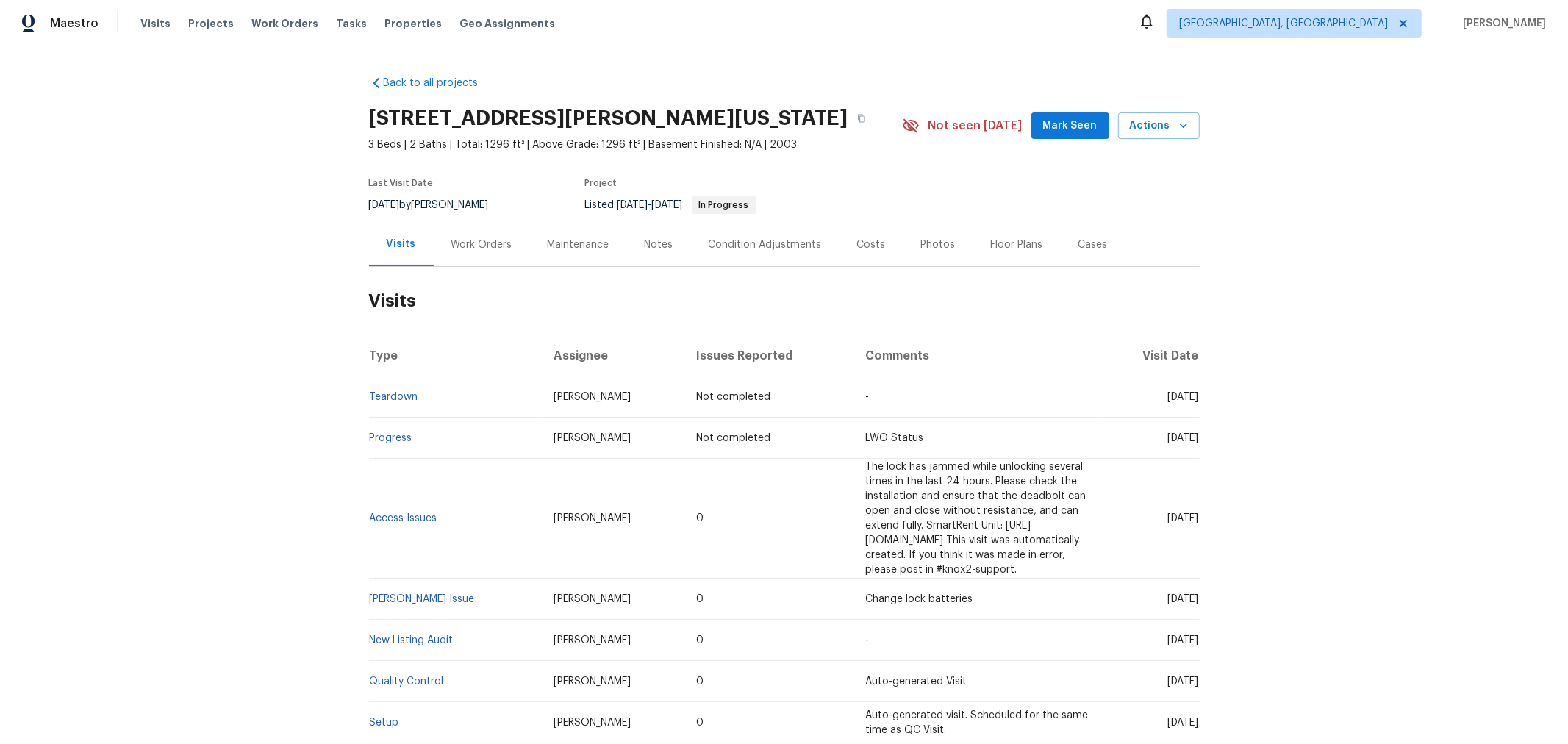
click at [227, 195] on div "Back to all projects [STREET_ADDRESS][PERSON_NAME][US_STATE] 3 Beds | 2 Baths |…" at bounding box center [784, 395] width 1568 height 697
click at [385, 26] on span "Properties" at bounding box center [413, 23] width 57 height 15
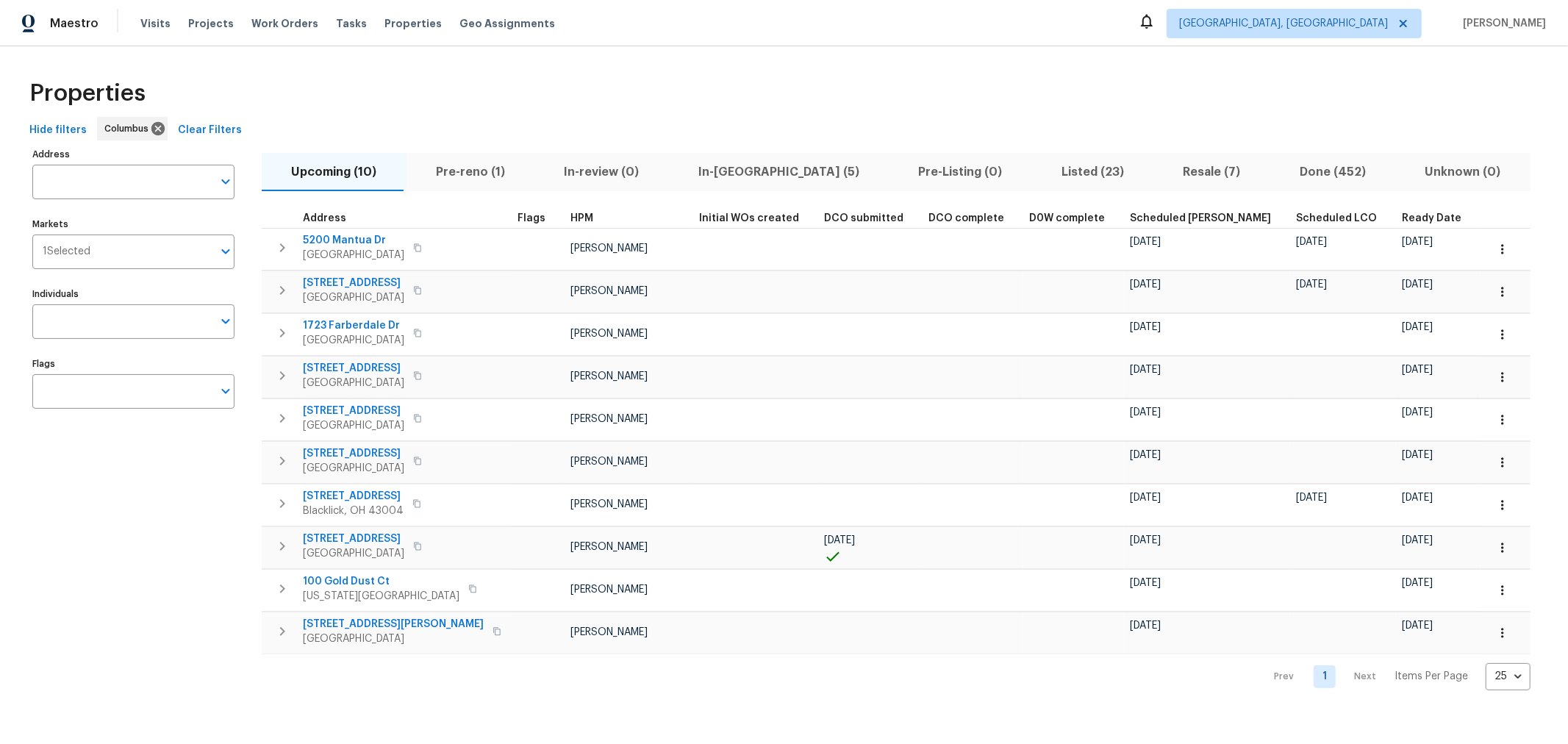
click at [153, 177] on input "Address" at bounding box center [121, 182] width 180 height 35
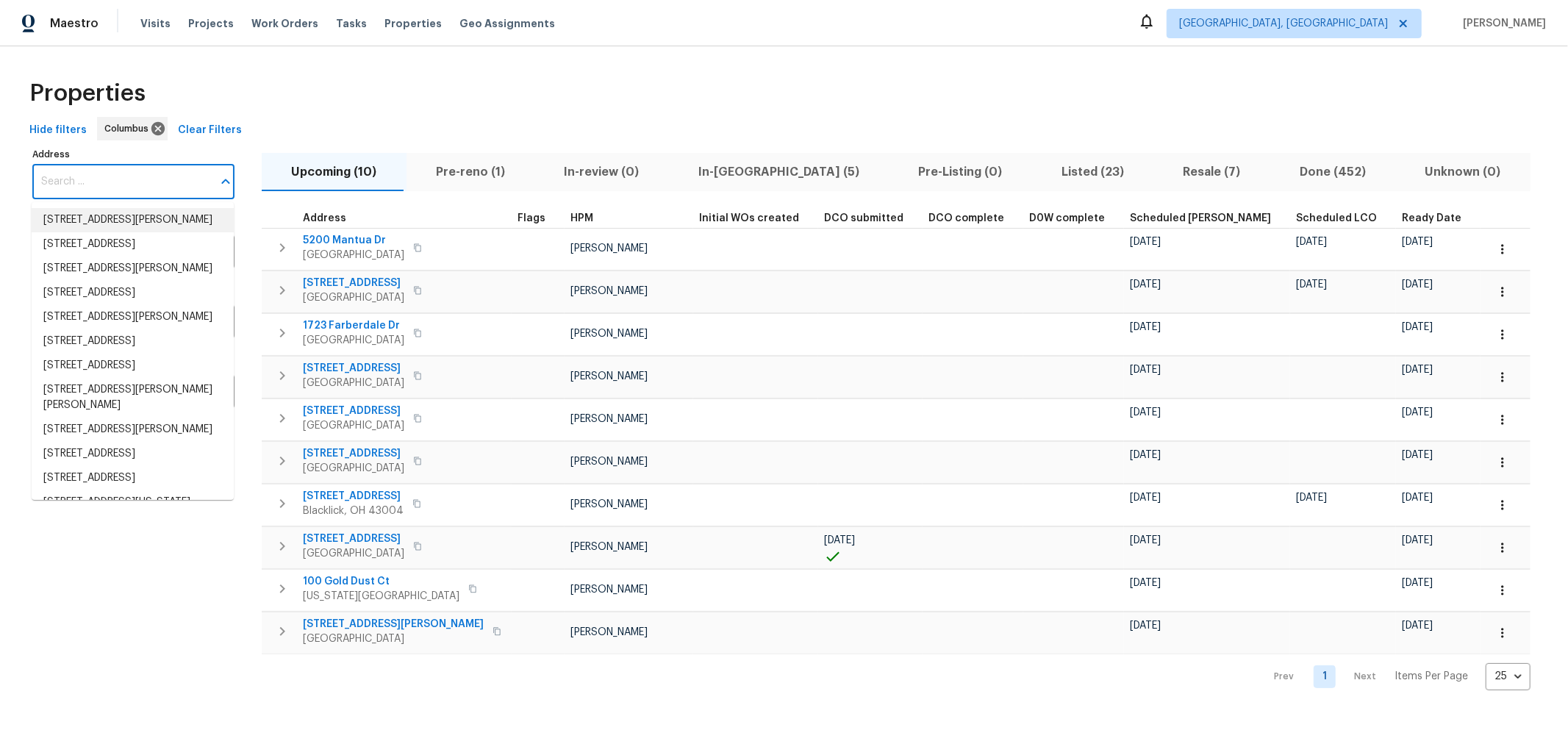
click at [100, 186] on input "Address" at bounding box center [121, 182] width 180 height 35
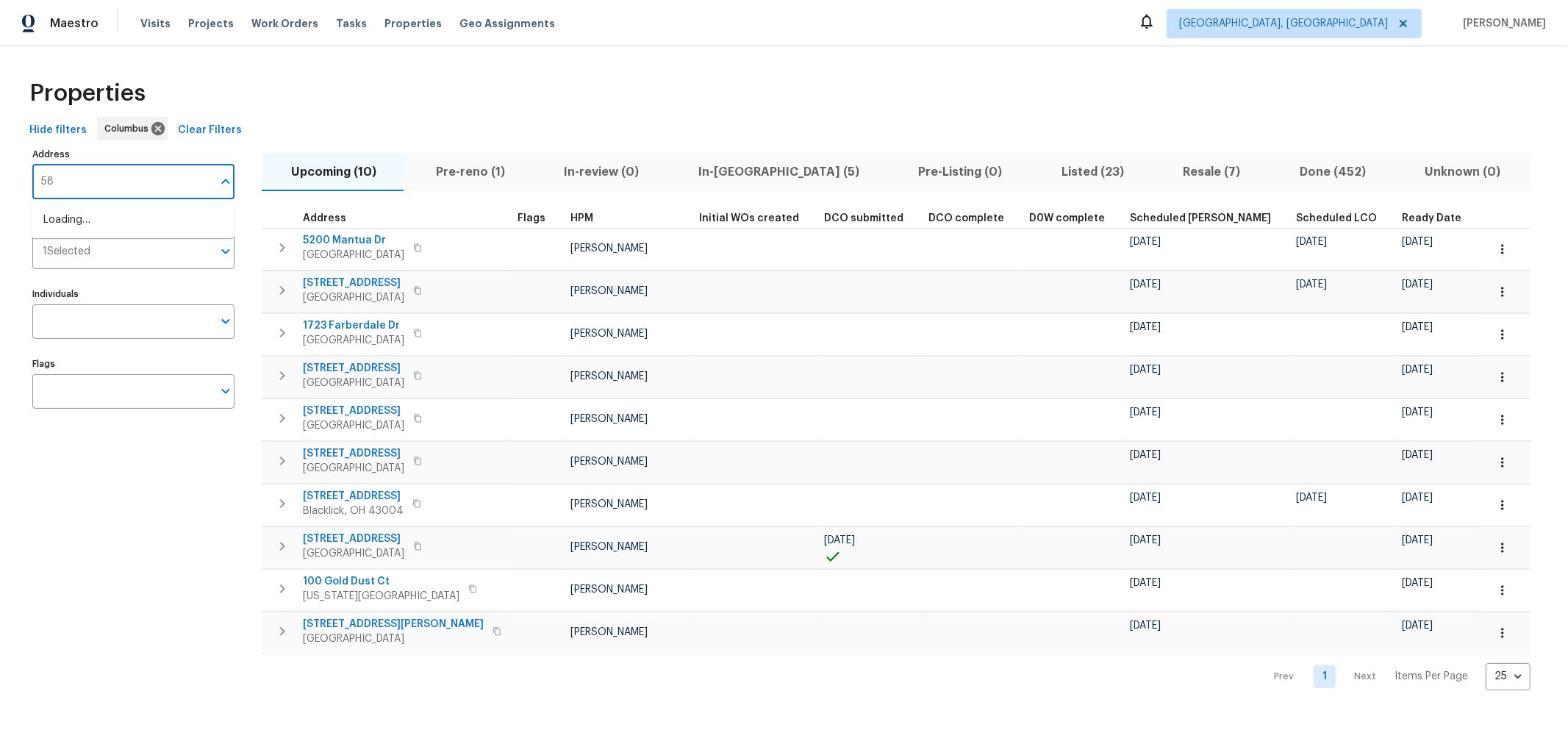
type input "5"
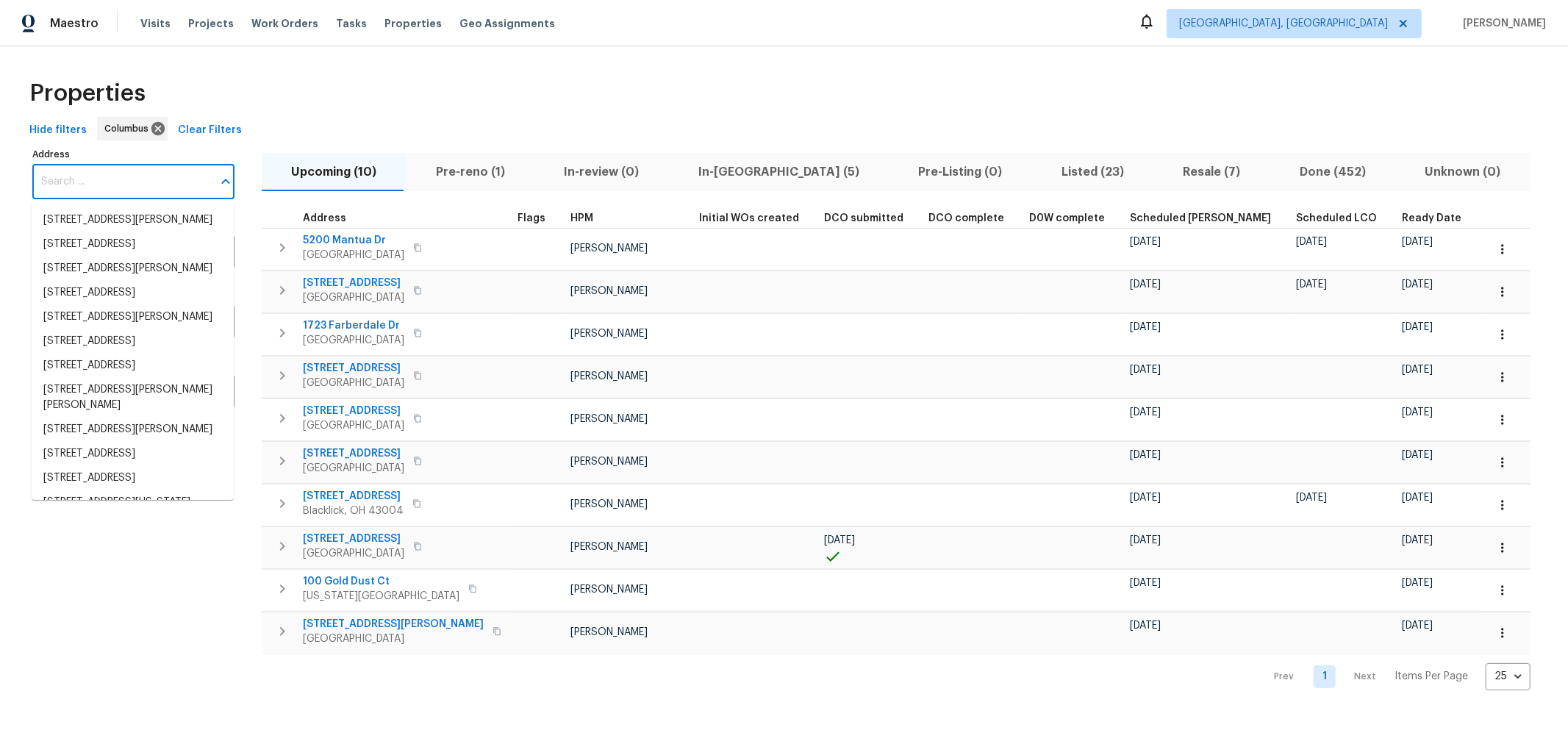
scroll to position [456, 0]
click at [85, 184] on input "Address" at bounding box center [121, 182] width 180 height 35
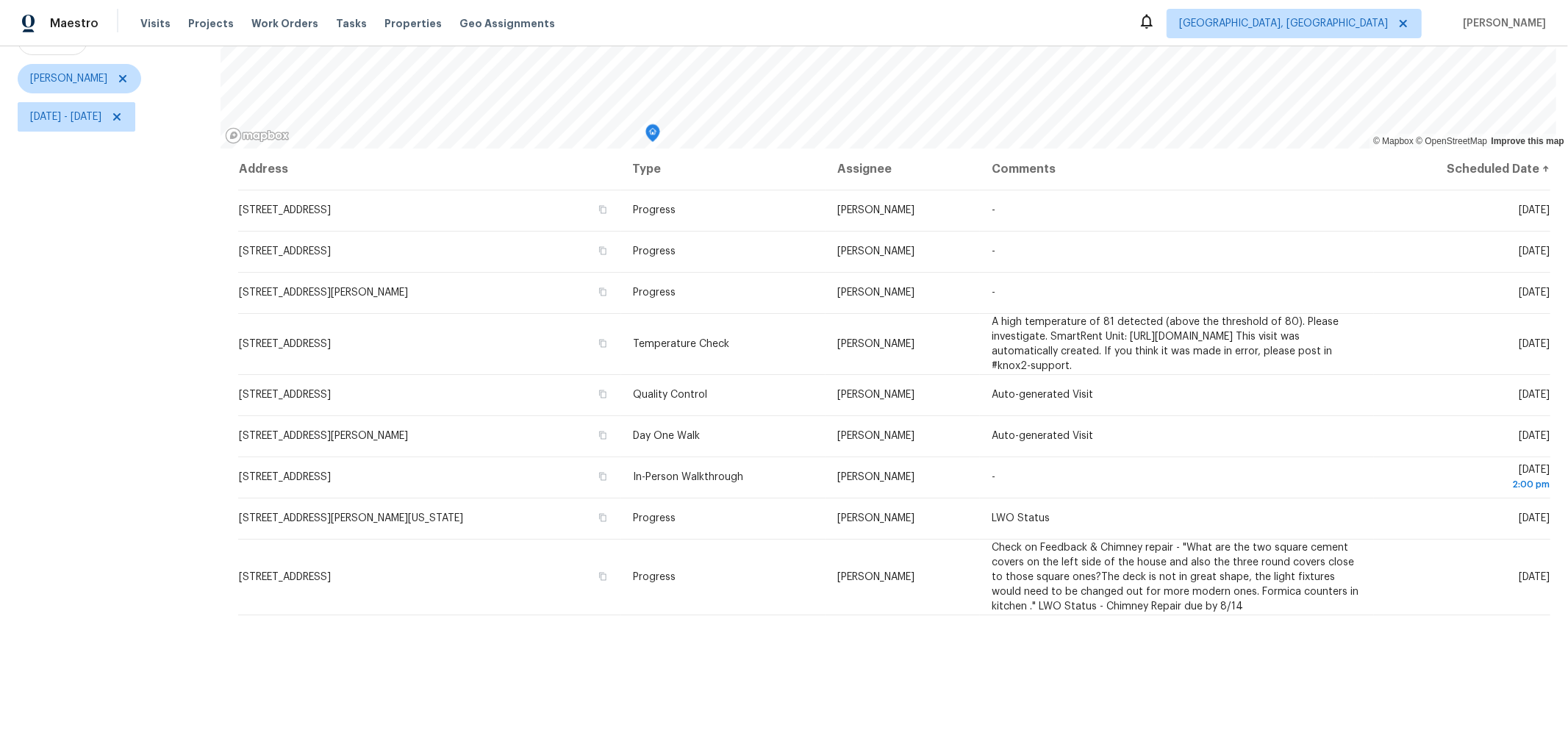
scroll to position [163, 0]
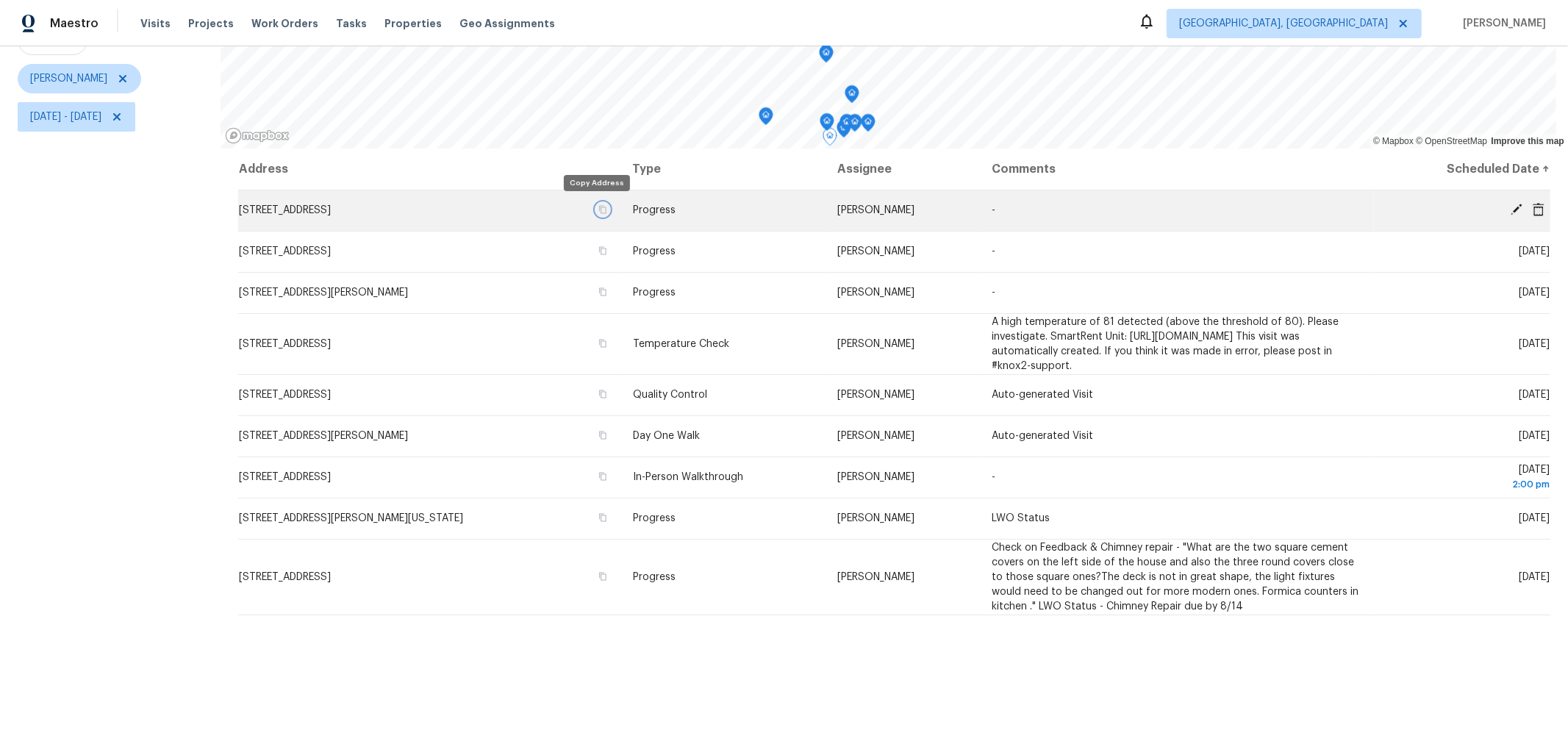
click at [599, 206] on icon "button" at bounding box center [603, 210] width 8 height 8
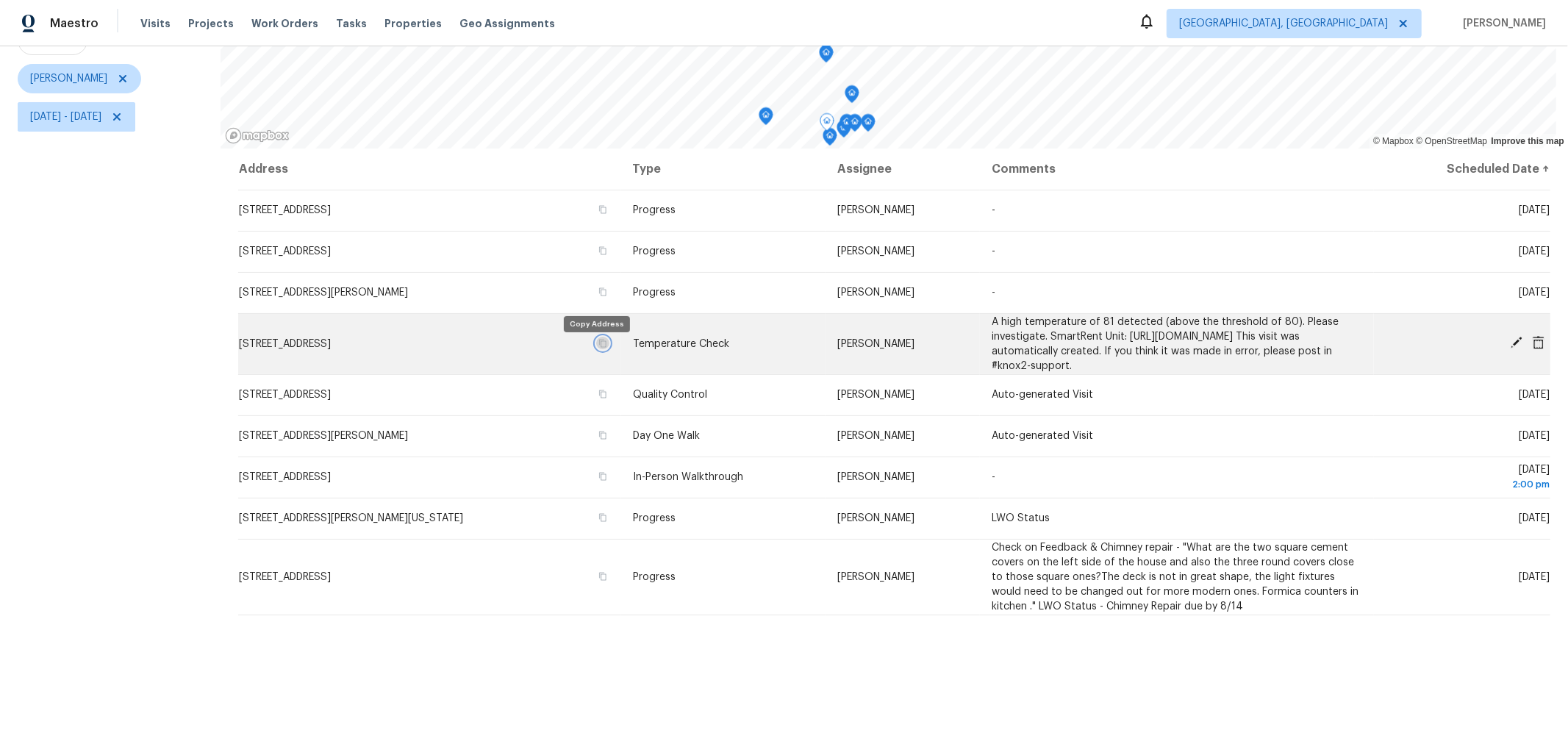
click at [598, 348] on icon "button" at bounding box center [602, 343] width 9 height 9
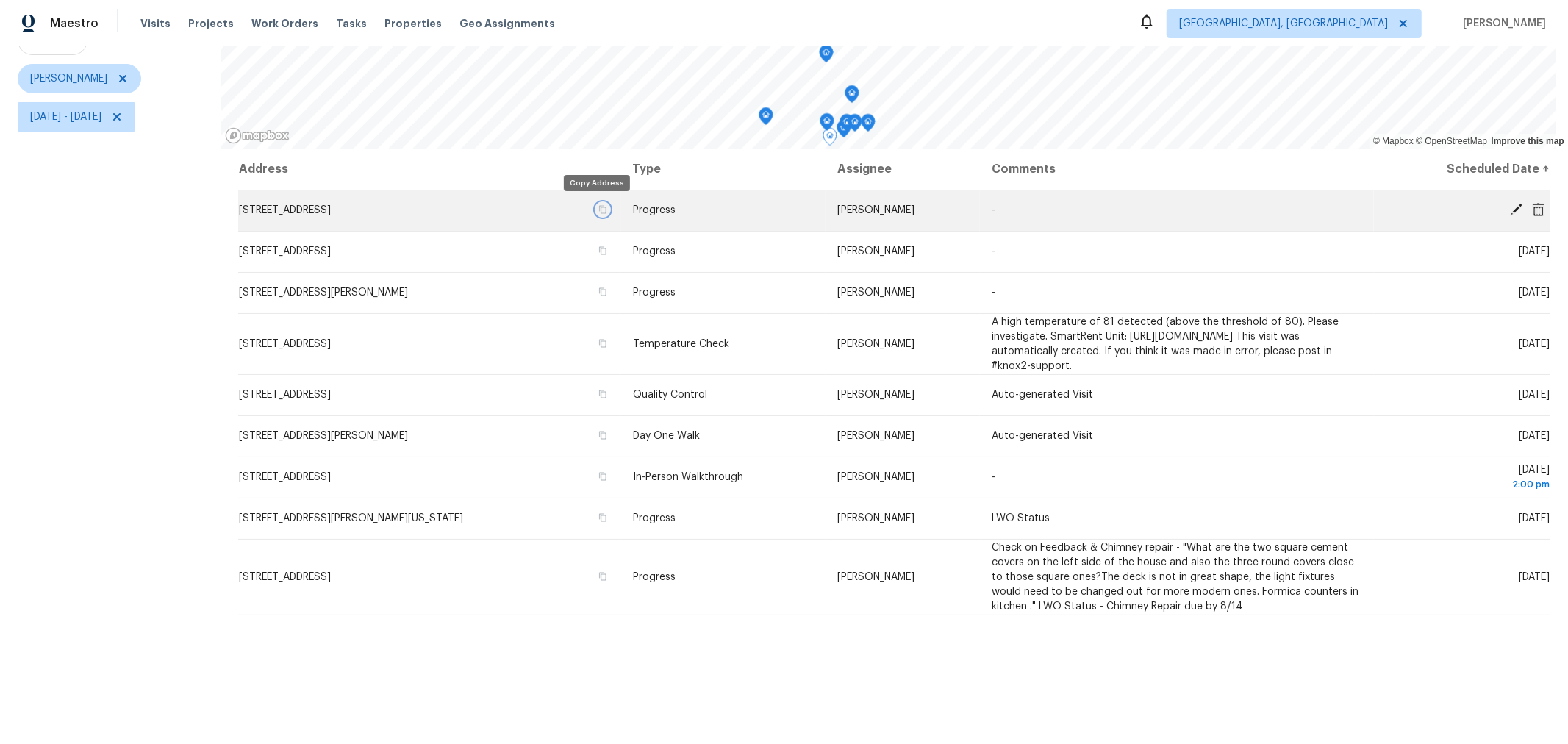
click at [598, 207] on icon "button" at bounding box center [602, 209] width 9 height 9
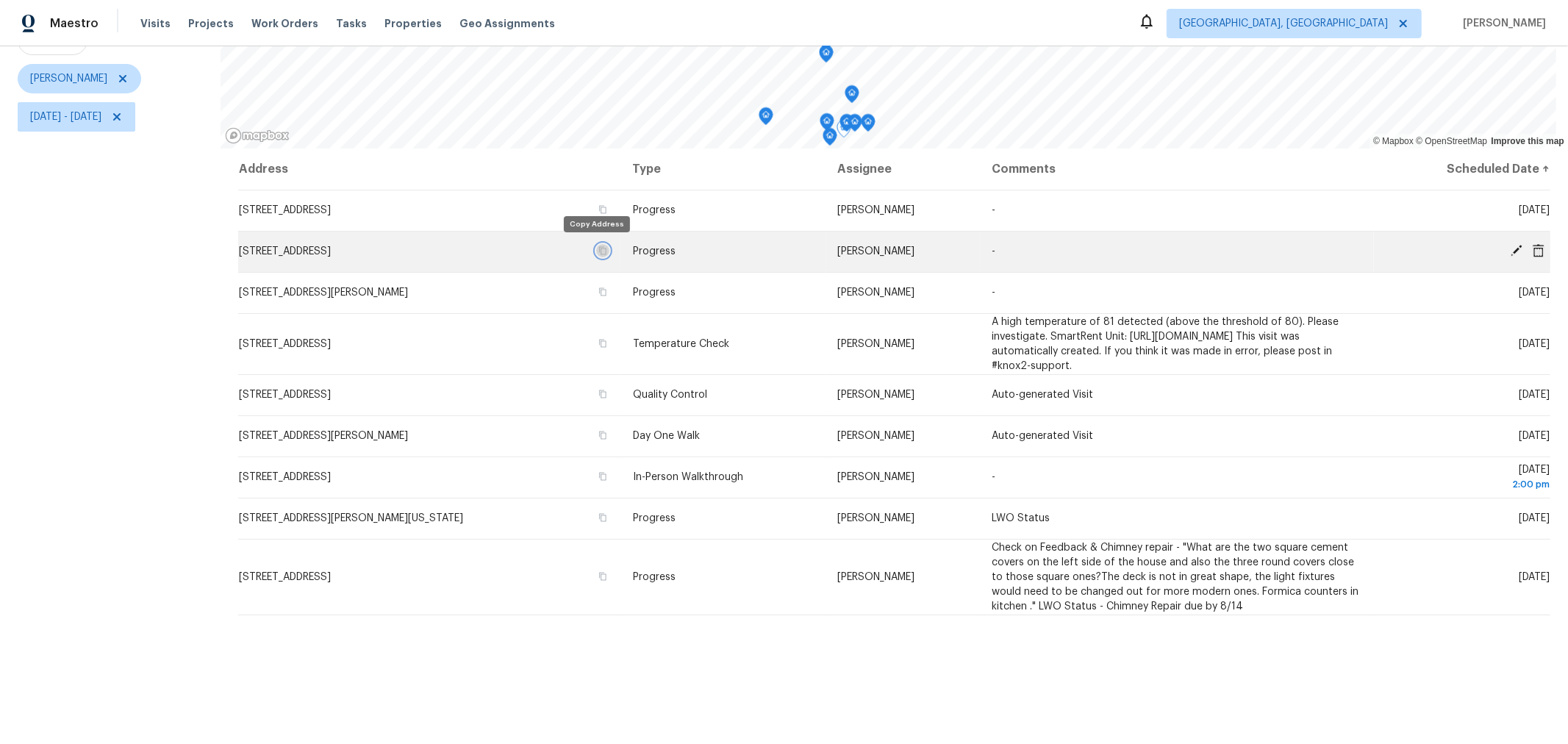
click at [598, 246] on icon "button" at bounding box center [602, 250] width 9 height 9
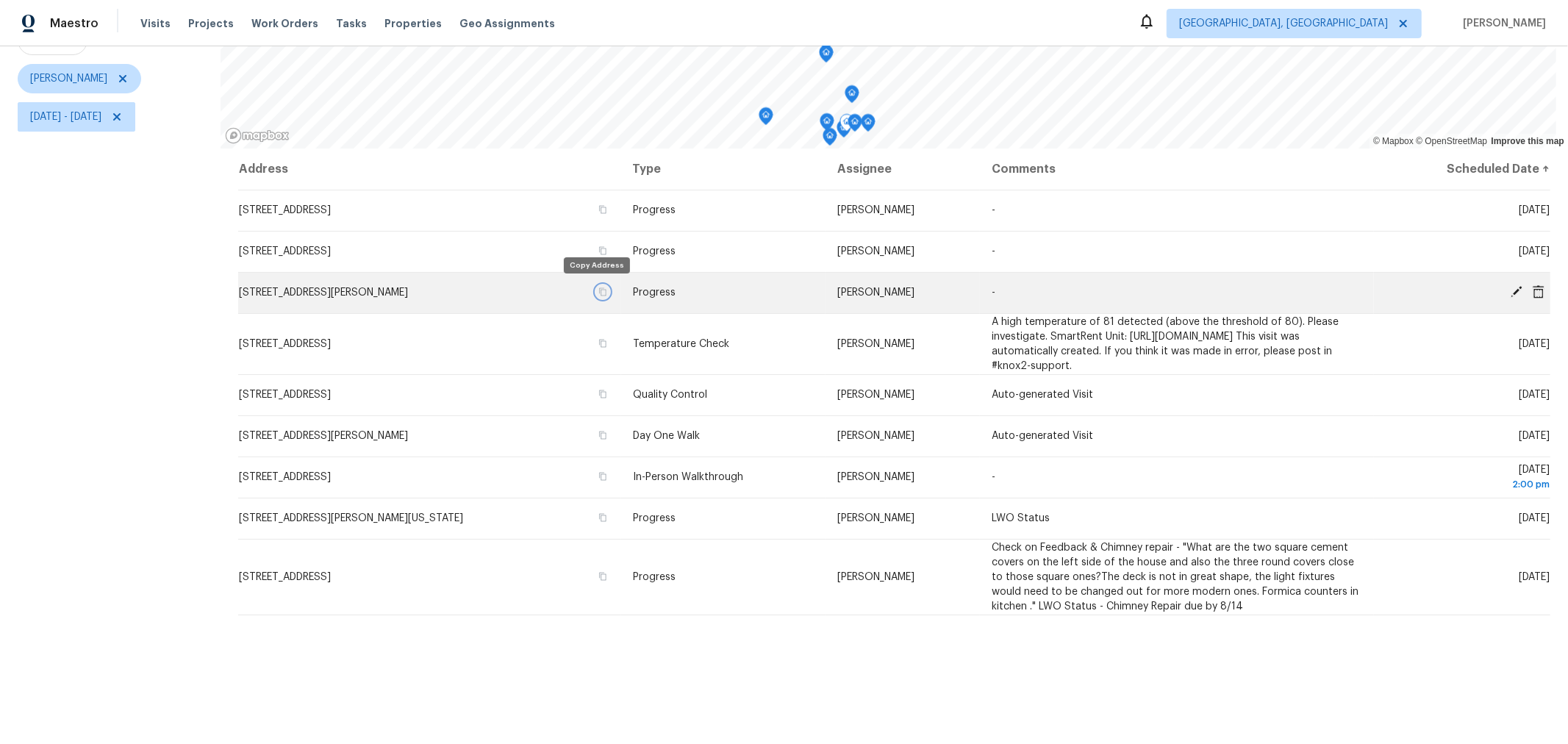
click at [598, 293] on icon "button" at bounding box center [602, 291] width 9 height 9
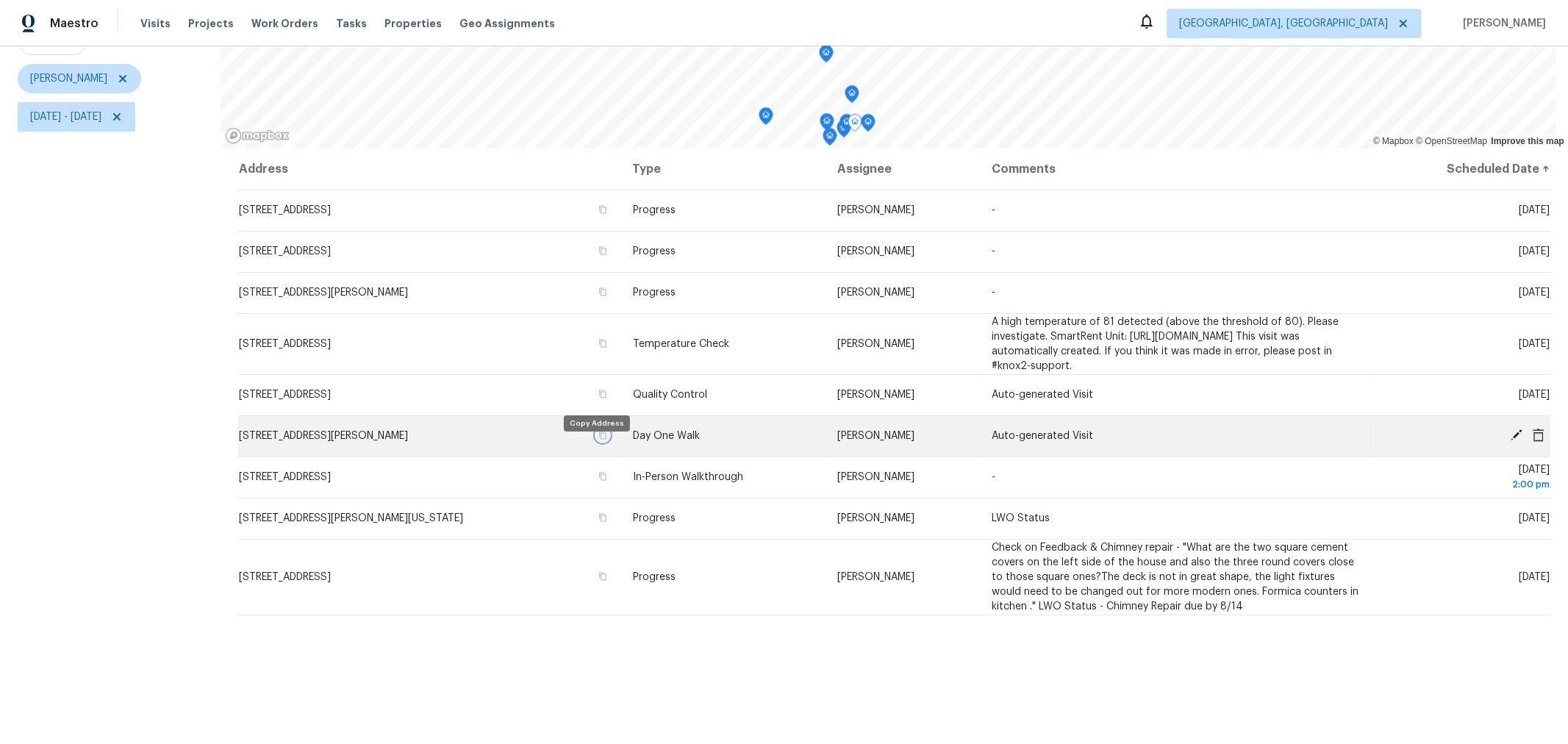
click at [599, 439] on icon "button" at bounding box center [603, 435] width 8 height 8
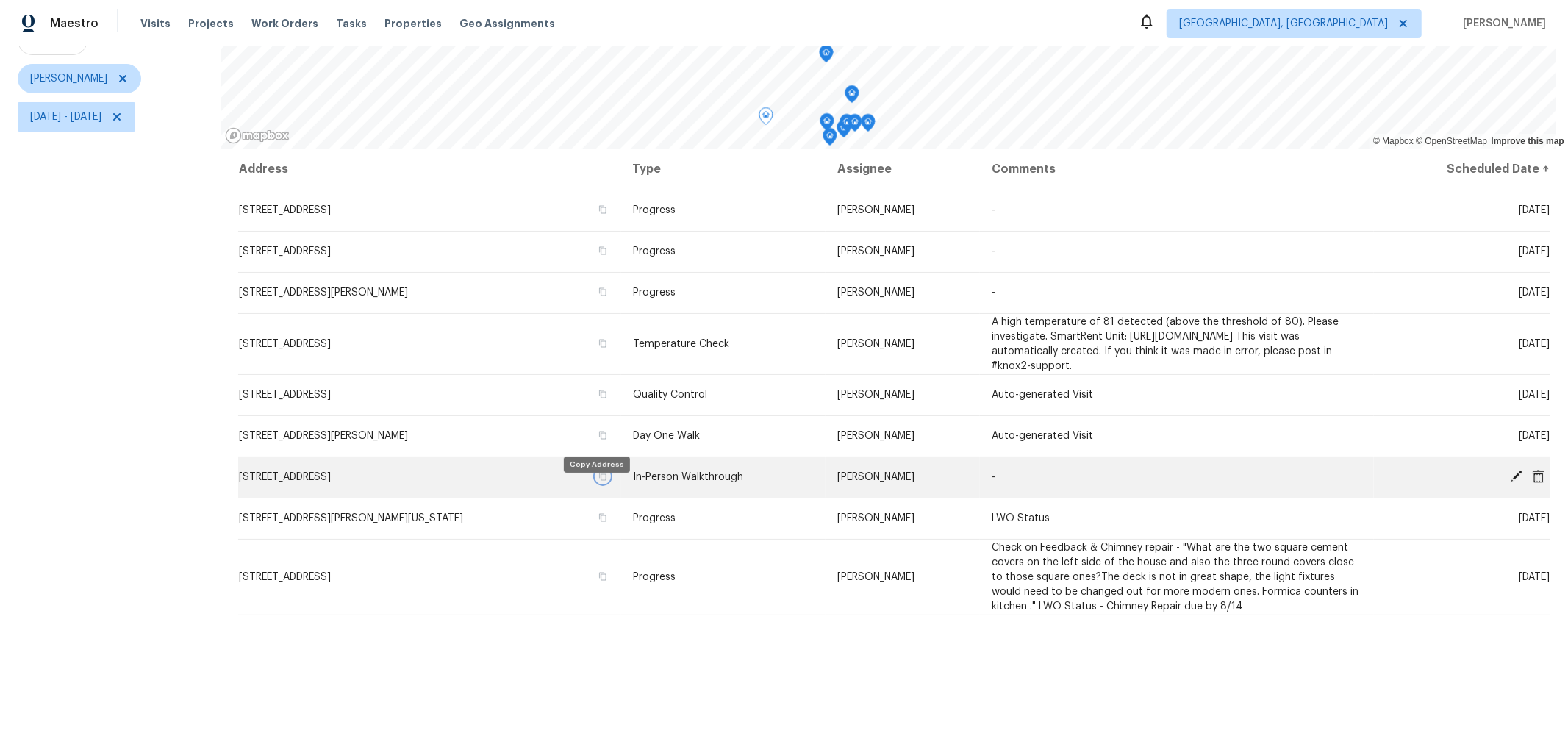
click at [599, 481] on icon "button" at bounding box center [603, 476] width 8 height 8
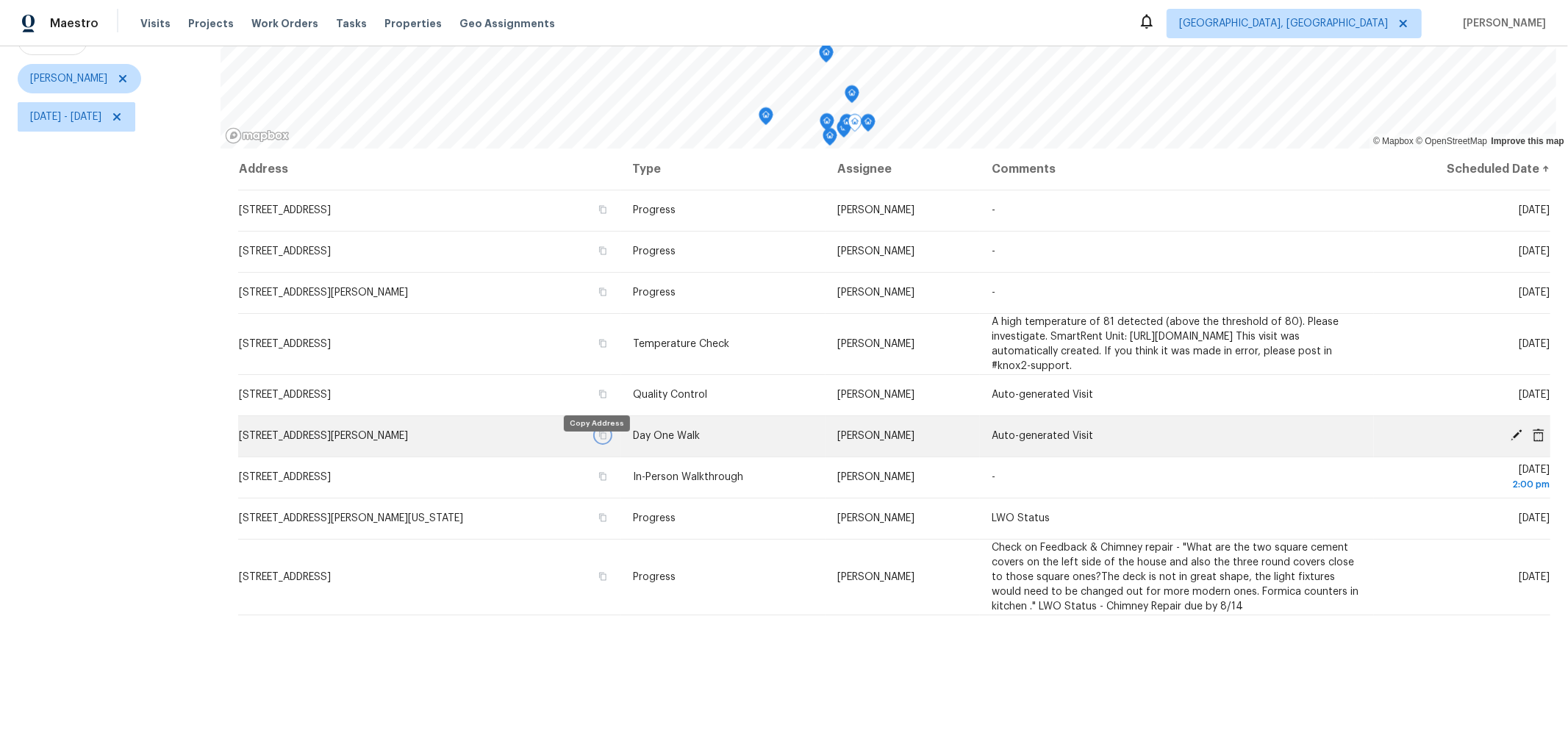
click at [599, 439] on icon "button" at bounding box center [603, 435] width 8 height 8
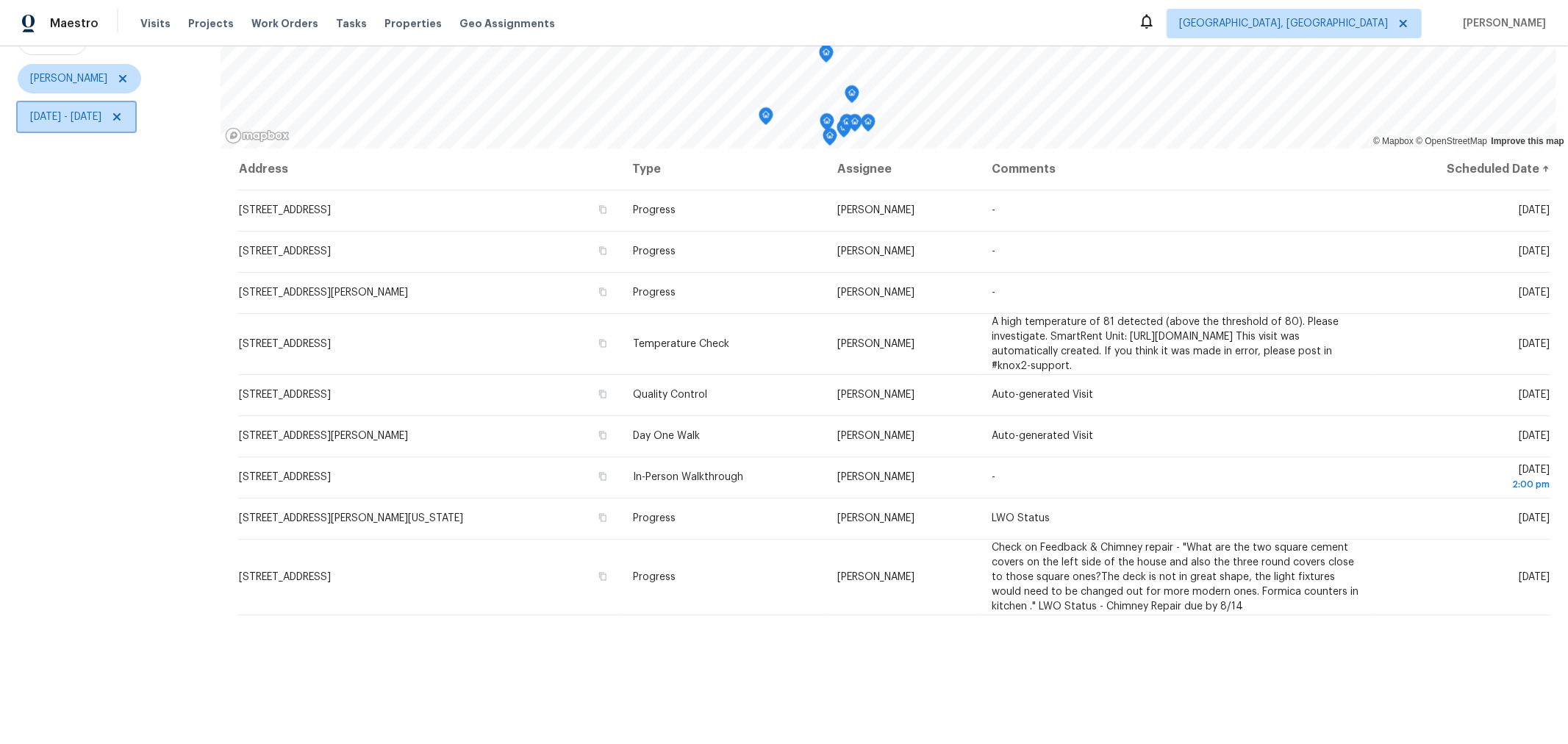
click at [135, 108] on span "[DATE] - [DATE]" at bounding box center [76, 117] width 118 height 29
click at [92, 165] on input "[DATE]" at bounding box center [98, 165] width 145 height 29
select select "7"
select select "2025"
select select "8"
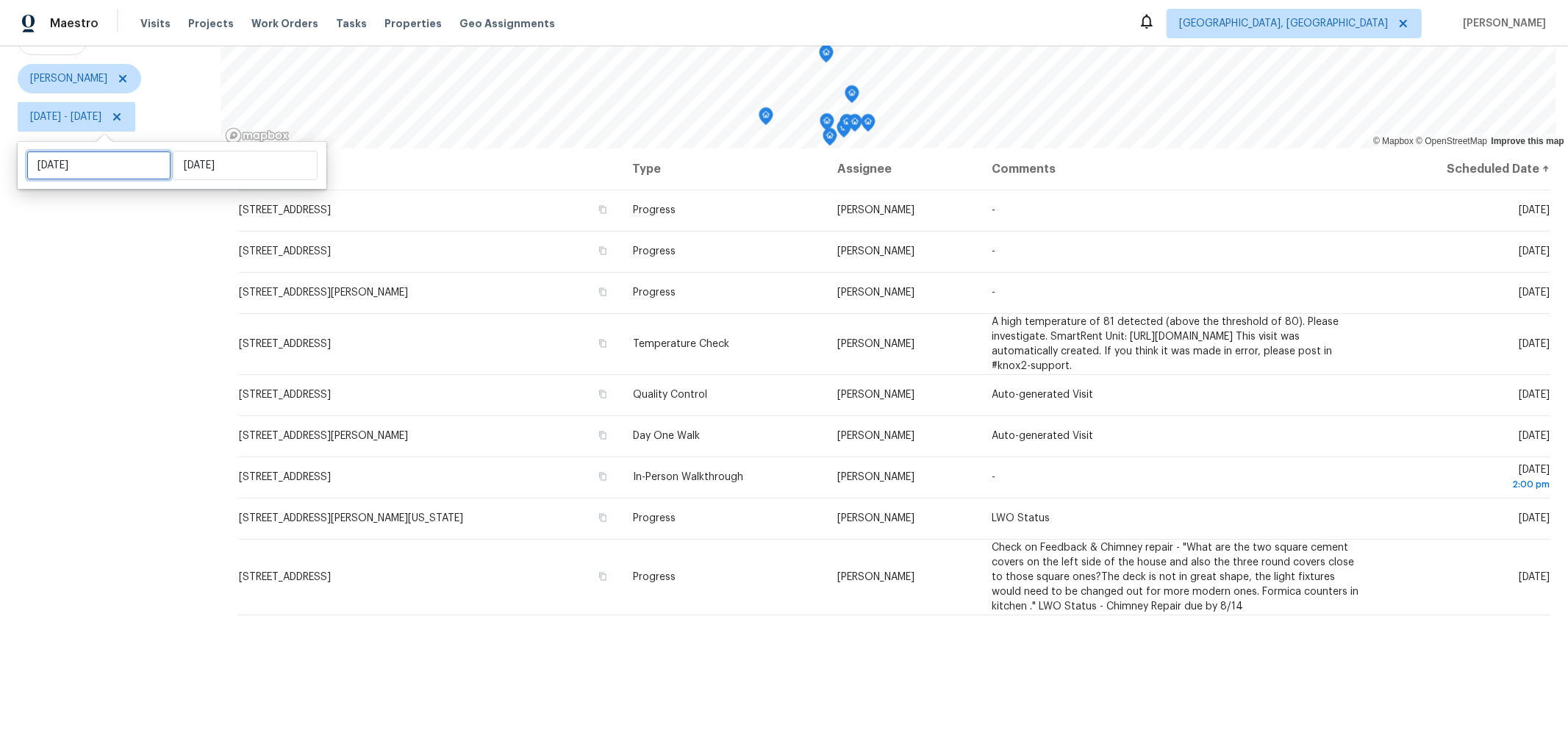
select select "2025"
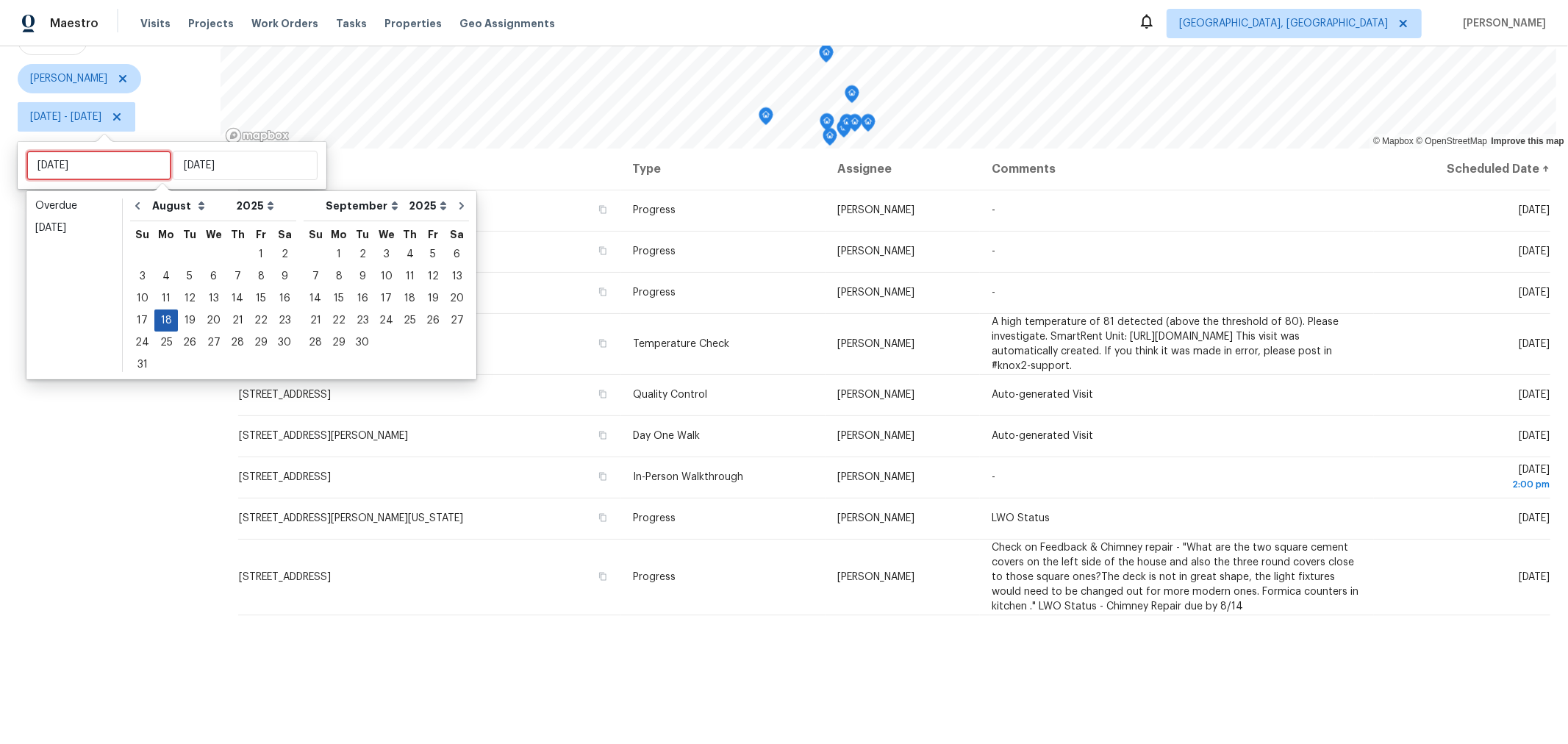
type input "[DATE]"
click at [188, 319] on div "19" at bounding box center [189, 320] width 23 height 20
type input "[DATE]"
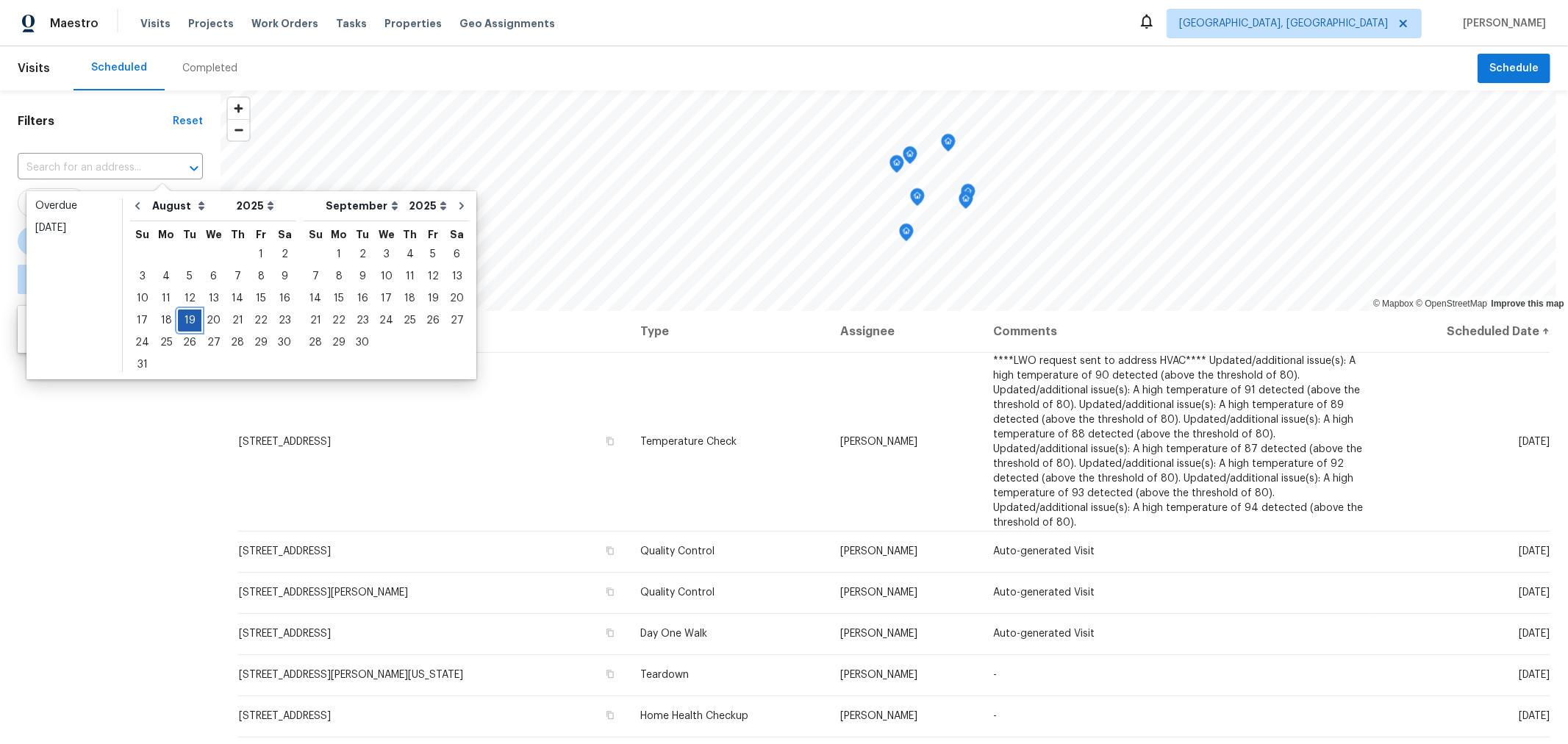
click at [187, 319] on div "19" at bounding box center [189, 320] width 23 height 20
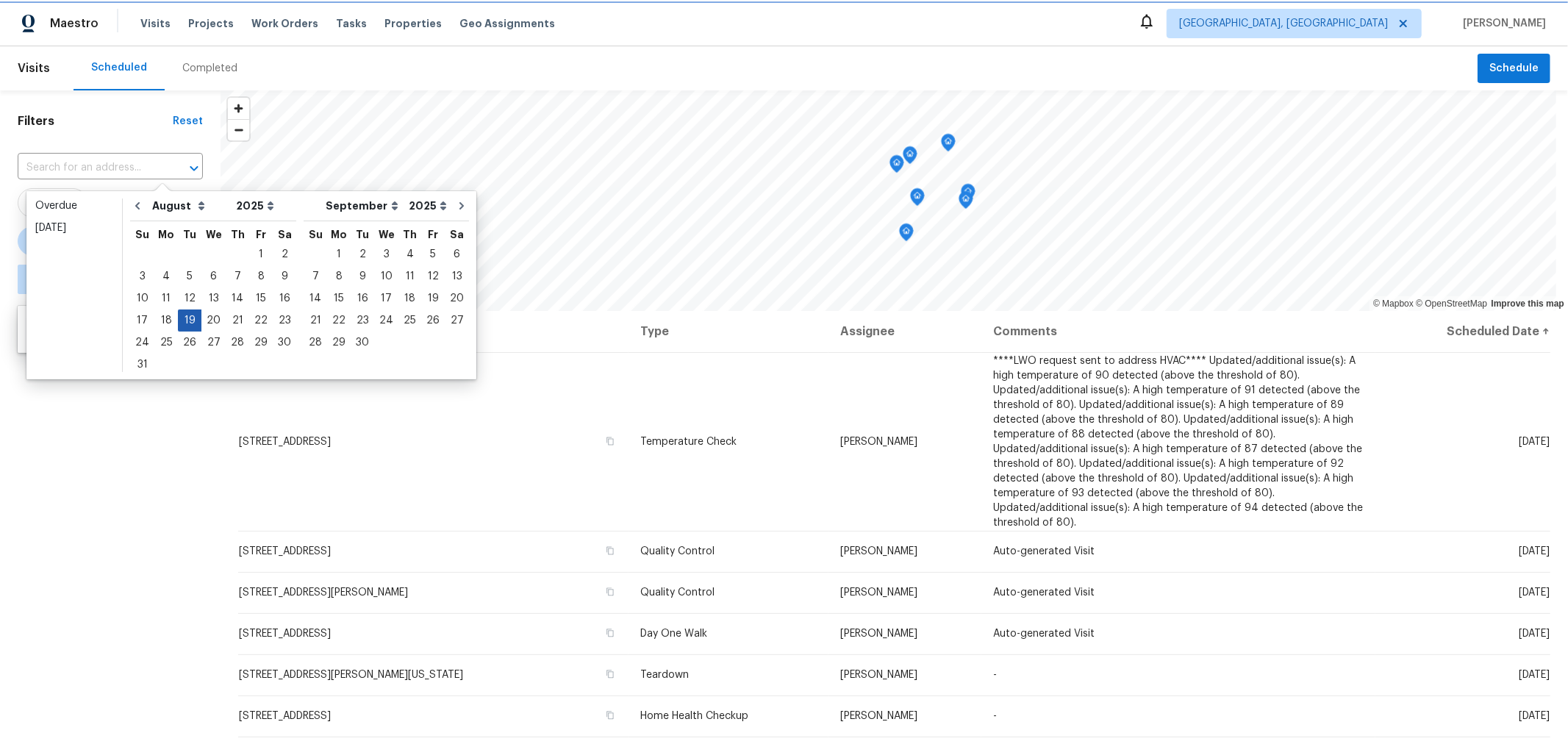
type input "[DATE]"
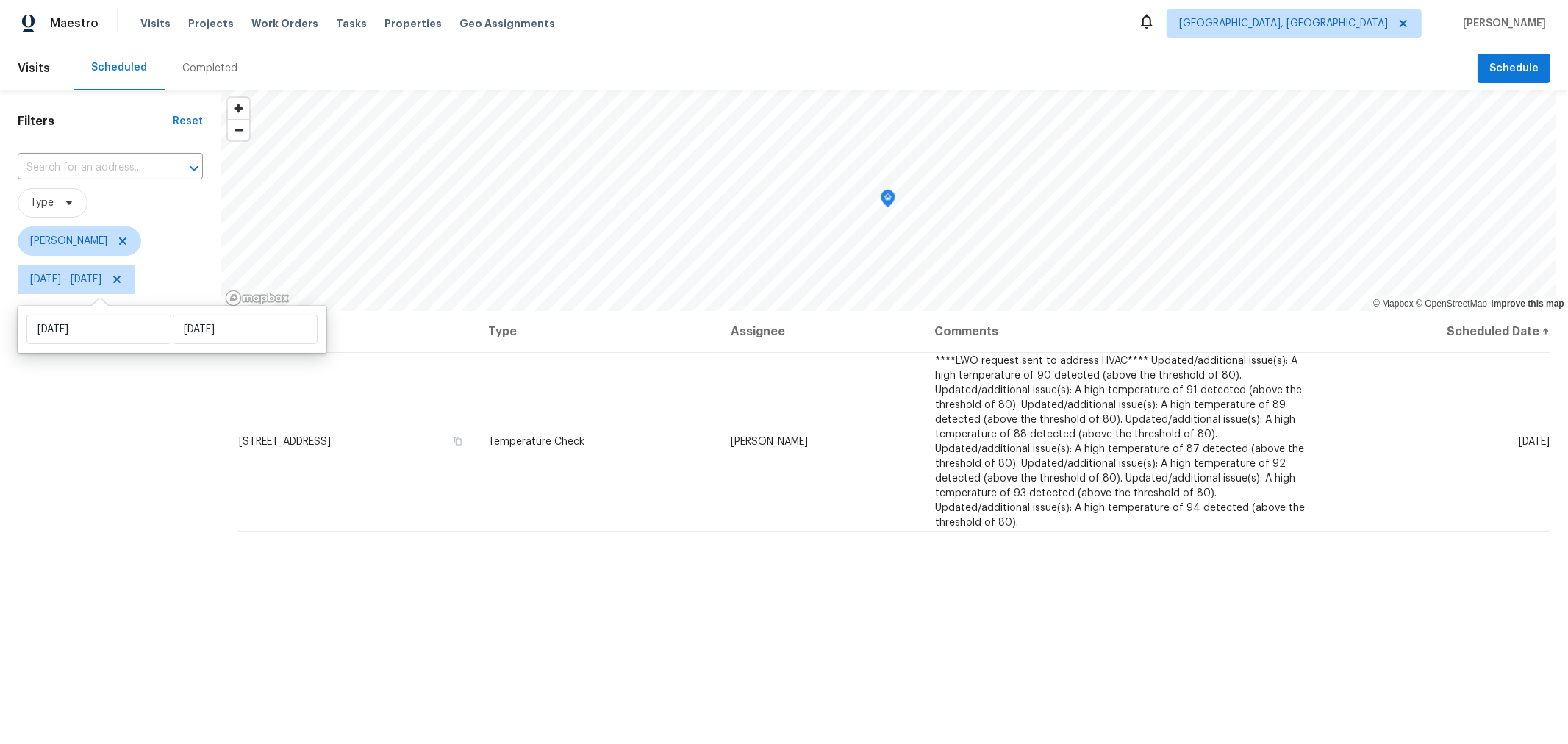
click at [159, 482] on div "Filters Reset ​ Type Keith Hollingsworth Tue, Aug 19 - Tue, Aug 19" at bounding box center [110, 498] width 221 height 816
click at [122, 283] on icon at bounding box center [117, 279] width 12 height 12
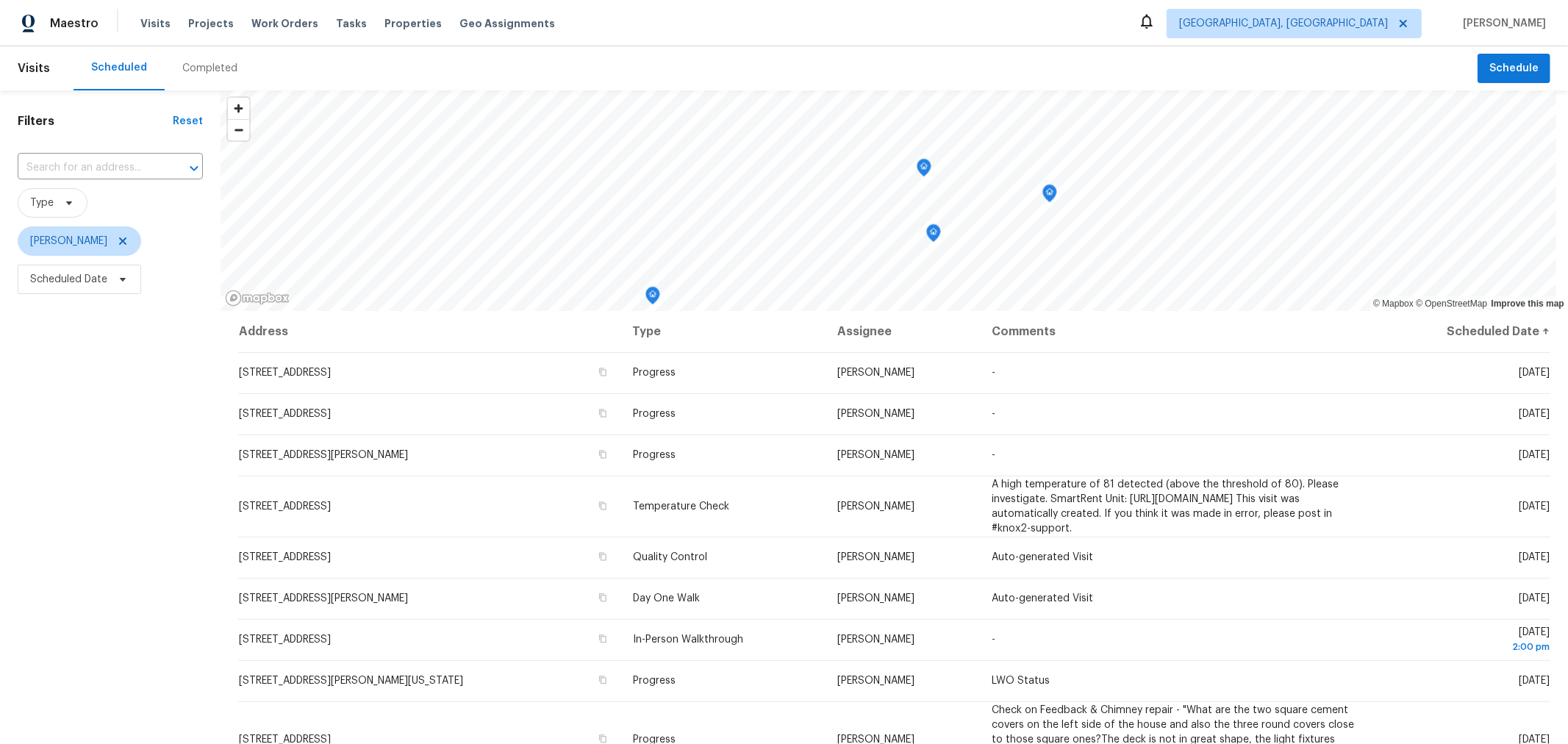
click at [144, 502] on div "Filters Reset ​ Type Keith Hollingsworth Scheduled Date" at bounding box center [110, 498] width 221 height 816
click at [951, 145] on icon "Map marker" at bounding box center [947, 143] width 14 height 17
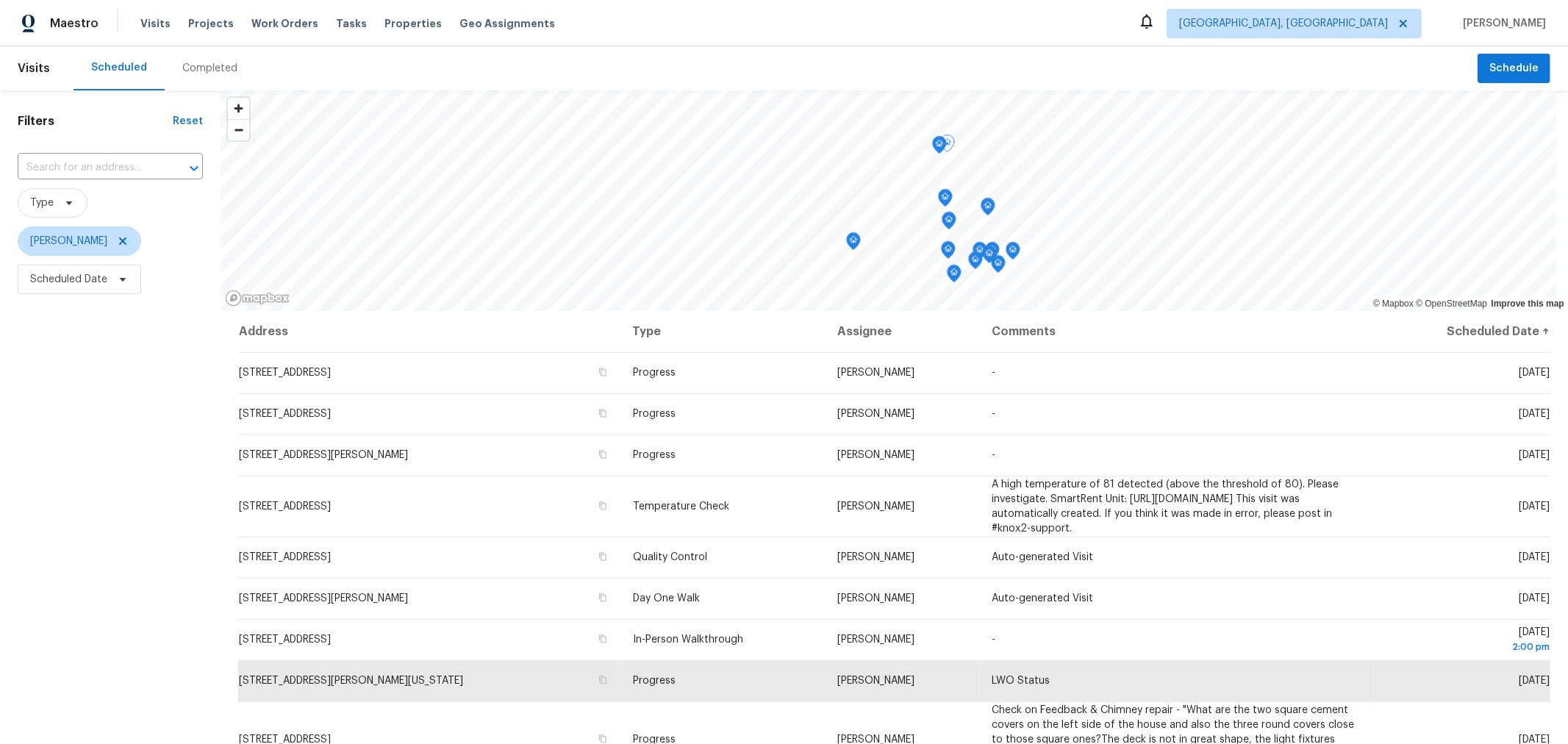
click at [934, 146] on icon "Map marker" at bounding box center [939, 145] width 14 height 17
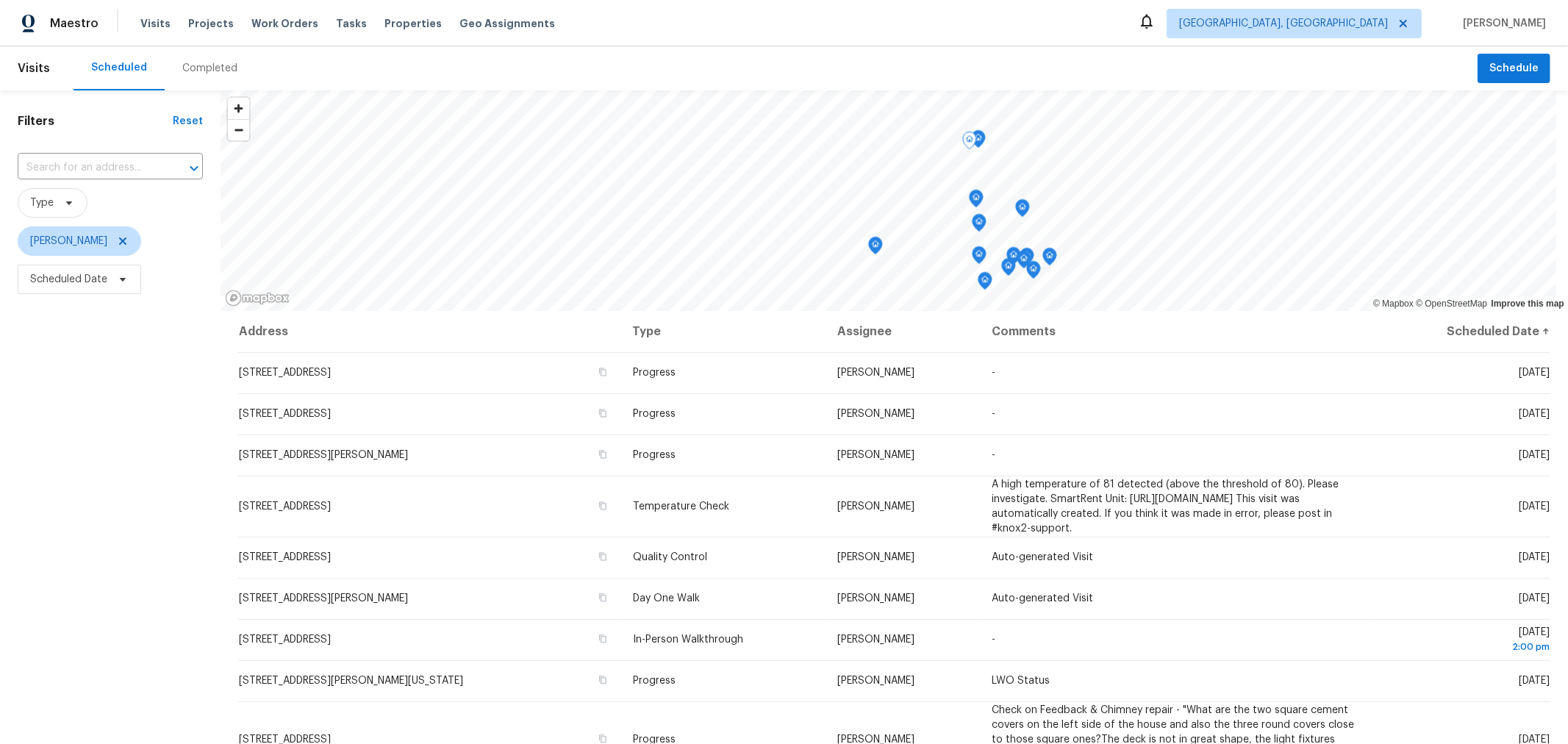
click at [167, 483] on div "Filters Reset ​ Type Keith Hollingsworth Scheduled Date" at bounding box center [110, 498] width 221 height 816
click at [103, 373] on div "Filters Reset ​ Type Keith Hollingsworth Scheduled Date" at bounding box center [110, 498] width 221 height 816
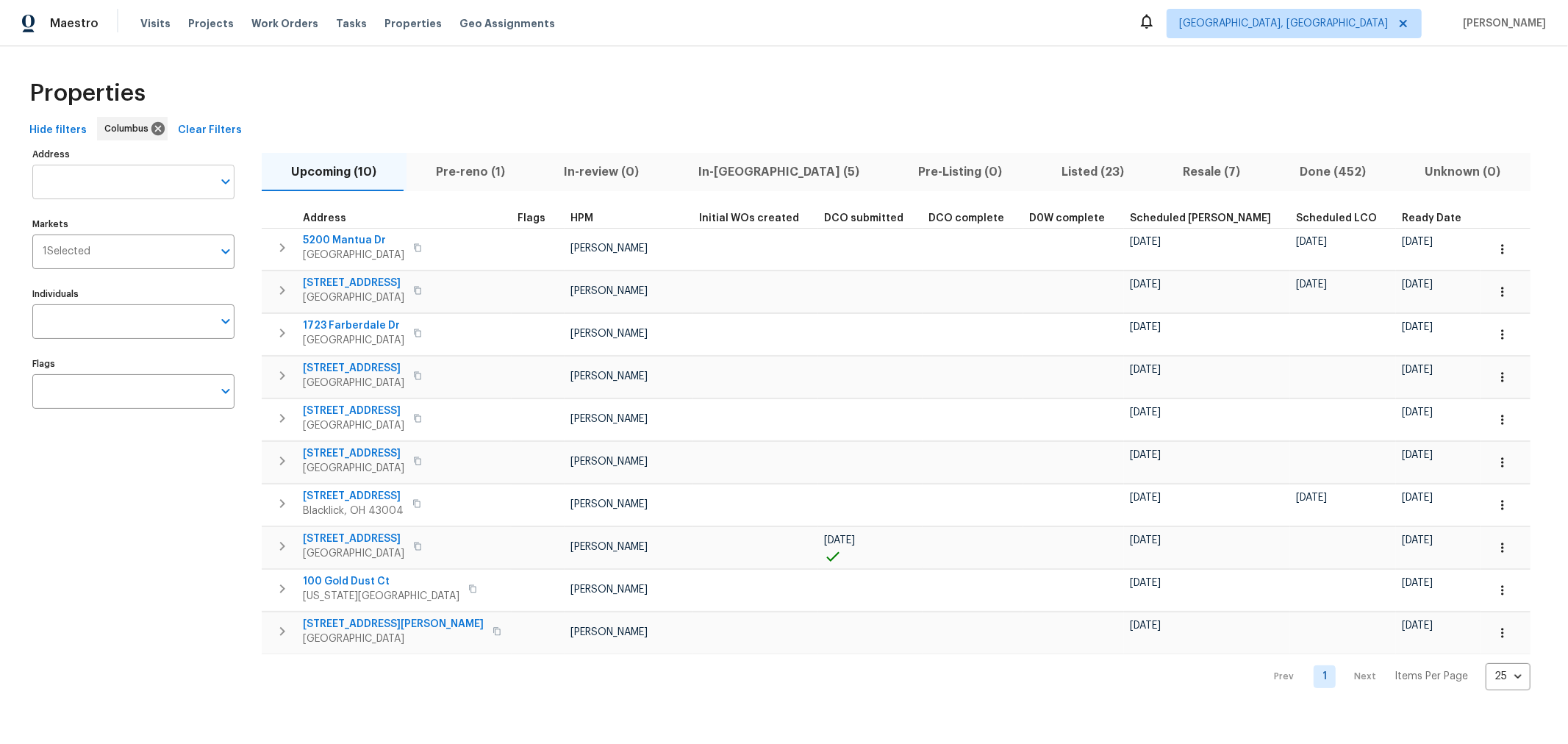
click at [102, 186] on input "Address" at bounding box center [121, 182] width 180 height 35
type input "8665"
click at [138, 230] on li "8665 Birch Brook Loop Pickerington OH 43147" at bounding box center [133, 220] width 202 height 24
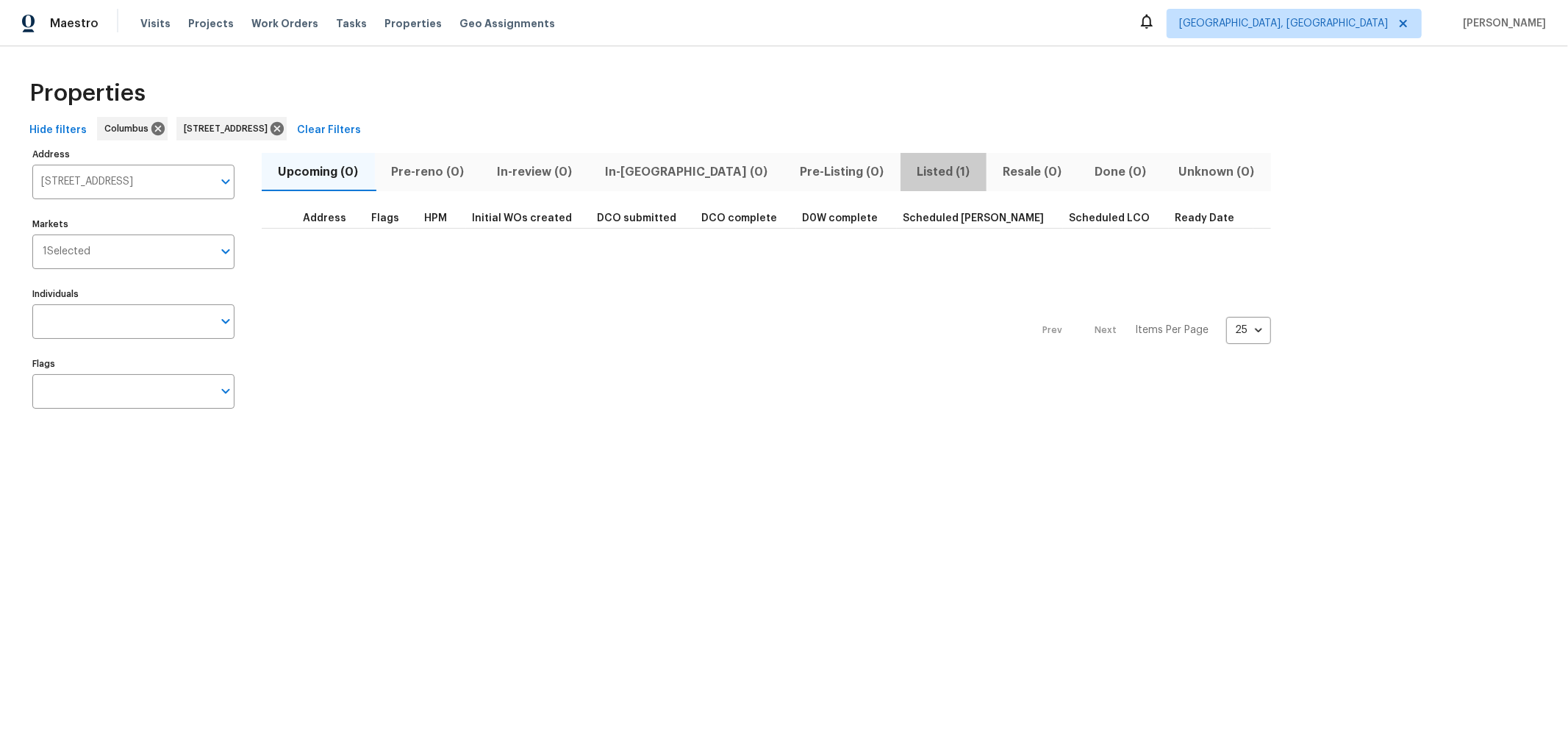
drag, startPoint x: 834, startPoint y: 167, endPoint x: 823, endPoint y: 171, distance: 11.7
click at [909, 169] on span "Listed (1)" at bounding box center [943, 171] width 68 height 20
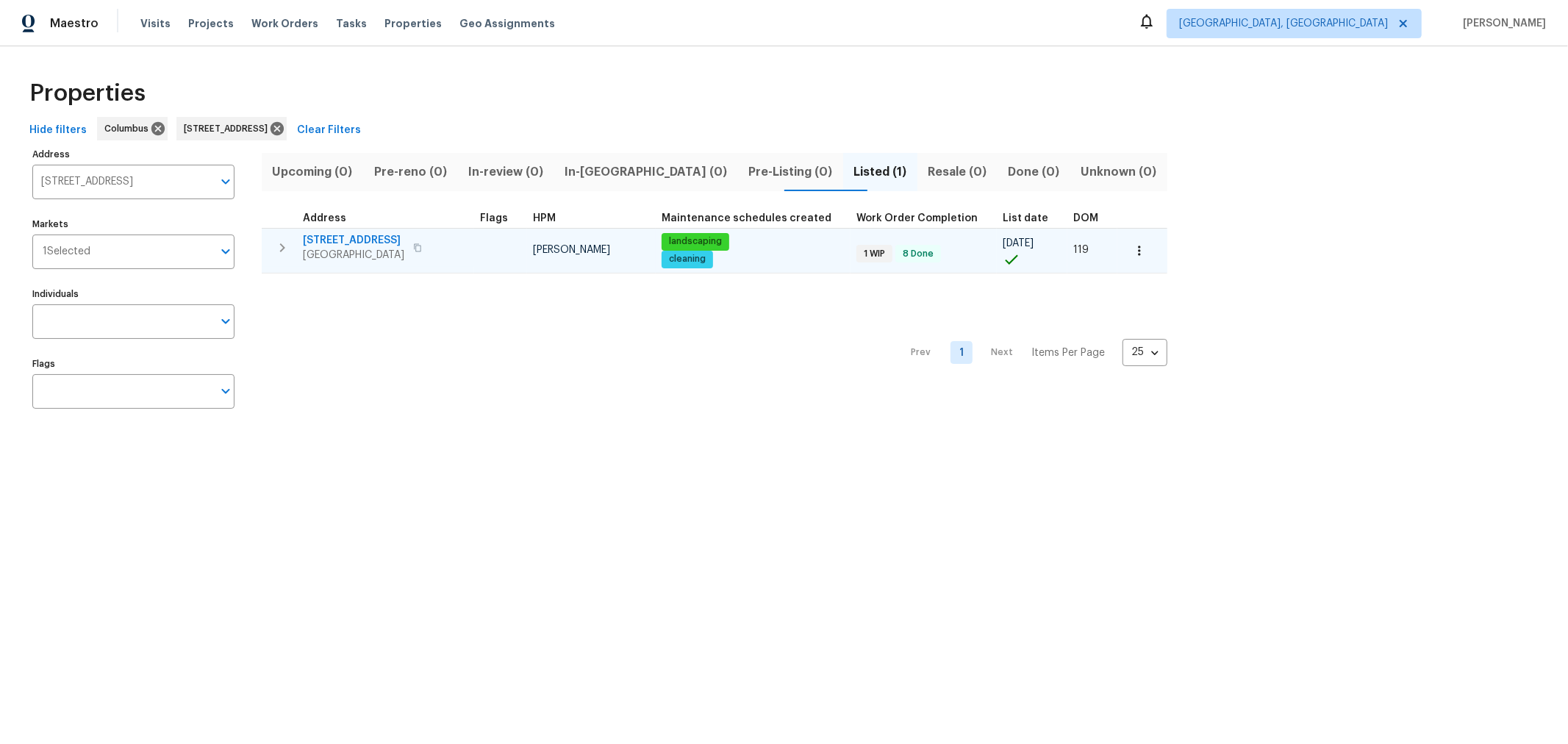
click at [339, 237] on span "8665 Birch Brook Loop" at bounding box center [354, 240] width 101 height 15
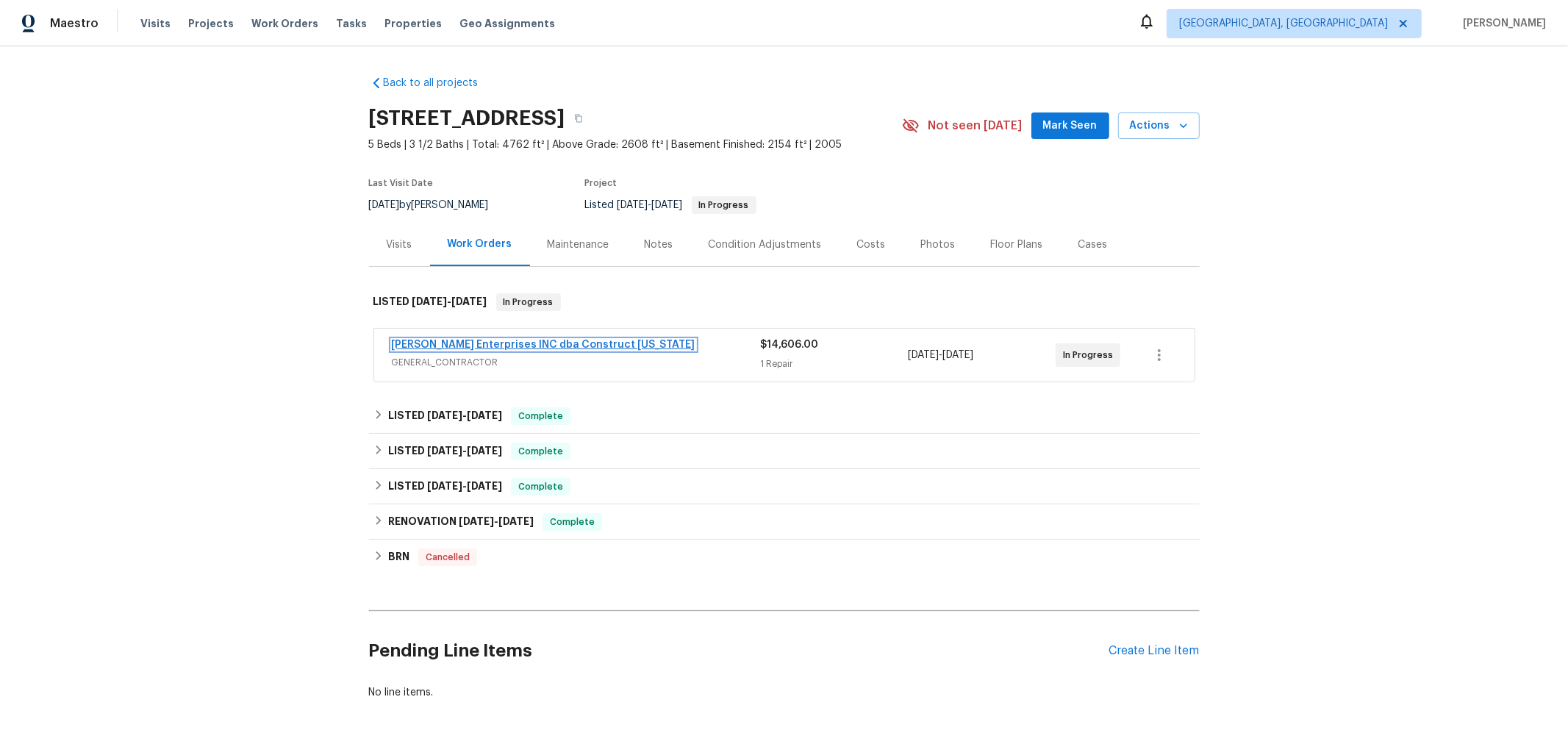
click at [488, 344] on link "[PERSON_NAME] Enterprises INC dba Construct [US_STATE]" at bounding box center [543, 344] width 303 height 11
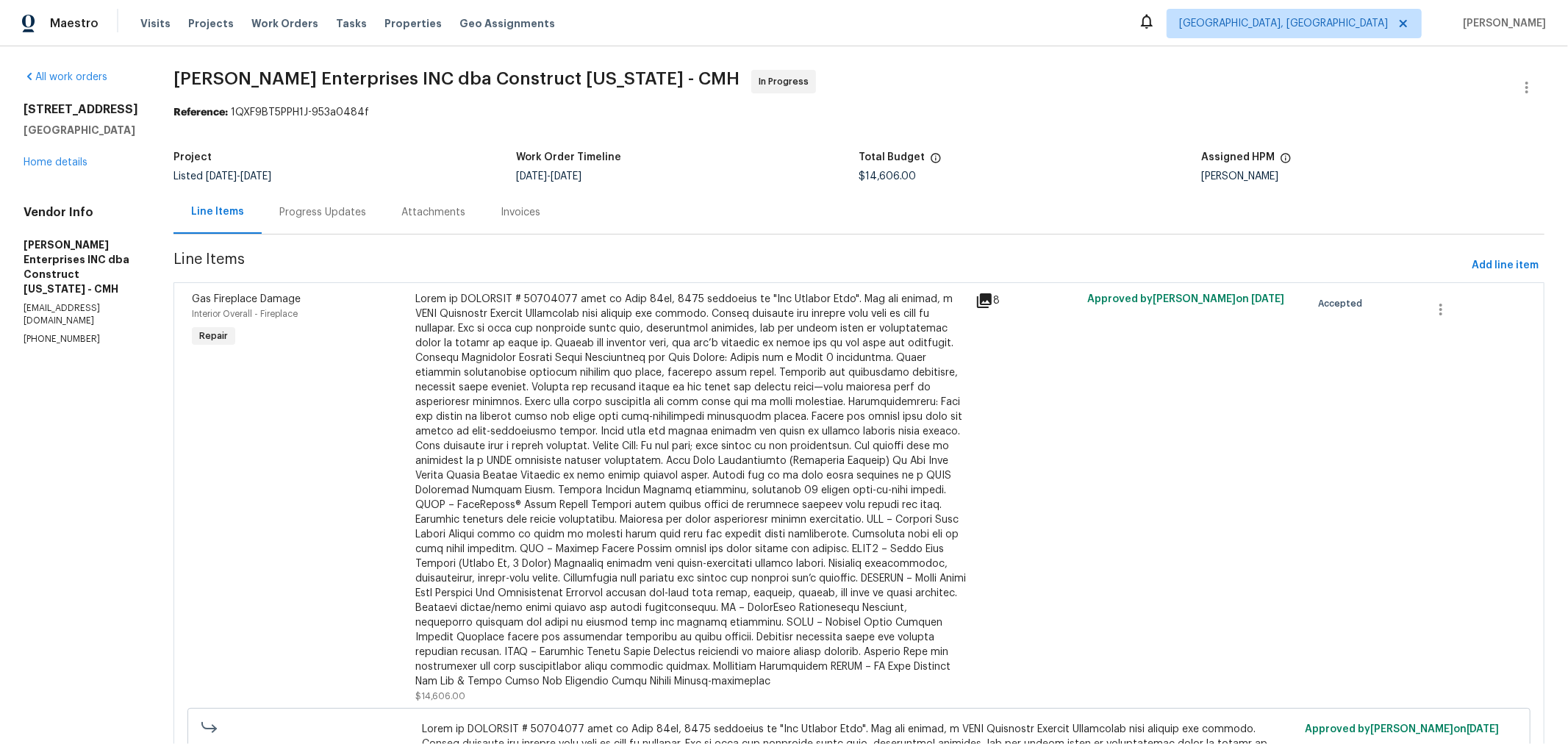
click at [330, 214] on div "Progress Updates" at bounding box center [322, 212] width 86 height 15
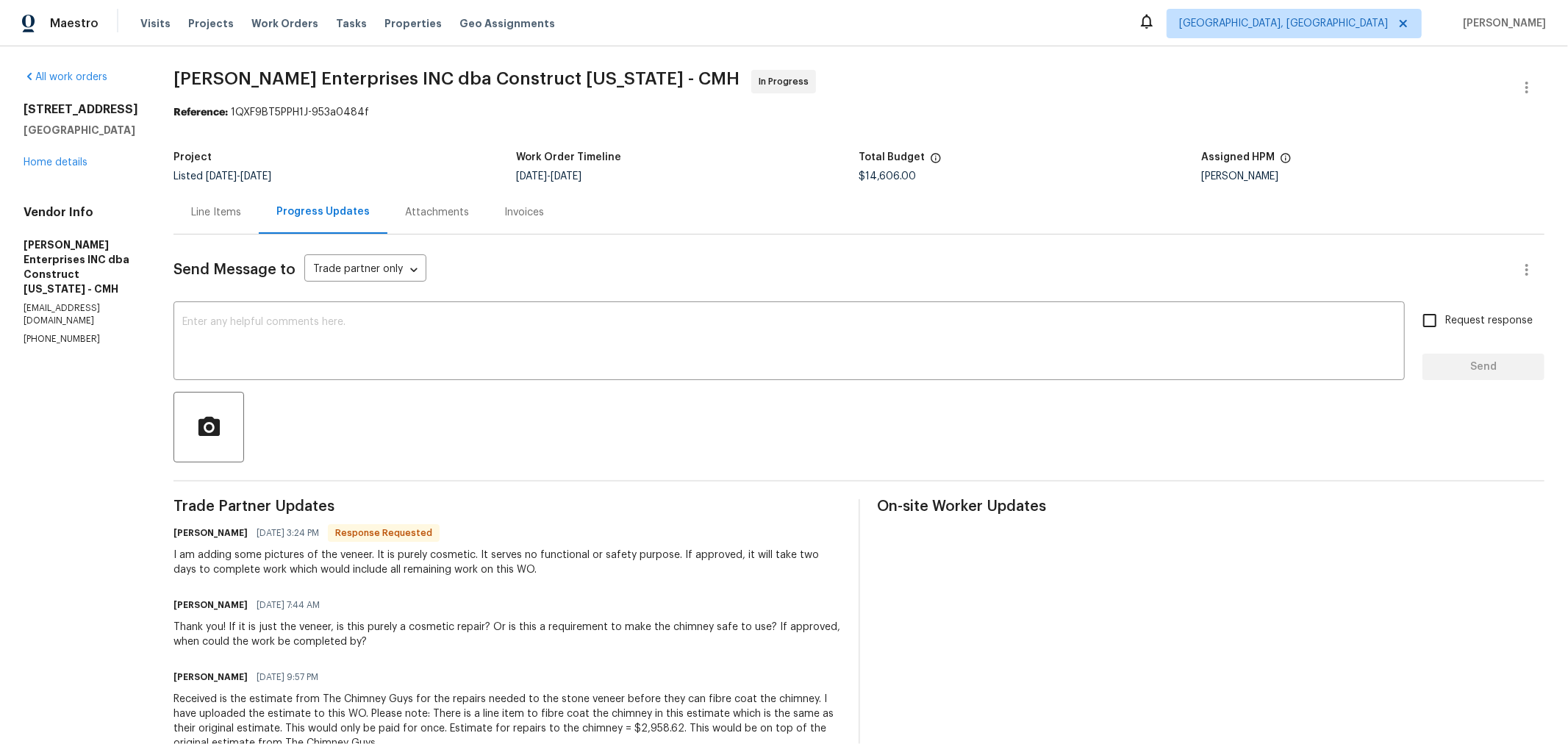
click at [70, 189] on div "All work orders [STREET_ADDRESS] Home details Vendor Info [PERSON_NAME] Enterpr…" at bounding box center [81, 208] width 115 height 276
click at [388, 35] on div "Visits Projects Work Orders Tasks Properties Geo Assignments" at bounding box center [356, 23] width 432 height 29
click at [388, 32] on div "Visits Projects Work Orders Tasks Properties Geo Assignments" at bounding box center [356, 23] width 432 height 29
click at [385, 23] on span "Properties" at bounding box center [413, 23] width 57 height 15
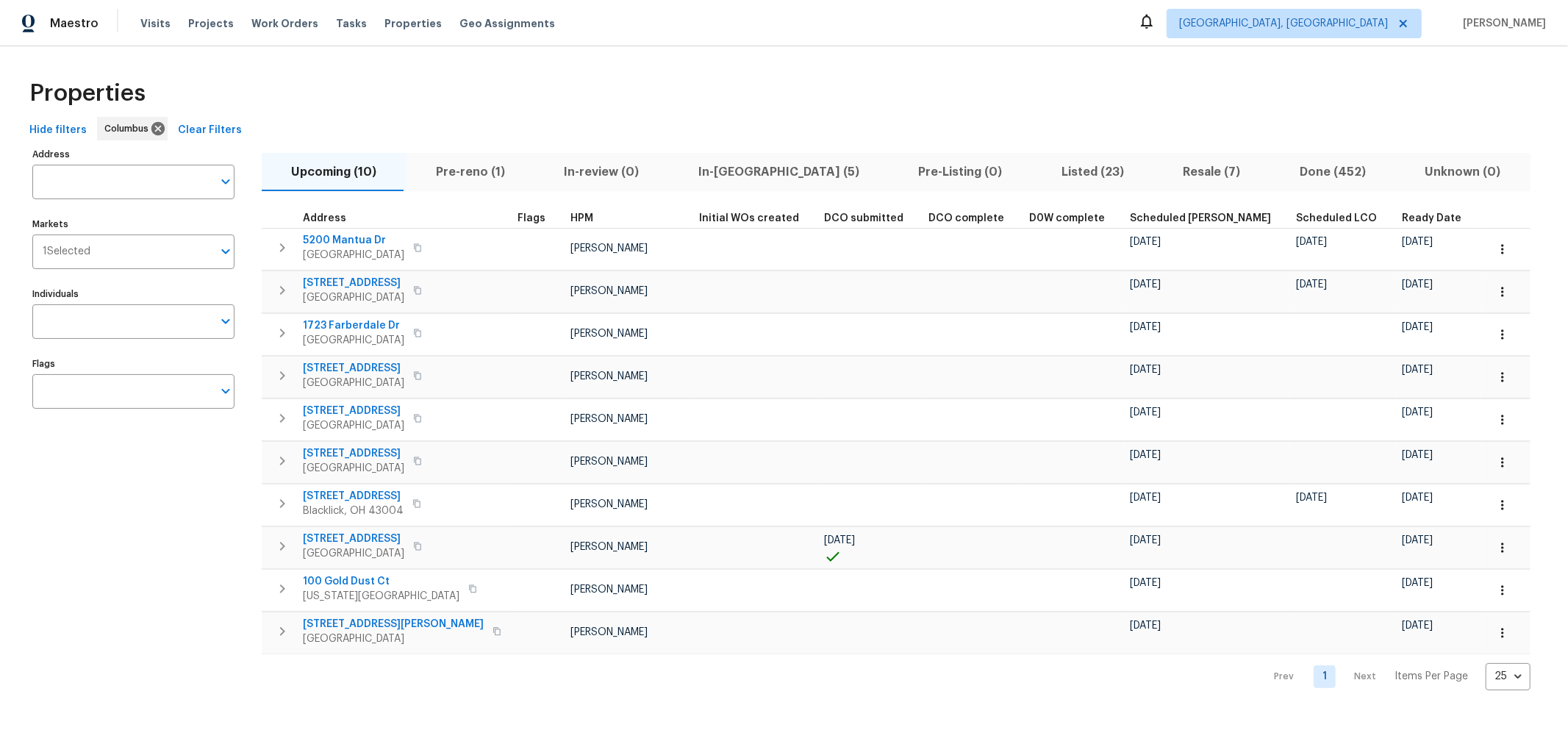
click at [716, 173] on span "In-[GEOGRAPHIC_DATA] (5)" at bounding box center [778, 171] width 203 height 20
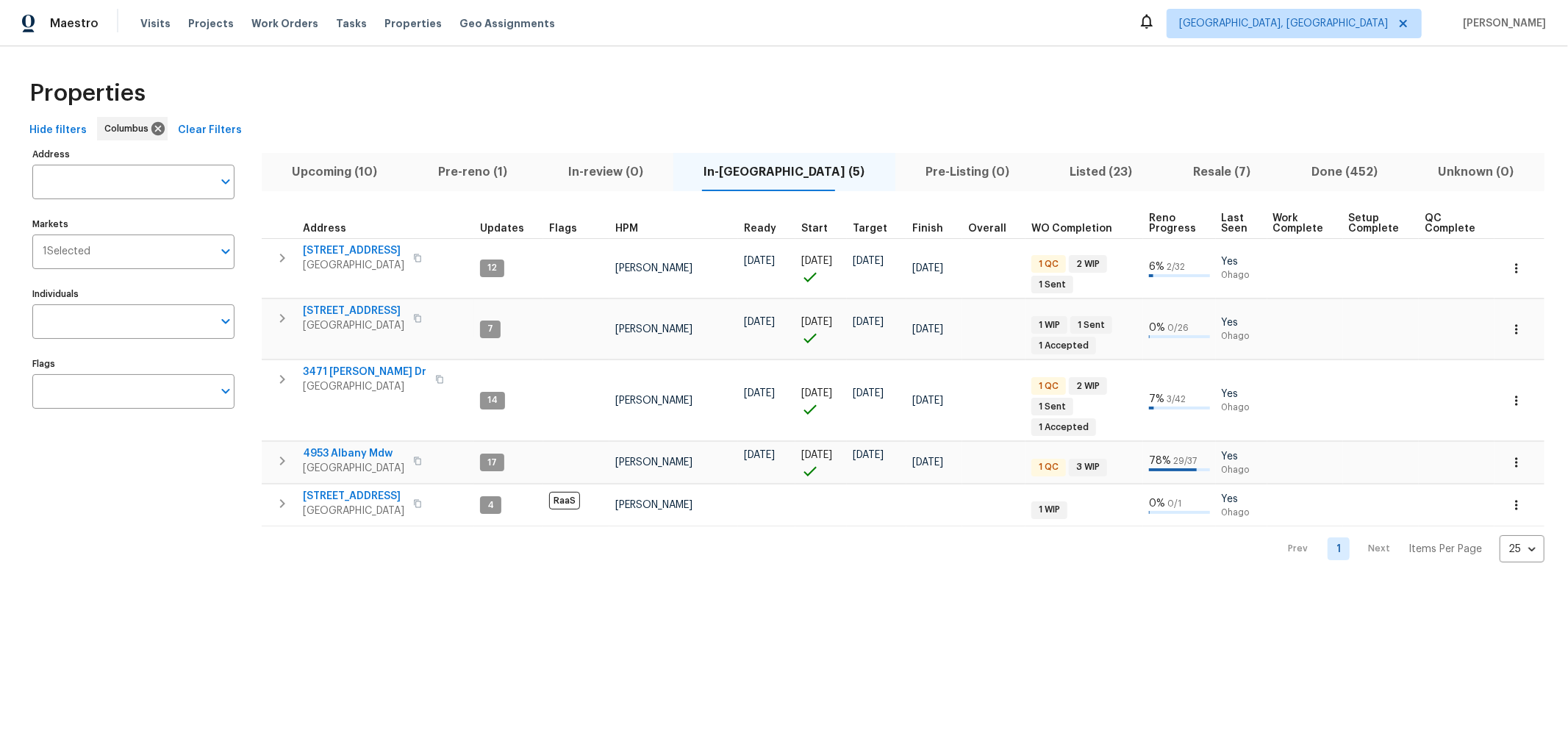
click at [494, 174] on span "Pre-reno (1)" at bounding box center [473, 171] width 113 height 20
